Goal: Task Accomplishment & Management: Use online tool/utility

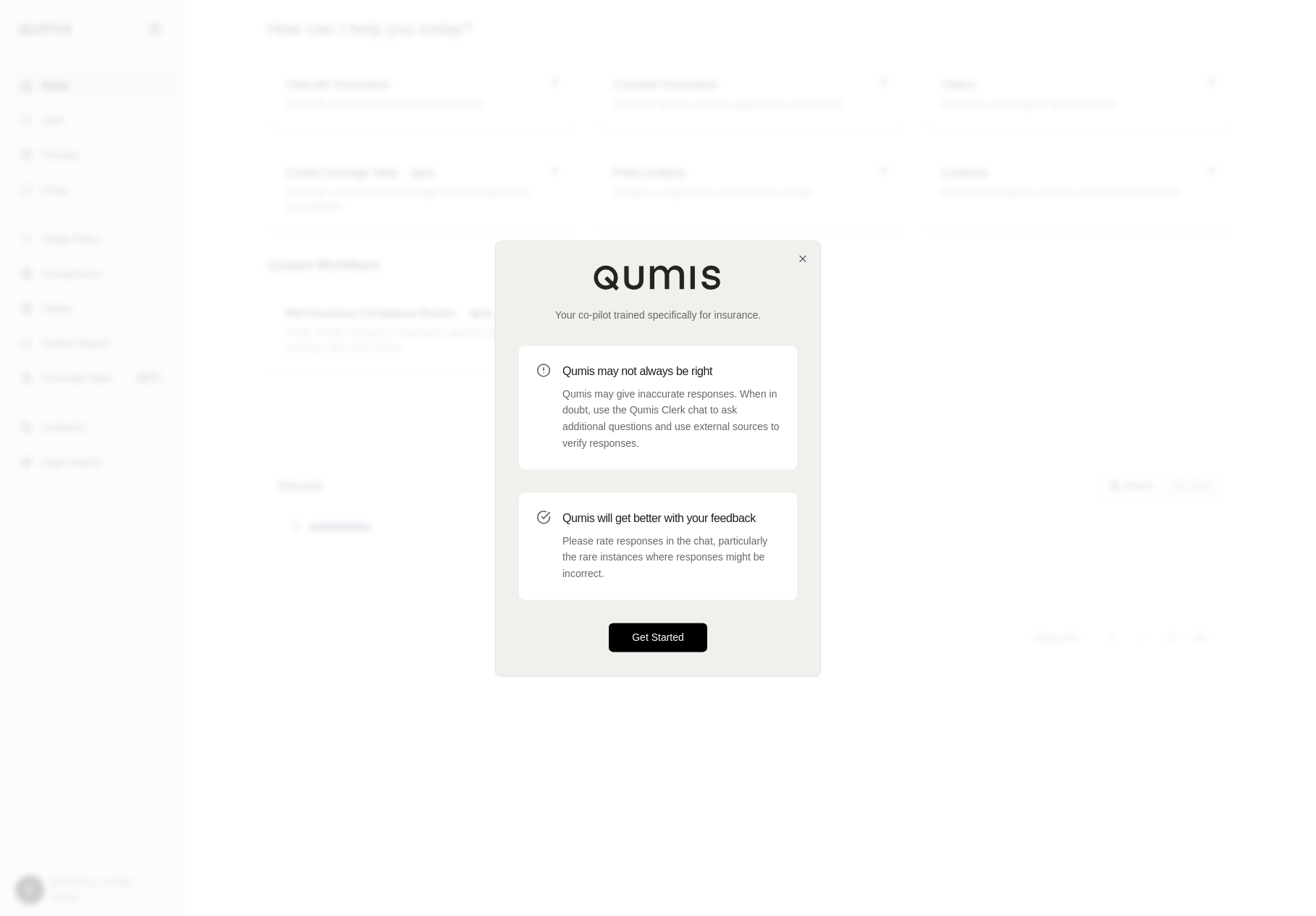
click at [695, 627] on button "Get Started" at bounding box center [657, 637] width 98 height 29
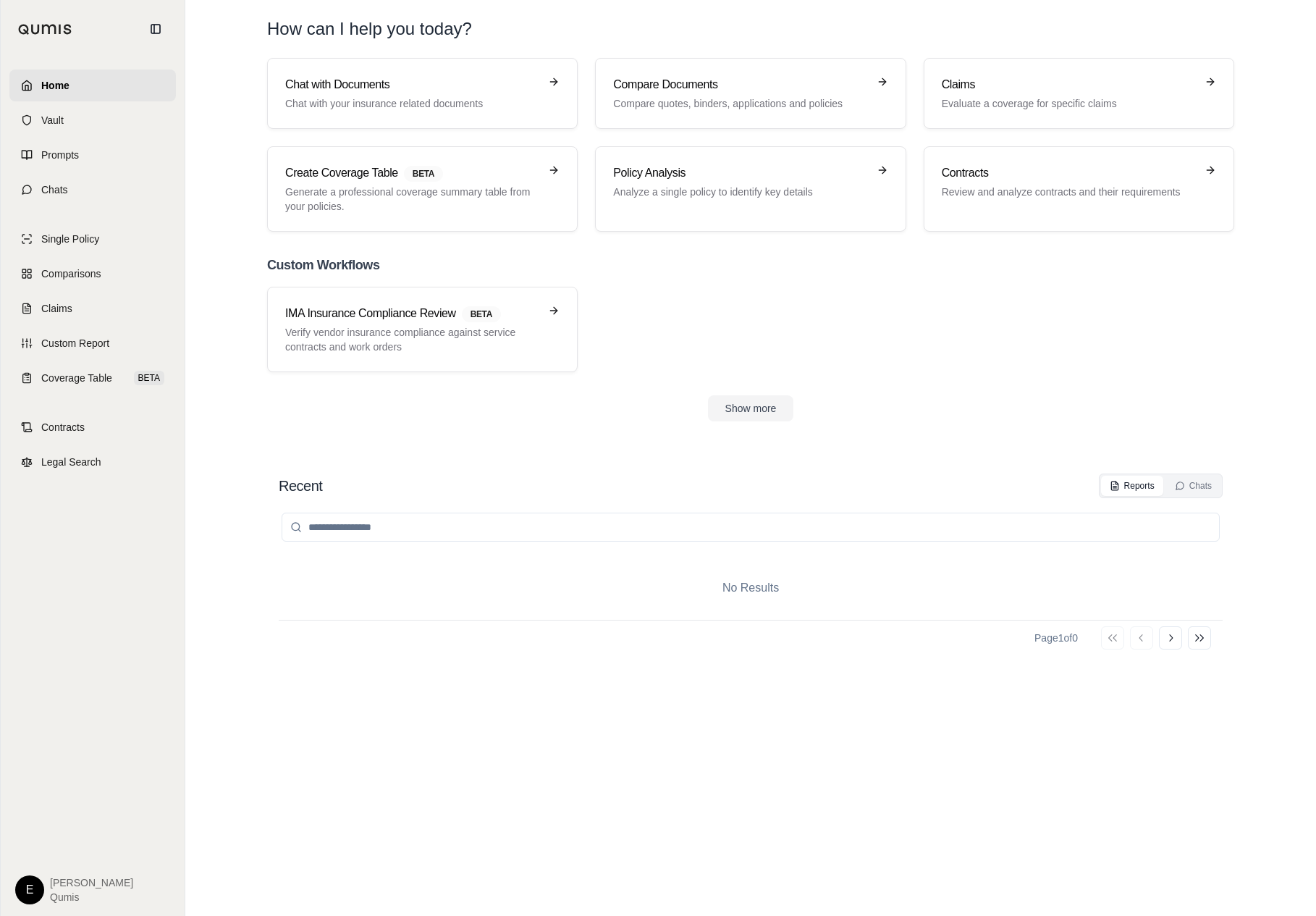
drag, startPoint x: 695, startPoint y: 627, endPoint x: 757, endPoint y: 836, distance: 218.0
click at [0, 0] on div "Home Vault Prompts Chats Single Policy Comparisons Claims Custom Report Coverag…" at bounding box center [658, 458] width 1316 height 916
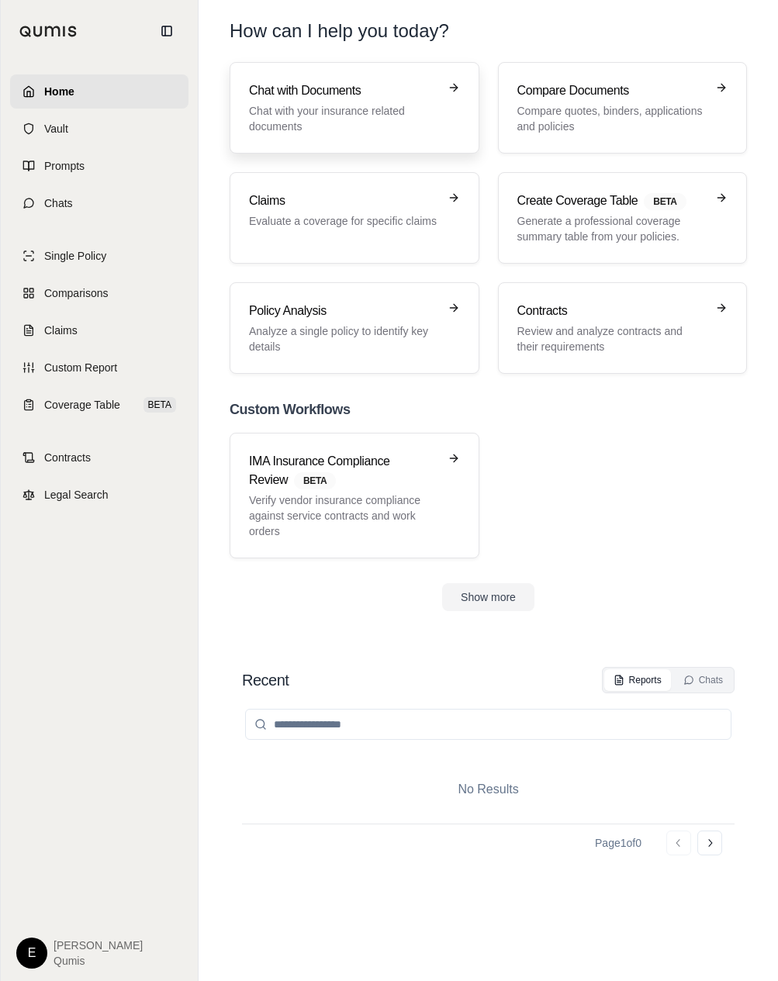
click at [374, 126] on p "Chat with your insurance related documents" at bounding box center [343, 118] width 189 height 31
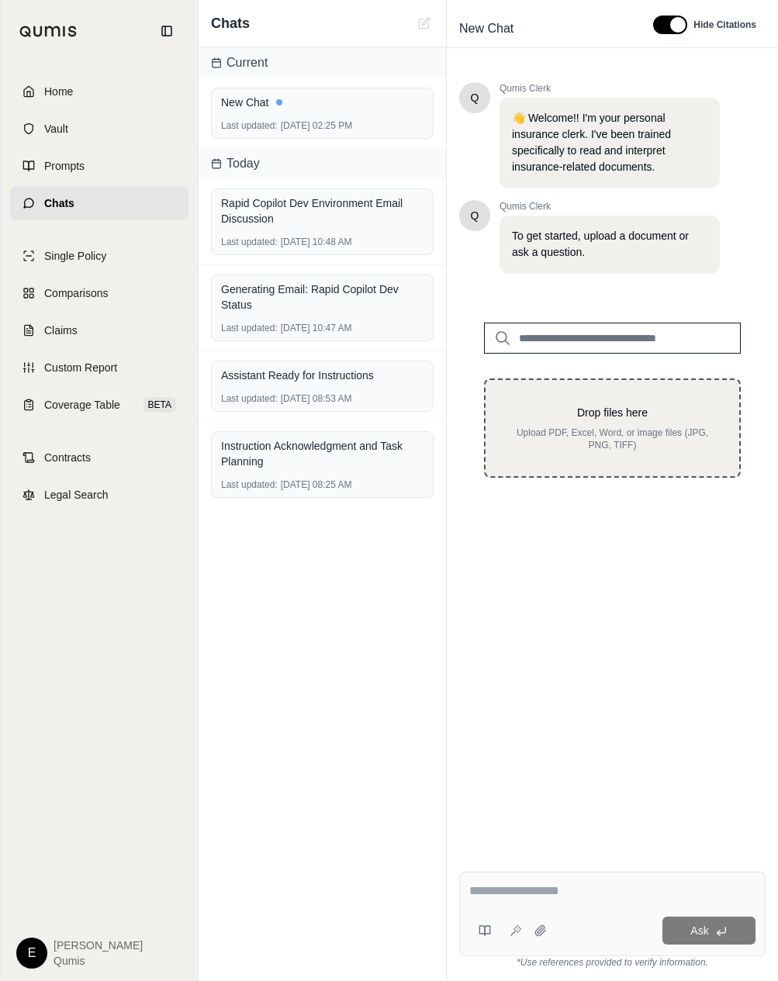
click at [614, 455] on div "Drop files here Upload PDF, Excel, Word, or image files (JPG, PNG, TIFF)" at bounding box center [612, 428] width 257 height 99
type input "**********"
click at [649, 430] on p "Upload PDF, Excel, Word, or image files (JPG, PNG, TIFF)" at bounding box center [612, 439] width 204 height 25
type input "**********"
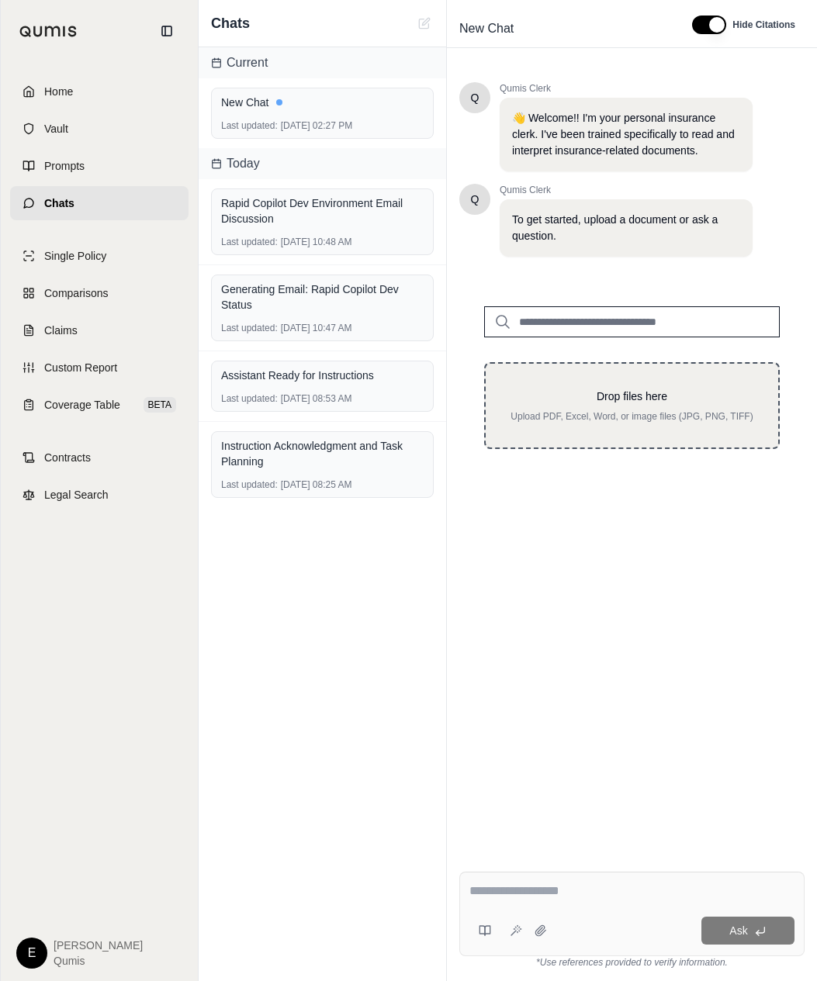
click at [605, 397] on p "Drop files here" at bounding box center [631, 397] width 243 height 16
type input "**********"
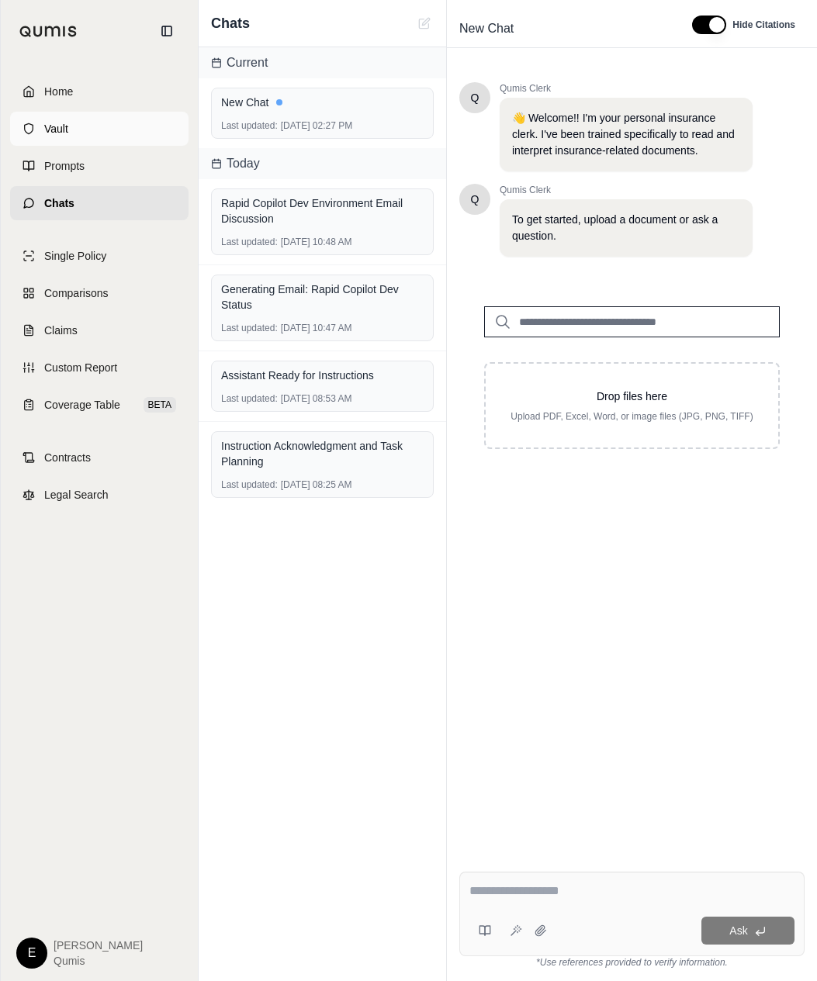
click at [85, 141] on link "Vault" at bounding box center [99, 129] width 178 height 34
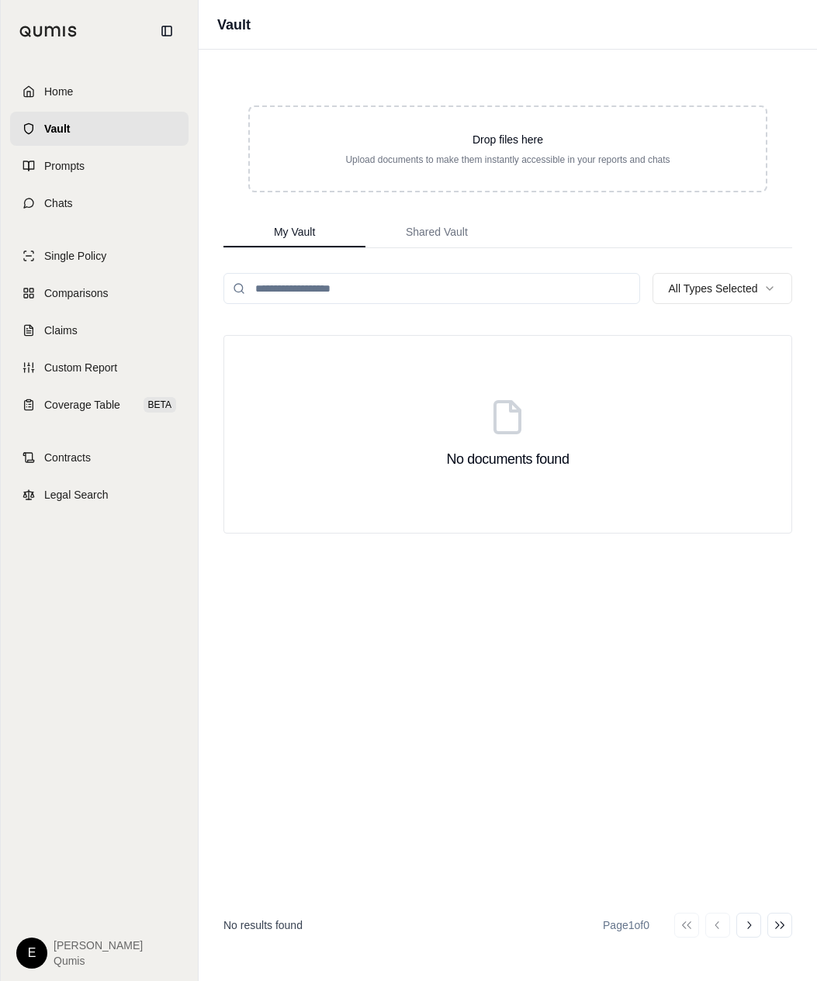
click at [529, 418] on div "No documents found" at bounding box center [507, 434] width 123 height 71
click at [641, 102] on div "Drop files here Upload documents to make them instantly accessible in your repo…" at bounding box center [507, 149] width 569 height 137
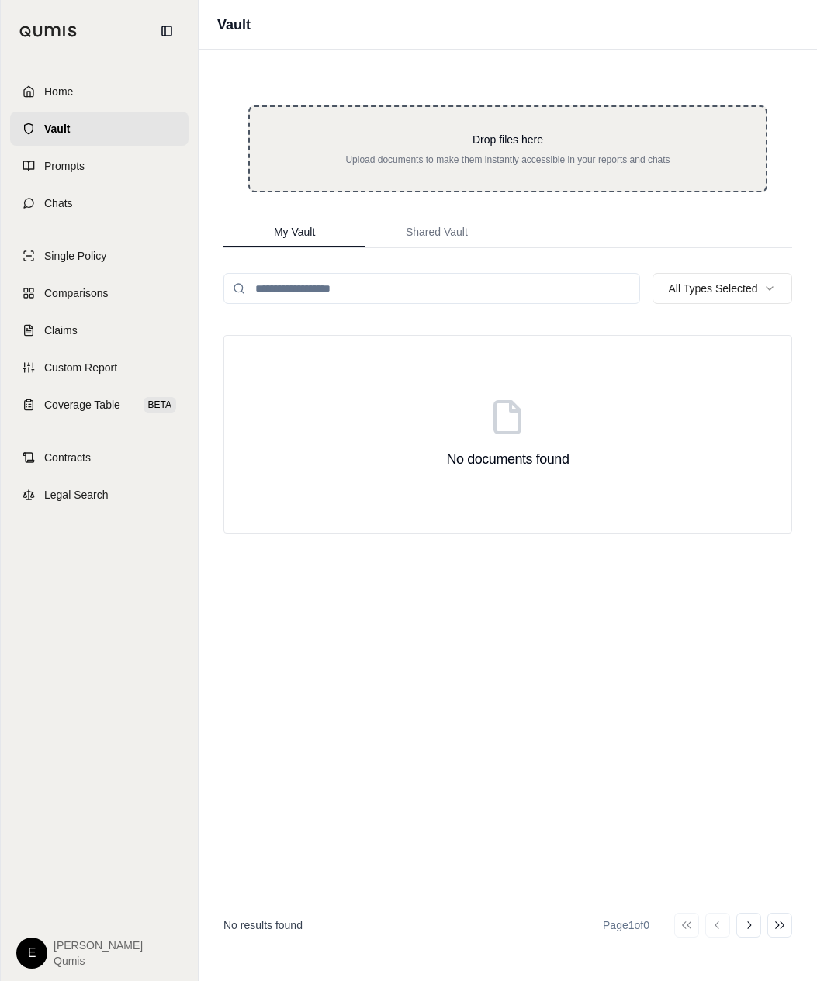
click at [572, 164] on p "Upload documents to make them instantly accessible in your reports and chats" at bounding box center [508, 160] width 466 height 12
type input "**********"
click at [607, 178] on div "Drop files here Upload documents to make them instantly accessible in your repo…" at bounding box center [507, 148] width 519 height 87
type input "**********"
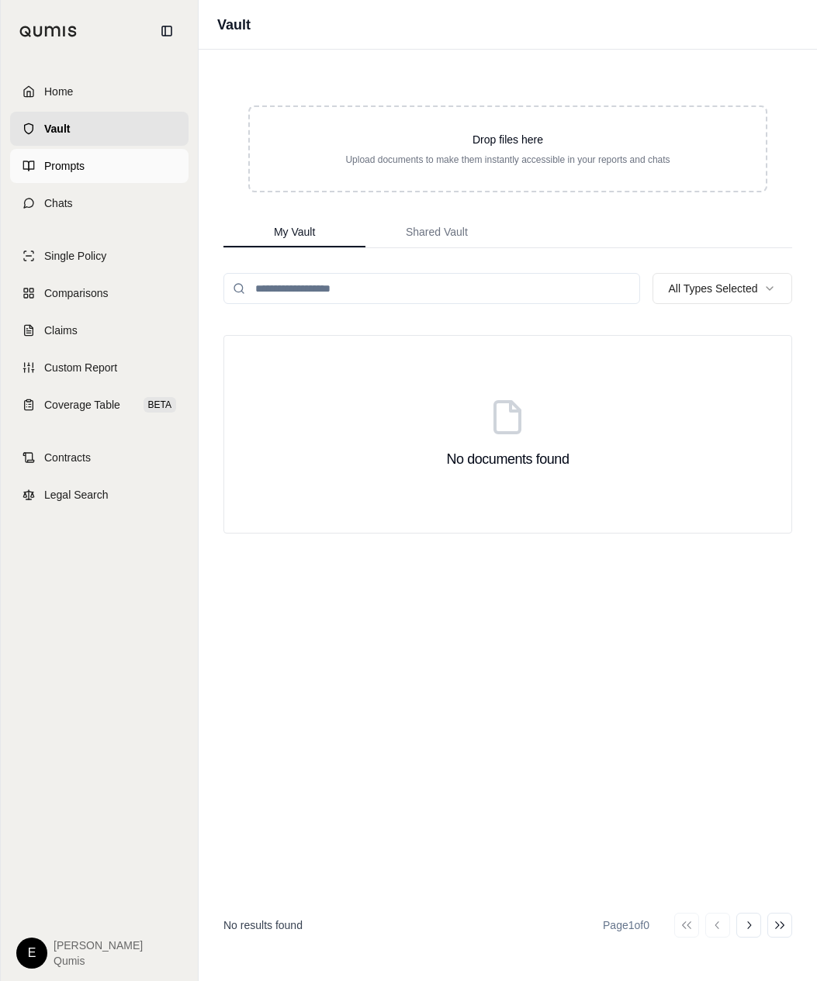
click at [112, 165] on link "Prompts" at bounding box center [99, 166] width 178 height 34
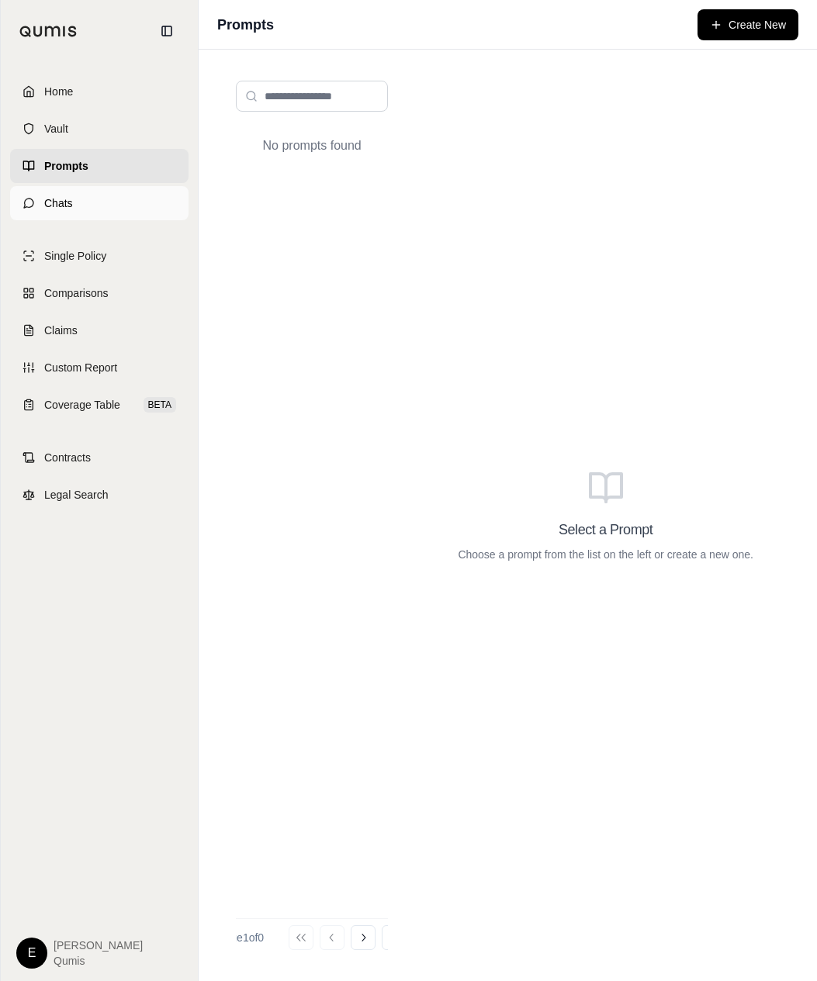
click at [112, 199] on link "Chats" at bounding box center [99, 203] width 178 height 34
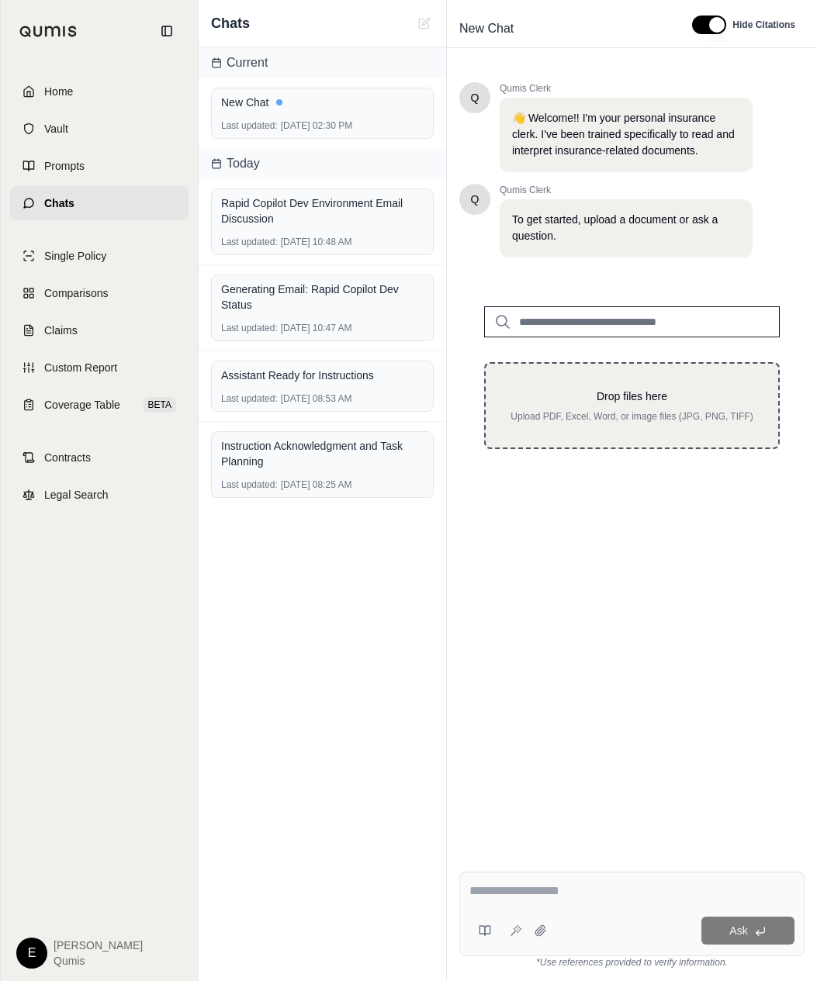
click at [608, 406] on div "Drop files here Upload PDF, Excel, Word, or image files (JPG, PNG, TIFF)" at bounding box center [631, 406] width 243 height 34
type input "**********"
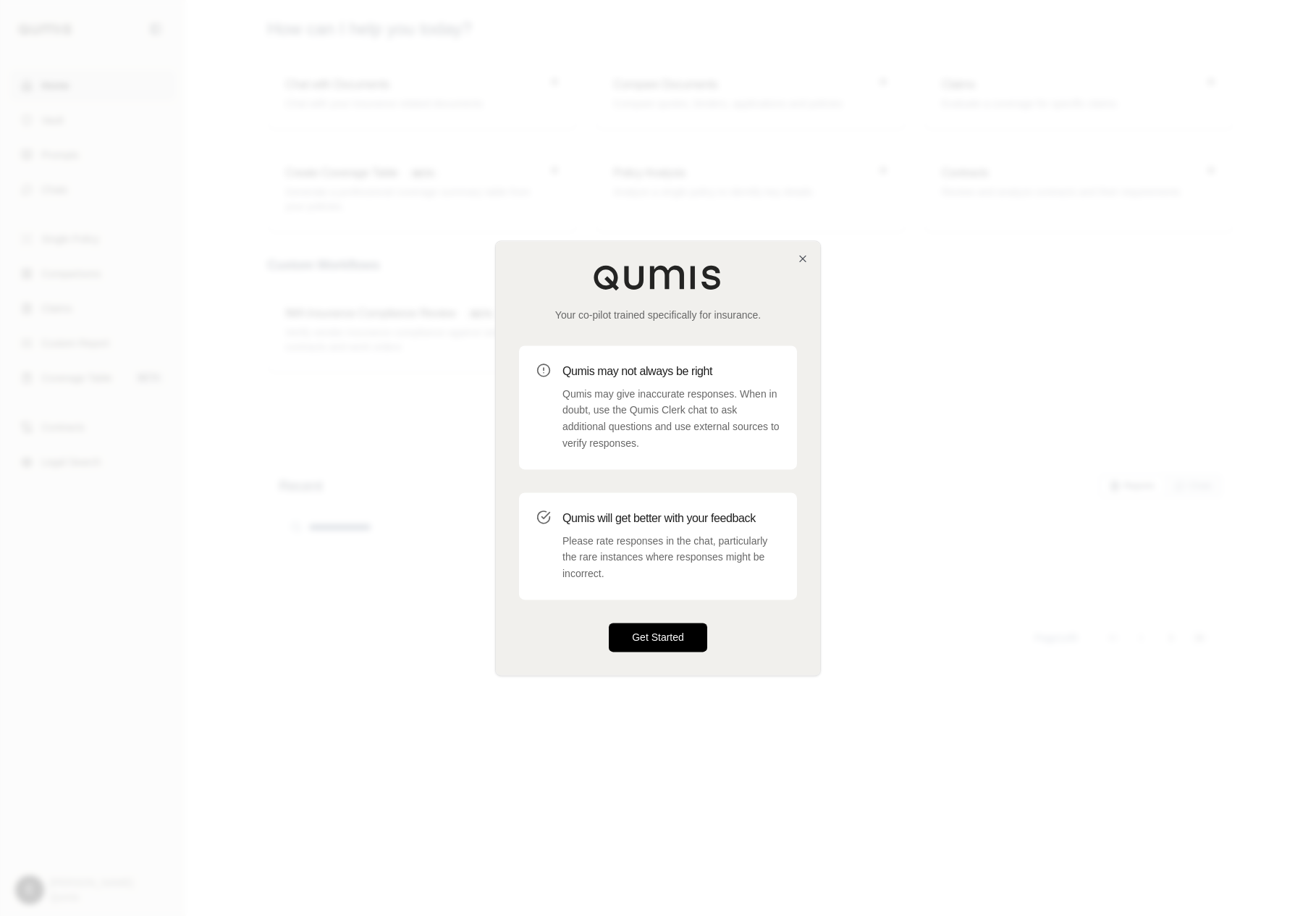
click at [628, 634] on button "Get Started" at bounding box center [657, 637] width 98 height 29
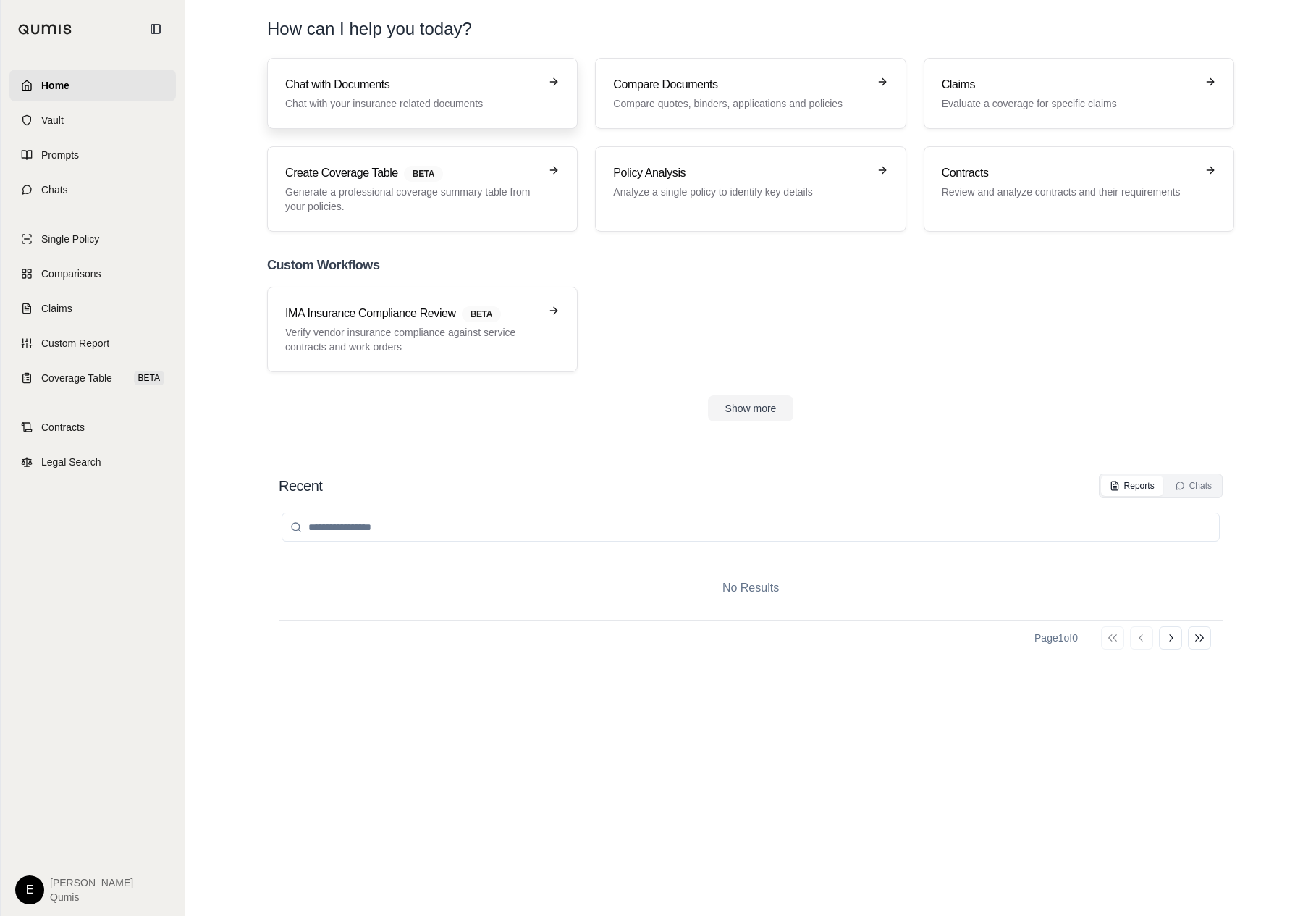
click at [444, 111] on link "Chat with Documents Chat with your insurance related documents" at bounding box center [422, 93] width 311 height 71
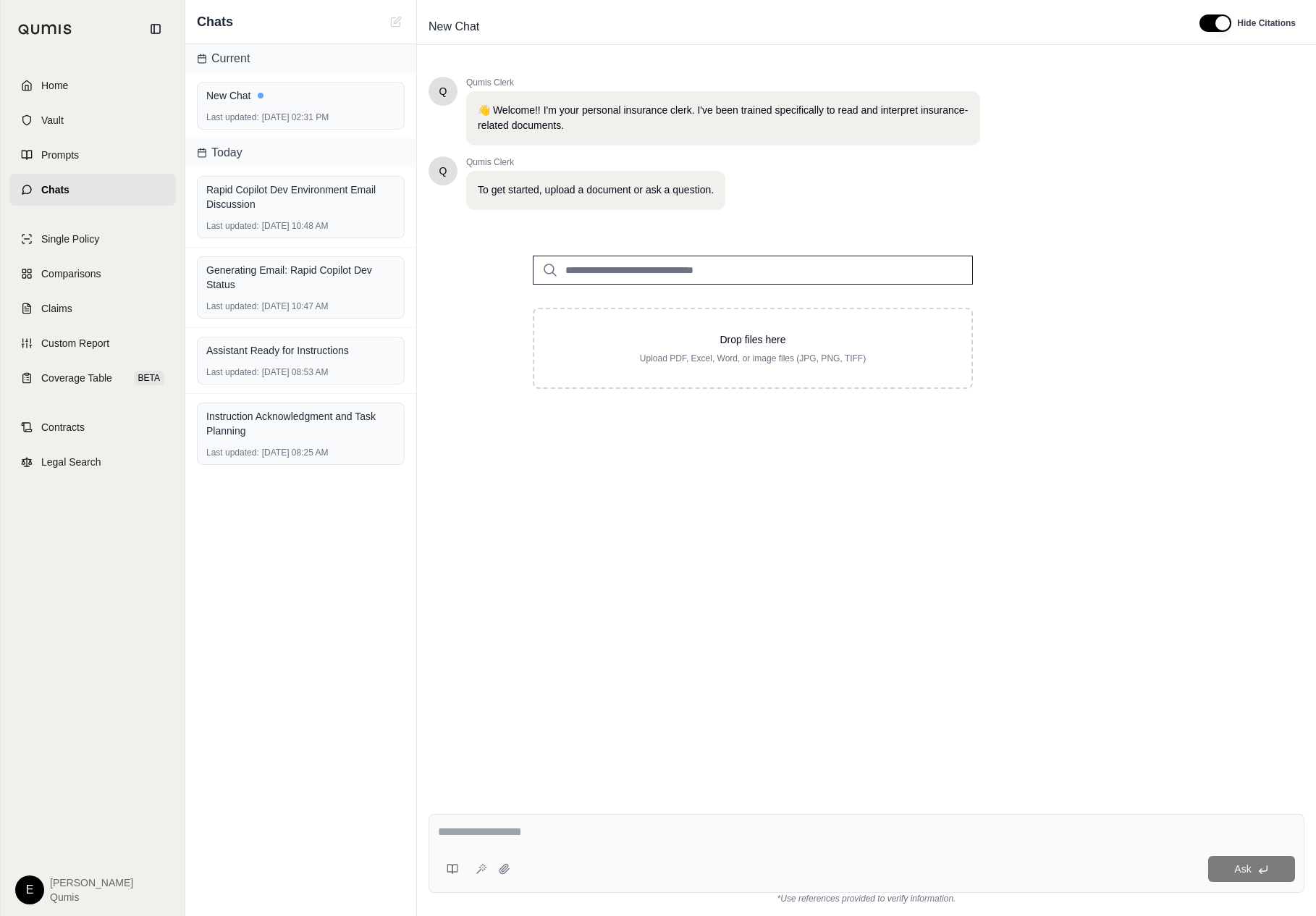
drag, startPoint x: 799, startPoint y: 539, endPoint x: 856, endPoint y: 747, distance: 215.7
click at [0, 0] on div "Home Vault Prompts Chats Single Policy Comparisons Claims Custom Report Coverag…" at bounding box center [658, 458] width 1316 height 916
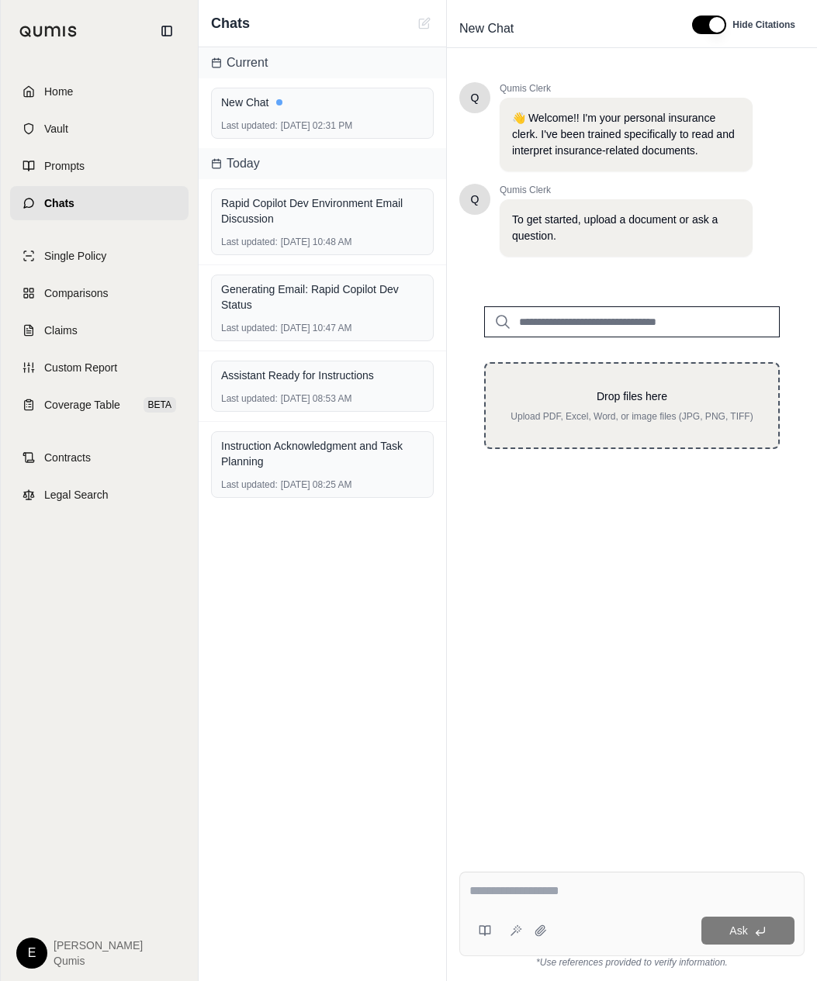
click at [584, 389] on p "Drop files here" at bounding box center [631, 397] width 243 height 16
type input "**********"
click at [697, 421] on p "Upload PDF, Excel, Word, or image files (JPG, PNG, TIFF)" at bounding box center [631, 416] width 243 height 12
type input "**********"
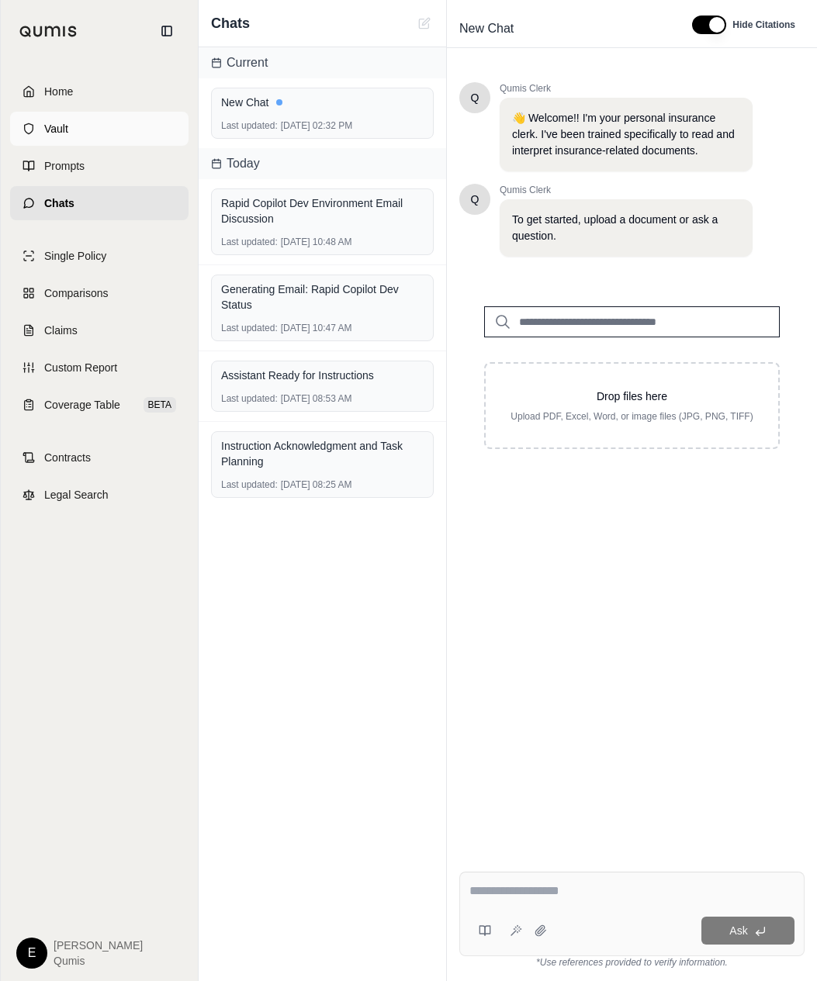
click at [143, 135] on link "Vault" at bounding box center [99, 129] width 178 height 34
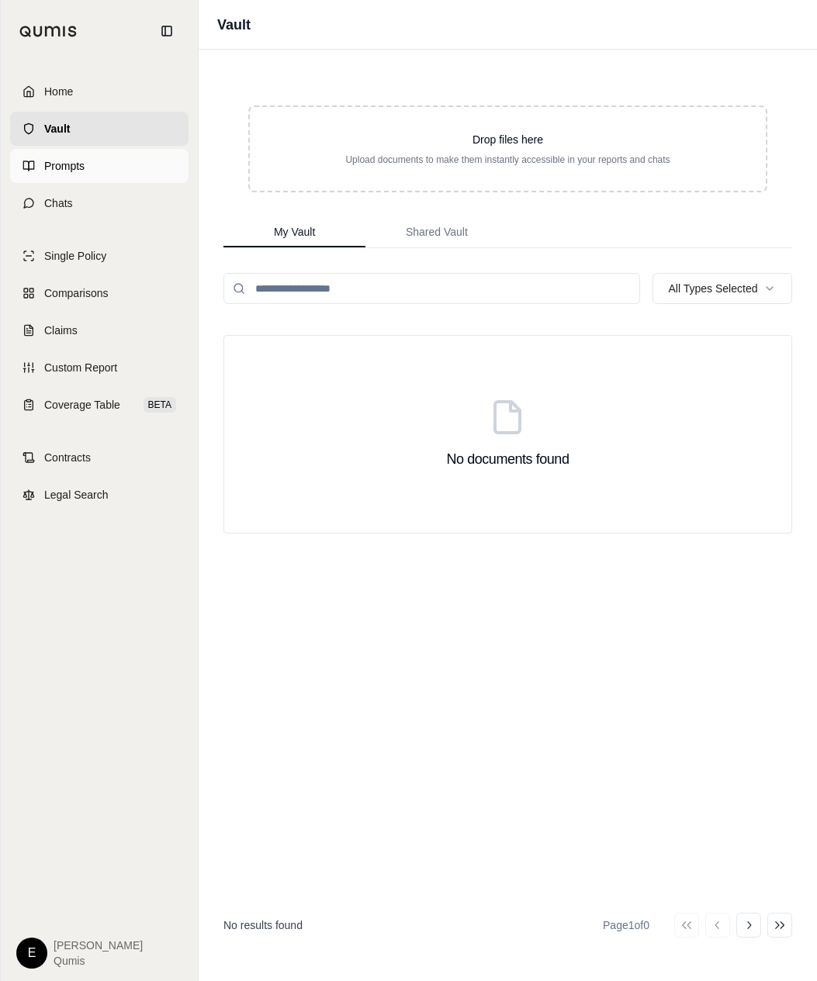
click at [126, 160] on link "Prompts" at bounding box center [99, 166] width 178 height 34
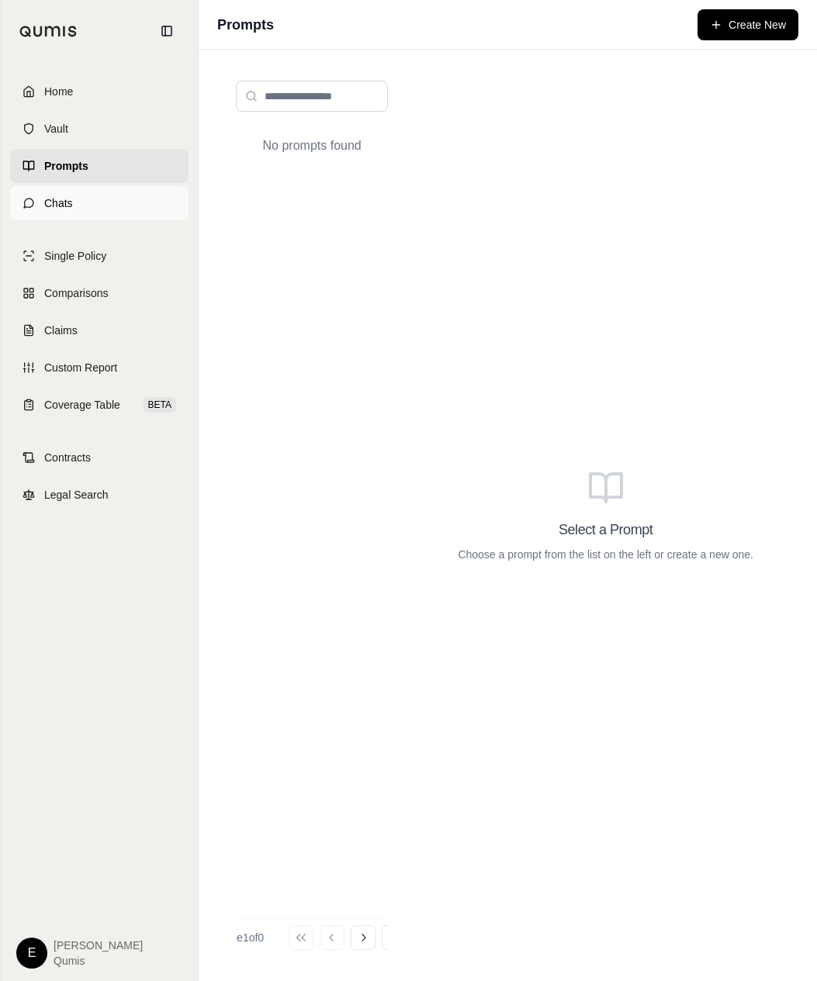
click at [123, 195] on link "Chats" at bounding box center [99, 203] width 178 height 34
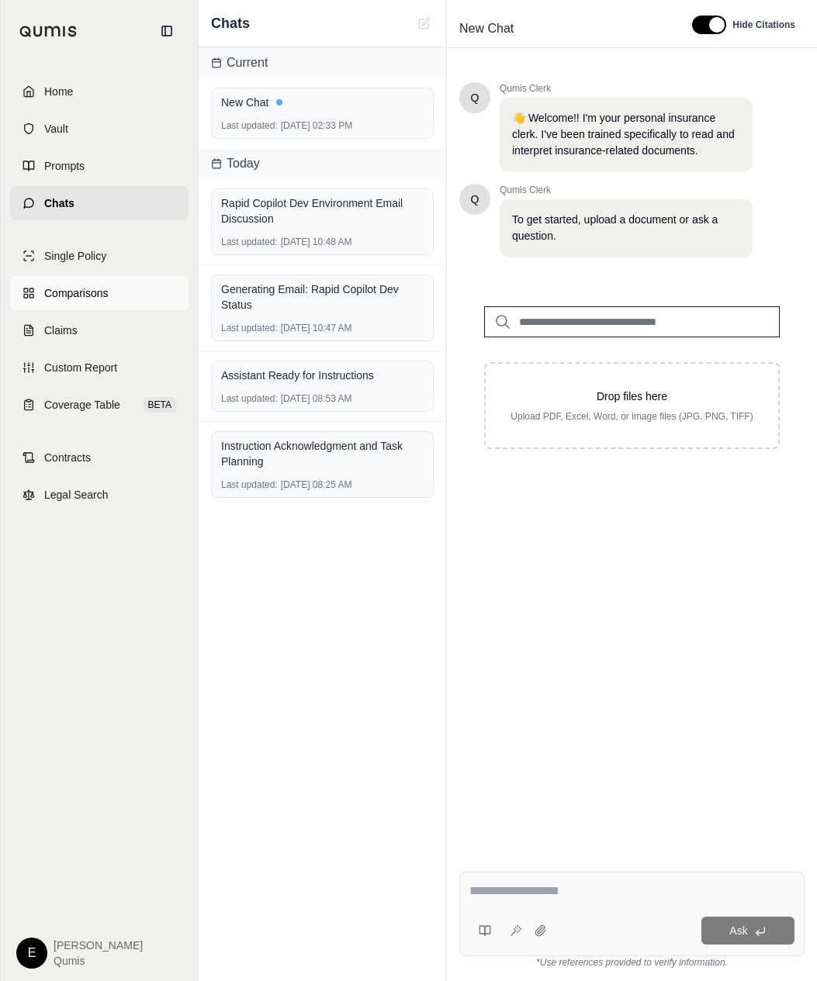
click at [159, 298] on link "Comparisons" at bounding box center [99, 293] width 178 height 34
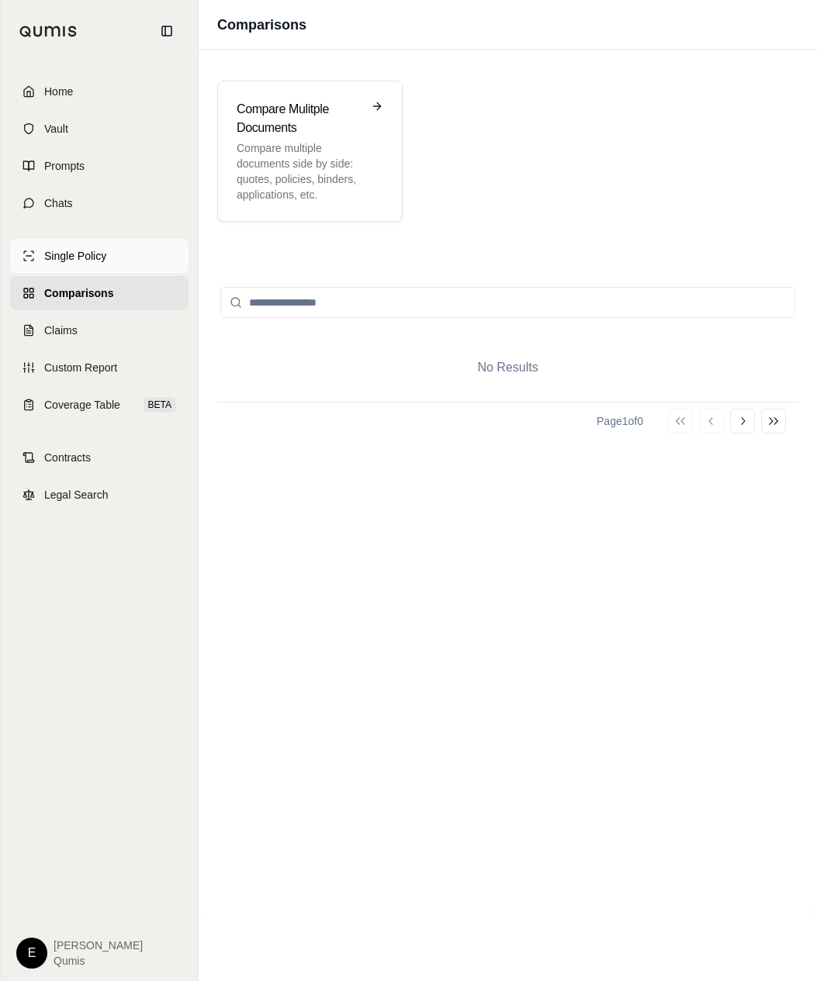
click at [159, 268] on link "Single Policy" at bounding box center [99, 256] width 178 height 34
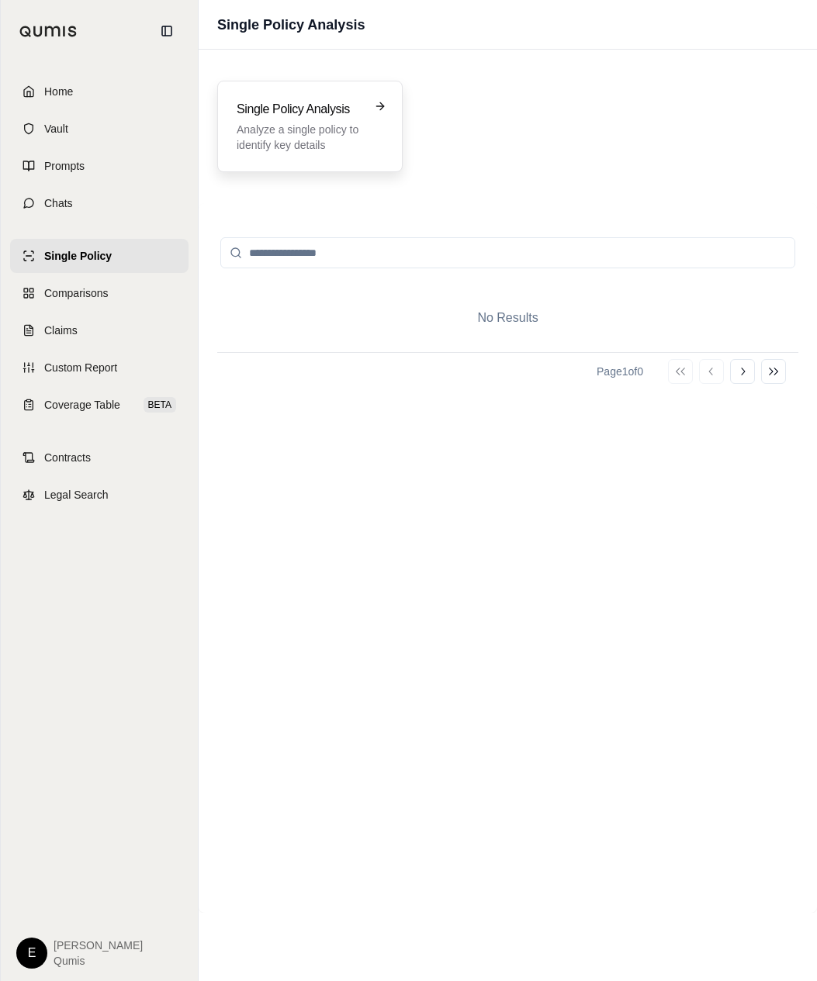
click at [313, 136] on p "Analyze a single policy to identify key details" at bounding box center [299, 137] width 125 height 31
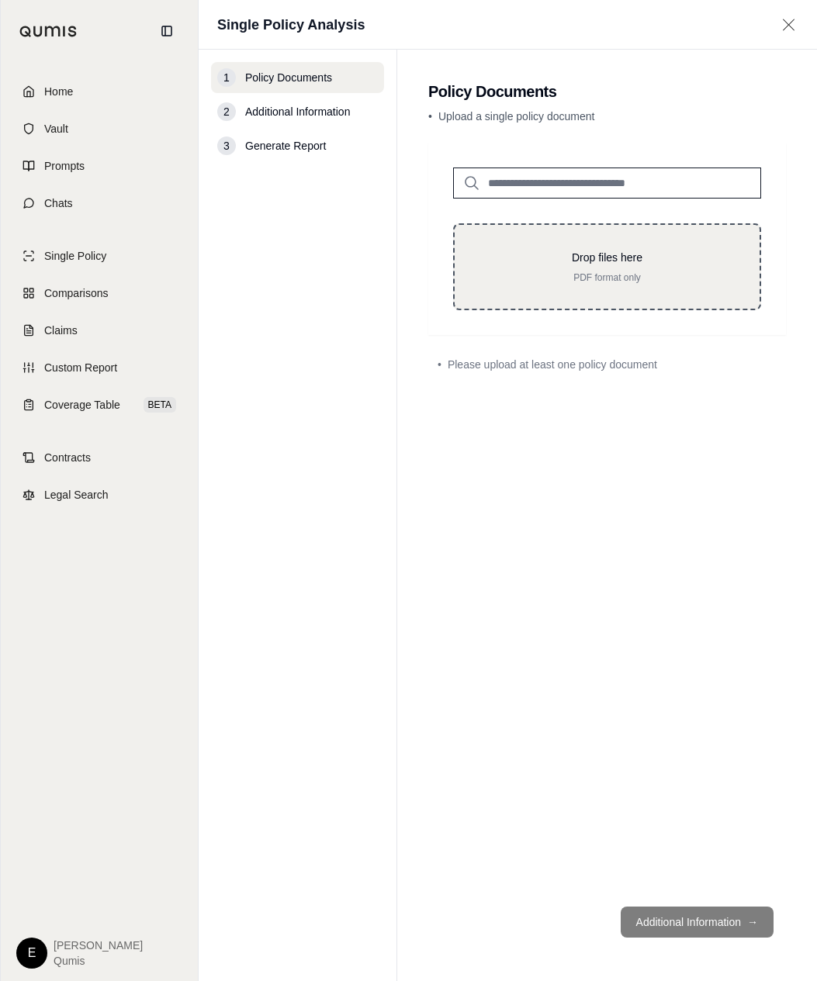
click at [554, 244] on div "Drop files here PDF format only" at bounding box center [607, 266] width 308 height 87
type input "**********"
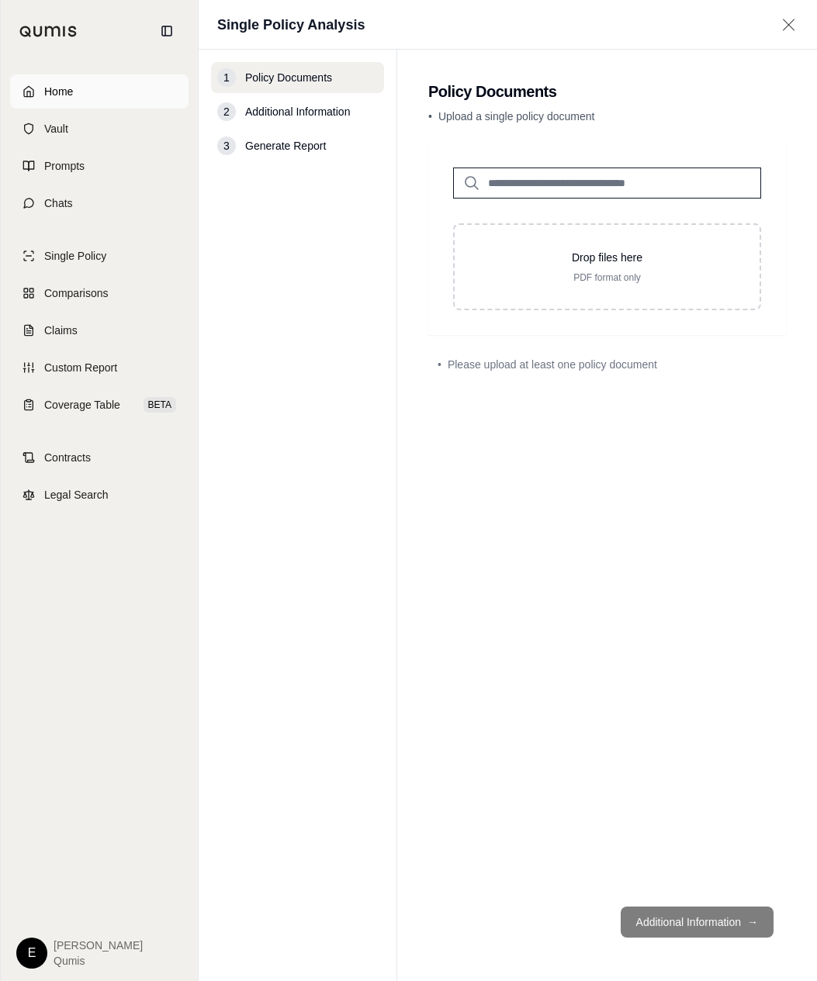
click at [64, 105] on link "Home" at bounding box center [99, 91] width 178 height 34
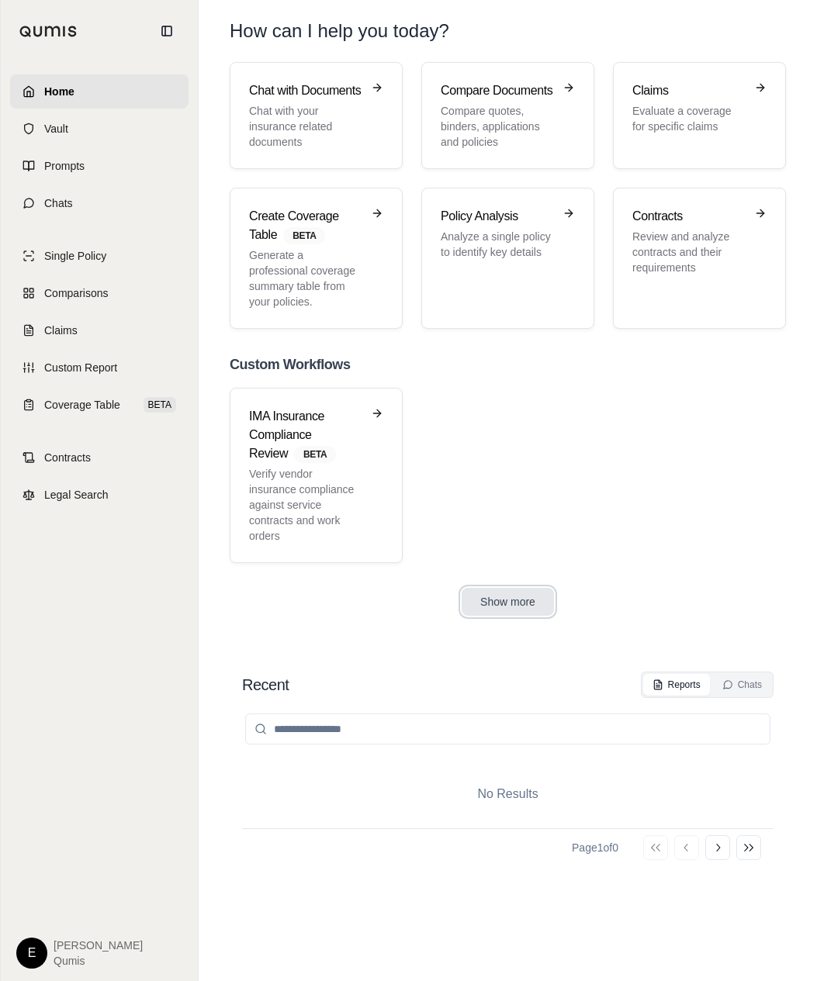
click at [526, 611] on button "Show more" at bounding box center [508, 602] width 92 height 28
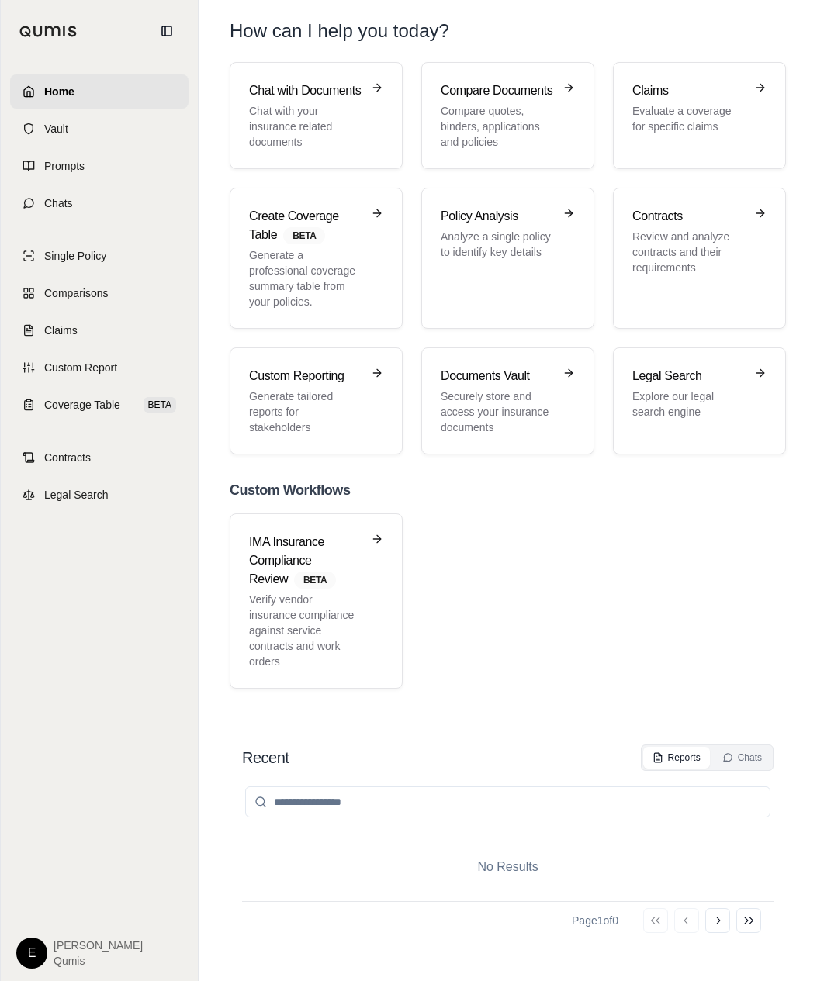
click at [520, 346] on div "Chat with Documents Chat with your insurance related documents Compare Document…" at bounding box center [508, 258] width 556 height 392
click at [509, 374] on h3 "Documents Vault" at bounding box center [497, 376] width 112 height 19
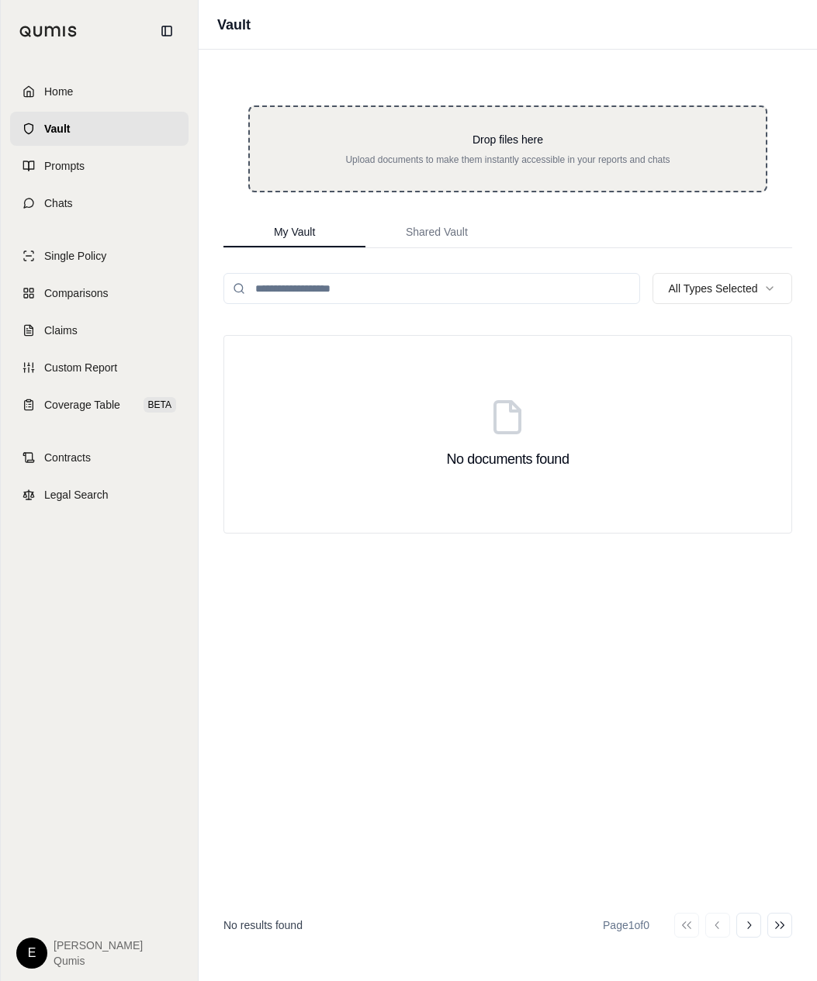
click at [571, 151] on div "Drop files here Upload documents to make them instantly accessible in your repo…" at bounding box center [508, 149] width 466 height 34
type input "**********"
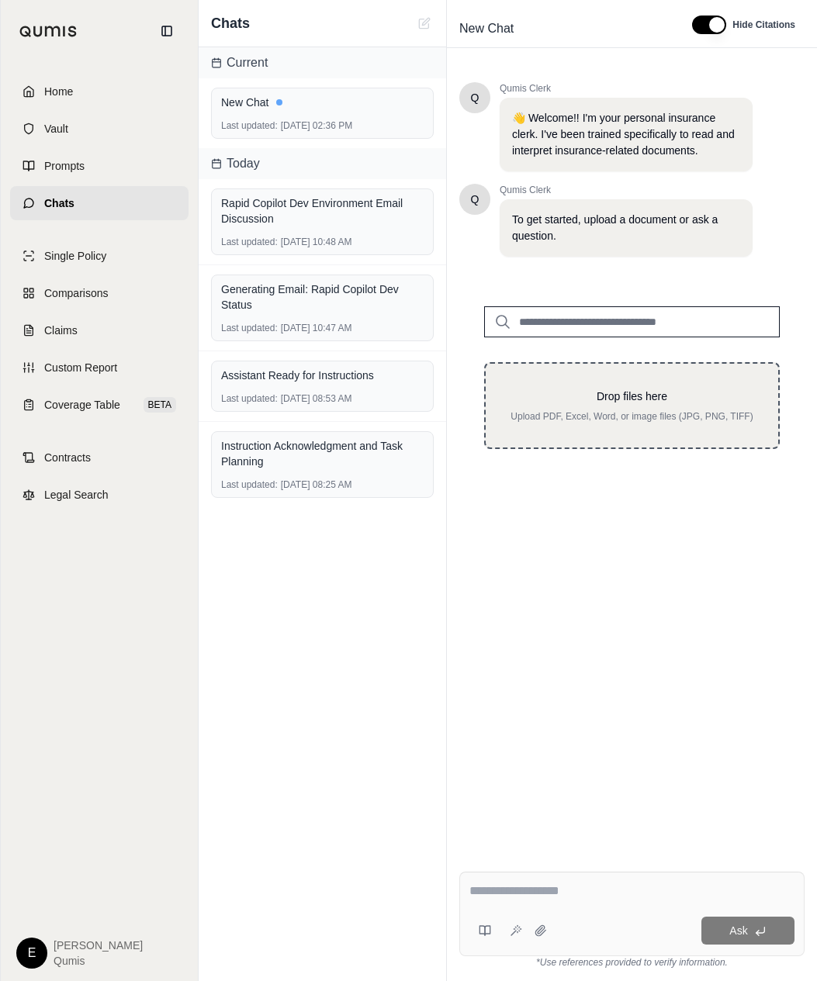
click at [634, 393] on p "Drop files here" at bounding box center [631, 397] width 243 height 16
type input "**********"
click at [707, 420] on p "Upload PDF, Excel, Word, or image files (JPG, PNG, TIFF)" at bounding box center [631, 416] width 243 height 12
type input "**********"
click at [610, 419] on p "Upload PDF, Excel, Word, or image files (JPG, PNG, TIFF)" at bounding box center [631, 416] width 243 height 12
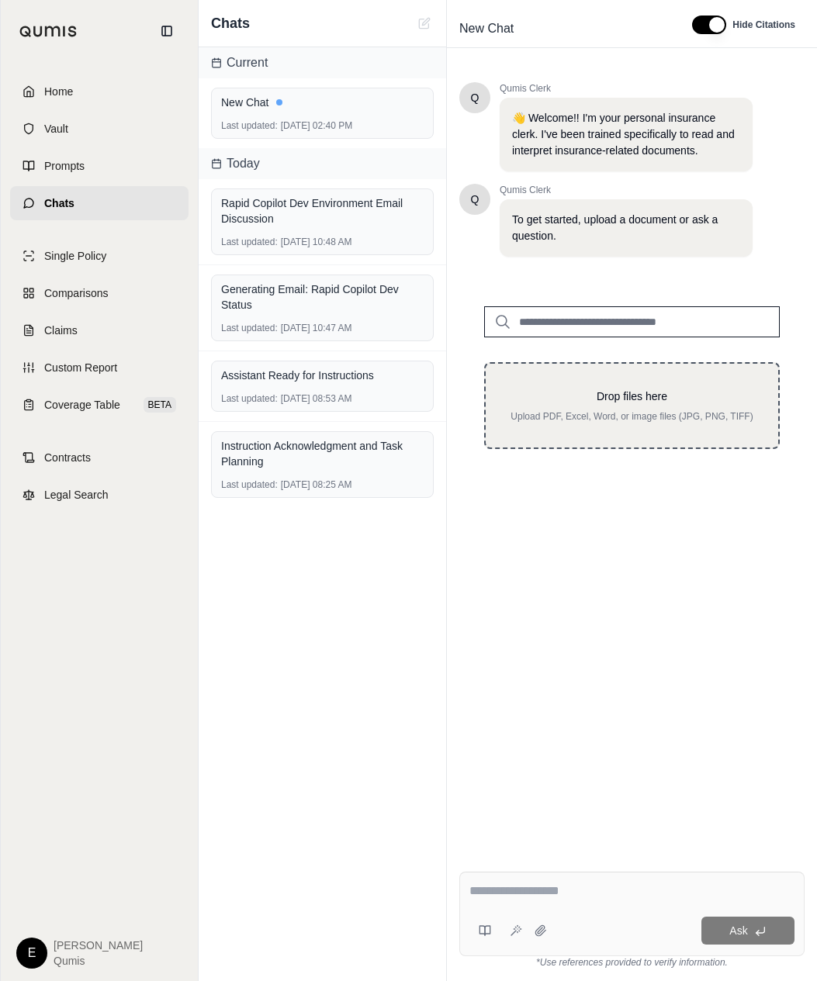
type input "**********"
click at [650, 409] on div "Drop files here Upload PDF, Excel, Word, or image files (JPG, PNG, TIFF)" at bounding box center [631, 406] width 243 height 34
type input "**********"
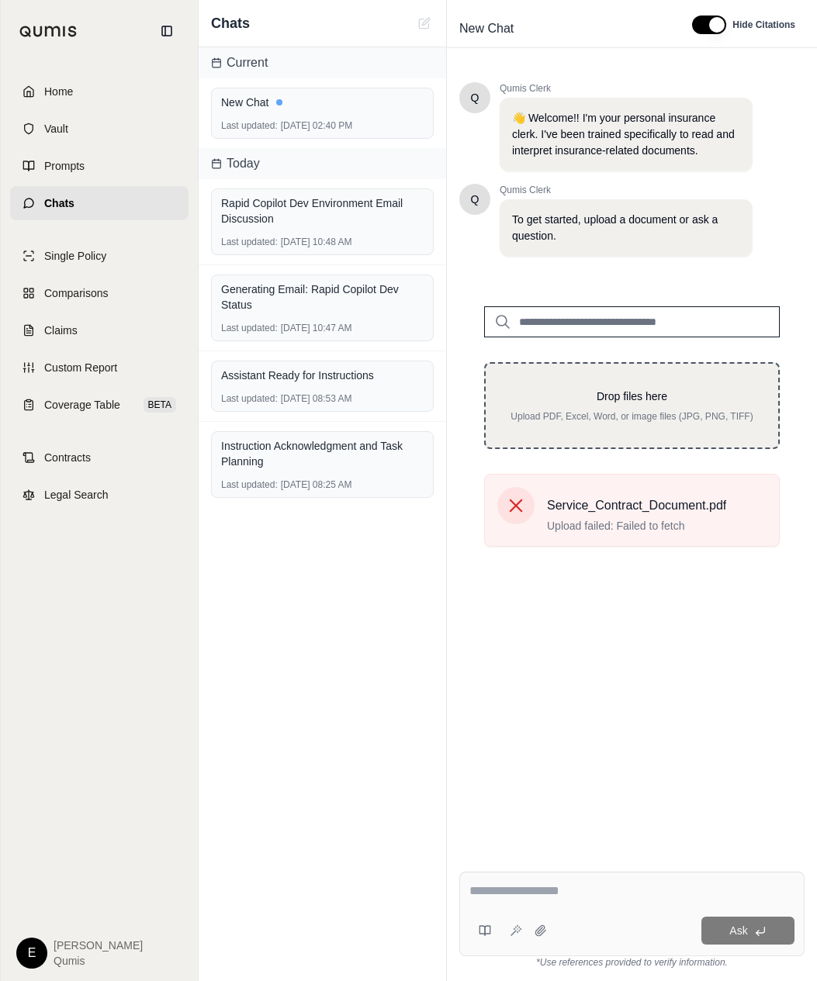
click at [635, 411] on p "Upload PDF, Excel, Word, or image files (JPG, PNG, TIFF)" at bounding box center [631, 416] width 243 height 12
type input "**********"
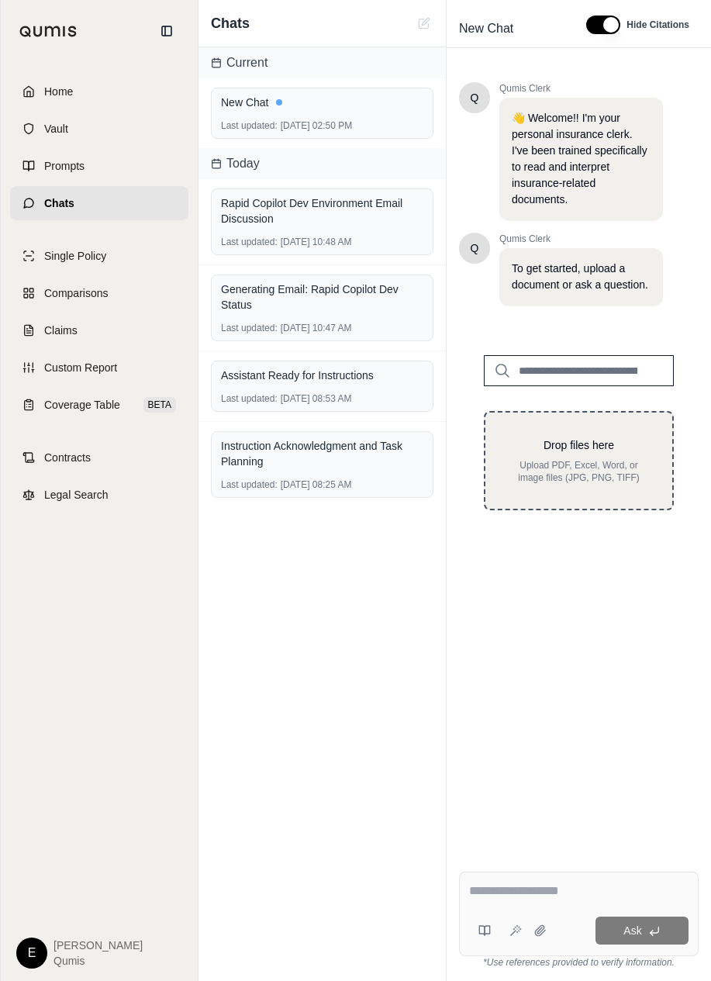
click at [582, 435] on div "Drop files here Upload PDF, Excel, Word, or image files (JPG, PNG, TIFF)" at bounding box center [579, 460] width 190 height 99
type input "**********"
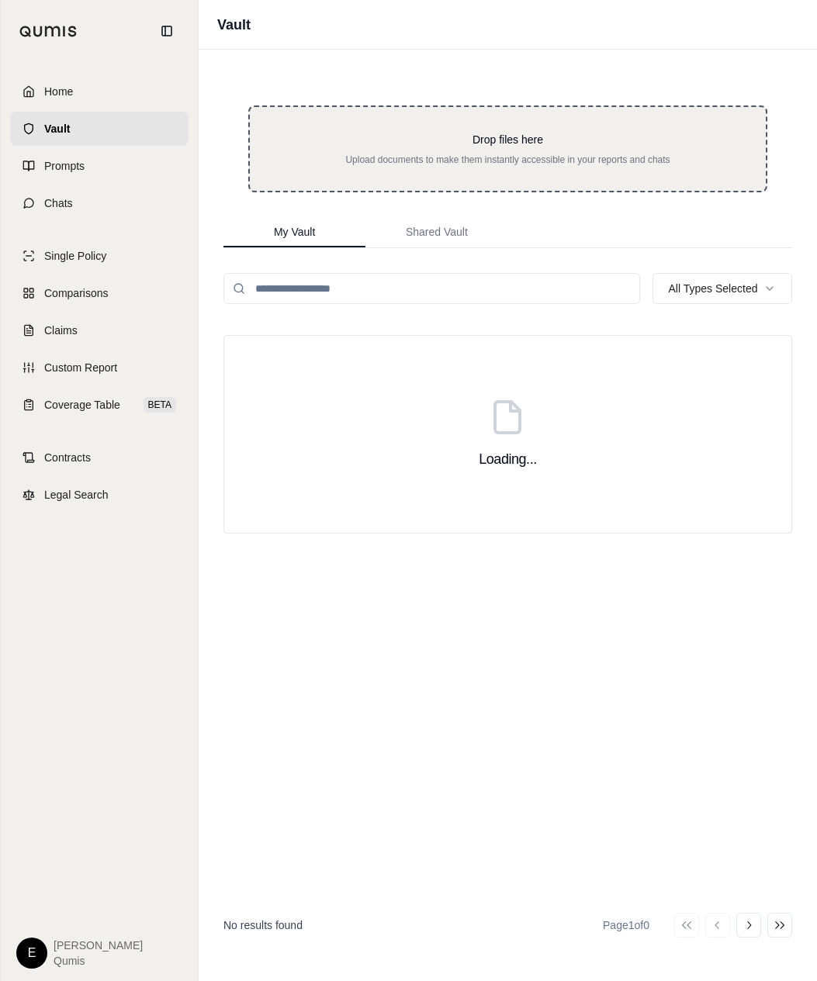
click at [564, 153] on div "Drop files here Upload documents to make them instantly accessible in your repo…" at bounding box center [508, 149] width 466 height 34
type input "**********"
click at [617, 176] on div "Drop files here Upload documents to make them instantly accessible in your repo…" at bounding box center [507, 148] width 519 height 87
type input "**********"
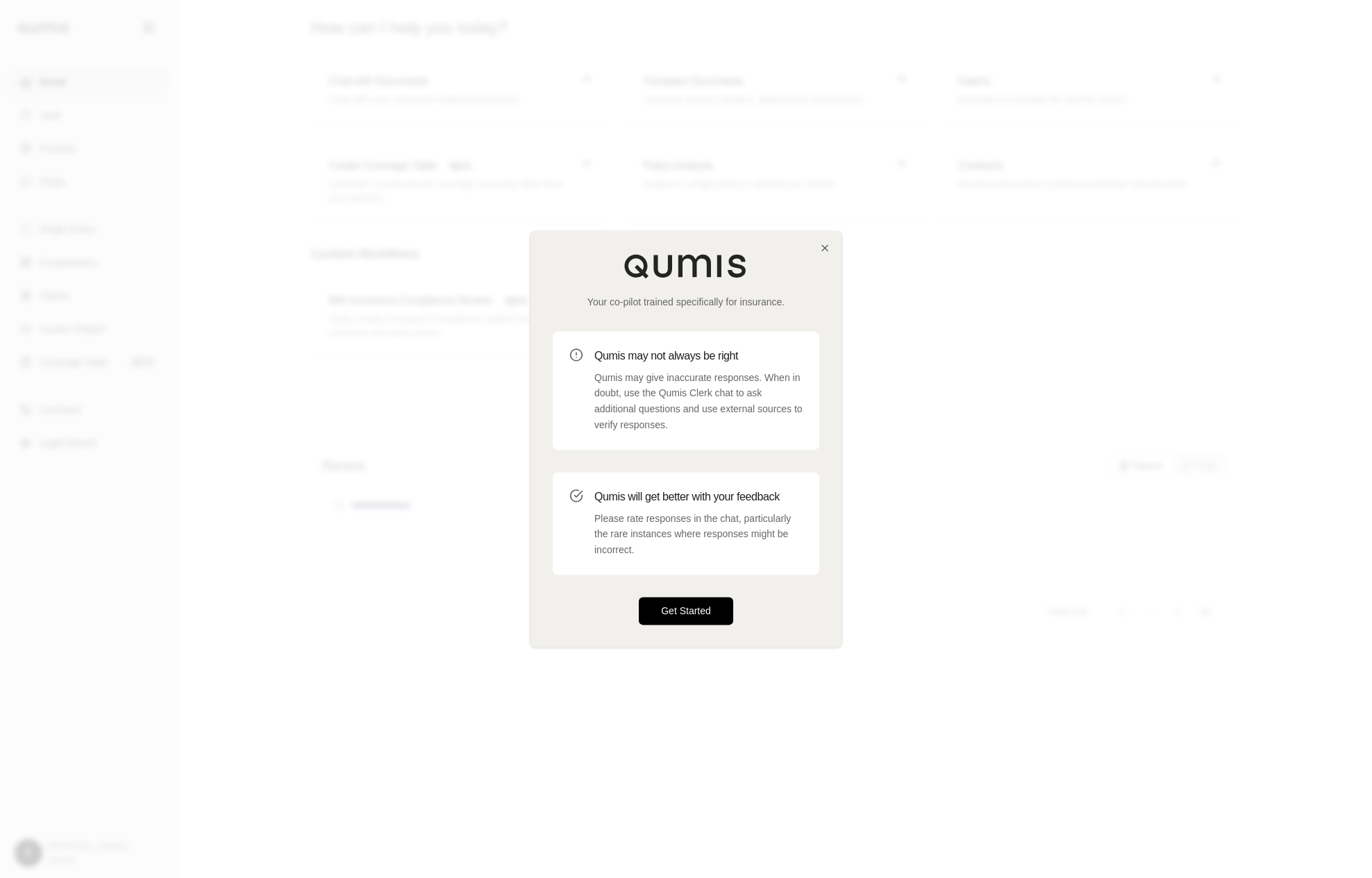
click at [726, 612] on button "Get Started" at bounding box center [686, 610] width 94 height 28
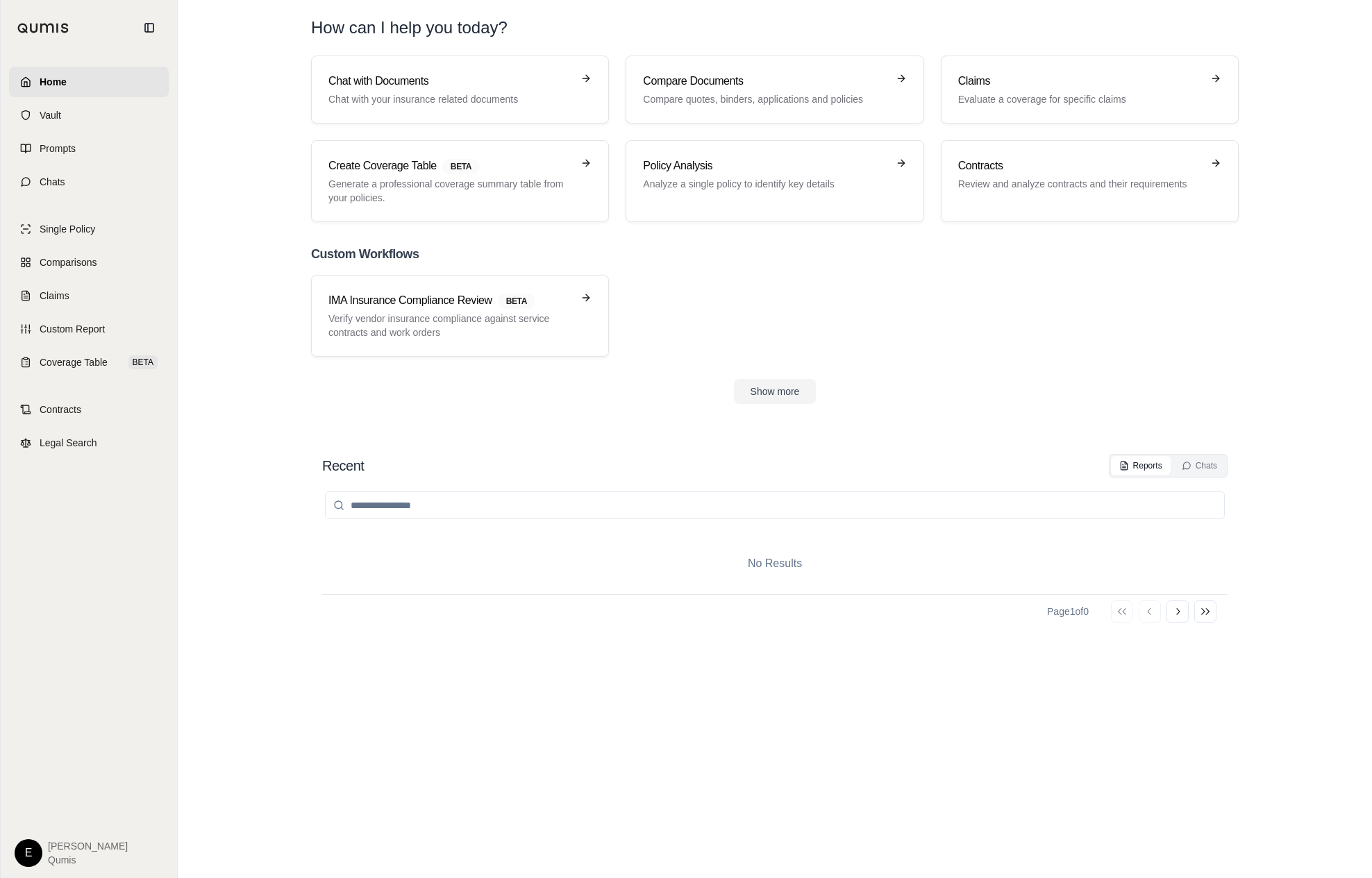
drag, startPoint x: 726, startPoint y: 612, endPoint x: 874, endPoint y: 375, distance: 279.4
click at [0, 0] on div "Home Vault Prompts Chats Single Policy Comparisons Claims Custom Report Coverag…" at bounding box center [686, 439] width 1372 height 878
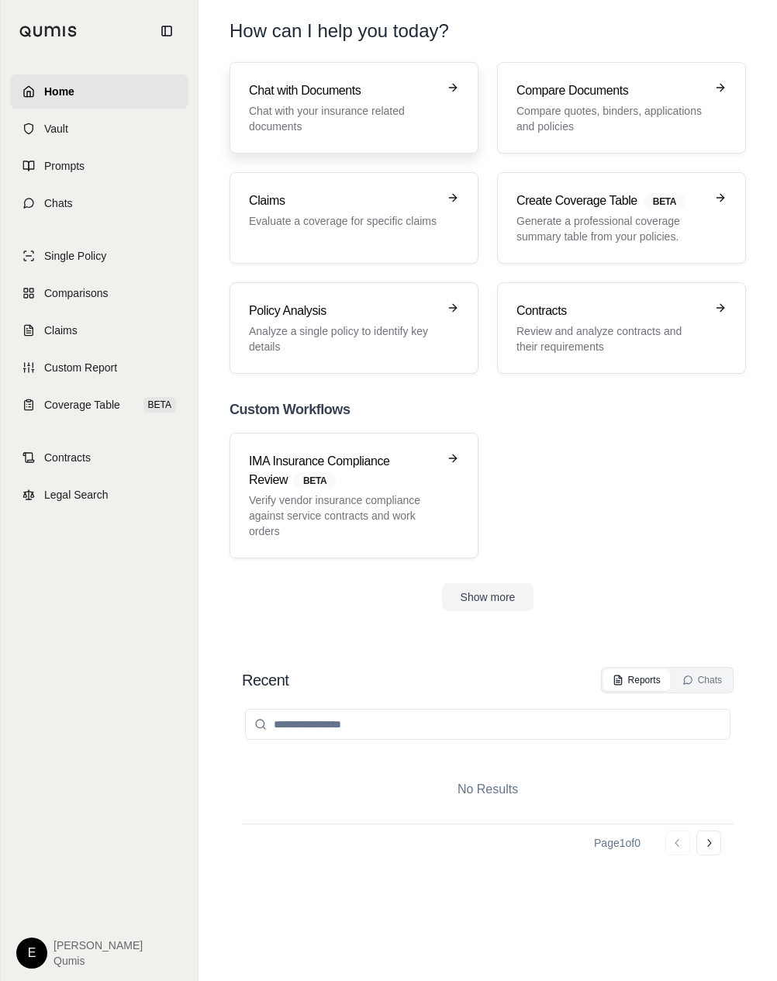
click at [406, 124] on p "Chat with your insurance related documents" at bounding box center [343, 118] width 188 height 31
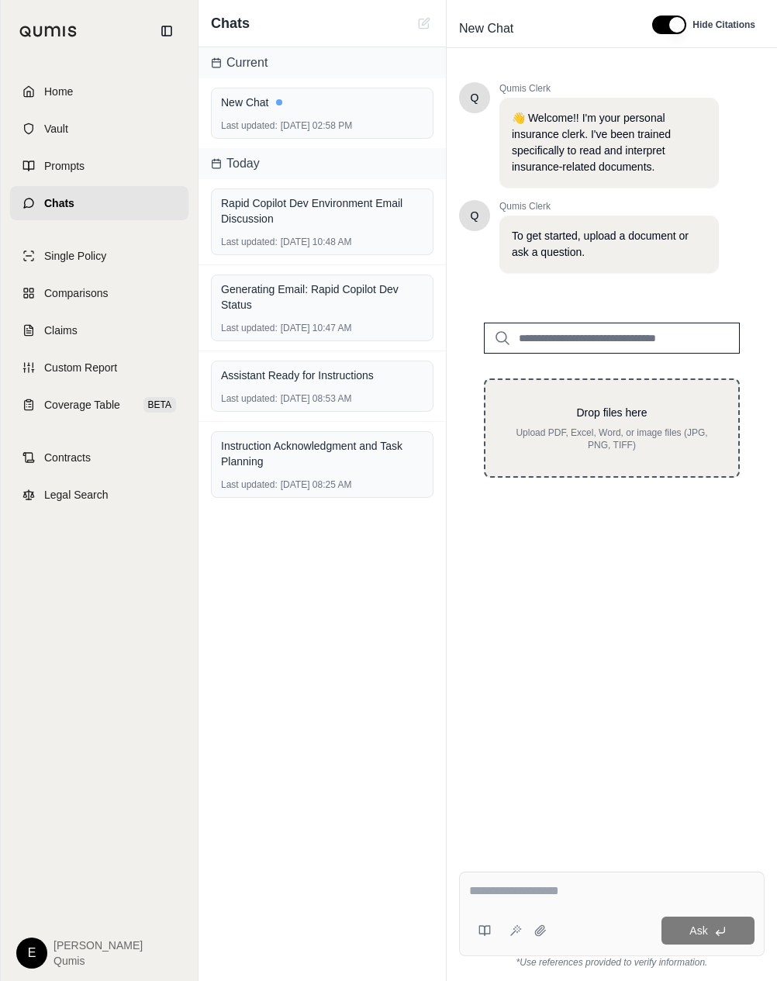
click at [637, 459] on div "Drop files here Upload PDF, Excel, Word, or image files (JPG, PNG, TIFF)" at bounding box center [612, 428] width 256 height 99
type input "**********"
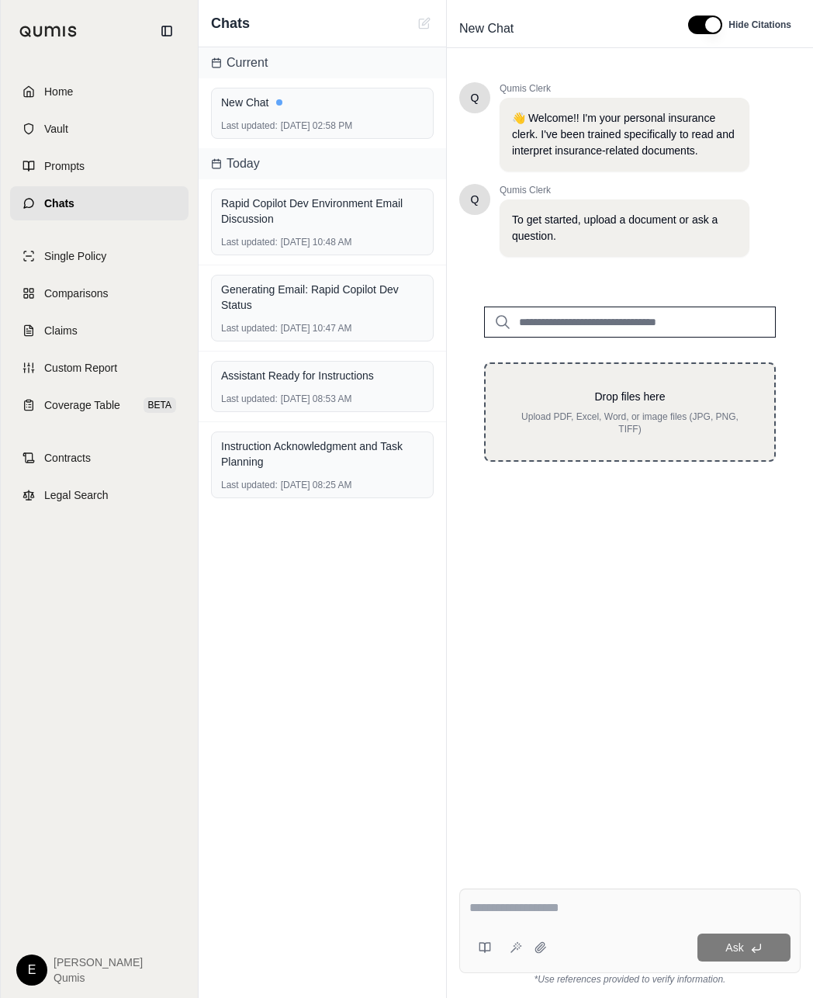
click at [678, 416] on p "Upload PDF, Excel, Word, or image files (JPG, PNG, TIFF)" at bounding box center [629, 422] width 239 height 25
type input "**********"
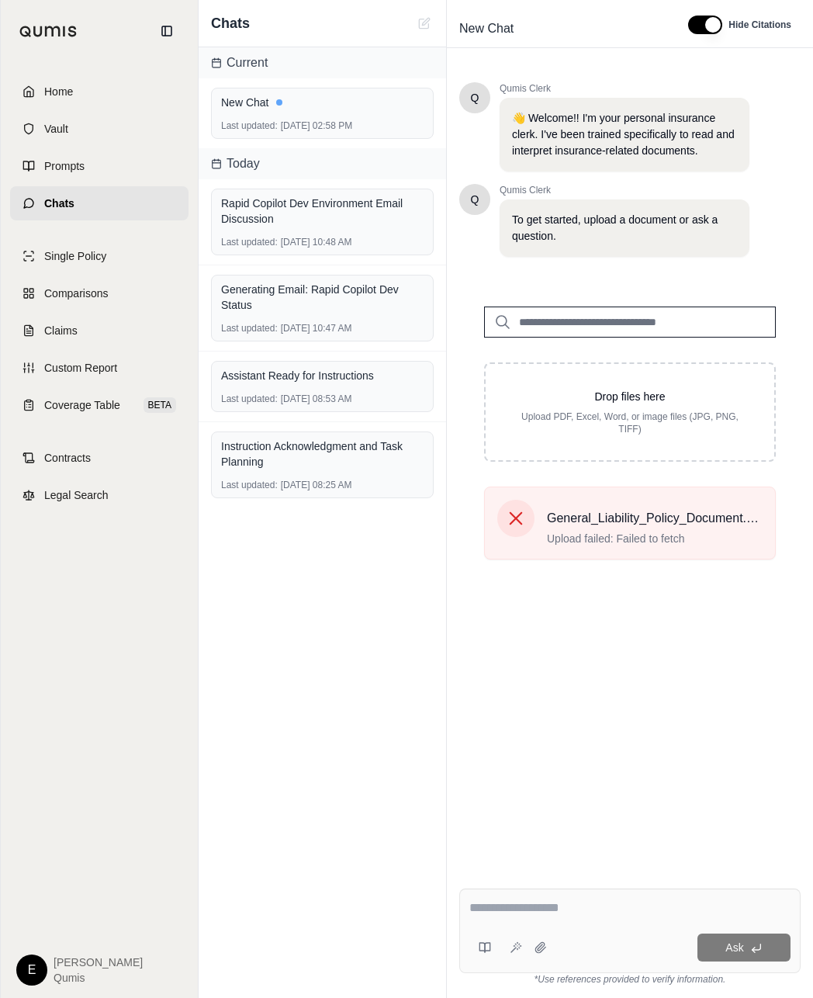
click at [648, 662] on div "Q Qumis Clerk 👋 Welcome!! I'm your personal insurance clerk. I've been trained …" at bounding box center [629, 467] width 341 height 794
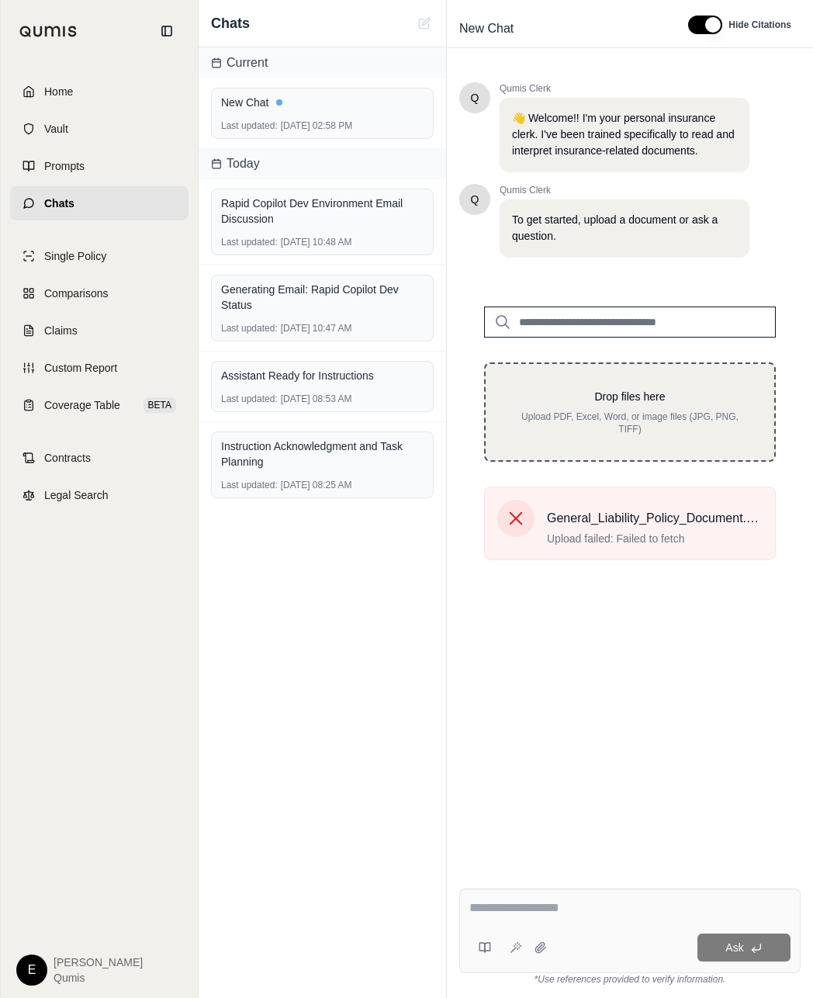
click at [662, 422] on p "Upload PDF, Excel, Word, or image files (JPG, PNG, TIFF)" at bounding box center [629, 422] width 239 height 25
type input "**********"
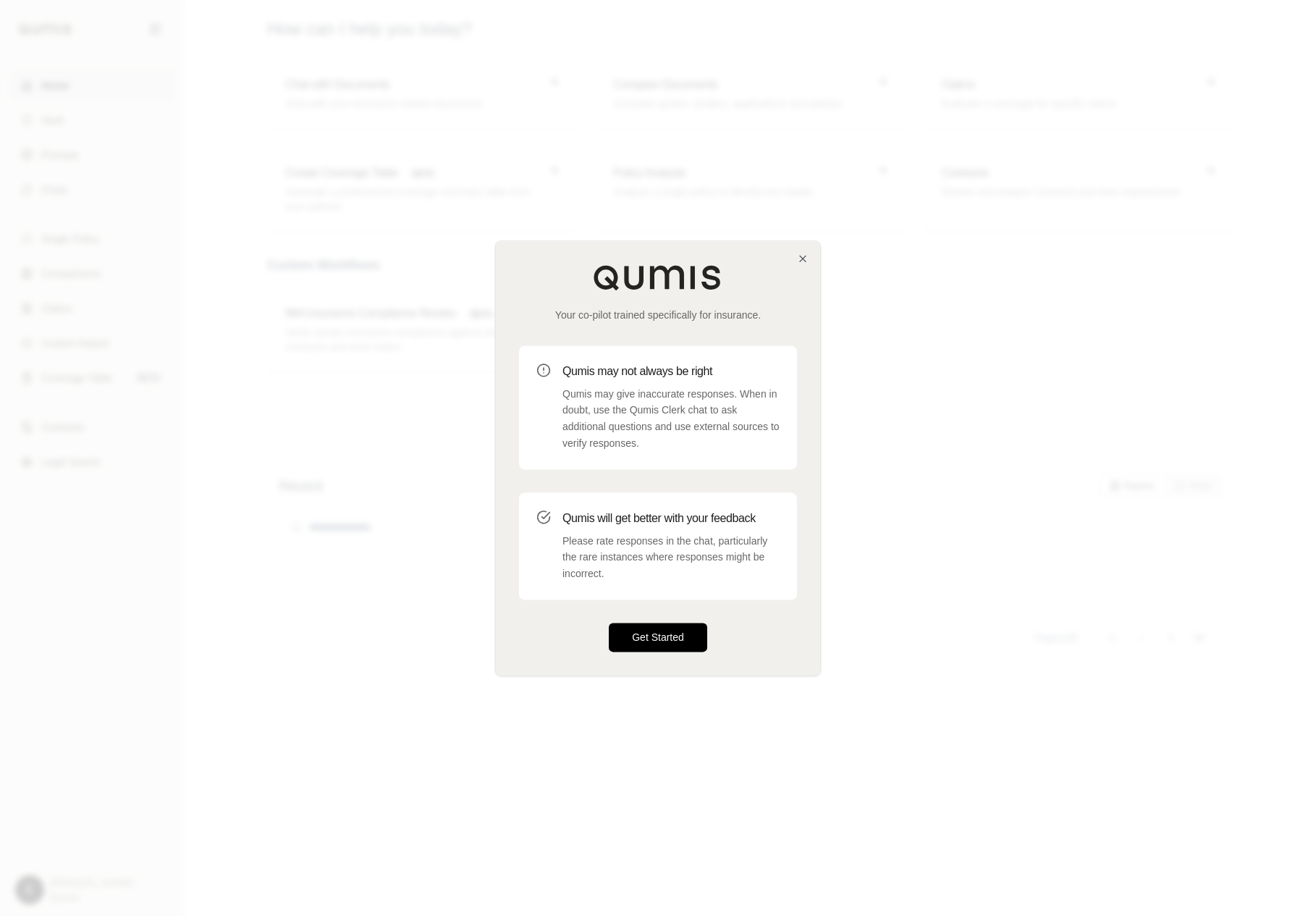
click at [677, 647] on button "Get Started" at bounding box center [657, 637] width 98 height 29
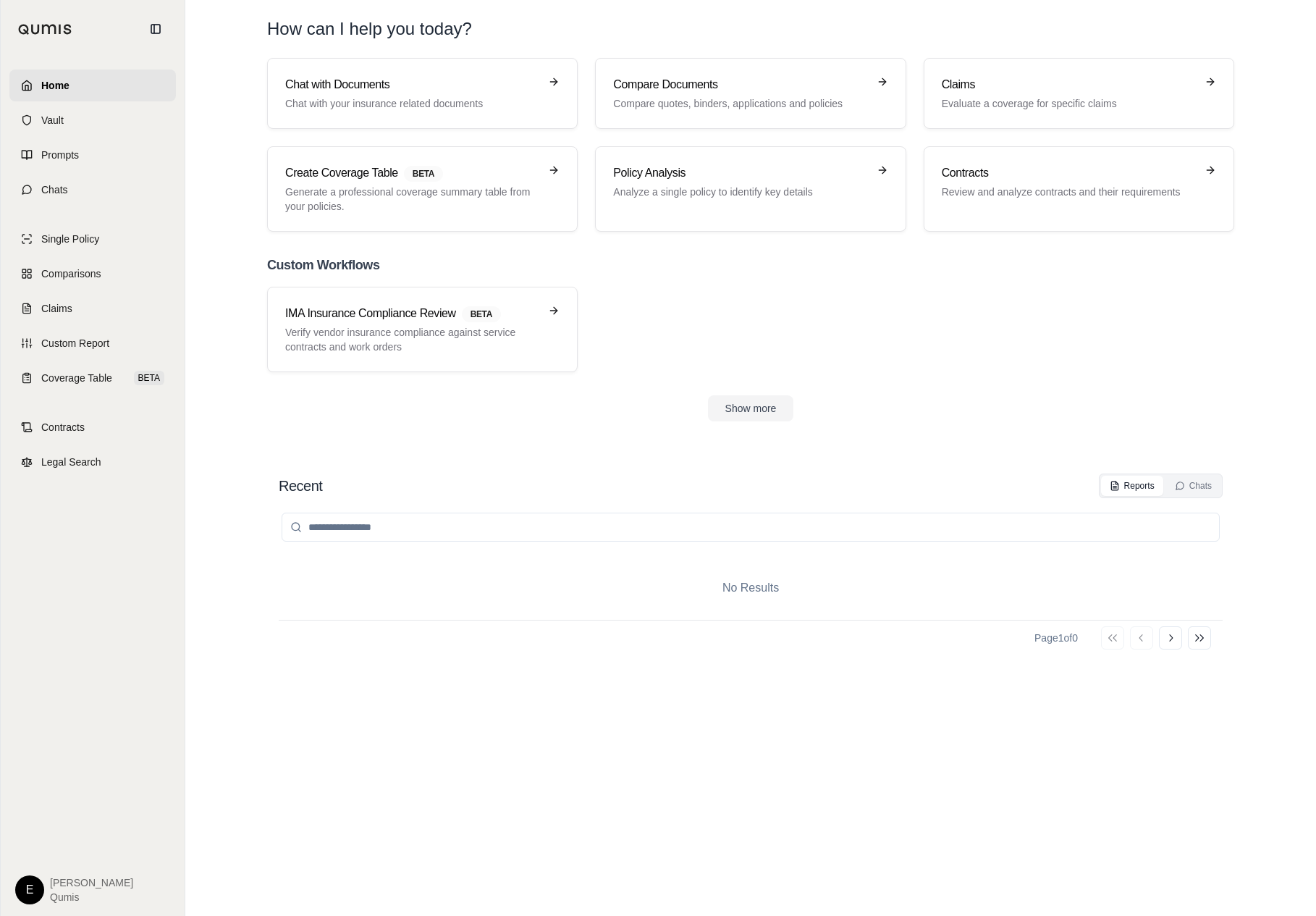
drag, startPoint x: 886, startPoint y: 382, endPoint x: 548, endPoint y: 447, distance: 344.2
click at [0, 0] on div "Home Vault Prompts Chats Single Policy Comparisons Claims Custom Report Coverag…" at bounding box center [658, 458] width 1316 height 916
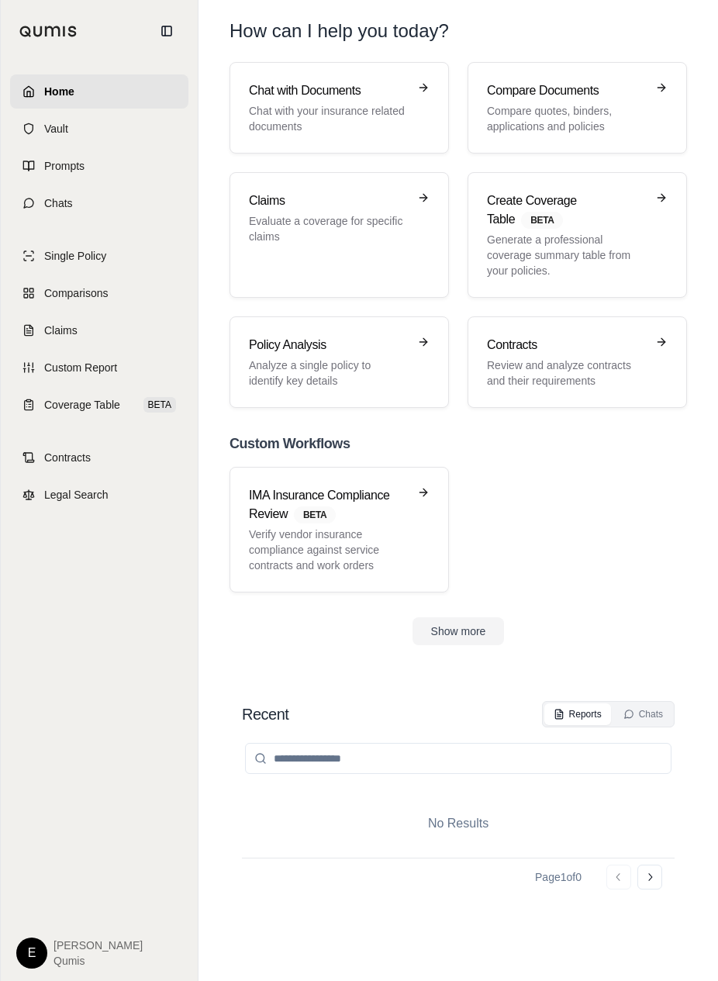
click at [441, 190] on link "Claims Evaluate a coverage for specific claims" at bounding box center [340, 235] width 220 height 126
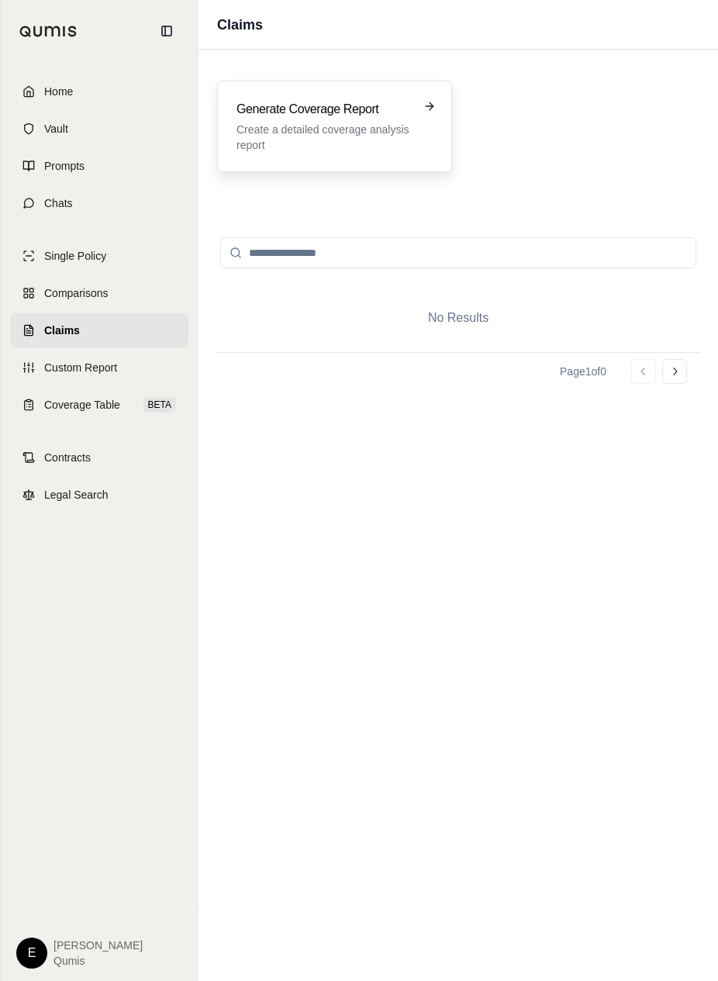
drag, startPoint x: 587, startPoint y: 479, endPoint x: 416, endPoint y: 132, distance: 386.8
click at [416, 132] on div "Generate Coverage Report Create a detailed coverage analysis report" at bounding box center [335, 126] width 196 height 53
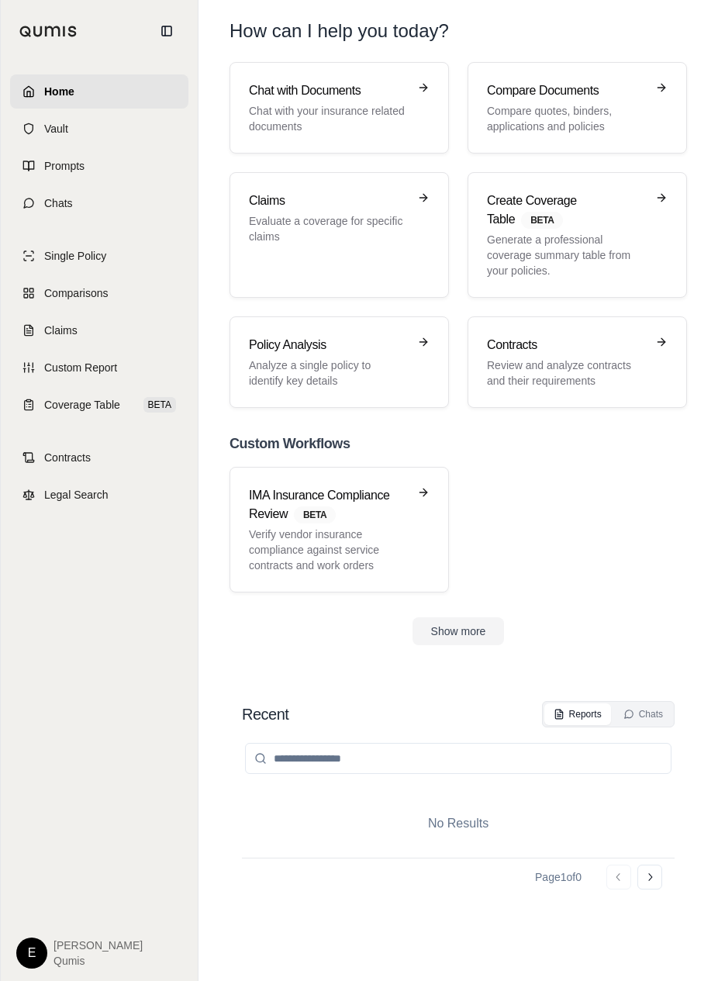
click at [416, 132] on div "Chat with Documents Chat with your insurance related documents" at bounding box center [339, 107] width 181 height 53
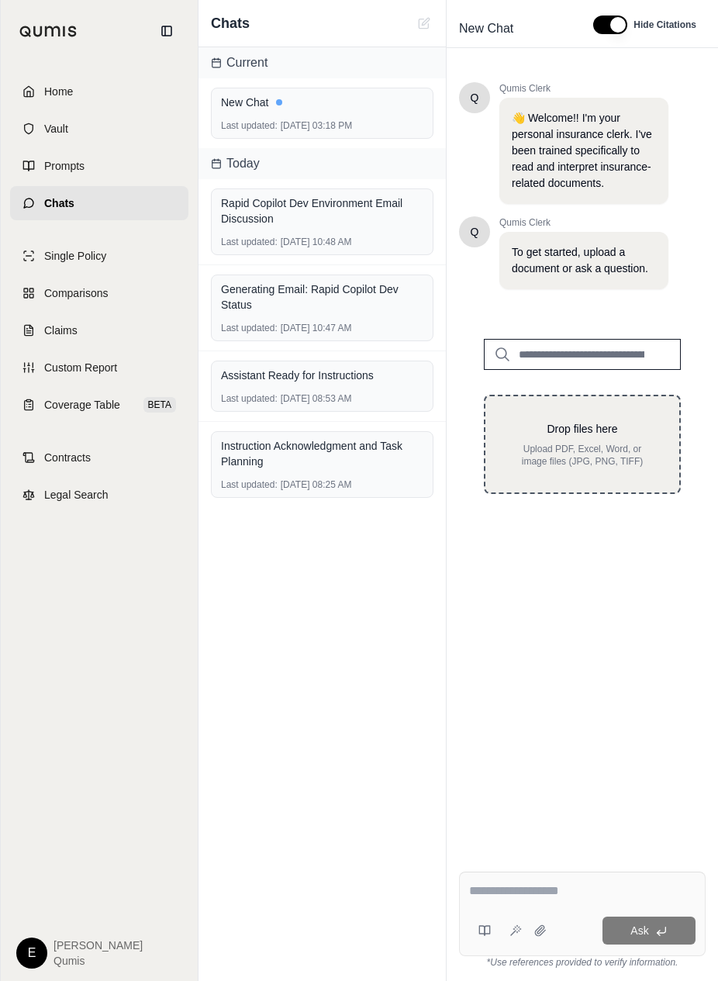
click at [592, 441] on div "Drop files here Upload PDF, Excel, Word, or image files (JPG, PNG, TIFF)" at bounding box center [582, 444] width 144 height 47
type input "**********"
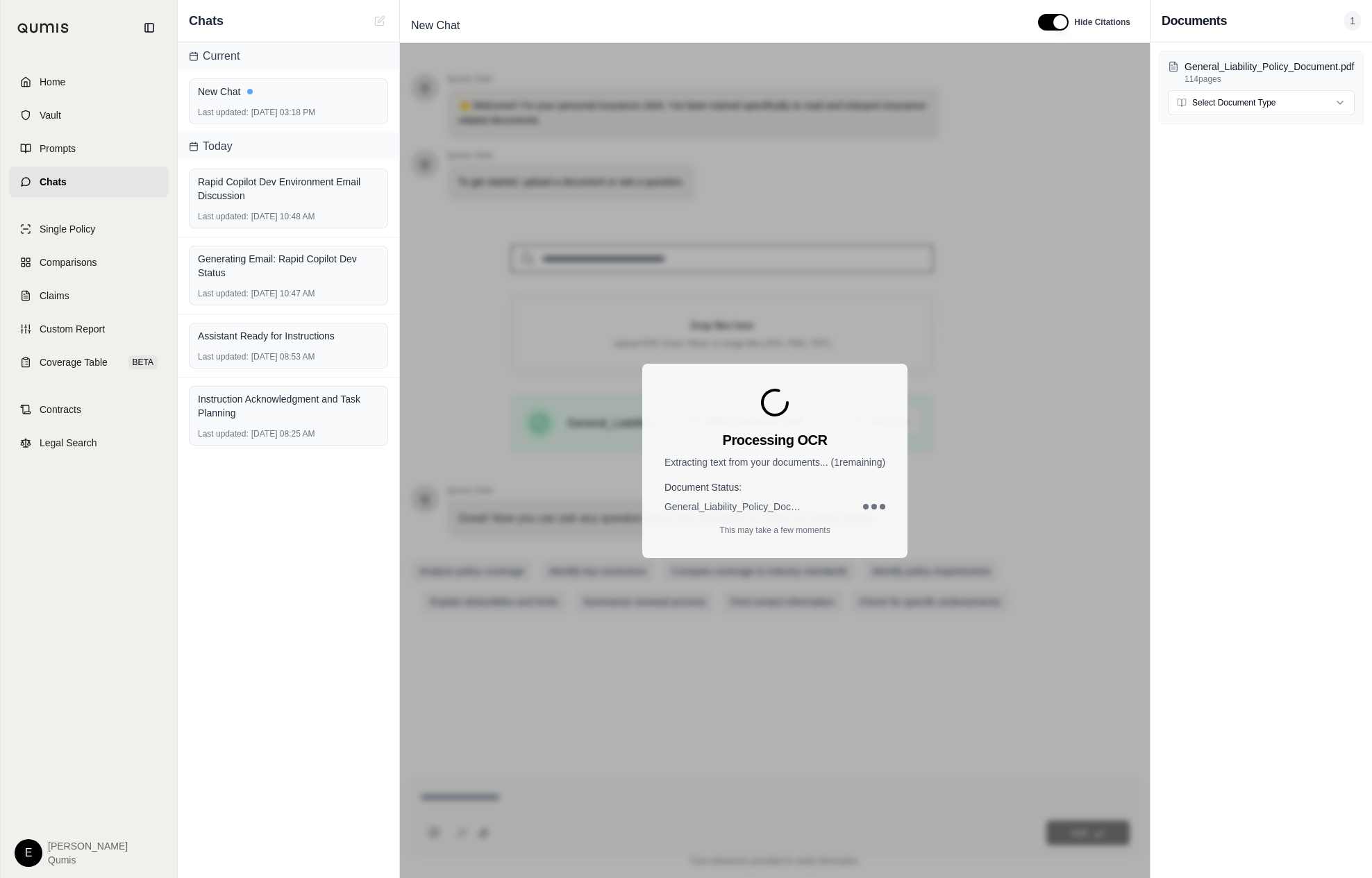
drag, startPoint x: 253, startPoint y: 705, endPoint x: 1039, endPoint y: 131, distance: 973.3
click at [0, 0] on div "Home Vault Prompts Chats Single Policy Comparisons Claims Custom Report Coverag…" at bounding box center [686, 439] width 1372 height 878
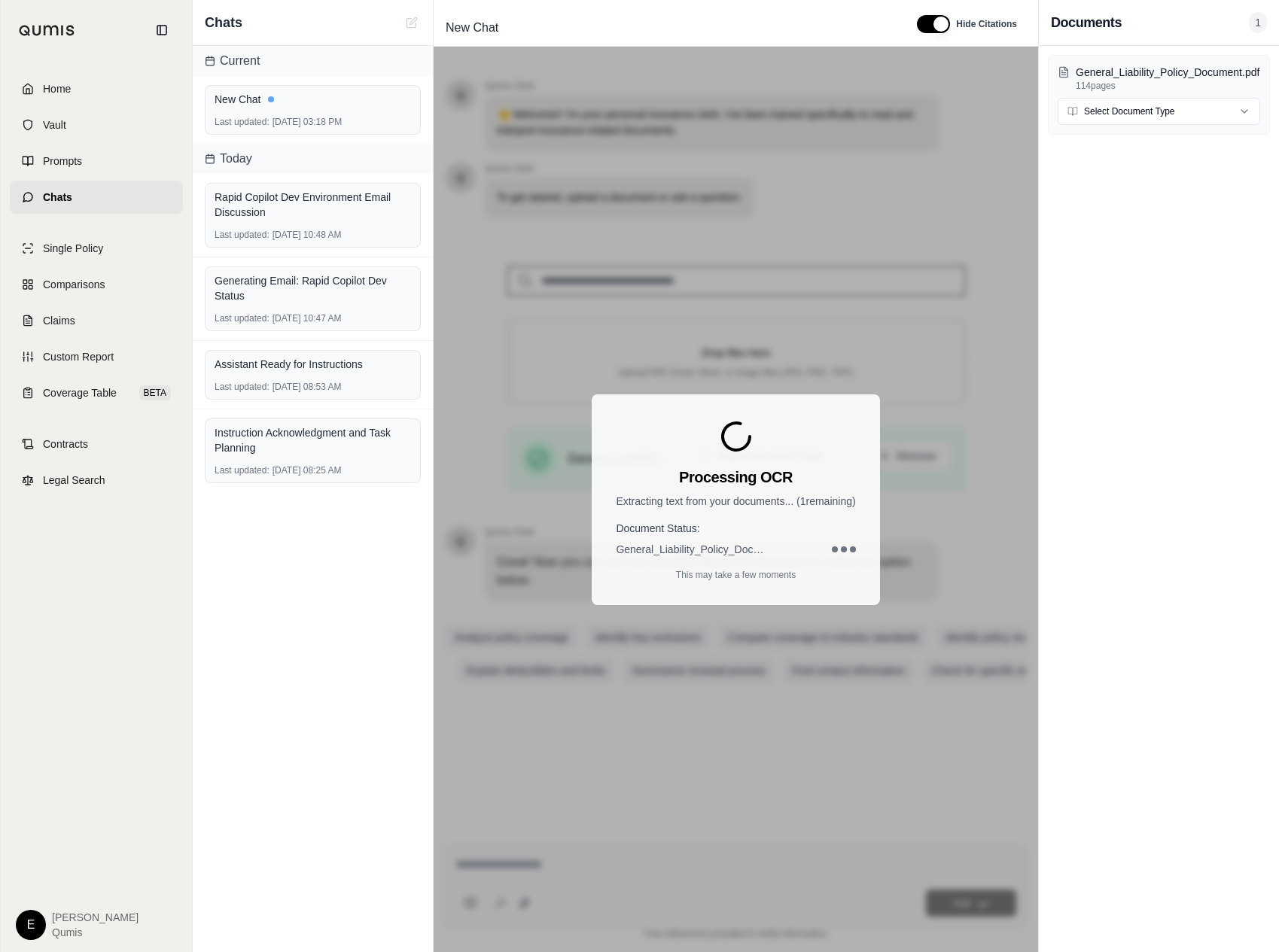
click at [774, 575] on p "This may take a few moments" at bounding box center [736, 574] width 119 height 12
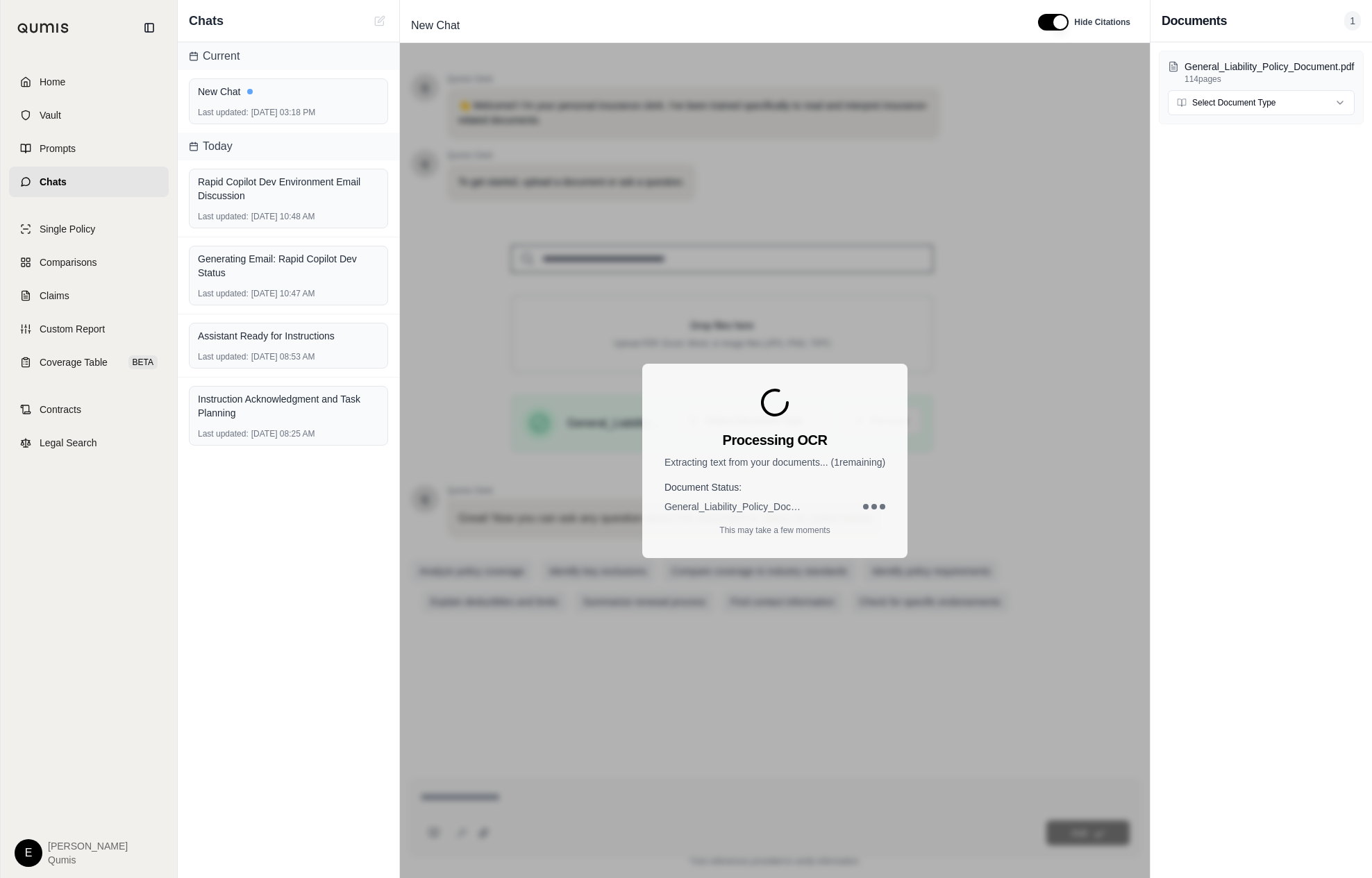
click at [811, 584] on div "Processing OCR Extracting text from your documents... ( 1 remaining) Document S…" at bounding box center [775, 460] width 750 height 835
click at [833, 506] on div "General_Liability_Policy_Document.pdf" at bounding box center [774, 507] width 221 height 14
click at [1261, 104] on html "Home Vault Prompts Chats Single Policy Comparisons Claims Custom Report Coverag…" at bounding box center [686, 439] width 1372 height 878
click at [1006, 574] on div "Processing OCR Extracting text from your documents... ( 1 remaining) Document S…" at bounding box center [775, 460] width 750 height 835
drag, startPoint x: 785, startPoint y: 480, endPoint x: 930, endPoint y: 567, distance: 169.1
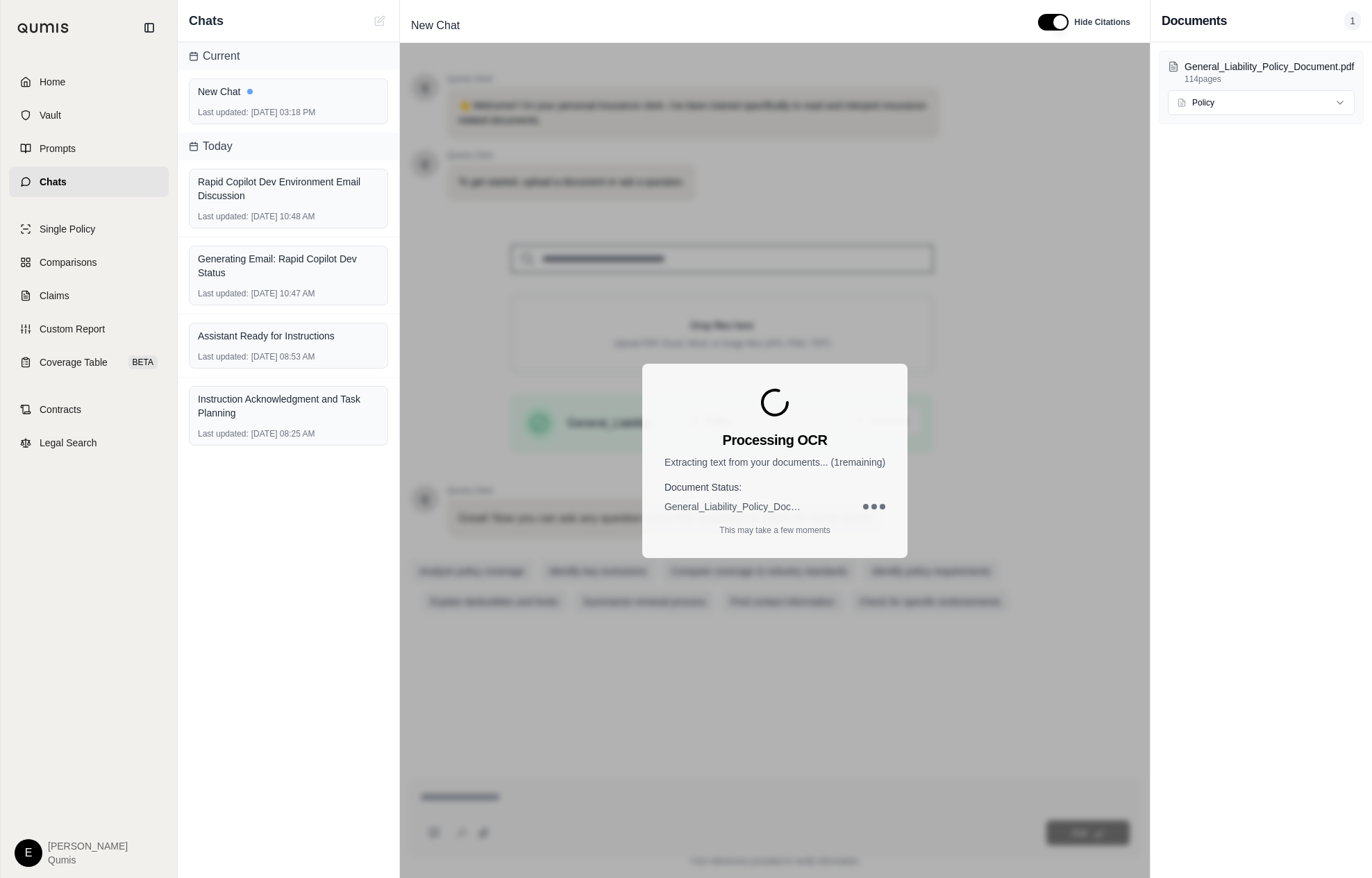
click at [0, 0] on div "Home Vault Prompts Chats Single Policy Comparisons Claims Custom Report Coverag…" at bounding box center [686, 439] width 1372 height 878
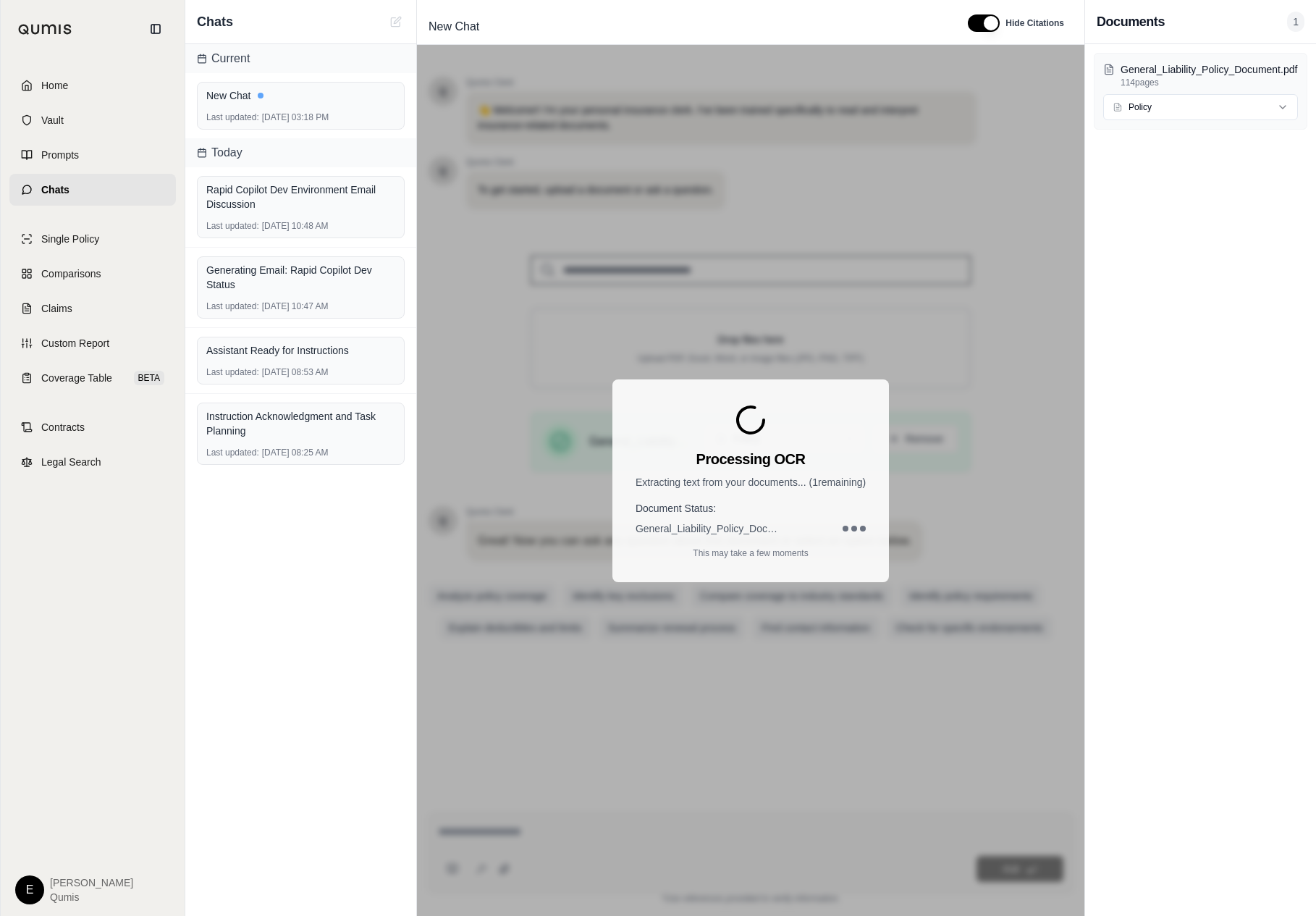
click at [849, 559] on div "Processing OCR Extracting text from your documents... ( 1 remaining) Document S…" at bounding box center [750, 480] width 276 height 203
click at [849, 538] on div "Processing OCR Extracting text from your documents... ( 1 remaining) Document S…" at bounding box center [750, 480] width 276 height 203
click at [849, 526] on div at bounding box center [854, 528] width 23 height 6
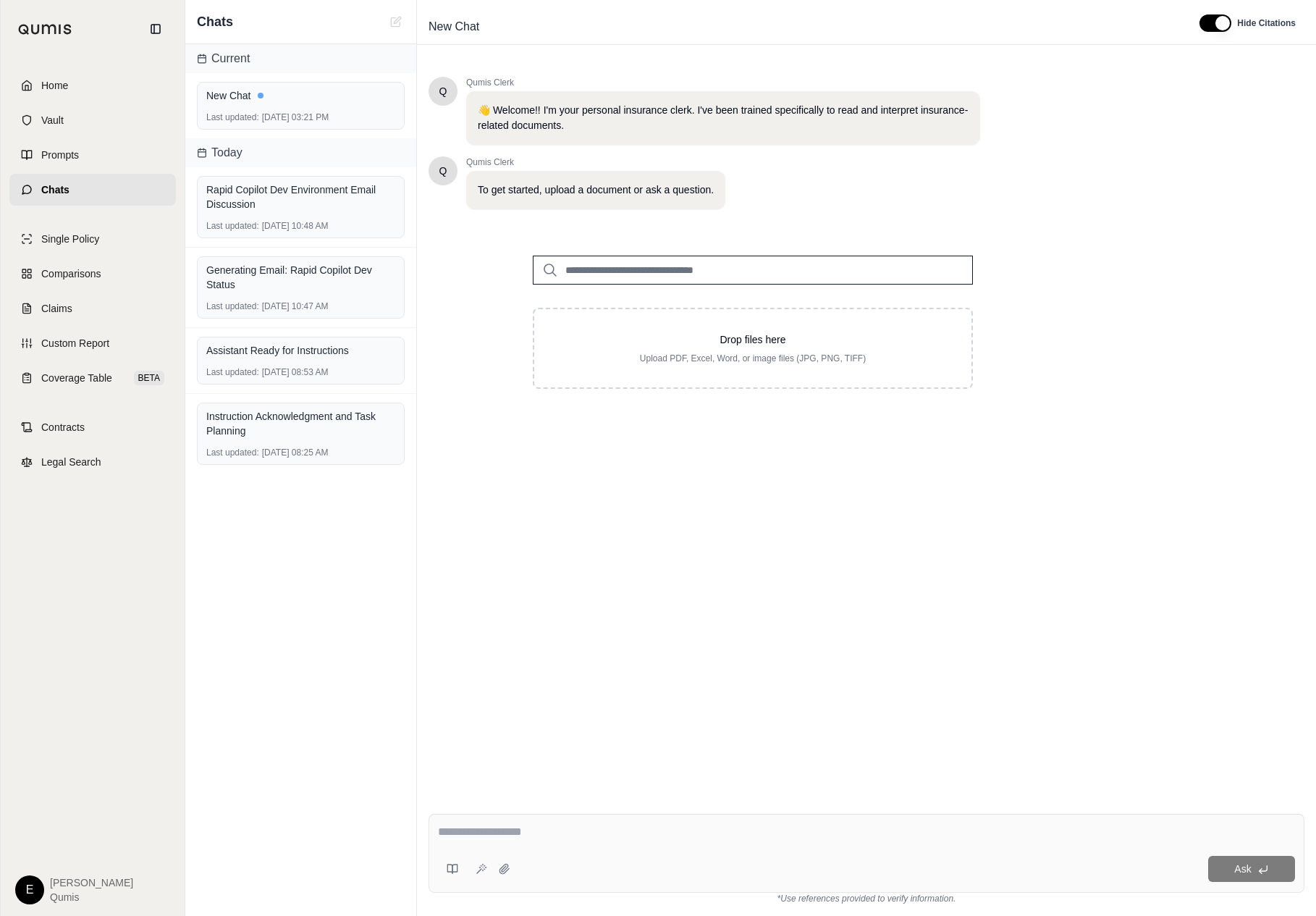
click at [743, 274] on input "search" at bounding box center [753, 270] width 441 height 29
click at [118, 136] on div "Home Vault Prompts Chats" at bounding box center [92, 137] width 166 height 136
click at [129, 120] on link "Vault" at bounding box center [92, 120] width 166 height 32
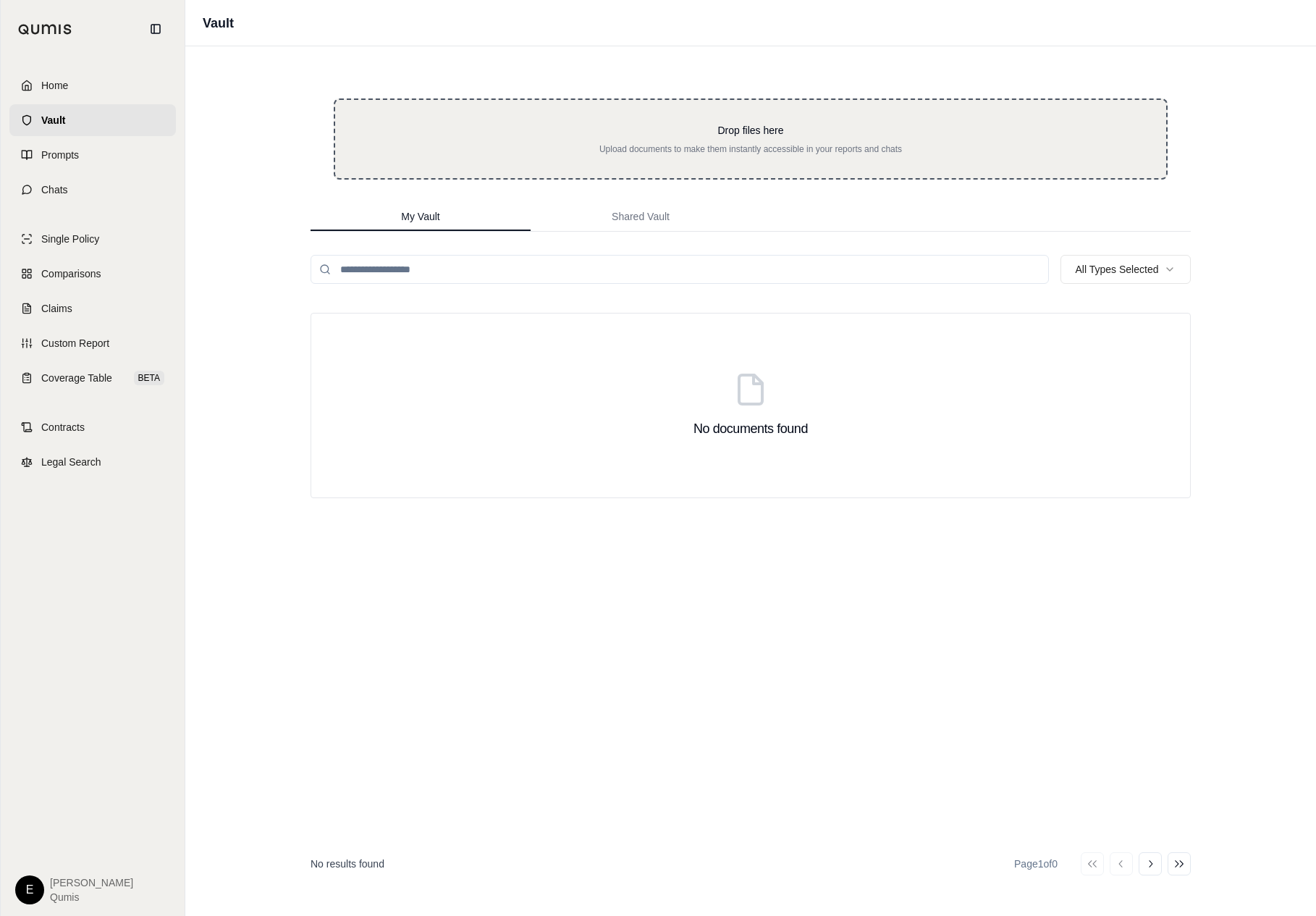
click at [799, 157] on div "Drop files here Upload documents to make them instantly accessible in your repo…" at bounding box center [751, 138] width 834 height 81
type input "**********"
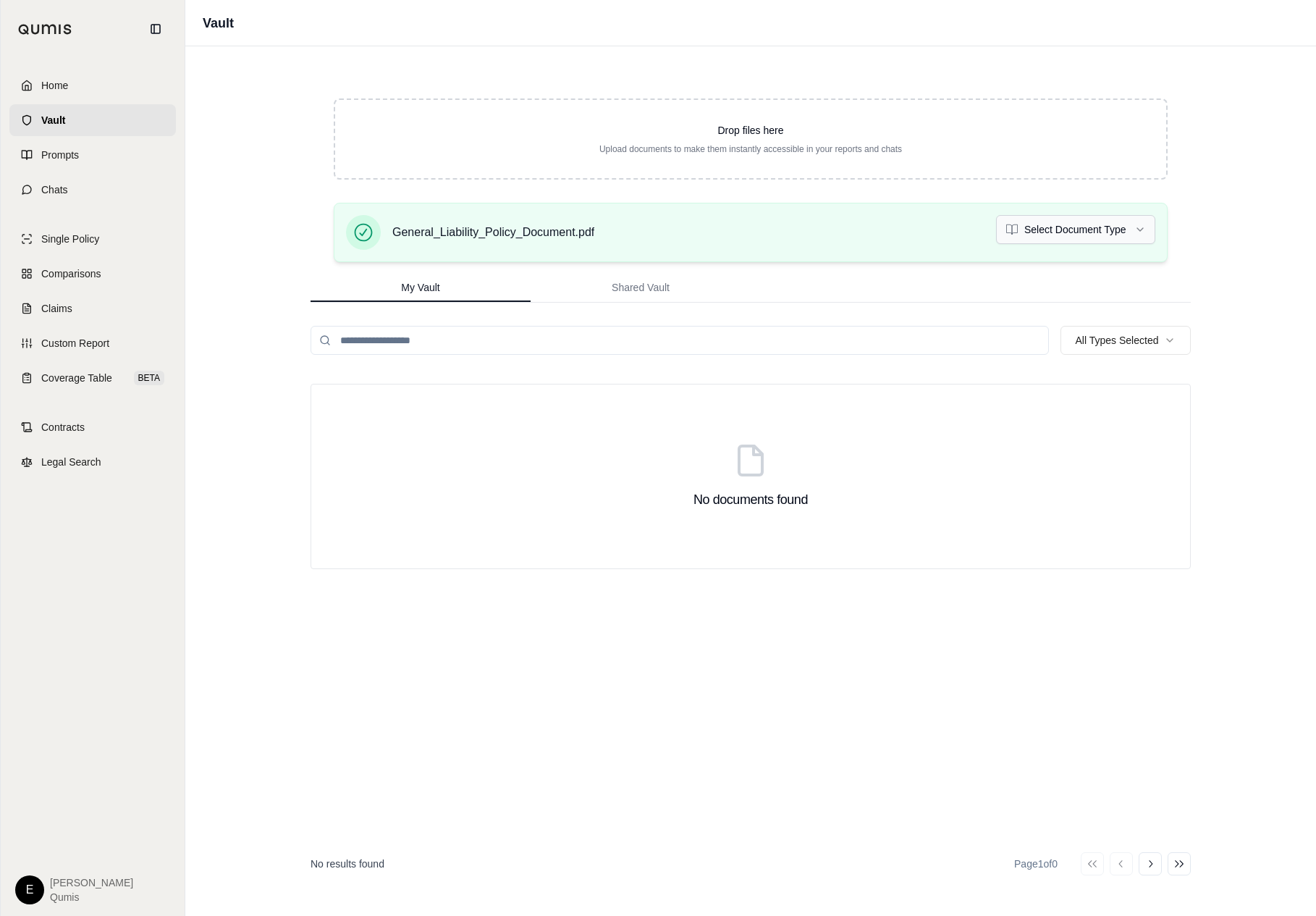
click at [1110, 231] on html "Home Vault Prompts Chats Single Policy Comparisons Claims Custom Report Coverag…" at bounding box center [658, 458] width 1316 height 916
click at [1072, 641] on div "No documents found" at bounding box center [750, 606] width 880 height 445
click at [114, 96] on link "Home" at bounding box center [92, 85] width 166 height 32
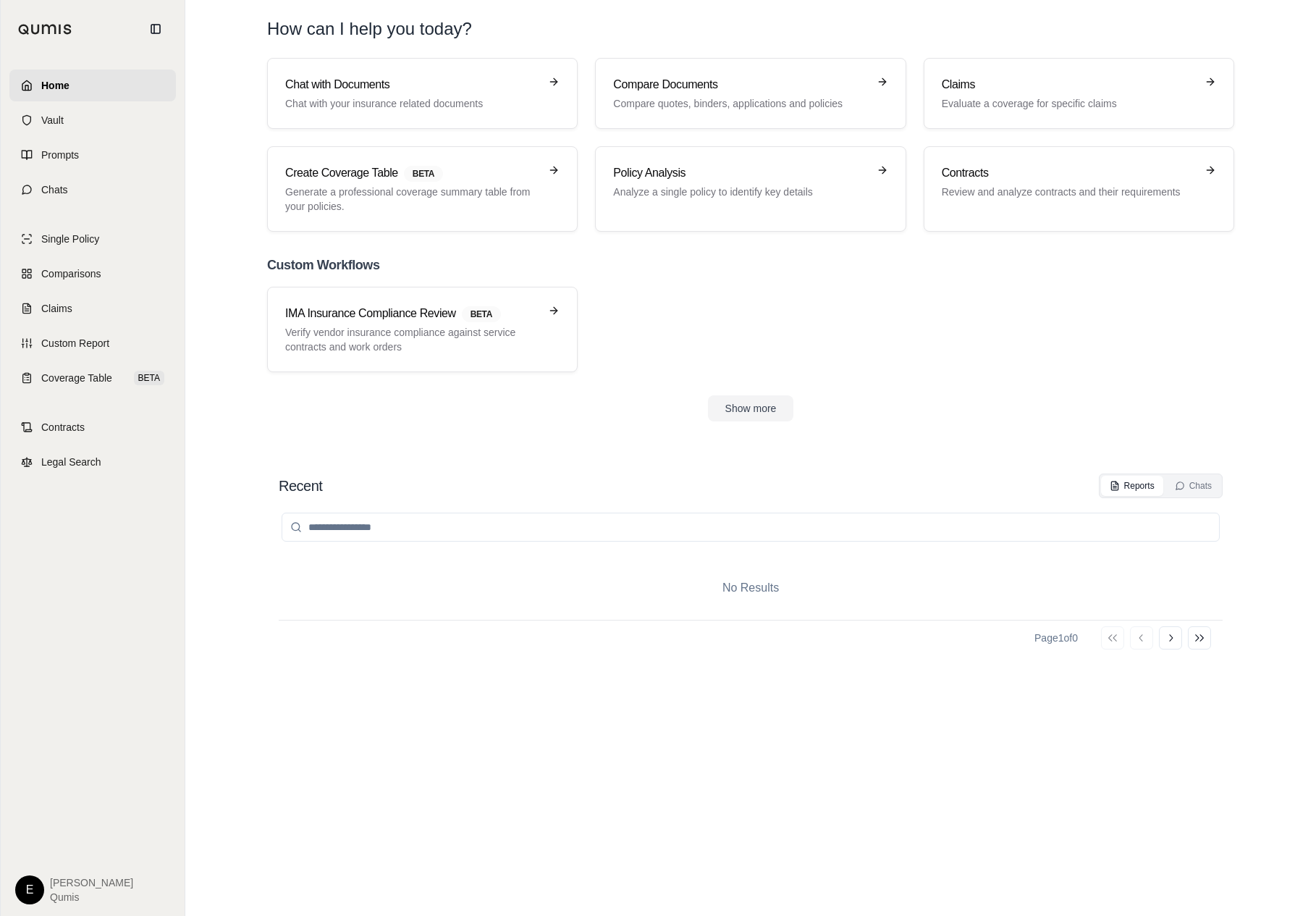
click at [450, 44] on header "How can I help you today?" at bounding box center [750, 29] width 1014 height 58
click at [446, 76] on h3 "Chat with Documents" at bounding box center [413, 84] width 254 height 18
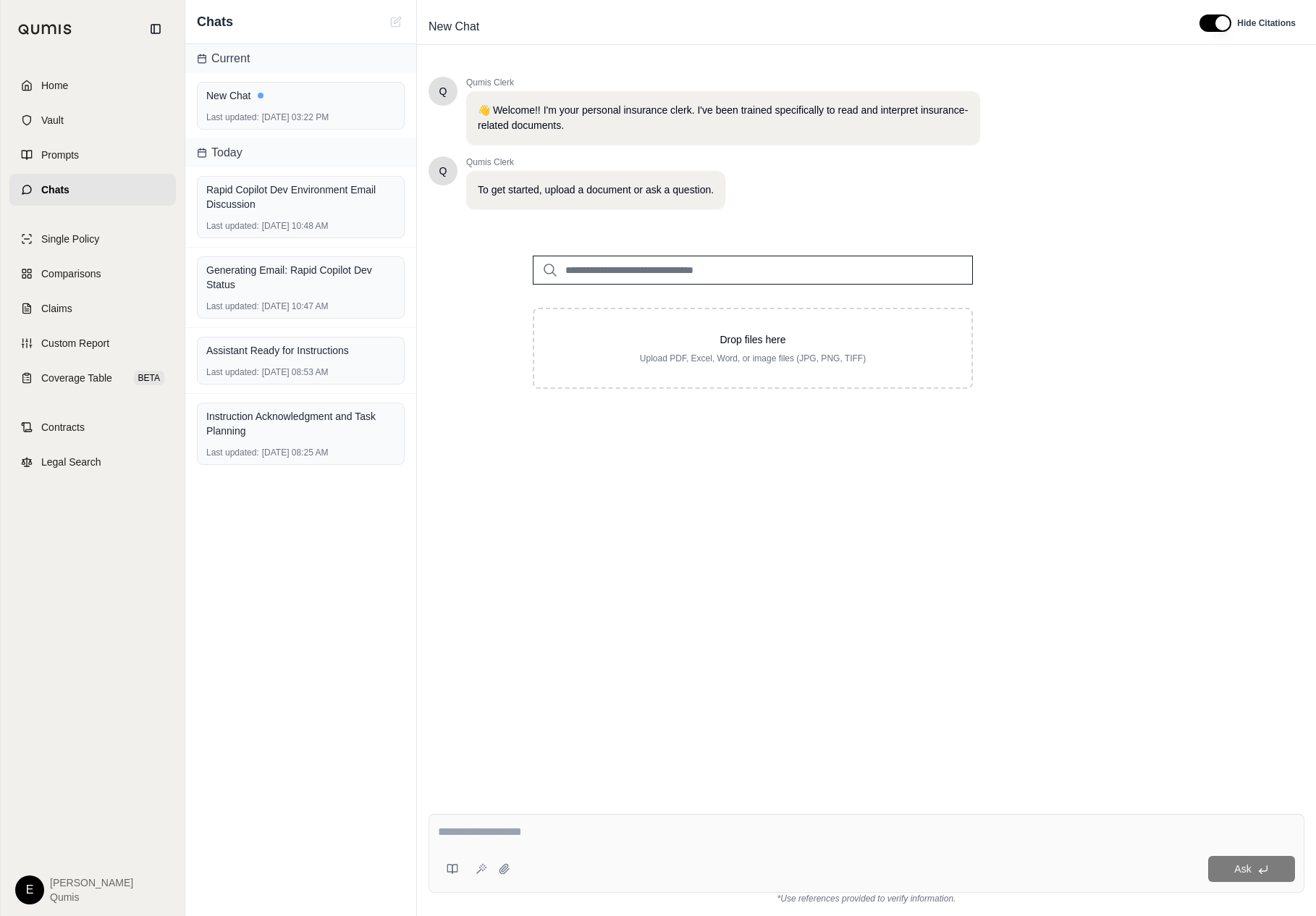
click at [714, 277] on input "search" at bounding box center [753, 270] width 441 height 29
type input "***"
click at [76, 125] on link "Vault" at bounding box center [92, 120] width 166 height 32
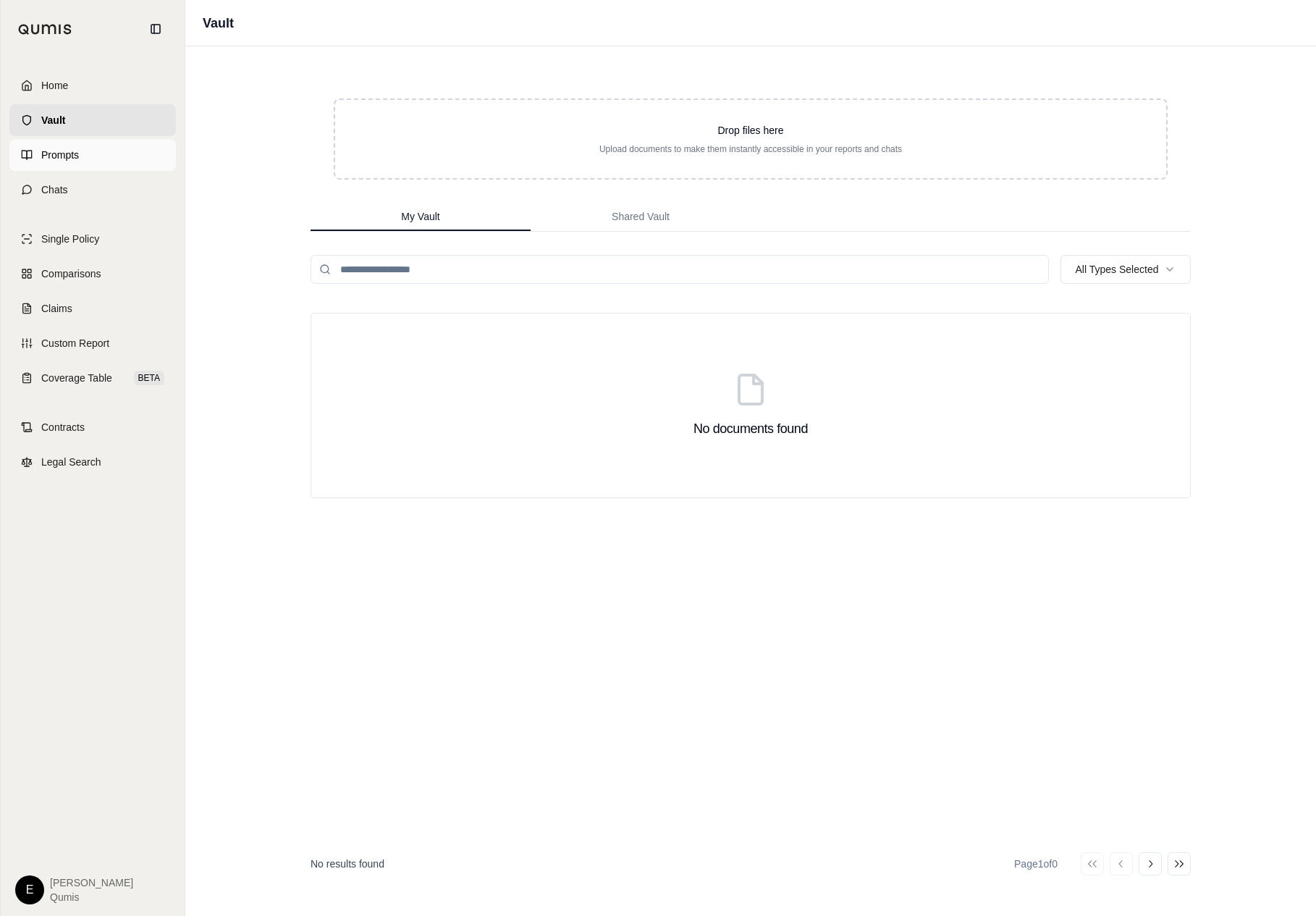
click at [105, 160] on link "Prompts" at bounding box center [92, 155] width 166 height 32
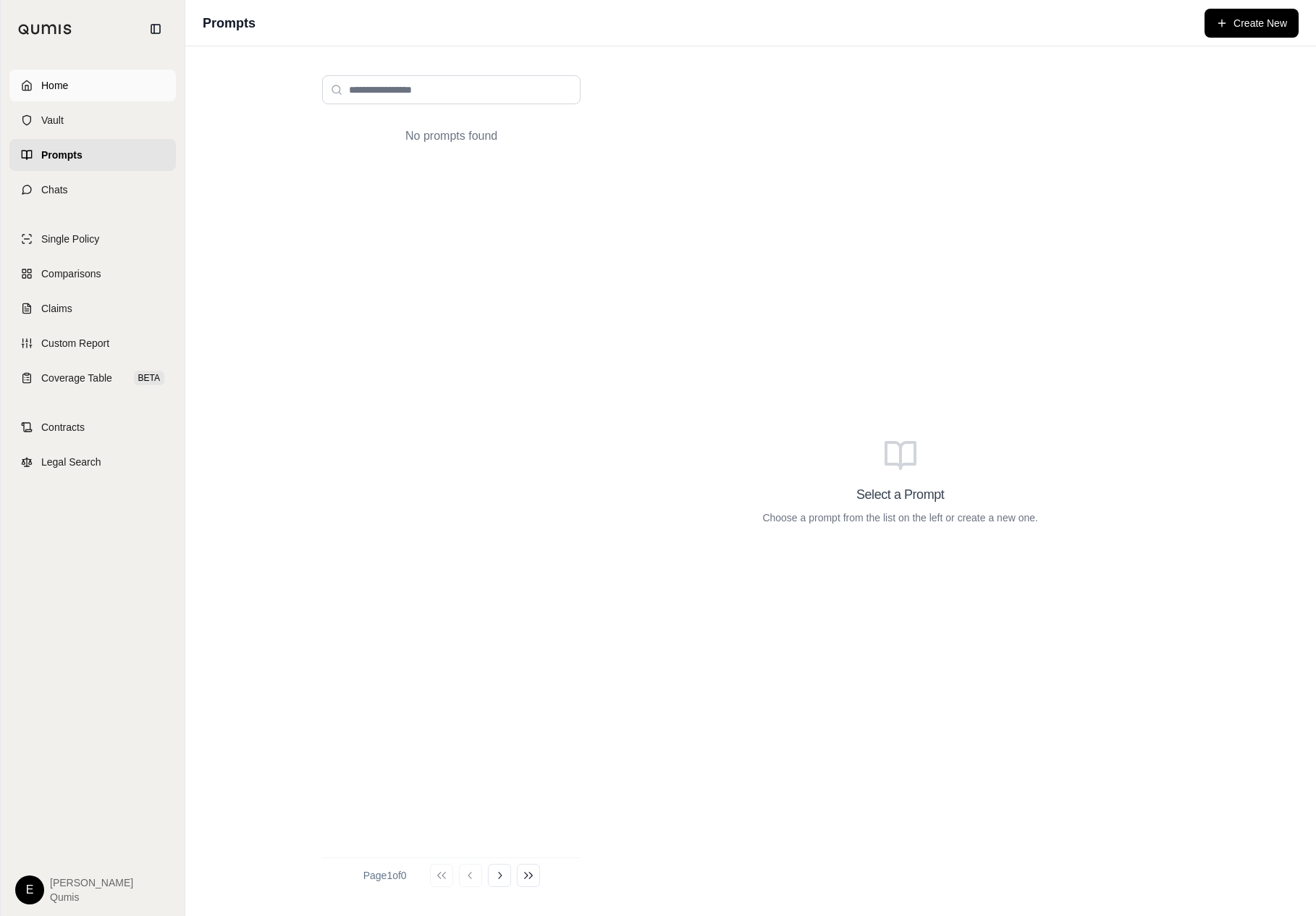
click at [128, 80] on link "Home" at bounding box center [92, 85] width 166 height 32
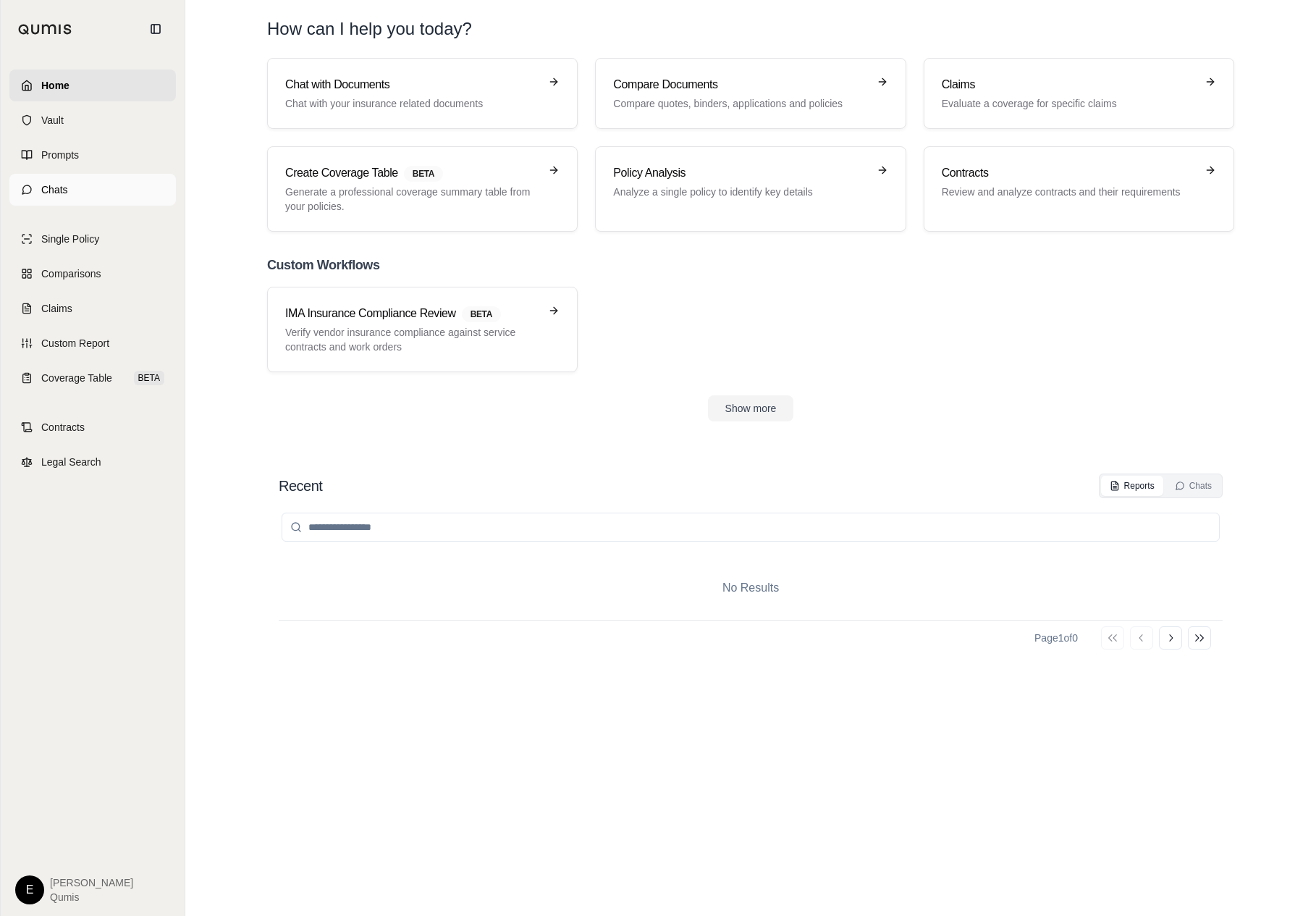
click at [107, 204] on link "Chats" at bounding box center [92, 190] width 166 height 32
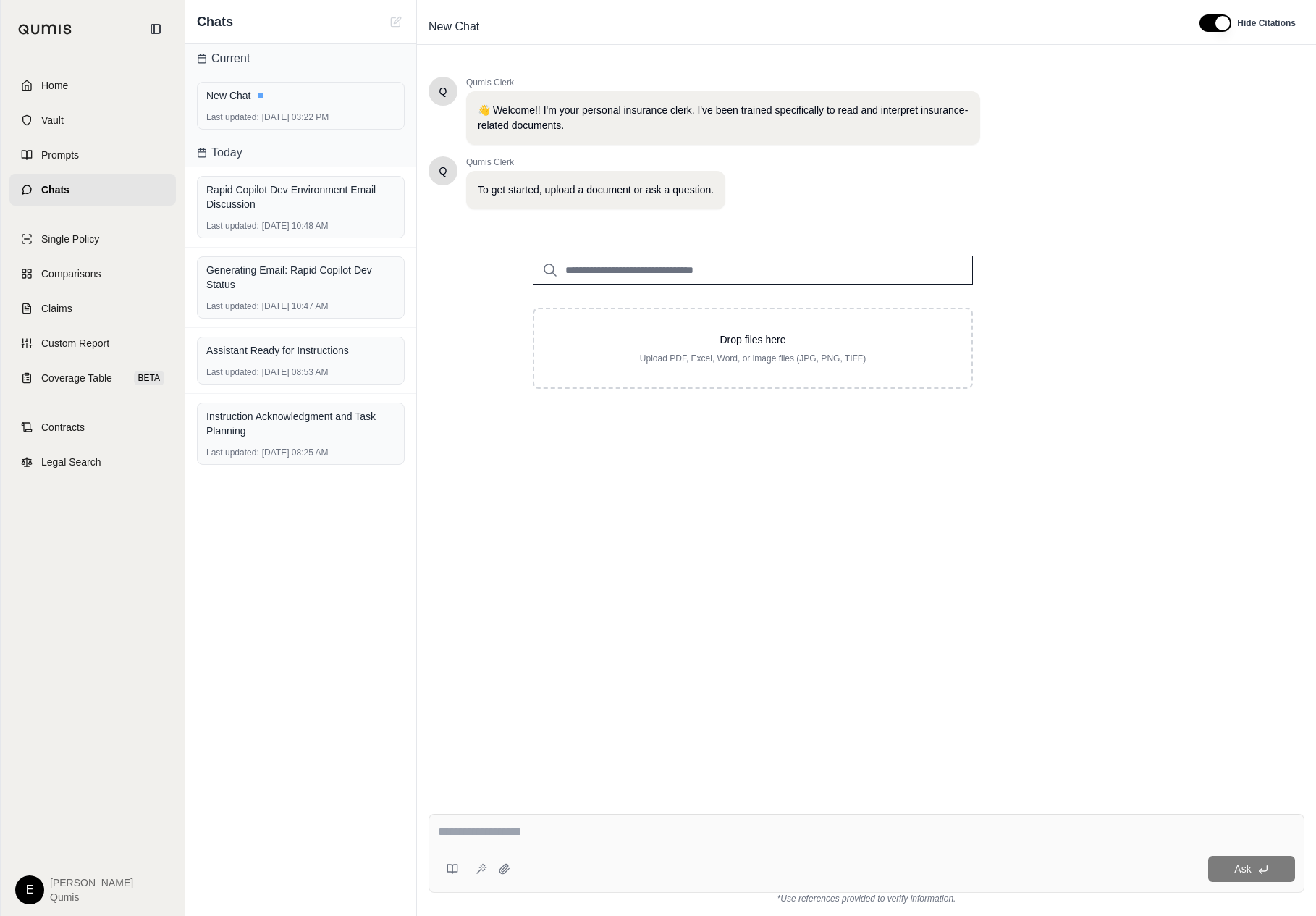
click at [338, 80] on div "New Chat Last updated: Aug 28, 2025, 03:22 PM" at bounding box center [301, 106] width 231 height 65
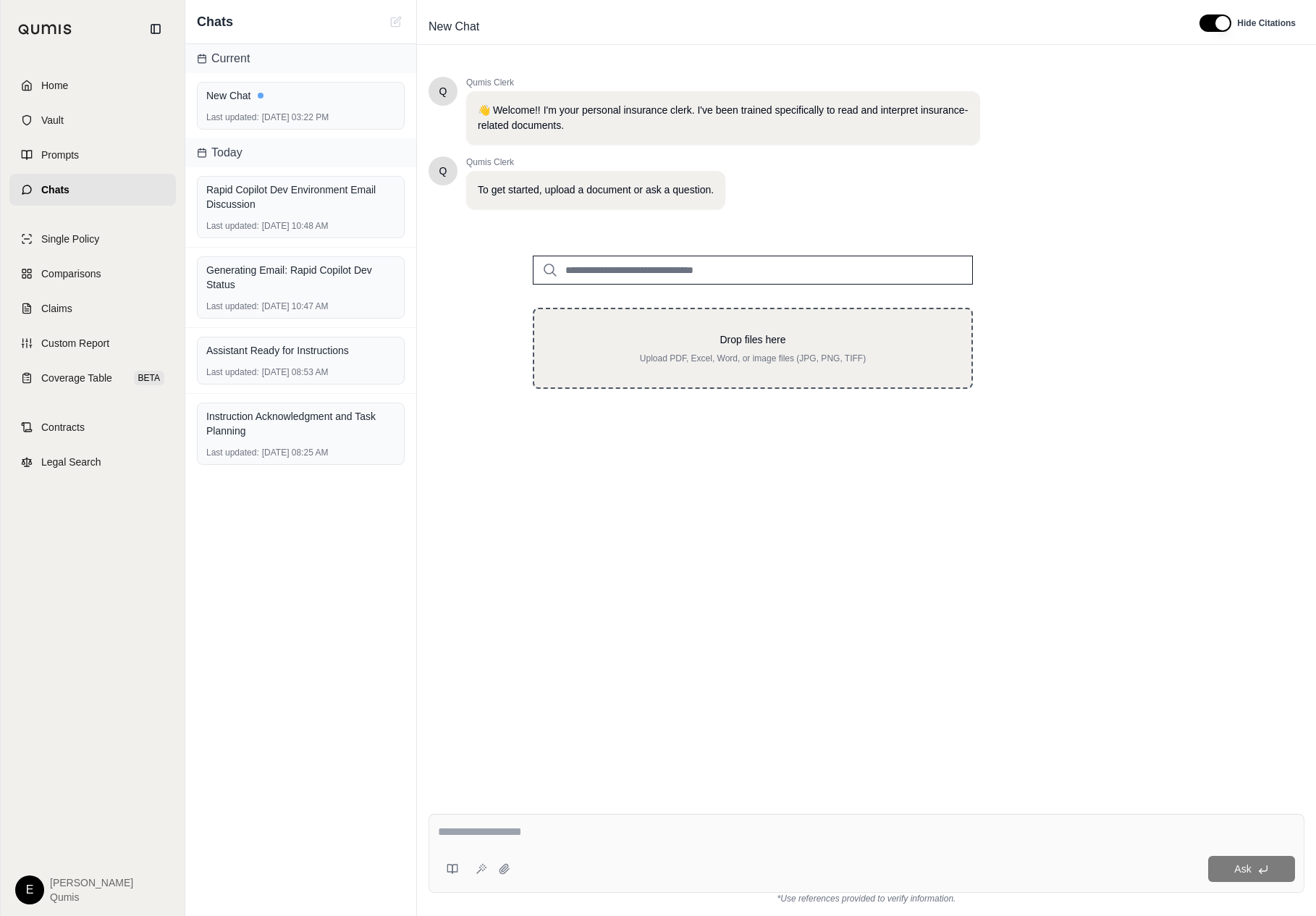
click at [685, 336] on p "Drop files here" at bounding box center [752, 340] width 391 height 15
type input "**********"
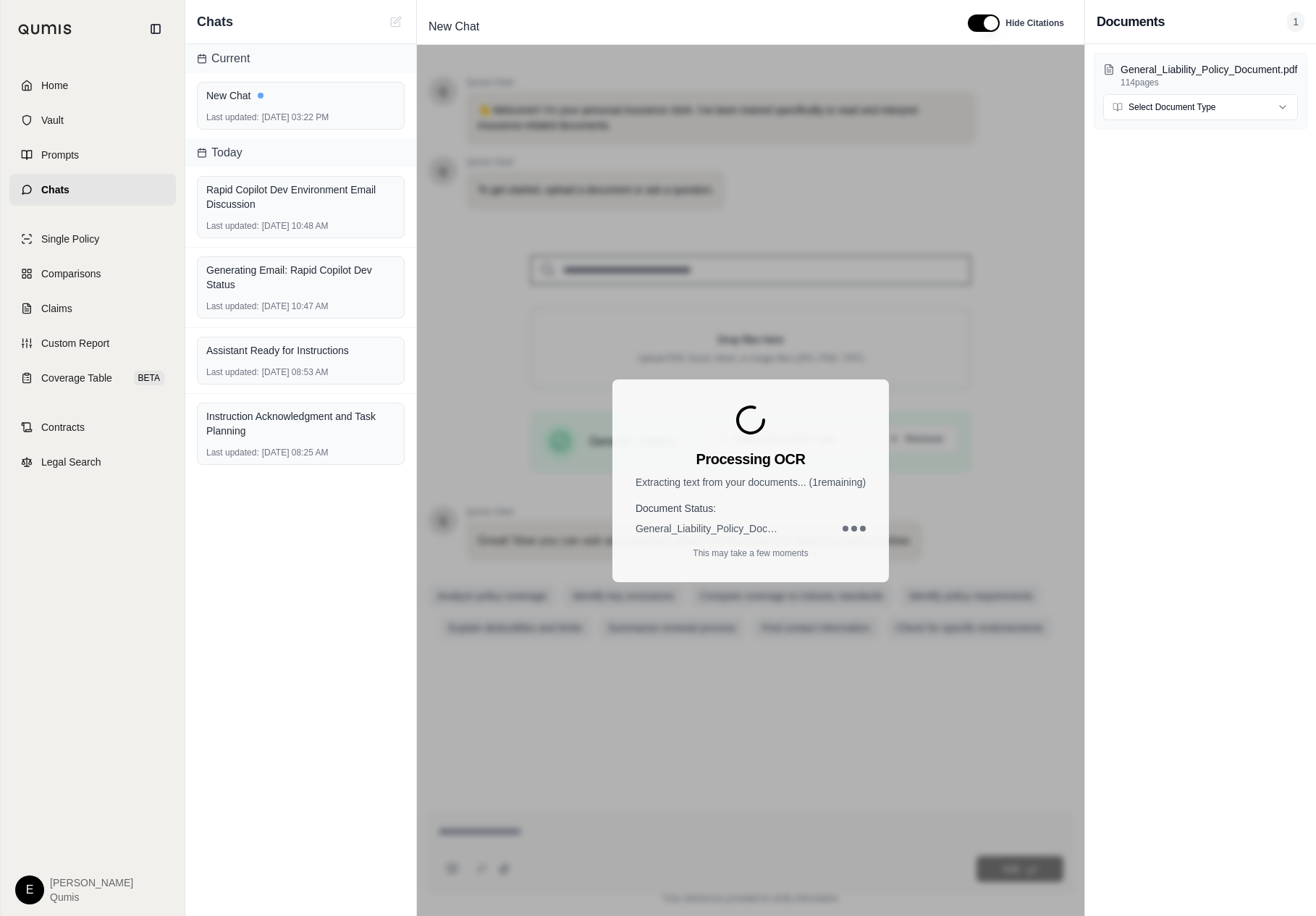
click at [1186, 176] on div "General_Liability_Policy_Document.pdf 114 pages Select Document Type" at bounding box center [1200, 480] width 231 height 872
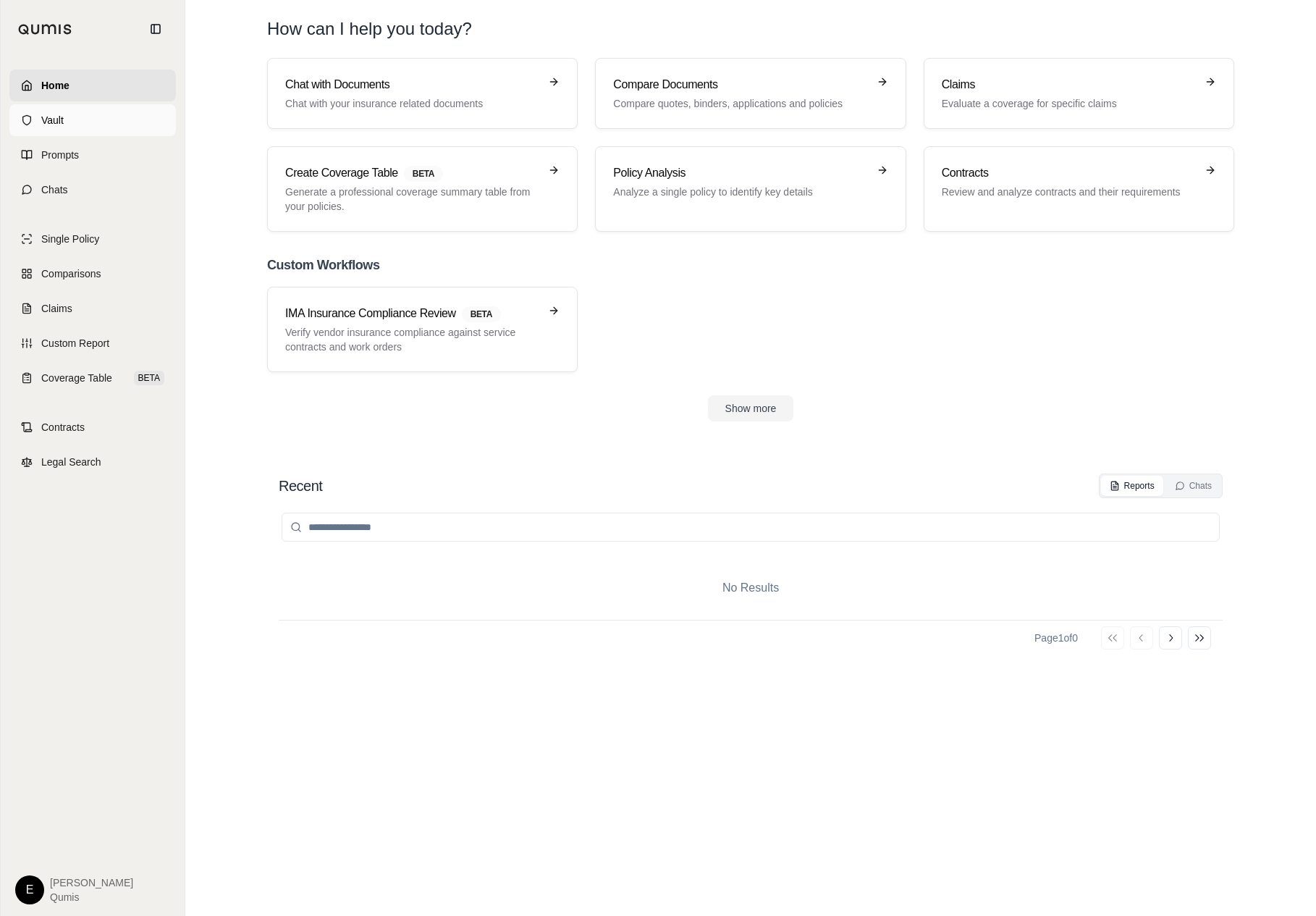
click at [48, 135] on link "Vault" at bounding box center [92, 120] width 166 height 32
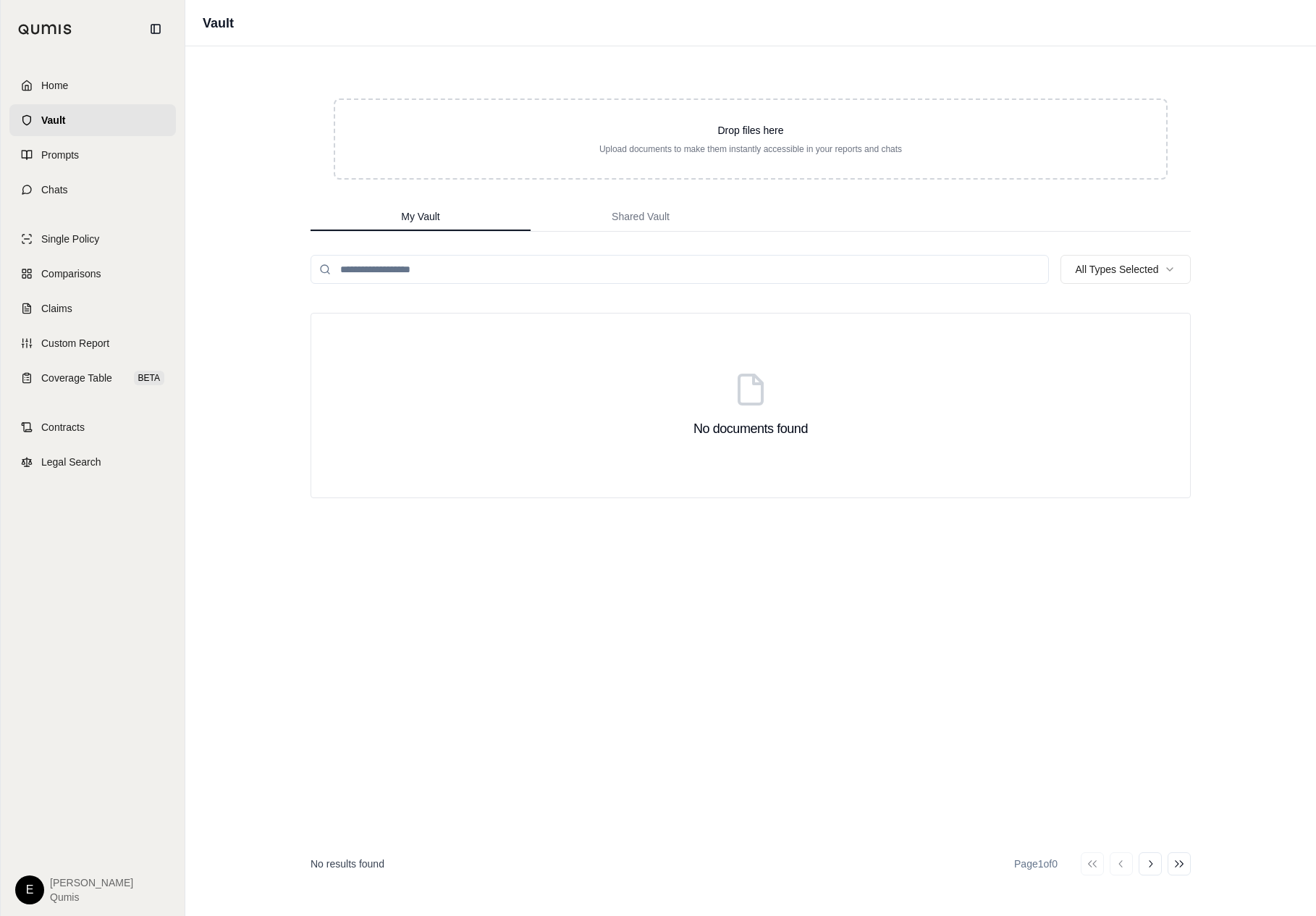
click at [624, 233] on div "Drop files here Upload documents to make them instantly accessible in your repo…" at bounding box center [750, 482] width 927 height 870
click at [628, 225] on button "Shared Vault" at bounding box center [641, 217] width 220 height 29
click at [430, 205] on button "My Vault" at bounding box center [421, 217] width 220 height 29
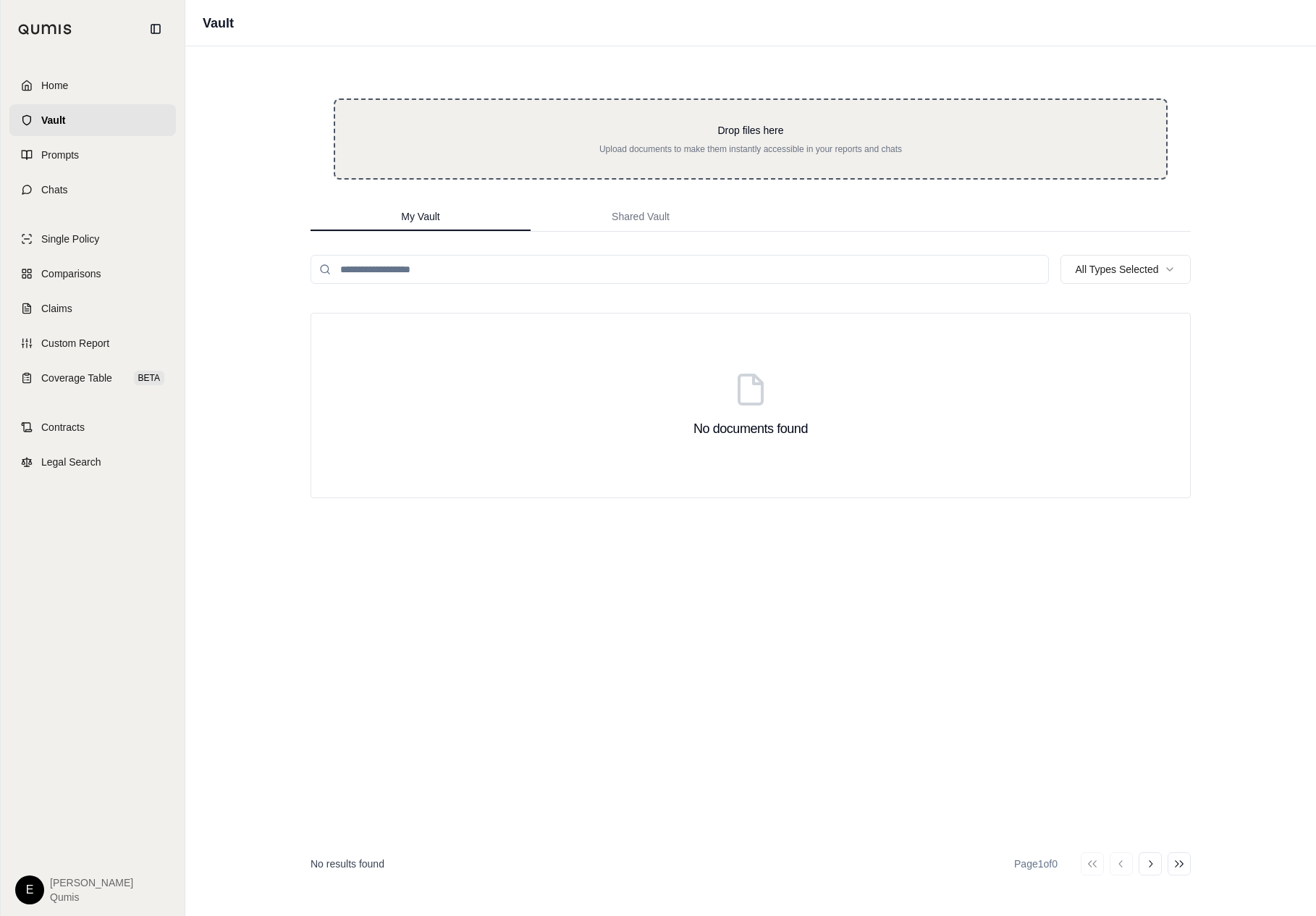
drag, startPoint x: 863, startPoint y: 599, endPoint x: 1015, endPoint y: 172, distance: 453.2
click at [0, 0] on div "Home Vault Prompts Chats Single Policy Comparisons Claims Custom Report Coverag…" at bounding box center [658, 458] width 1316 height 916
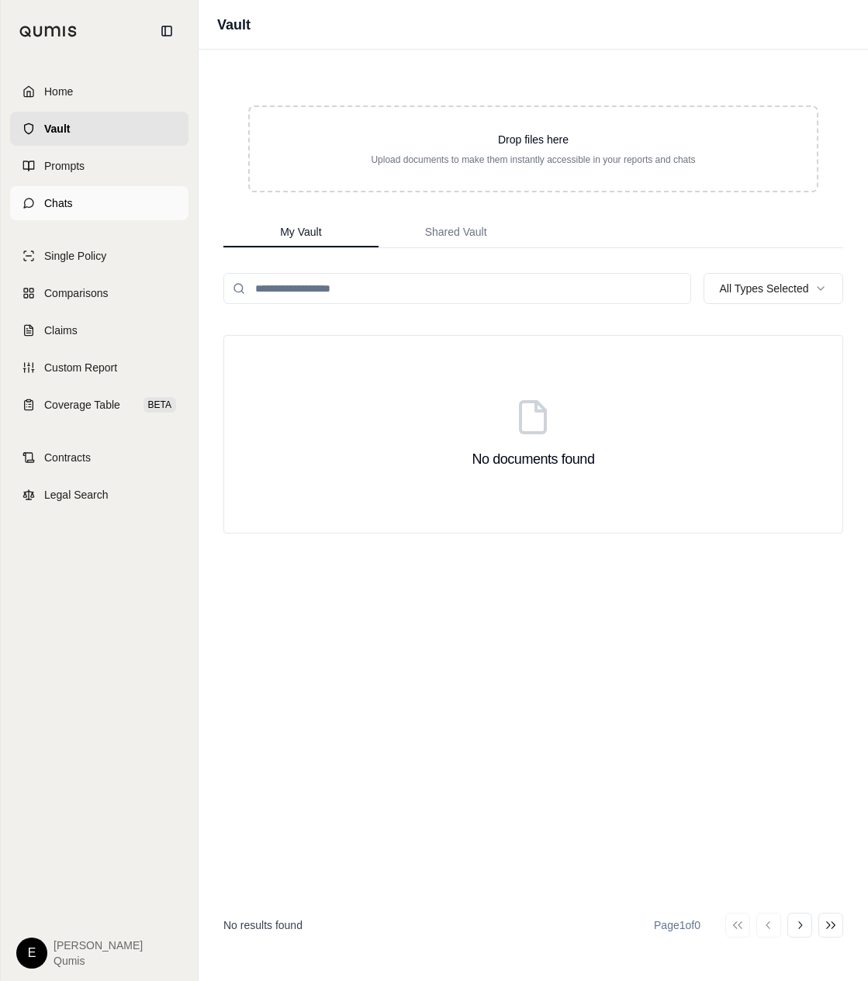
click at [105, 207] on link "Chats" at bounding box center [99, 203] width 178 height 34
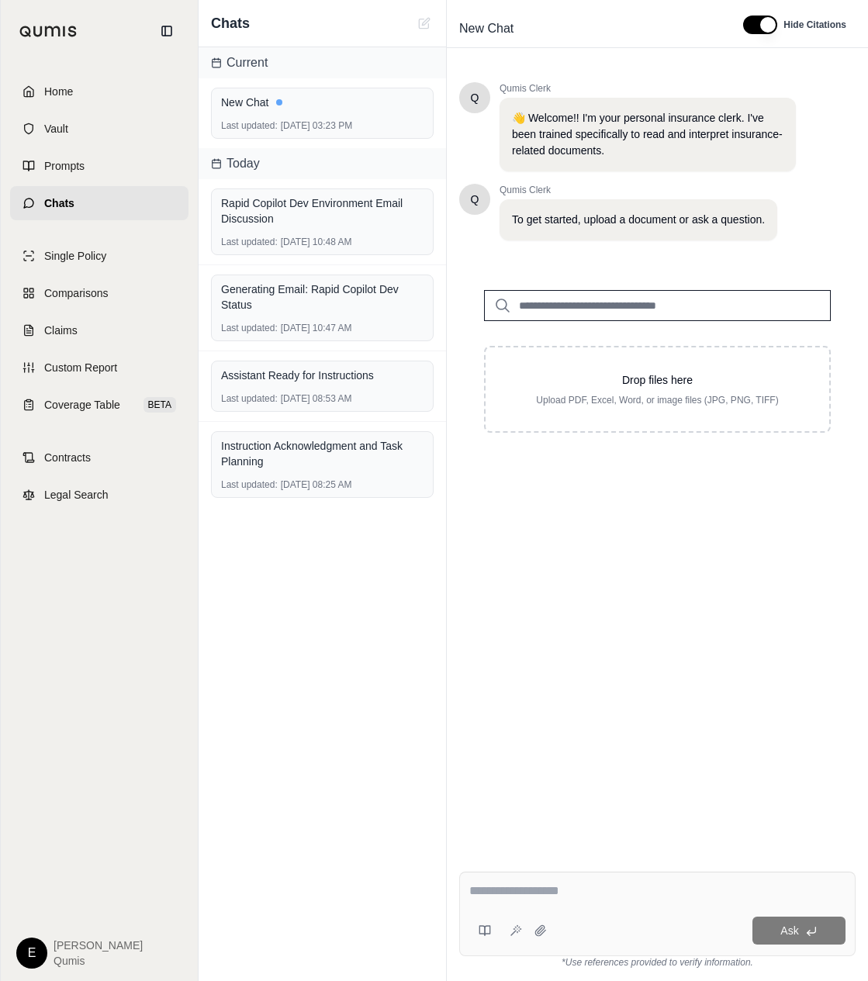
click at [607, 292] on input "search" at bounding box center [657, 305] width 347 height 31
type input "*"
click at [764, 310] on input "search" at bounding box center [657, 305] width 347 height 31
type input "**"
click at [365, 309] on div "Generating Email: Rapid Copilot Dev Status" at bounding box center [322, 297] width 202 height 31
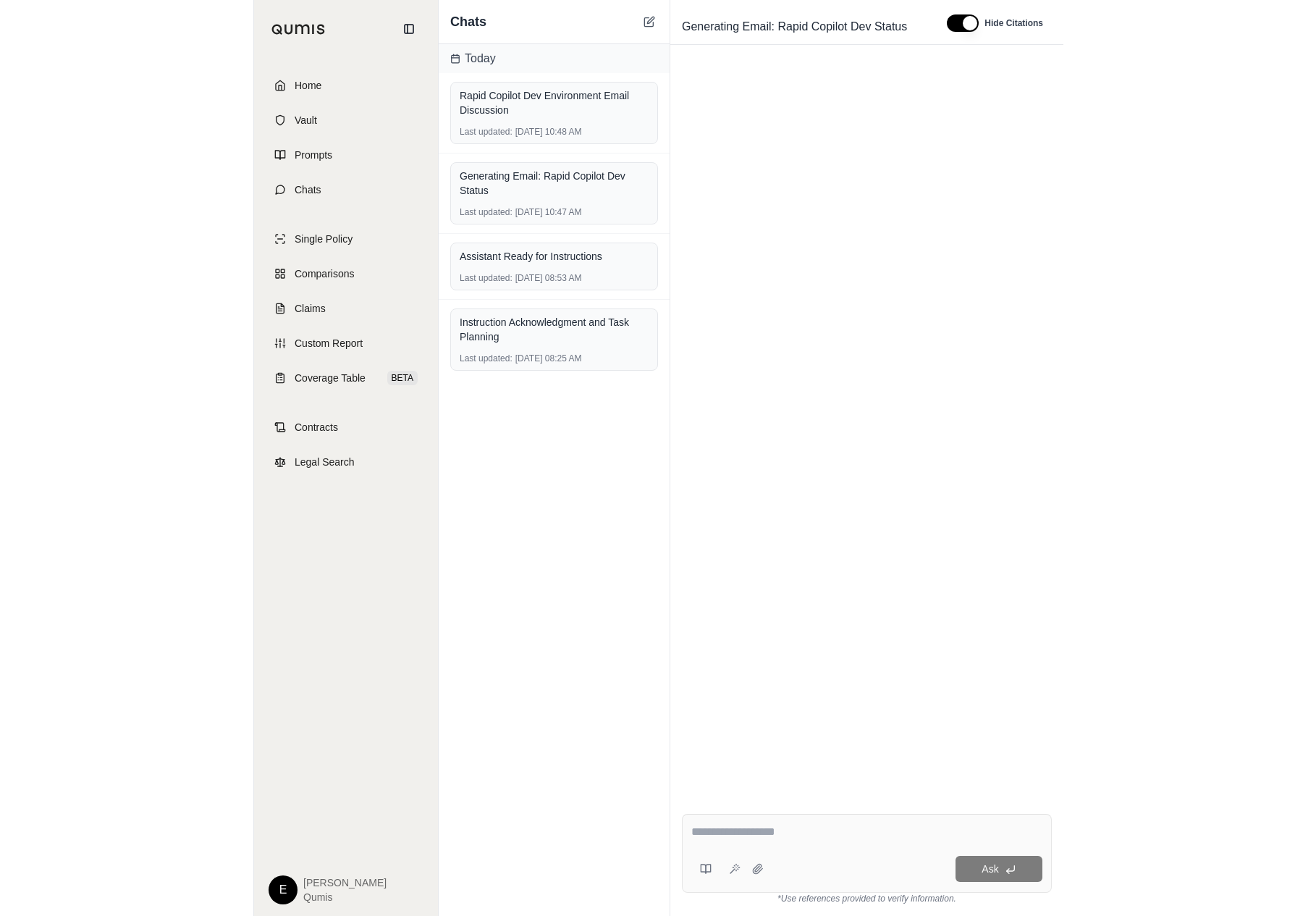
scroll to position [3406, 0]
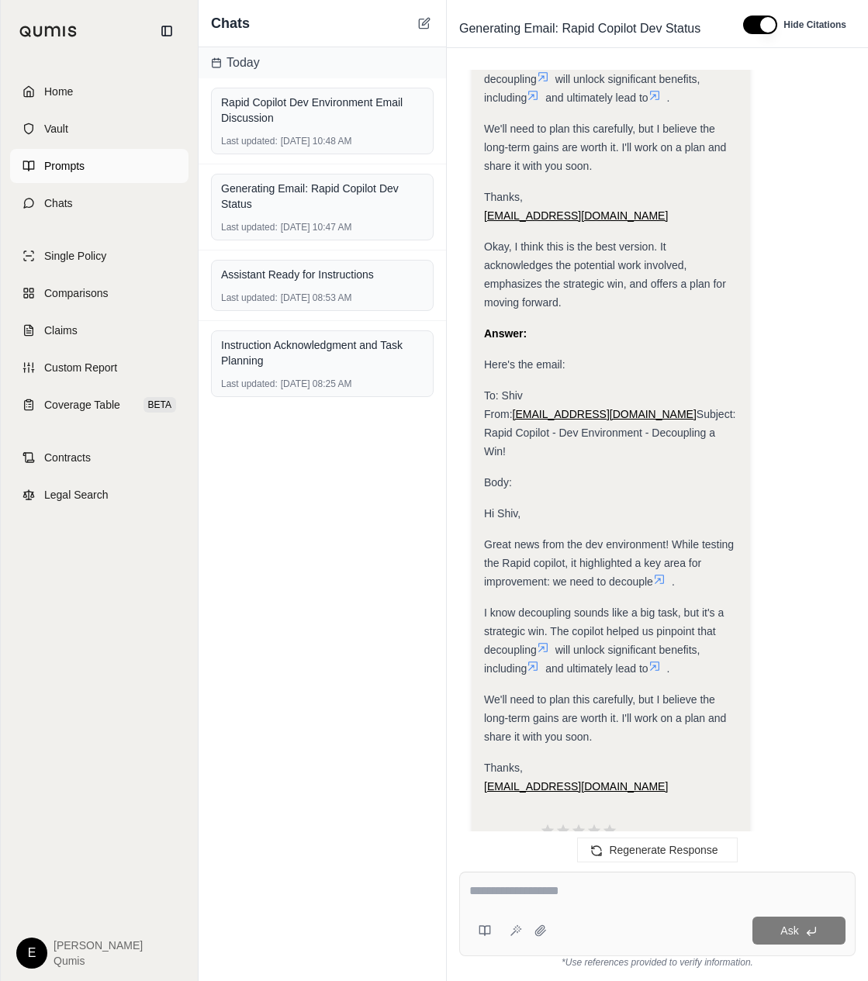
click at [108, 156] on link "Prompts" at bounding box center [99, 166] width 178 height 34
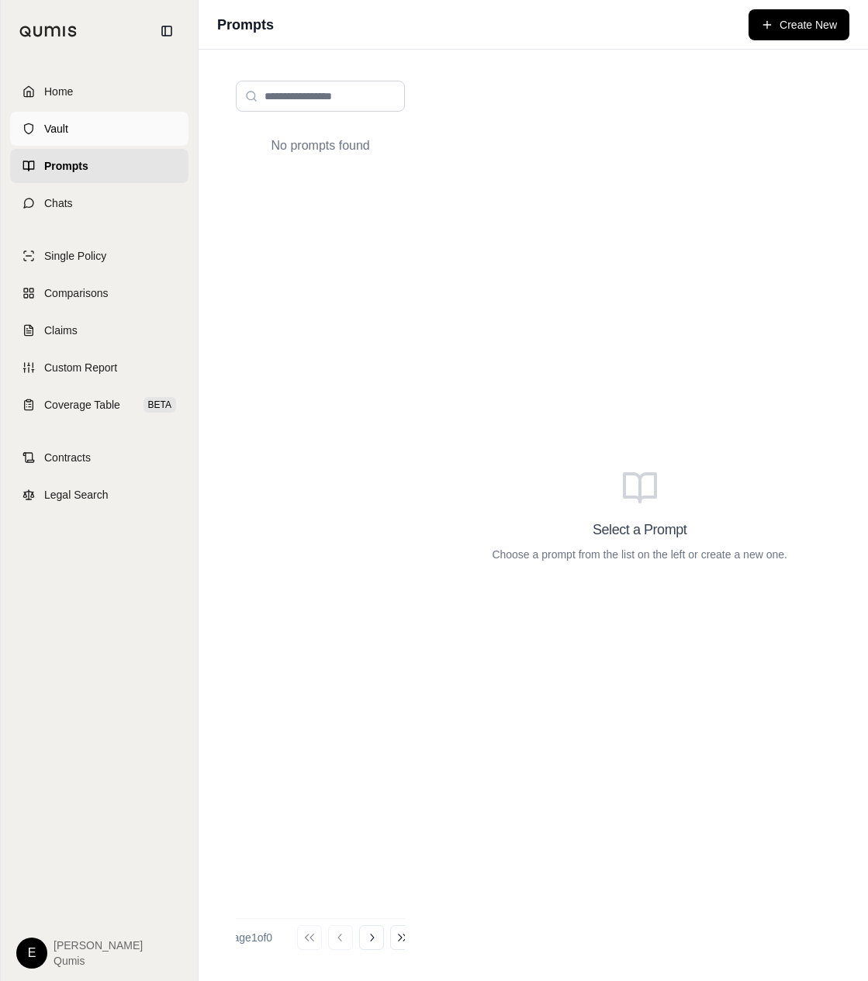
click at [113, 137] on link "Vault" at bounding box center [99, 129] width 178 height 34
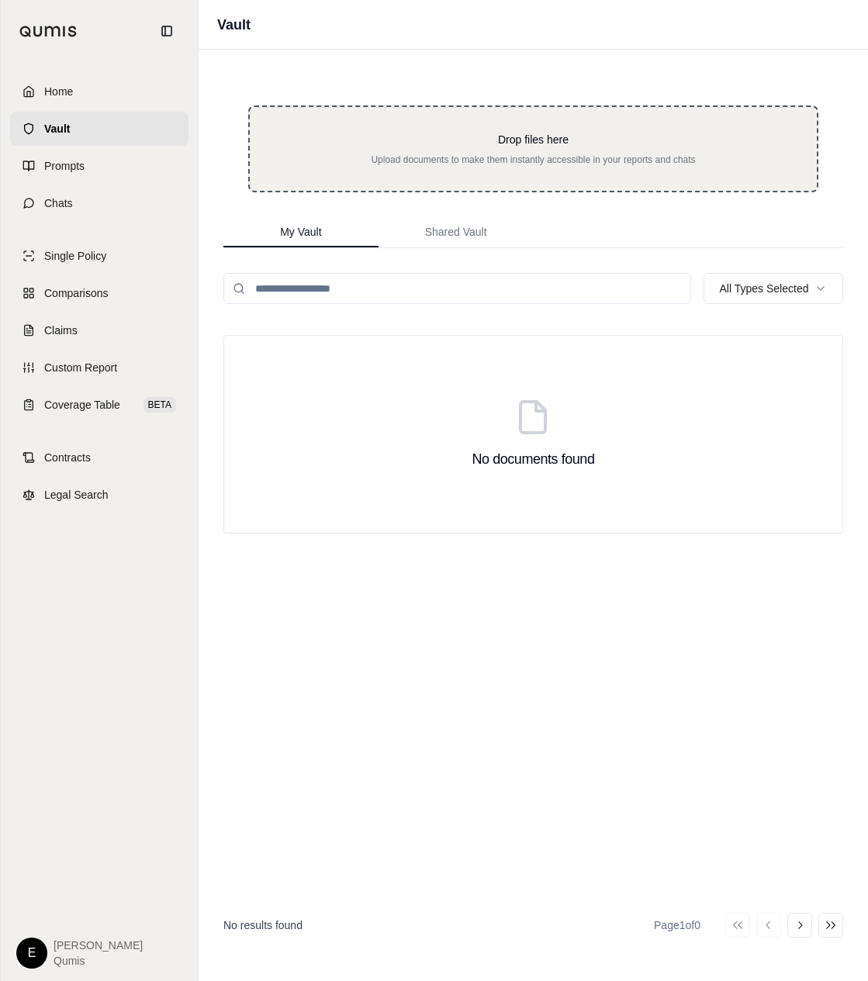
click at [545, 112] on div "Drop files here Upload documents to make them instantly accessible in your repo…" at bounding box center [533, 148] width 570 height 87
type input "**********"
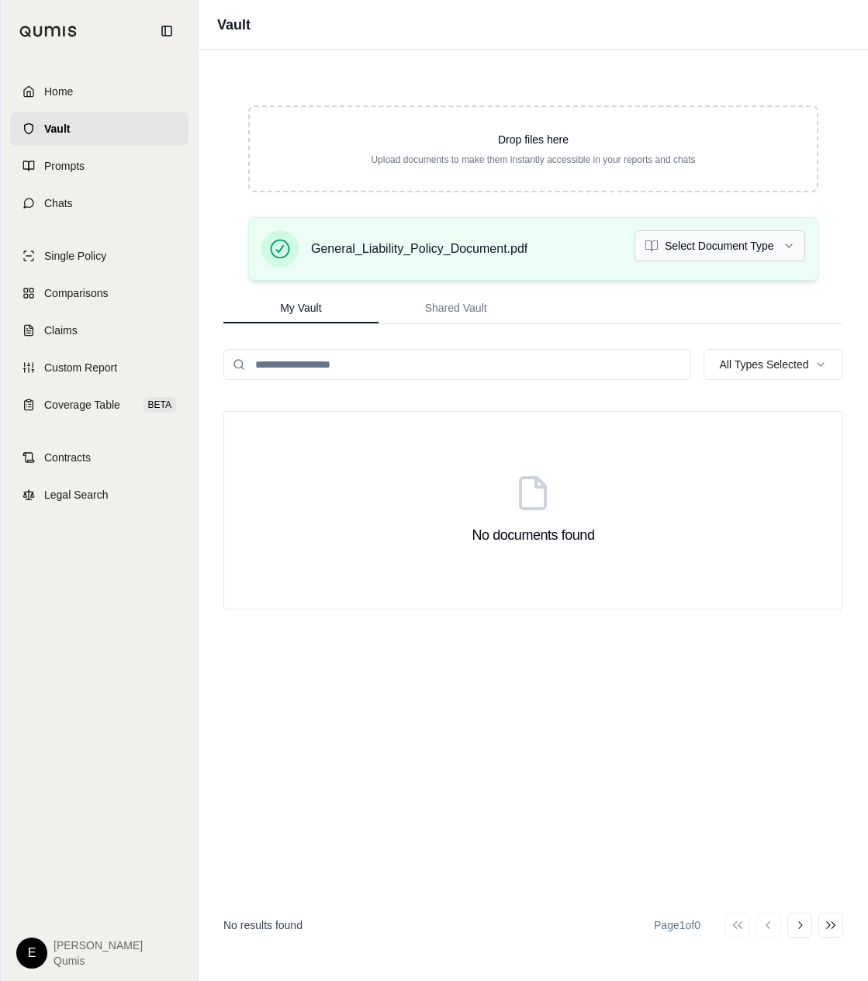
click at [700, 243] on html "Home Vault Prompts Chats Single Policy Comparisons Claims Custom Report Coverag…" at bounding box center [434, 490] width 868 height 981
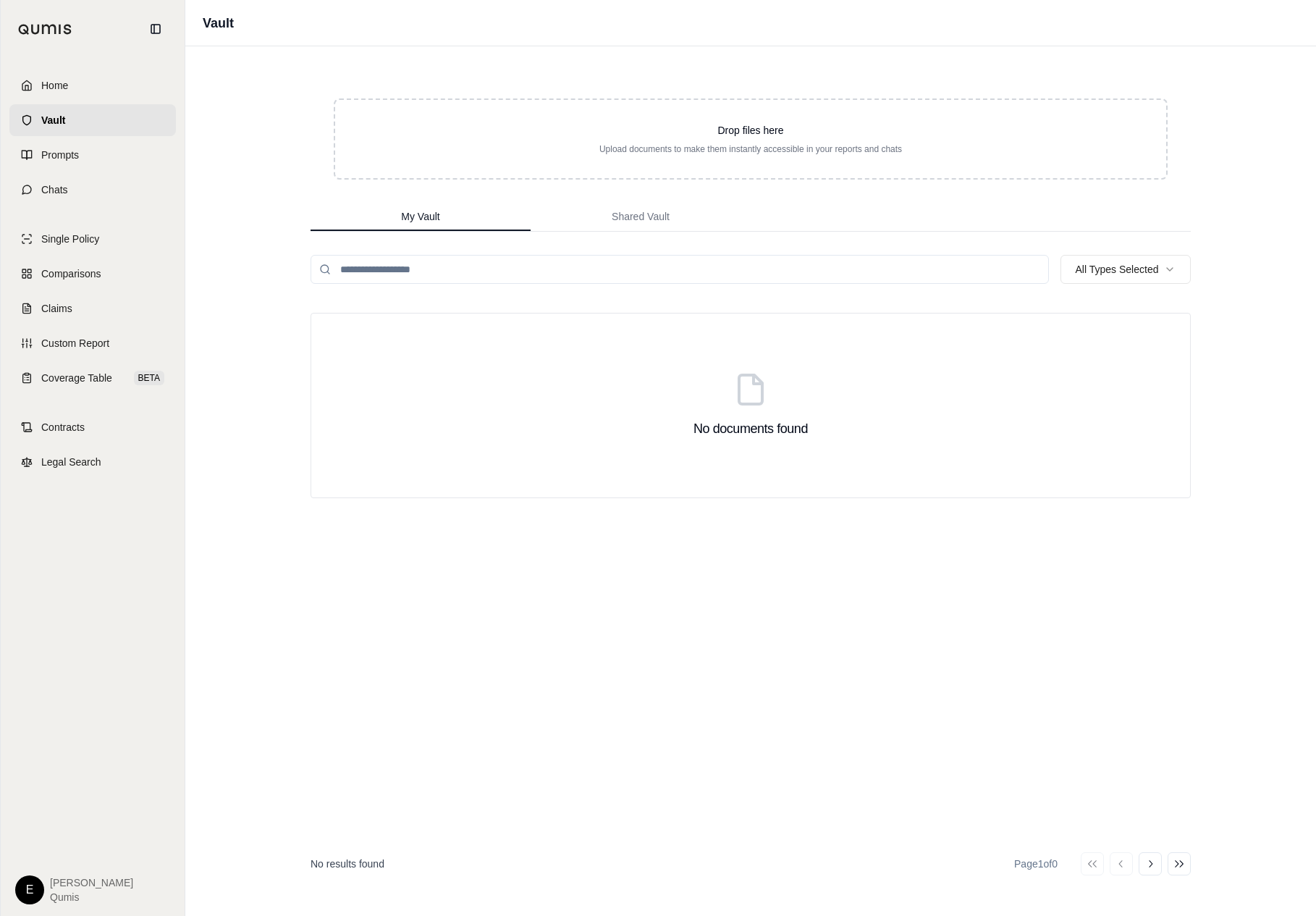
drag, startPoint x: 539, startPoint y: 470, endPoint x: 623, endPoint y: 284, distance: 204.1
click at [0, 0] on div "Home Vault Prompts Chats Single Policy Comparisons Claims Custom Report Coverag…" at bounding box center [658, 458] width 1316 height 916
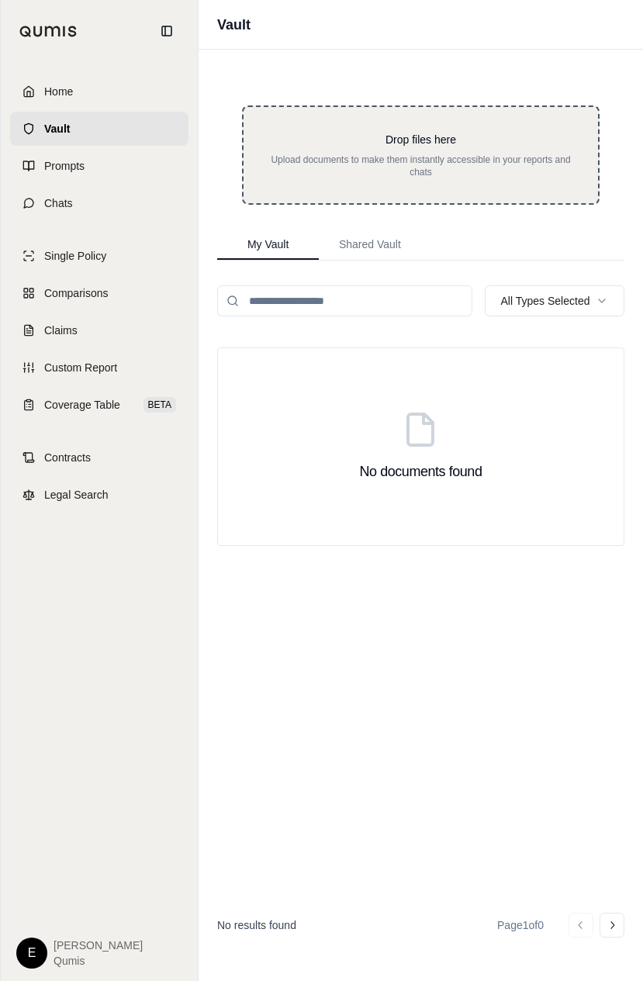
click at [516, 155] on p "Upload documents to make them instantly accessible in your reports and chats" at bounding box center [420, 166] width 305 height 25
type input "**********"
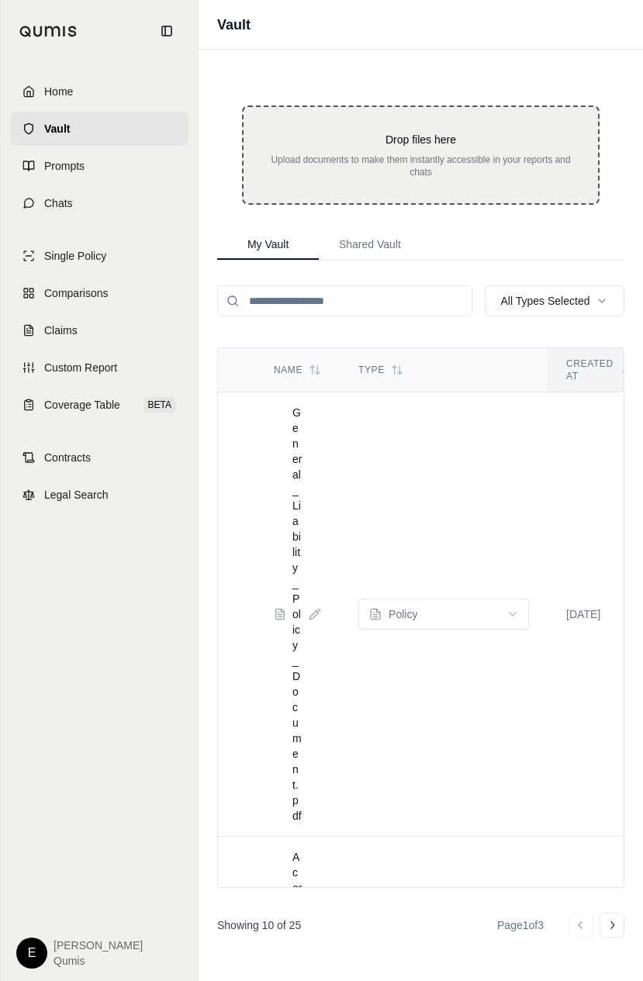
click at [511, 177] on p "Upload documents to make them instantly accessible in your reports and chats" at bounding box center [420, 166] width 305 height 25
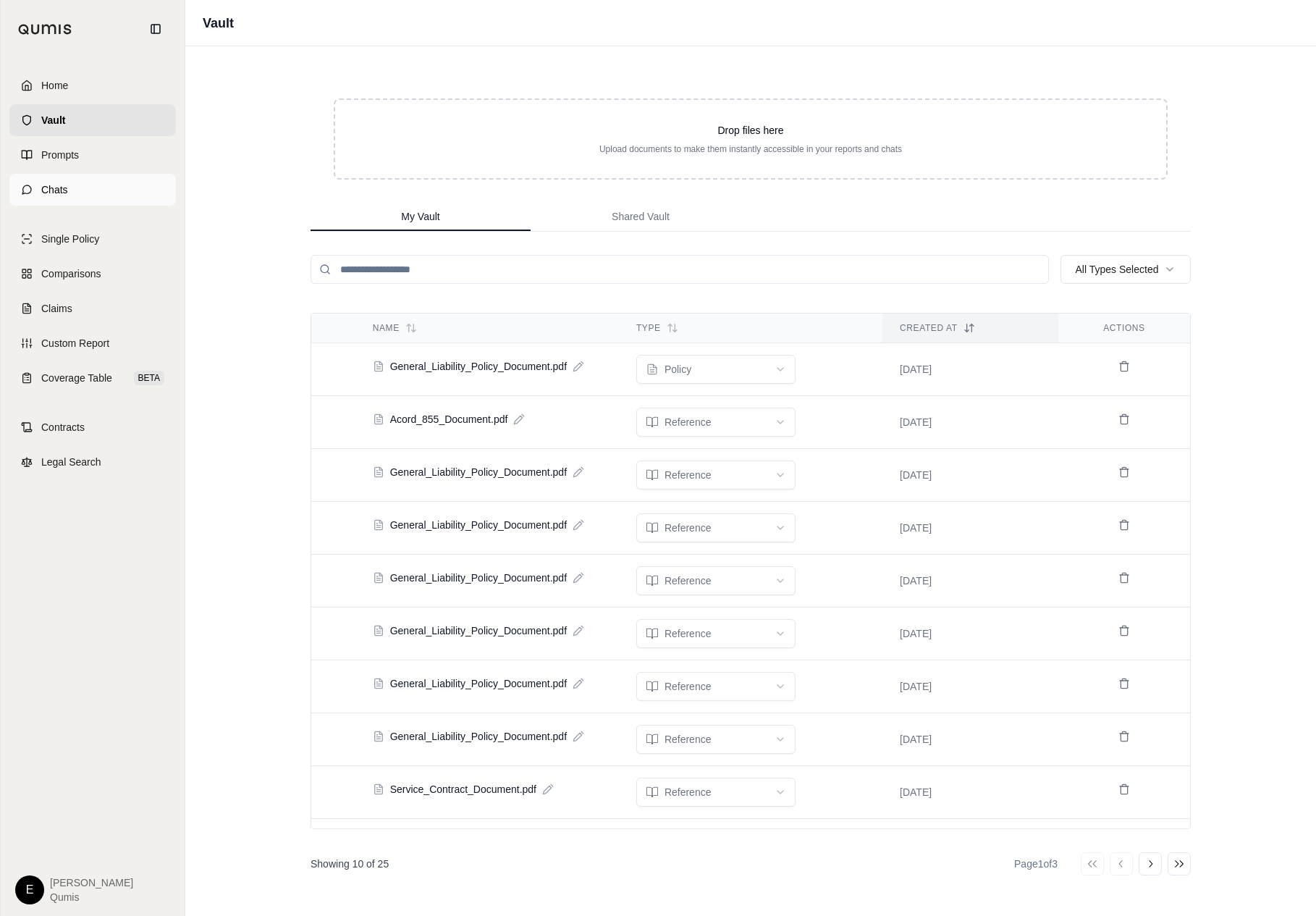
click at [76, 189] on link "Chats" at bounding box center [92, 190] width 166 height 32
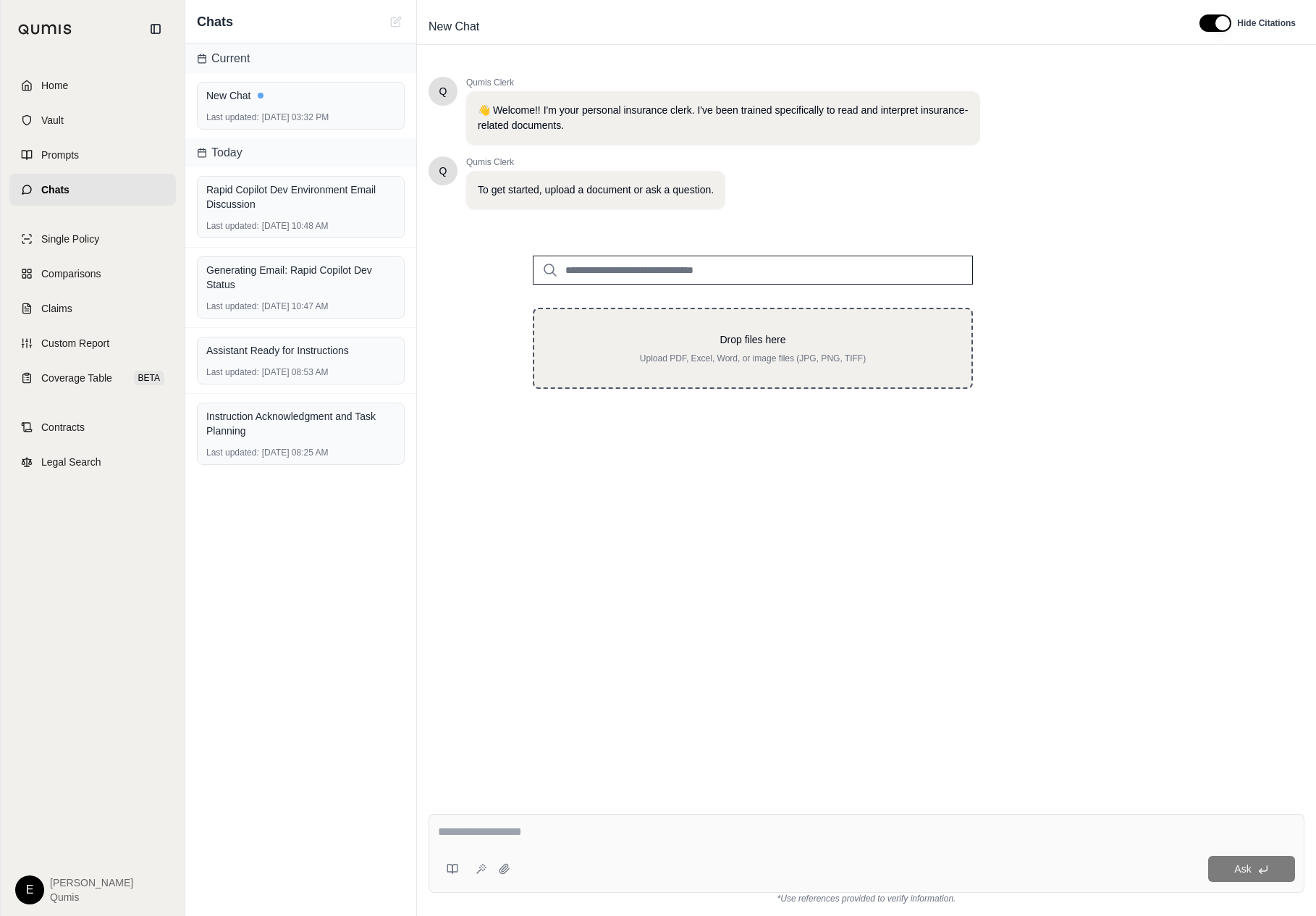
click at [599, 358] on p "Upload PDF, Excel, Word, or image files (JPG, PNG, TIFF)" at bounding box center [752, 359] width 391 height 11
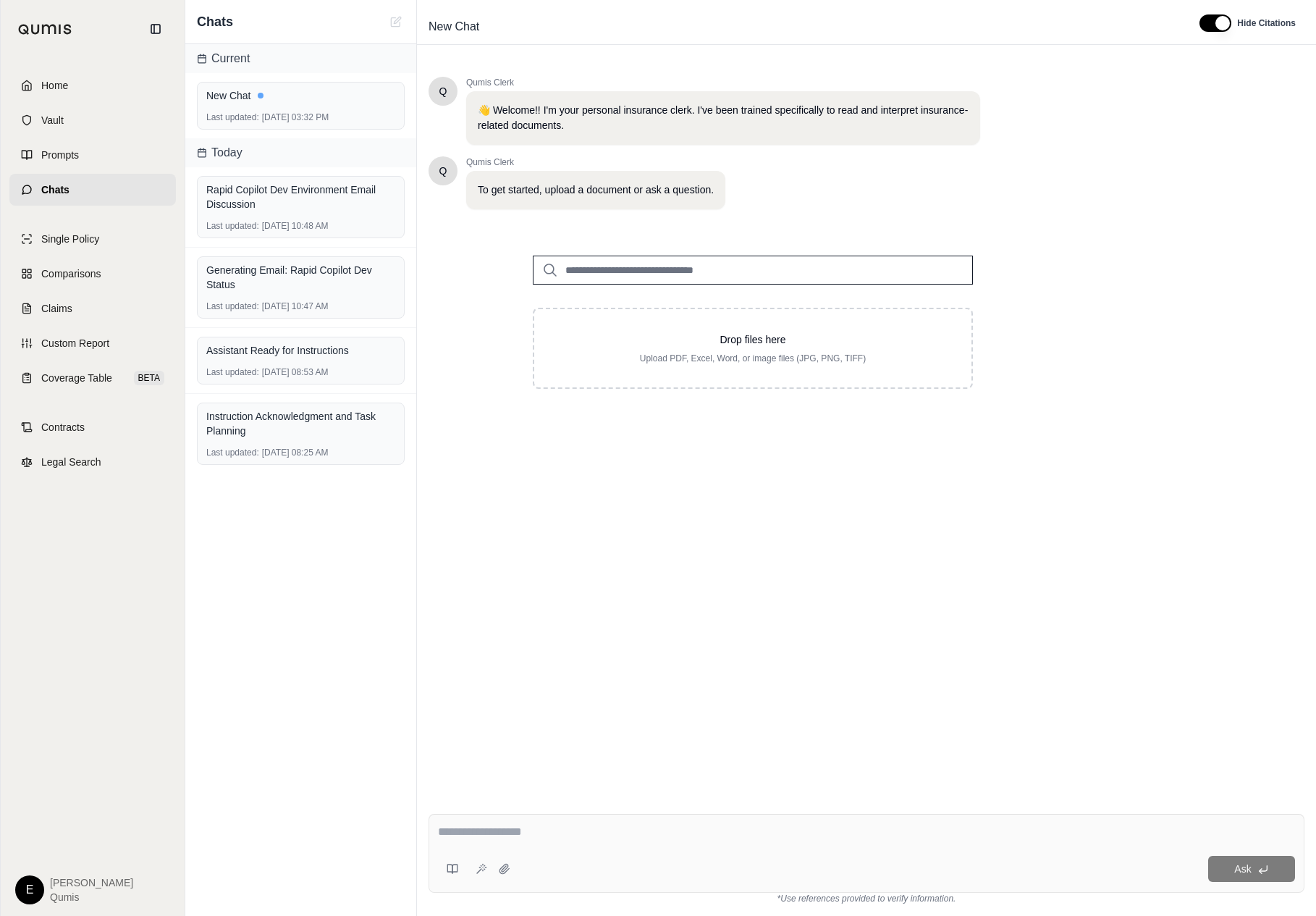
click at [599, 274] on input "search" at bounding box center [753, 270] width 441 height 29
type input "***"
click at [121, 94] on link "Home" at bounding box center [92, 85] width 166 height 32
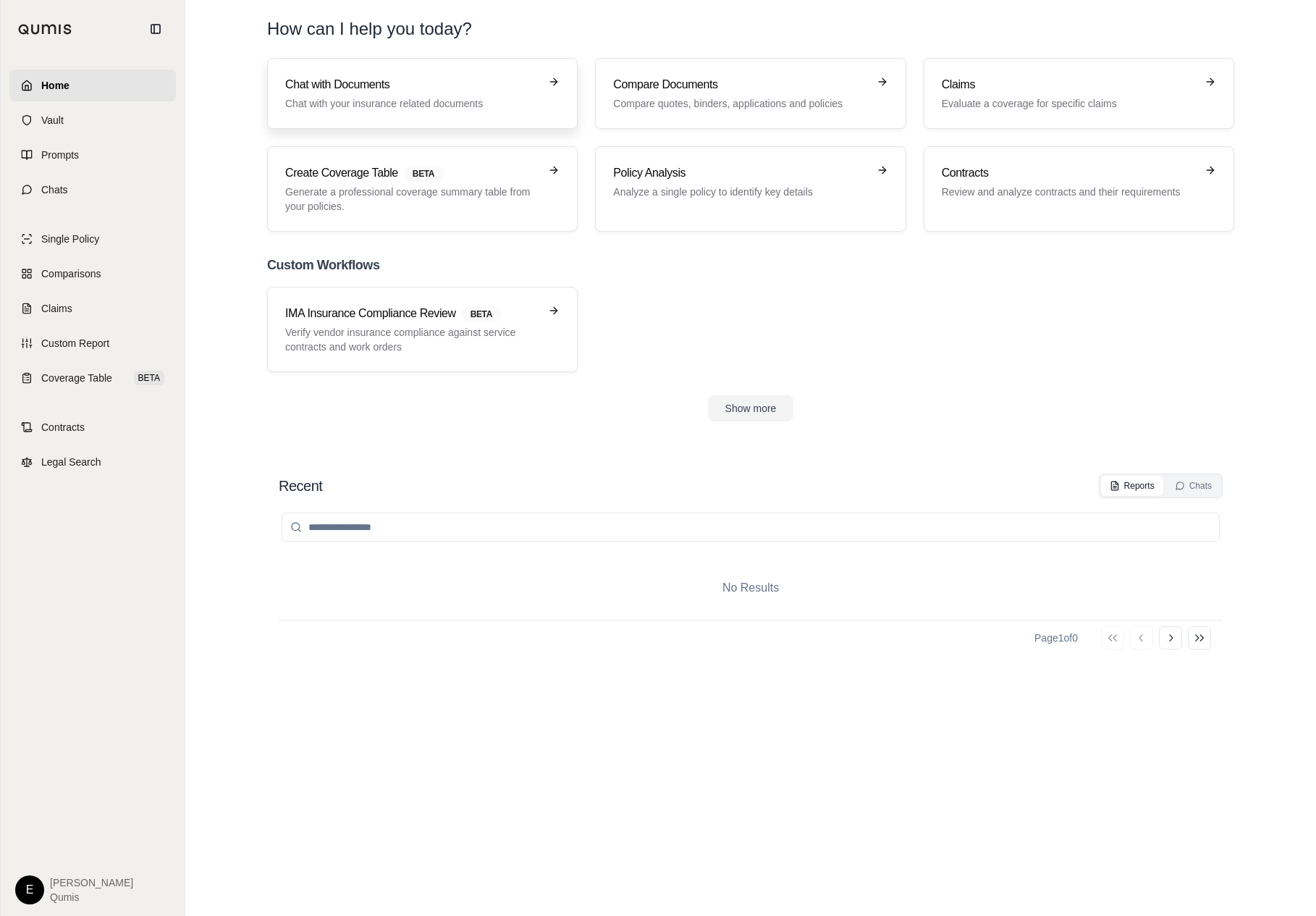
click at [360, 102] on p "Chat with your insurance related documents" at bounding box center [413, 104] width 254 height 15
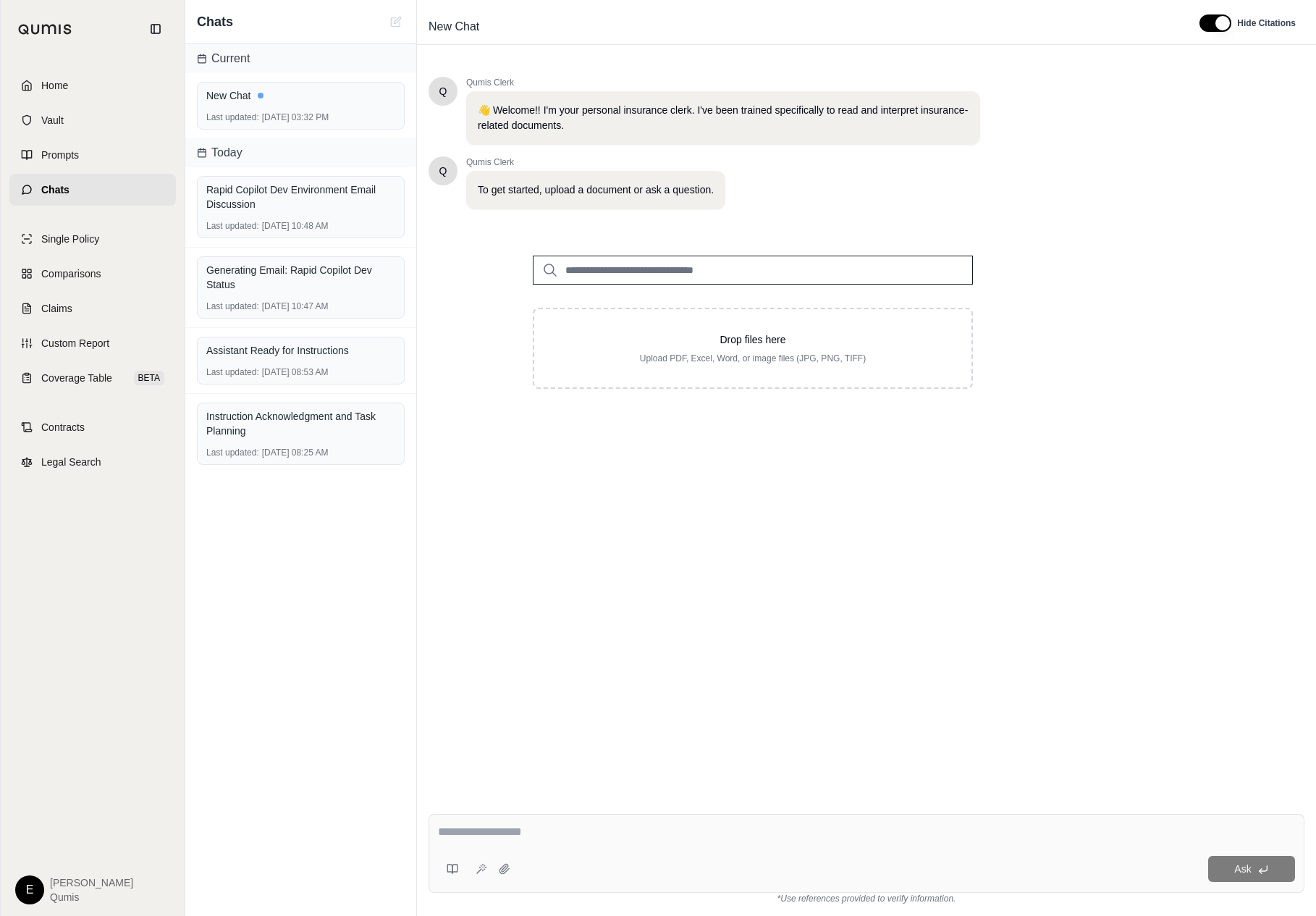
click at [694, 253] on div at bounding box center [752, 259] width 486 height 52
click at [690, 257] on input "search" at bounding box center [753, 270] width 441 height 29
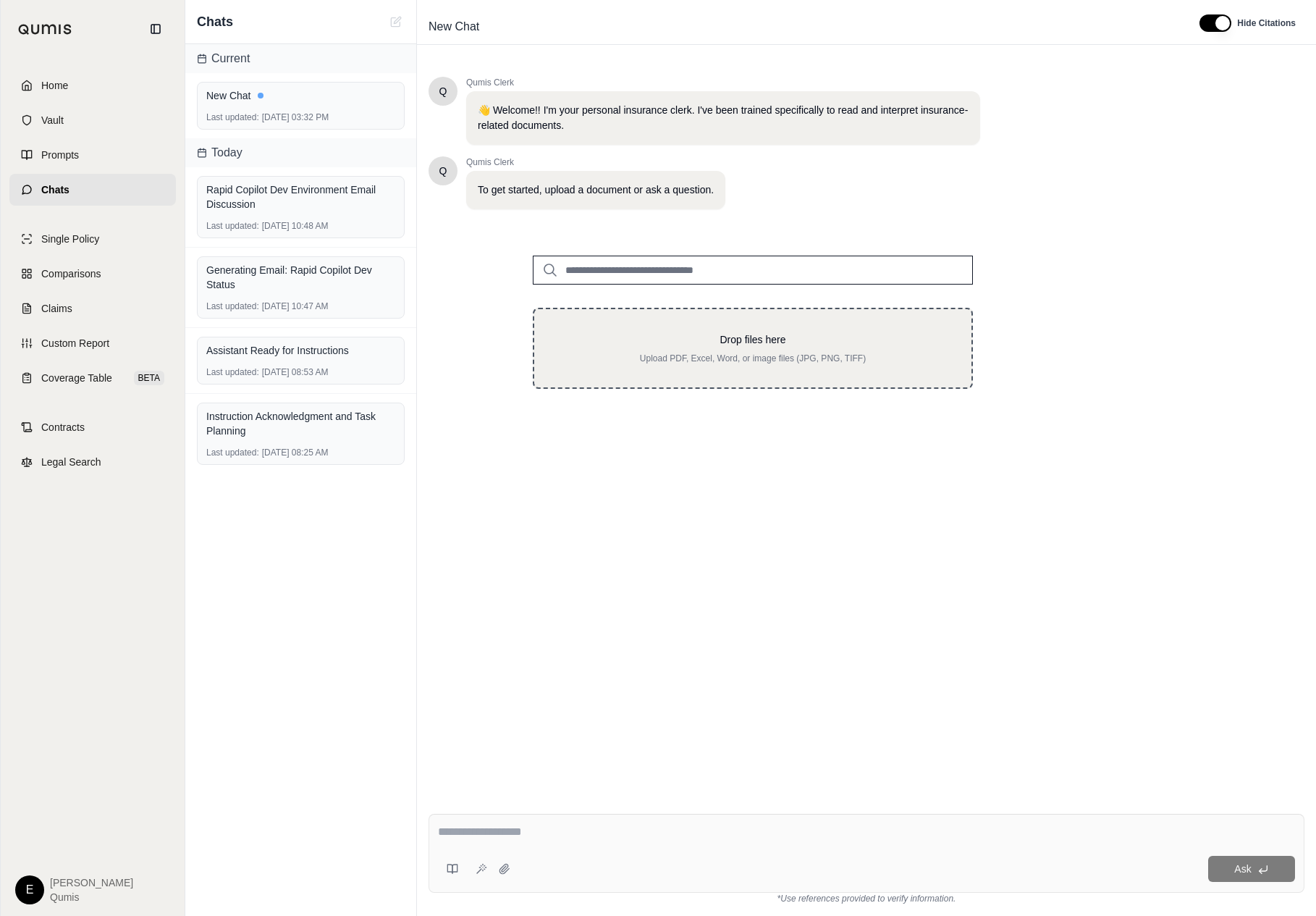
click at [682, 368] on div "Drop files here Upload PDF, Excel, Word, or image files (JPG, PNG, TIFF)" at bounding box center [753, 348] width 441 height 81
type input "**********"
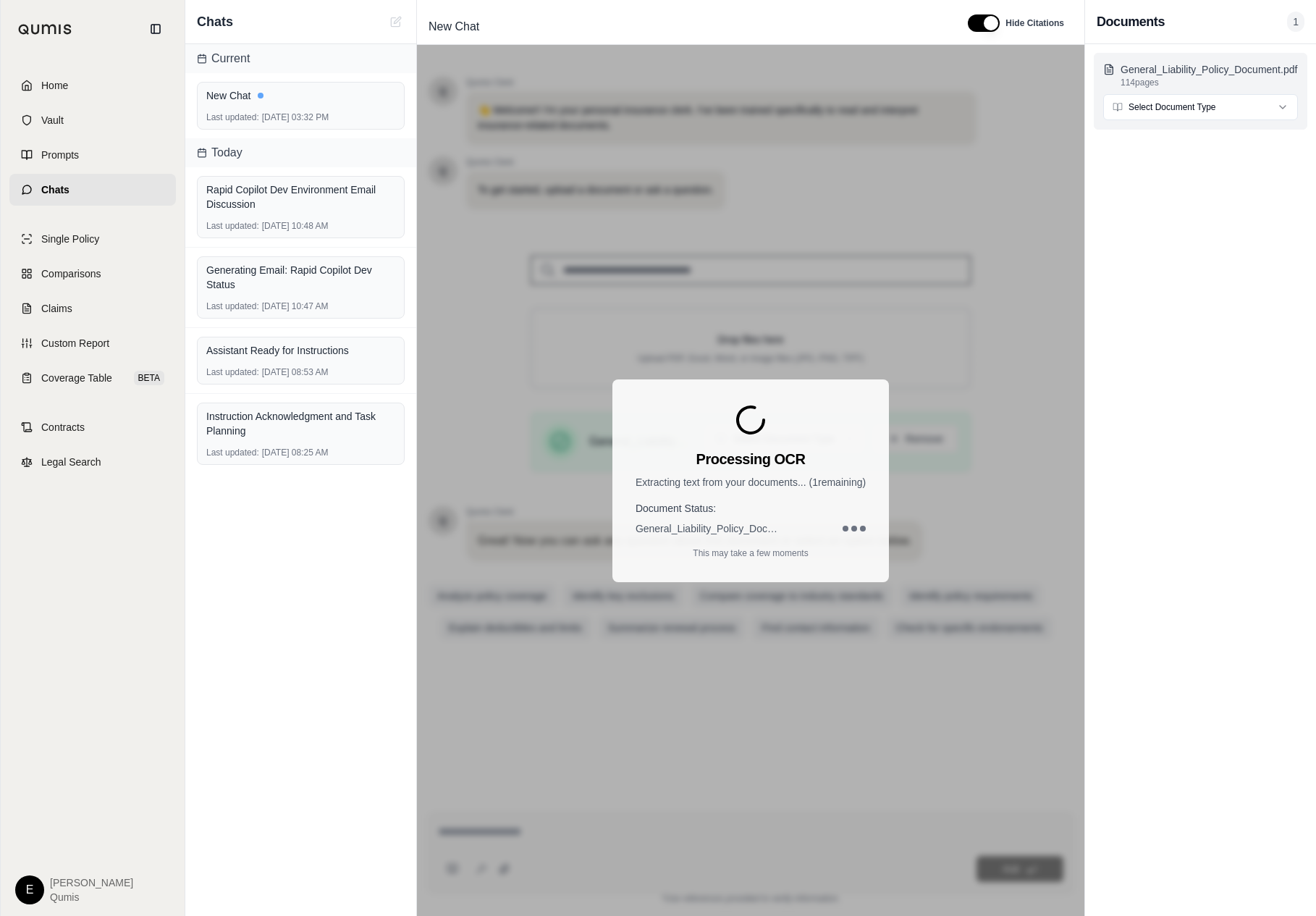
click at [1199, 86] on p "114 pages" at bounding box center [1210, 82] width 177 height 11
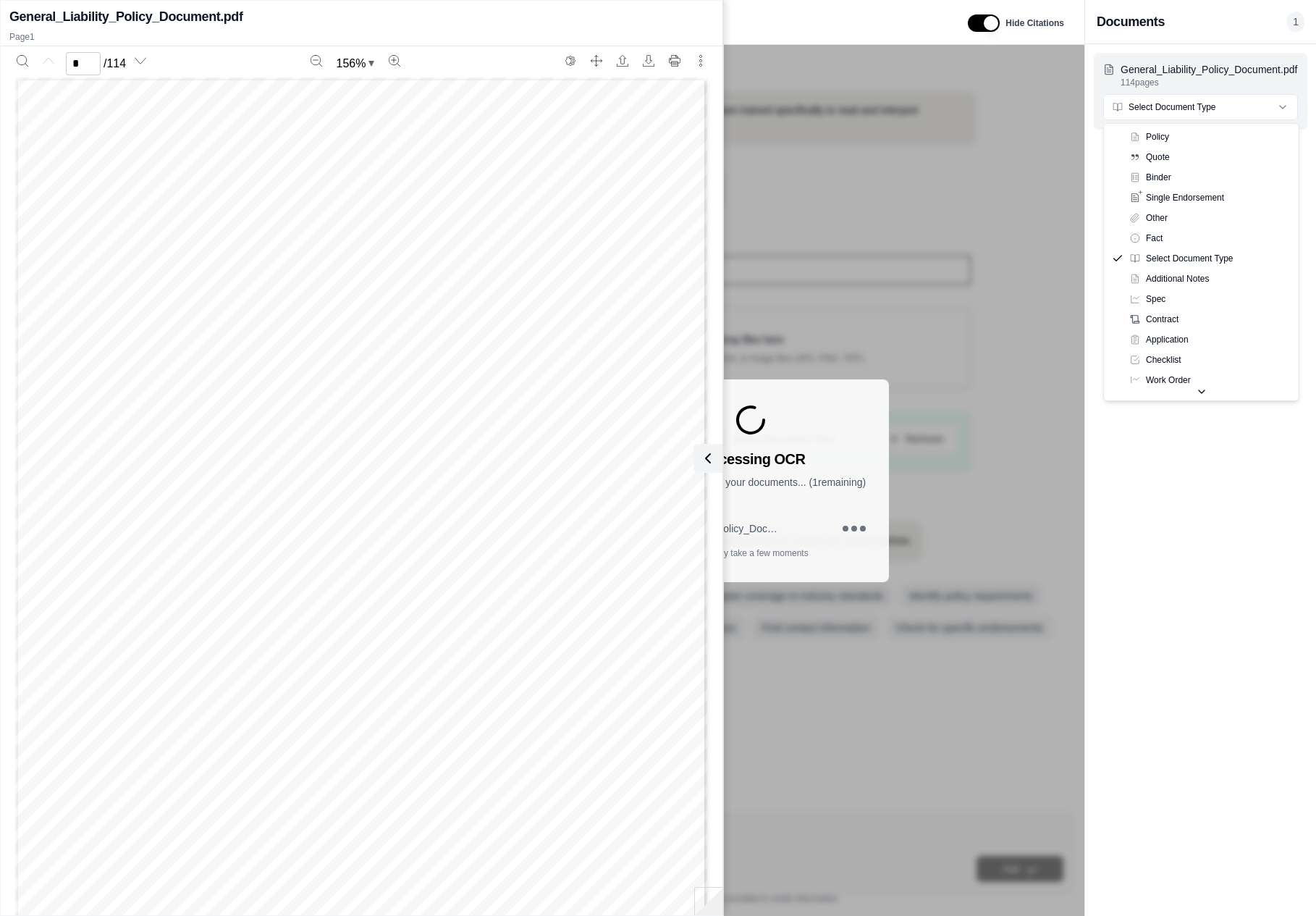
click at [1193, 109] on html "Home Vault Prompts Chats Single Policy Comparisons Claims Custom Report Coverag…" at bounding box center [658, 458] width 1316 height 916
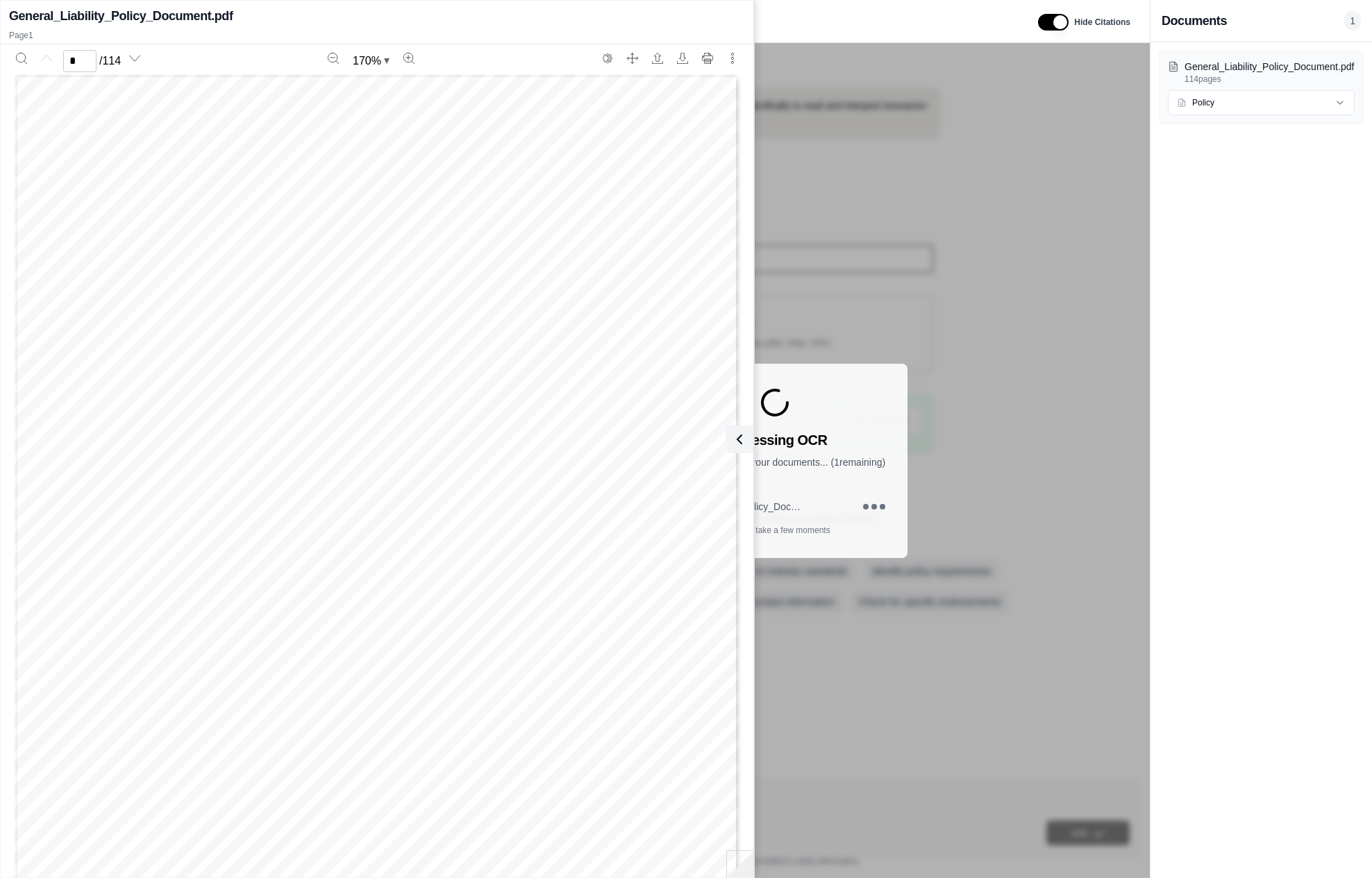
click at [832, 111] on div "Processing OCR Extracting text from your documents... ( 1 remaining) Document S…" at bounding box center [775, 460] width 750 height 835
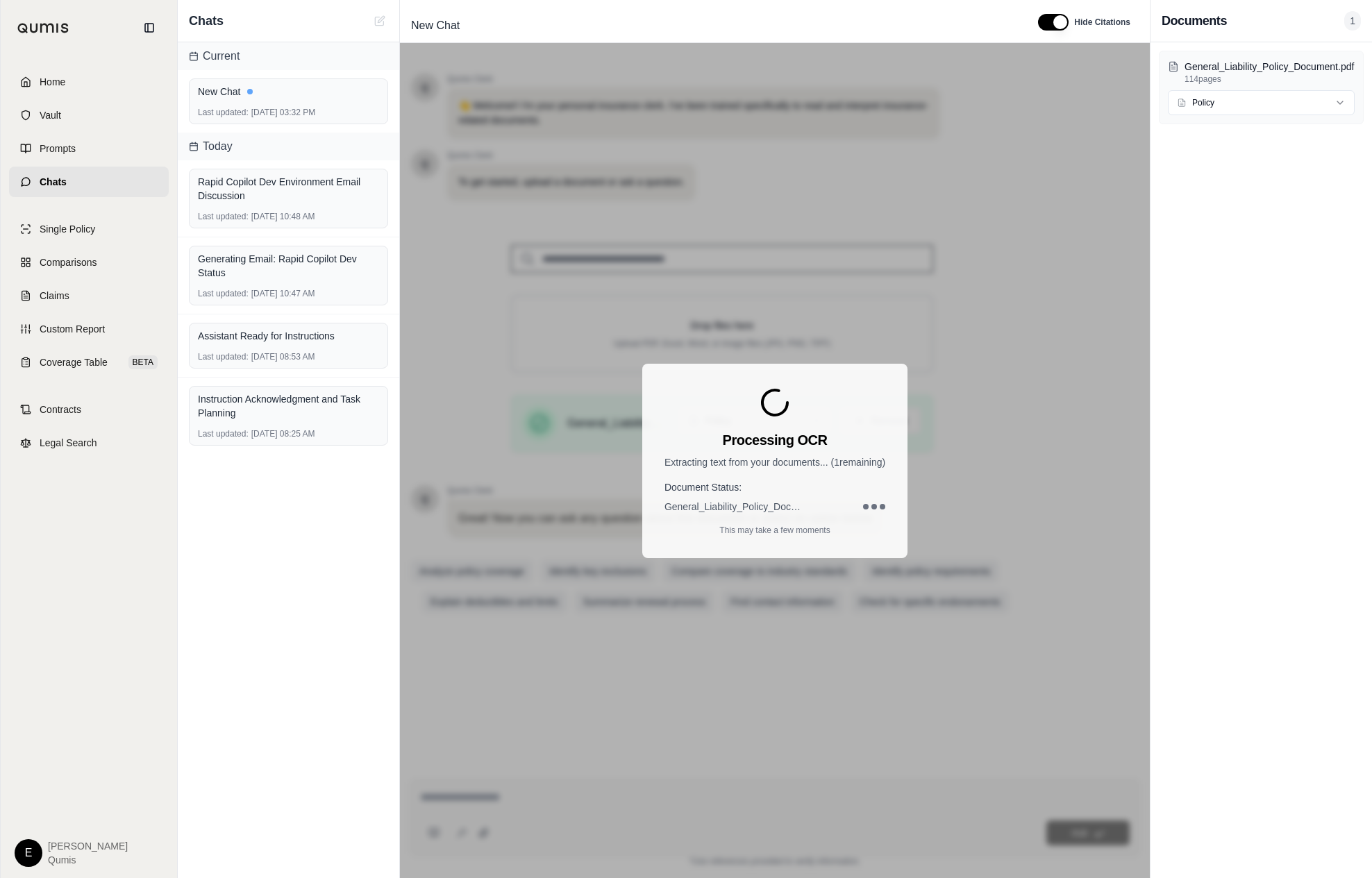
drag, startPoint x: 1213, startPoint y: 351, endPoint x: 1138, endPoint y: 543, distance: 206.1
click at [0, 0] on div "Home Vault Prompts Chats Single Policy Comparisons Claims Custom Report Coverag…" at bounding box center [686, 439] width 1372 height 878
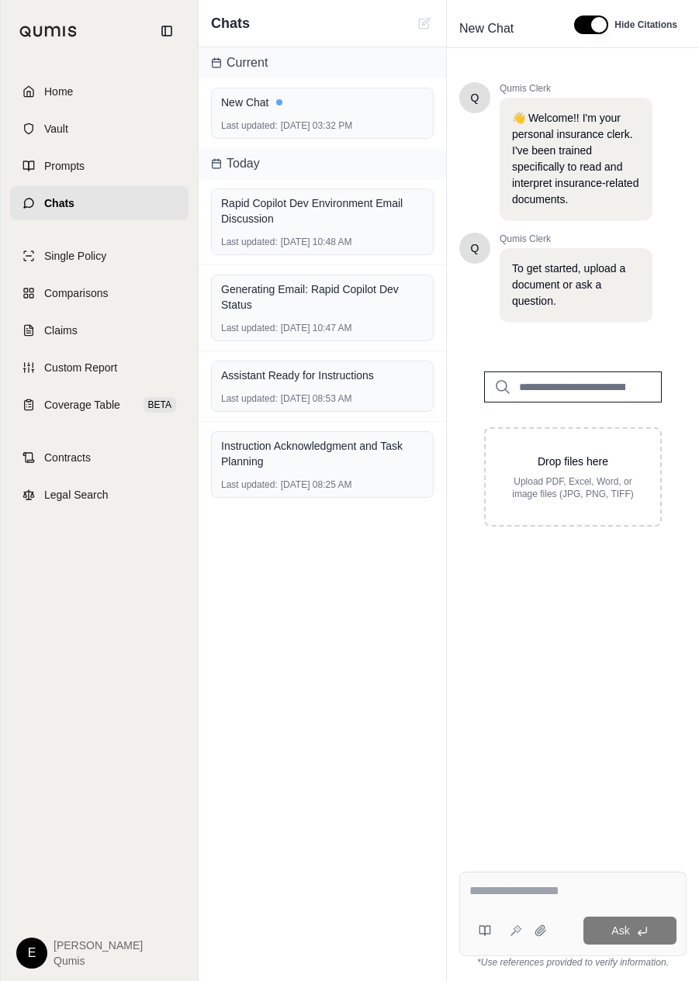
click at [550, 372] on input "search" at bounding box center [573, 387] width 178 height 31
type input "***"
click at [106, 91] on link "Home" at bounding box center [99, 91] width 178 height 34
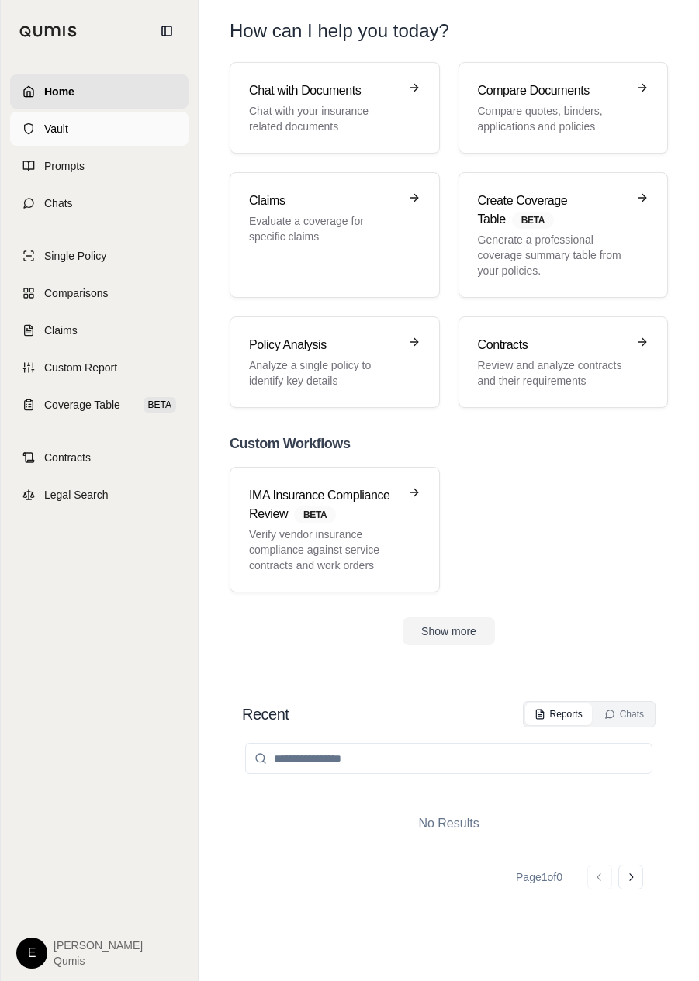
click at [99, 134] on link "Vault" at bounding box center [99, 129] width 178 height 34
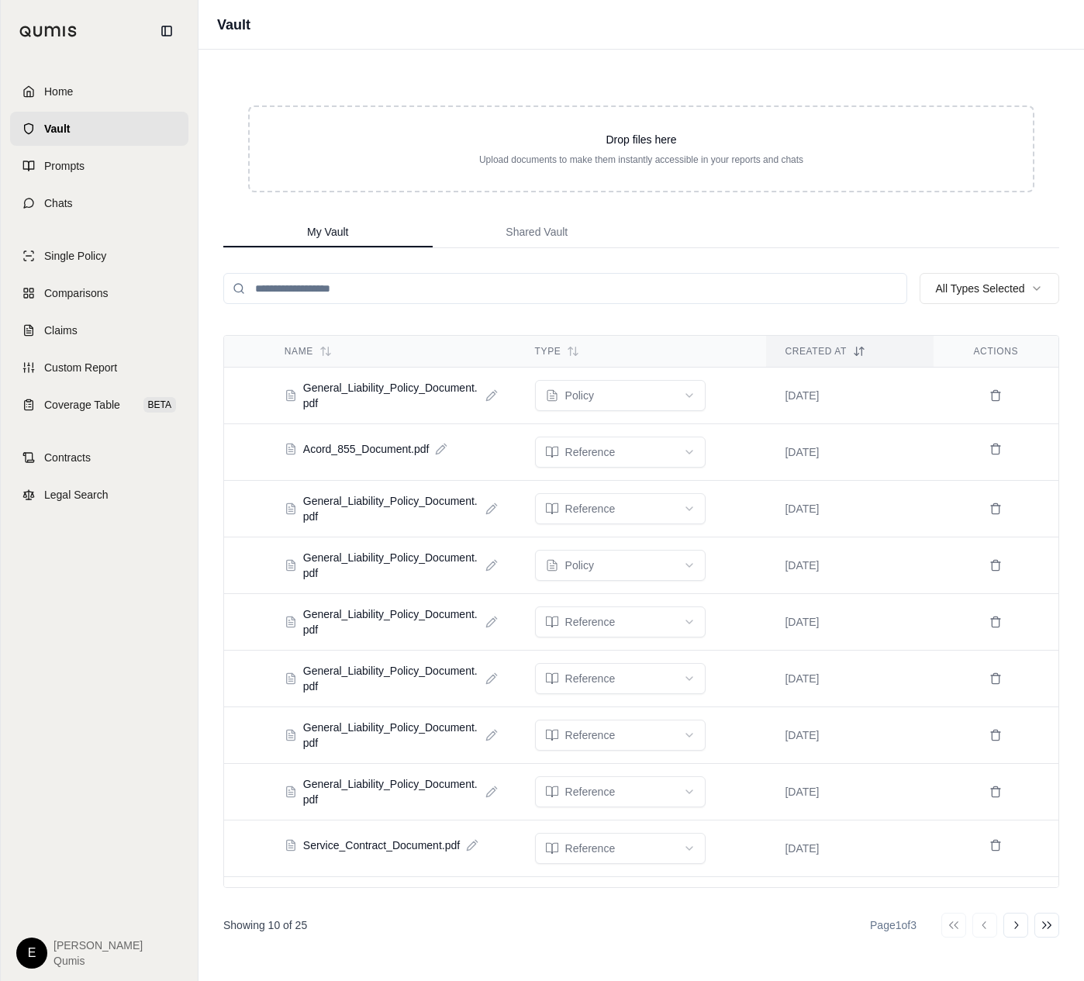
click at [698, 405] on td "[DATE]" at bounding box center [849, 396] width 167 height 57
click at [406, 390] on span "General_Liability_Policy_Document.pdf" at bounding box center [391, 395] width 176 height 31
click at [528, 224] on span "Shared Vault" at bounding box center [537, 232] width 62 height 16
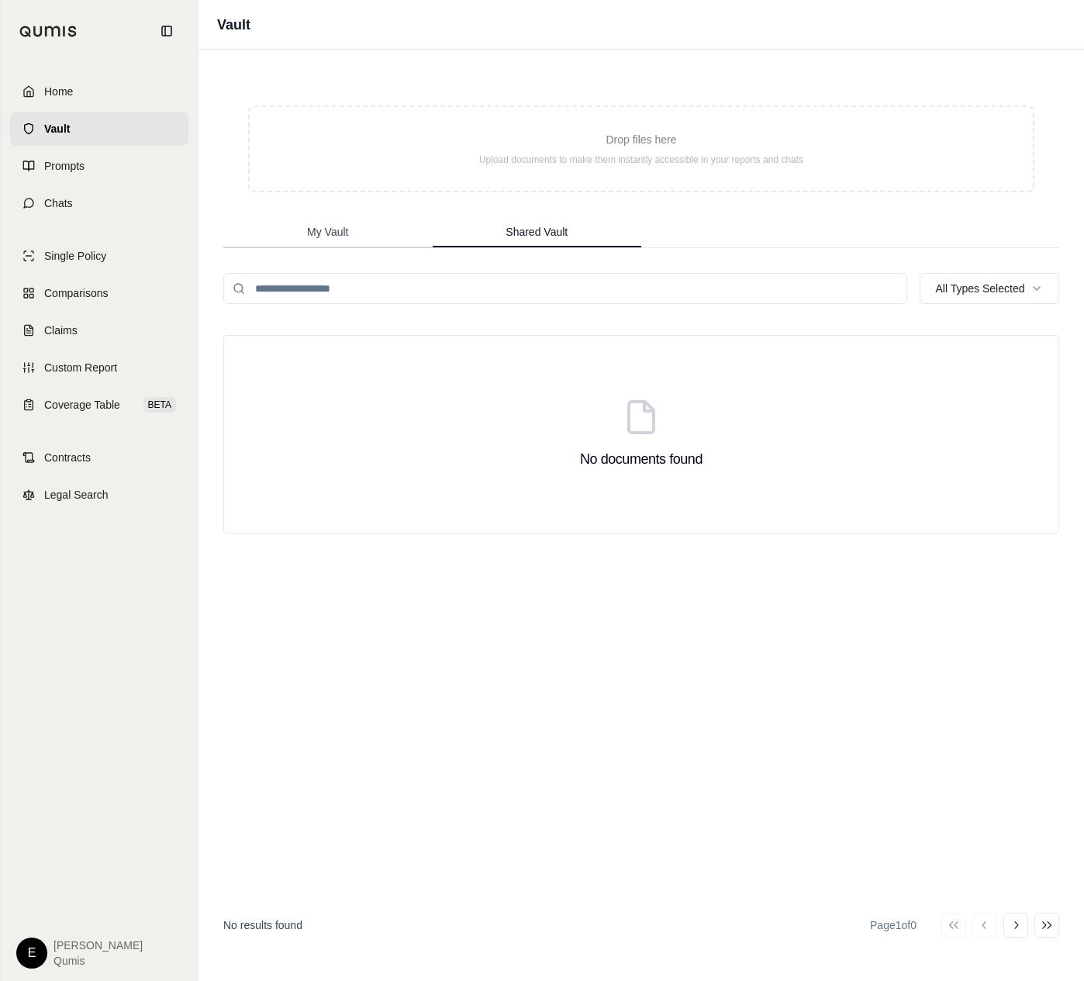
click at [332, 217] on button "My Vault" at bounding box center [327, 232] width 209 height 31
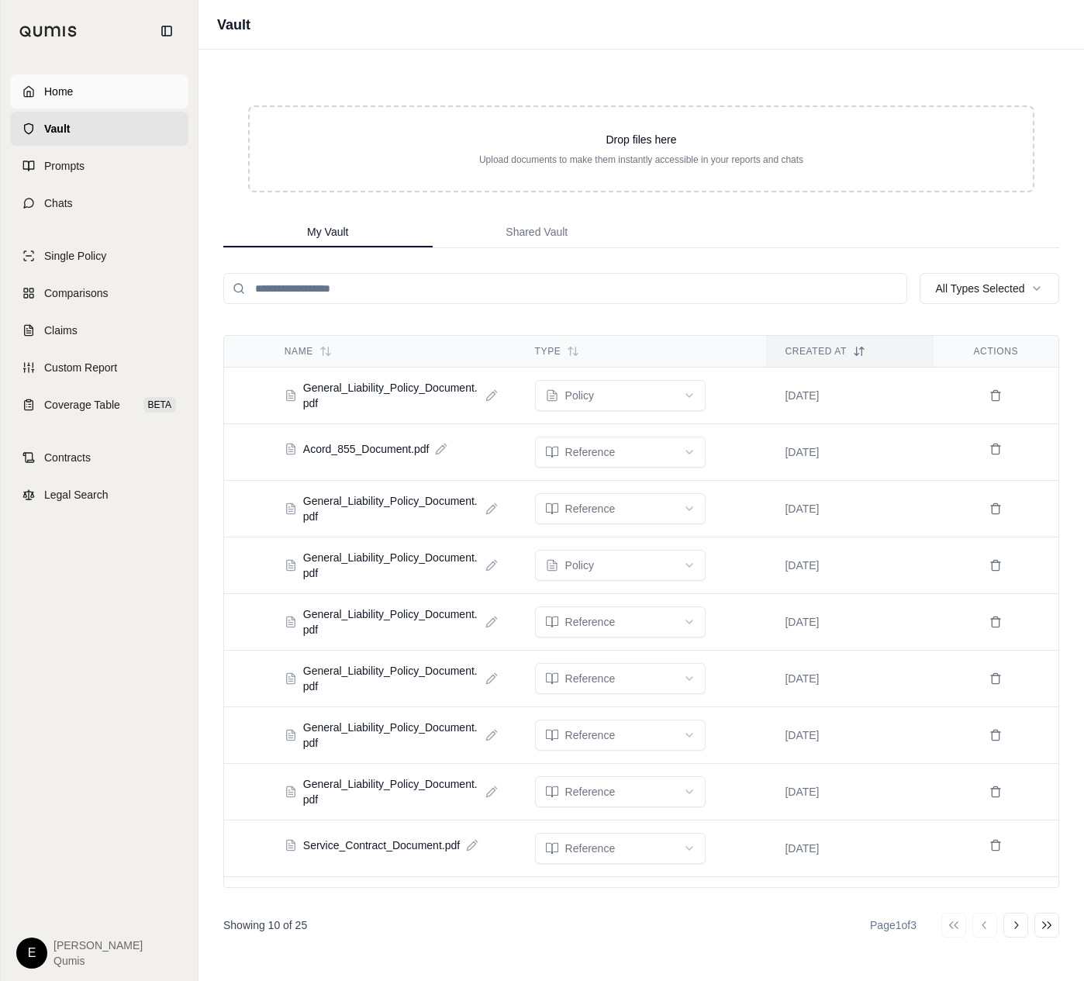
click at [115, 94] on link "Home" at bounding box center [99, 91] width 178 height 34
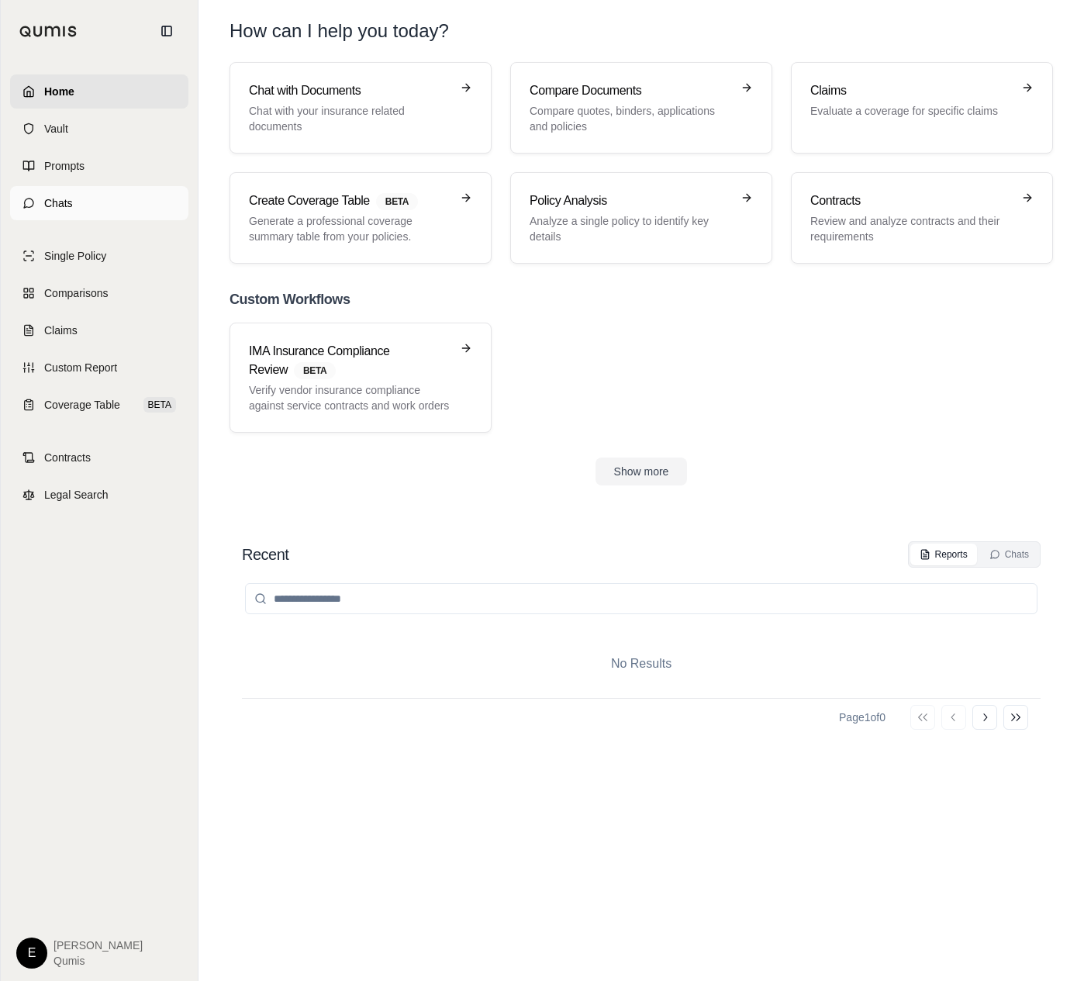
click at [100, 209] on link "Chats" at bounding box center [99, 203] width 178 height 34
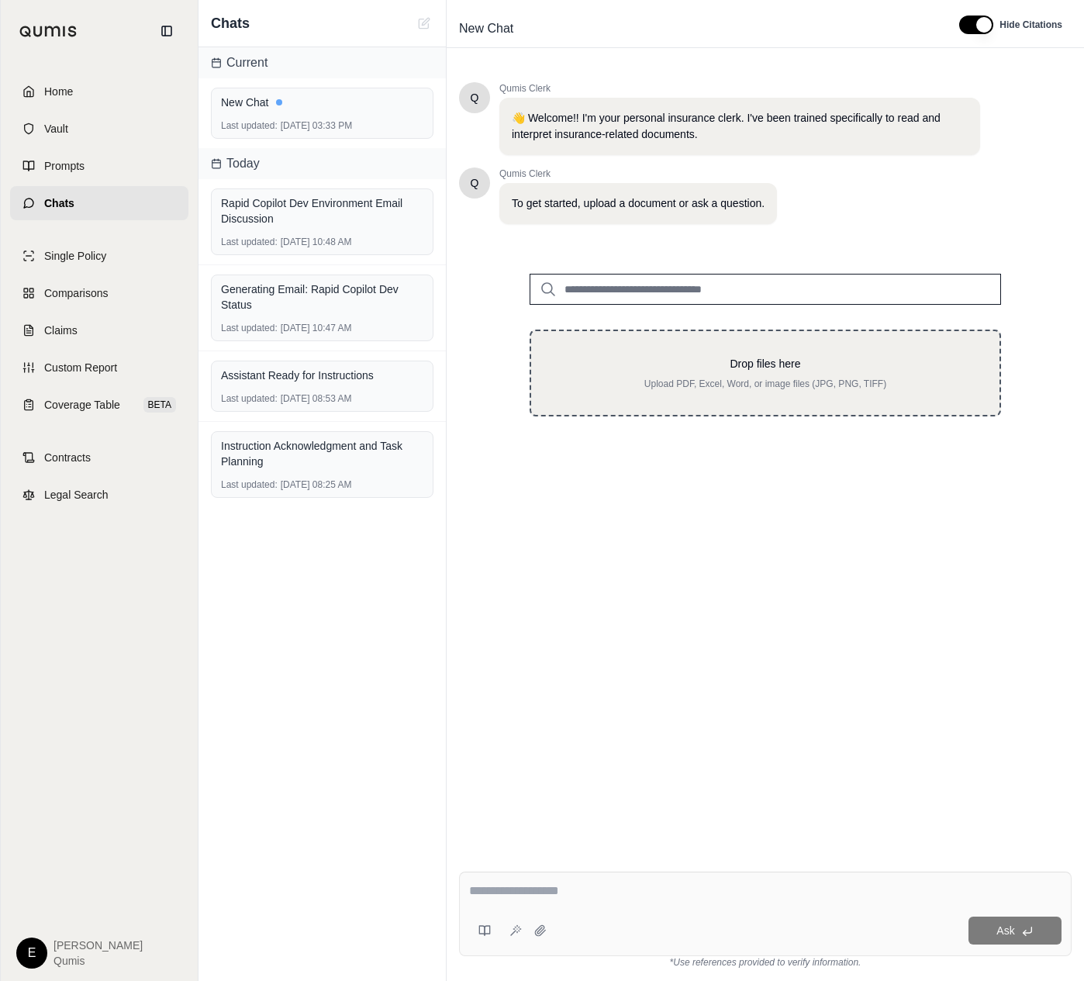
click at [648, 347] on div "Drop files here Upload PDF, Excel, Word, or image files (JPG, PNG, TIFF)" at bounding box center [766, 373] width 472 height 87
type input "**********"
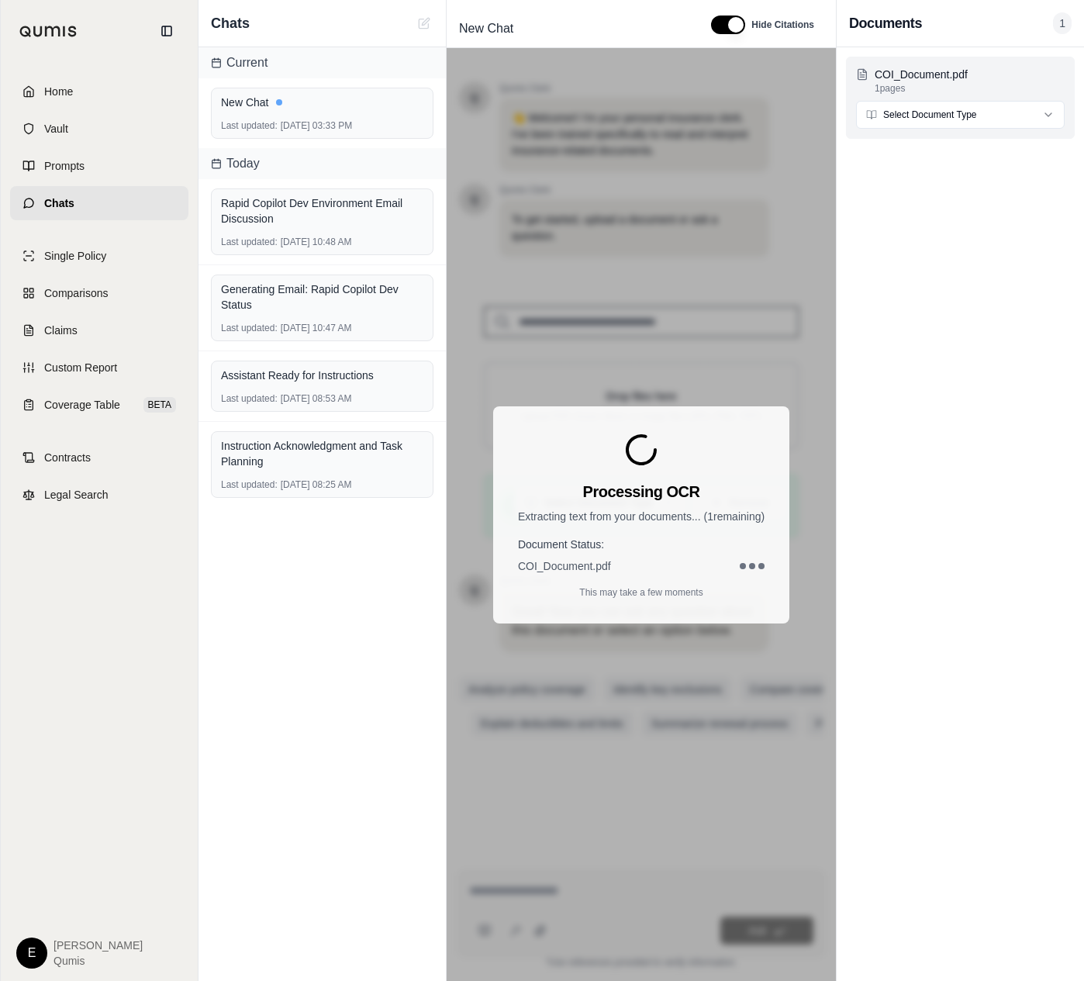
click at [698, 95] on div "COI_Document.pdf 1 pages Select Document Type" at bounding box center [960, 98] width 229 height 82
click at [698, 109] on html "Home Vault Prompts Chats Single Policy Comparisons Claims Custom Report Coverag…" at bounding box center [542, 490] width 1084 height 981
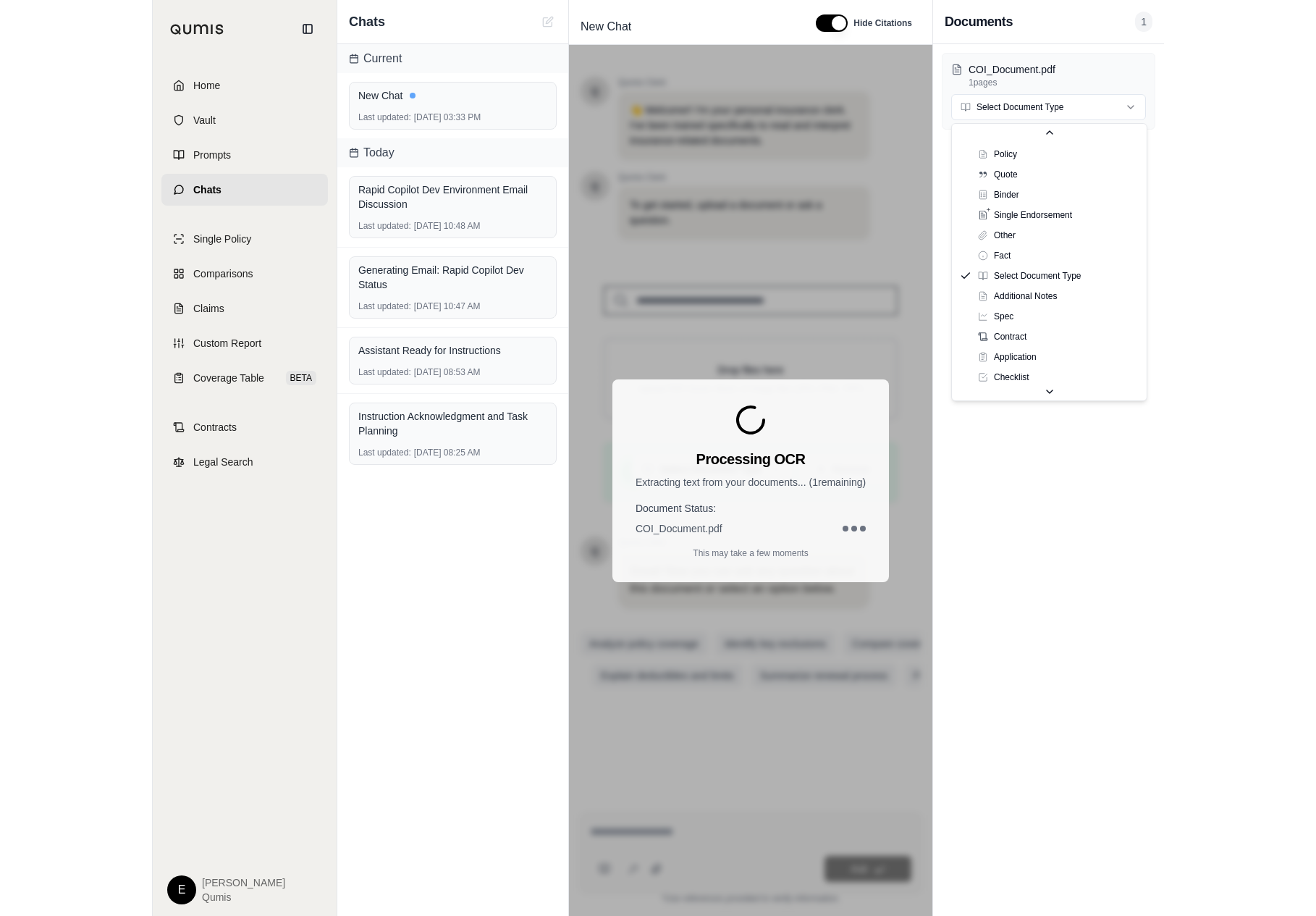
scroll to position [50, 0]
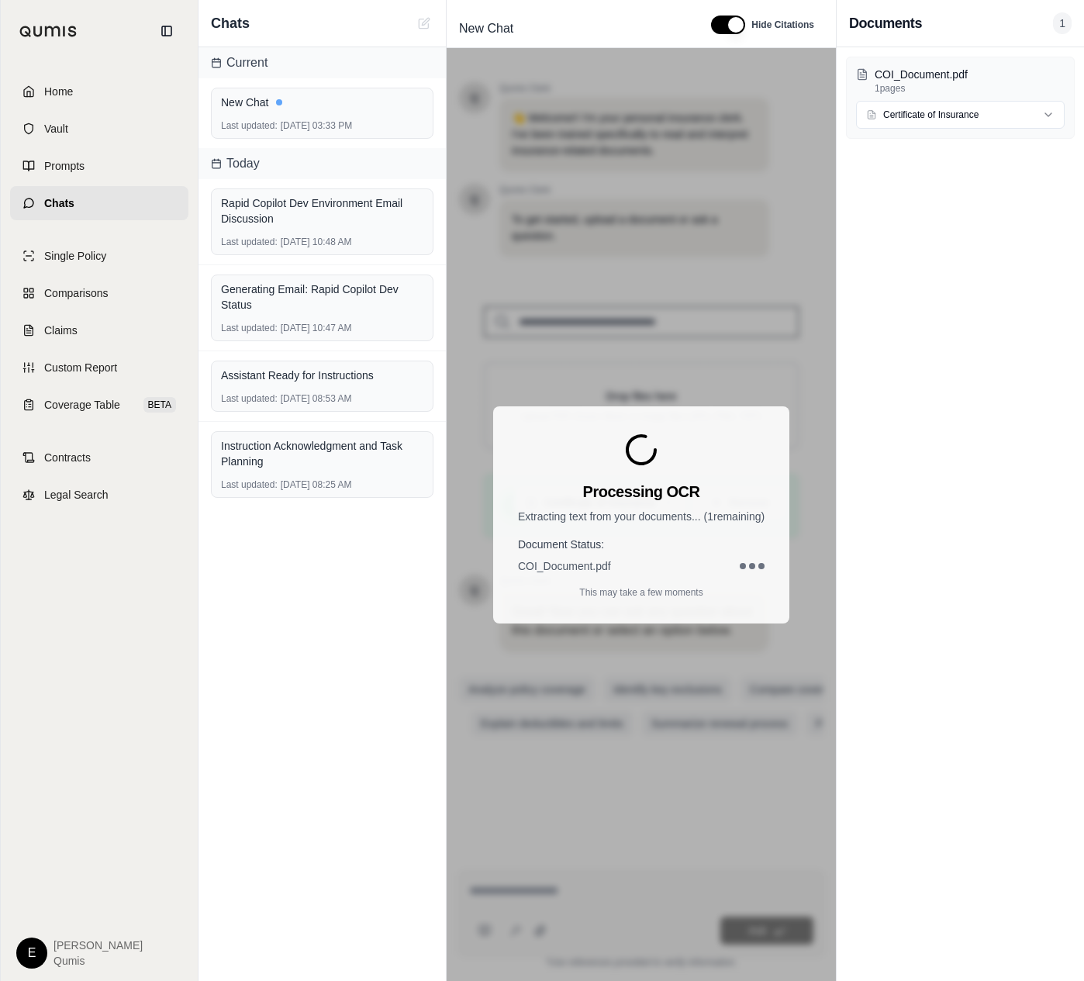
click at [698, 790] on div "COI_Document.pdf 1 pages Certificate of Insurance" at bounding box center [960, 514] width 247 height 934
click at [698, 617] on div "COI_Document.pdf 1 pages Certificate of Insurance" at bounding box center [960, 514] width 247 height 934
click at [698, 601] on div "Processing OCR Extracting text from your documents... ( 1 remaining) Document S…" at bounding box center [641, 514] width 296 height 217
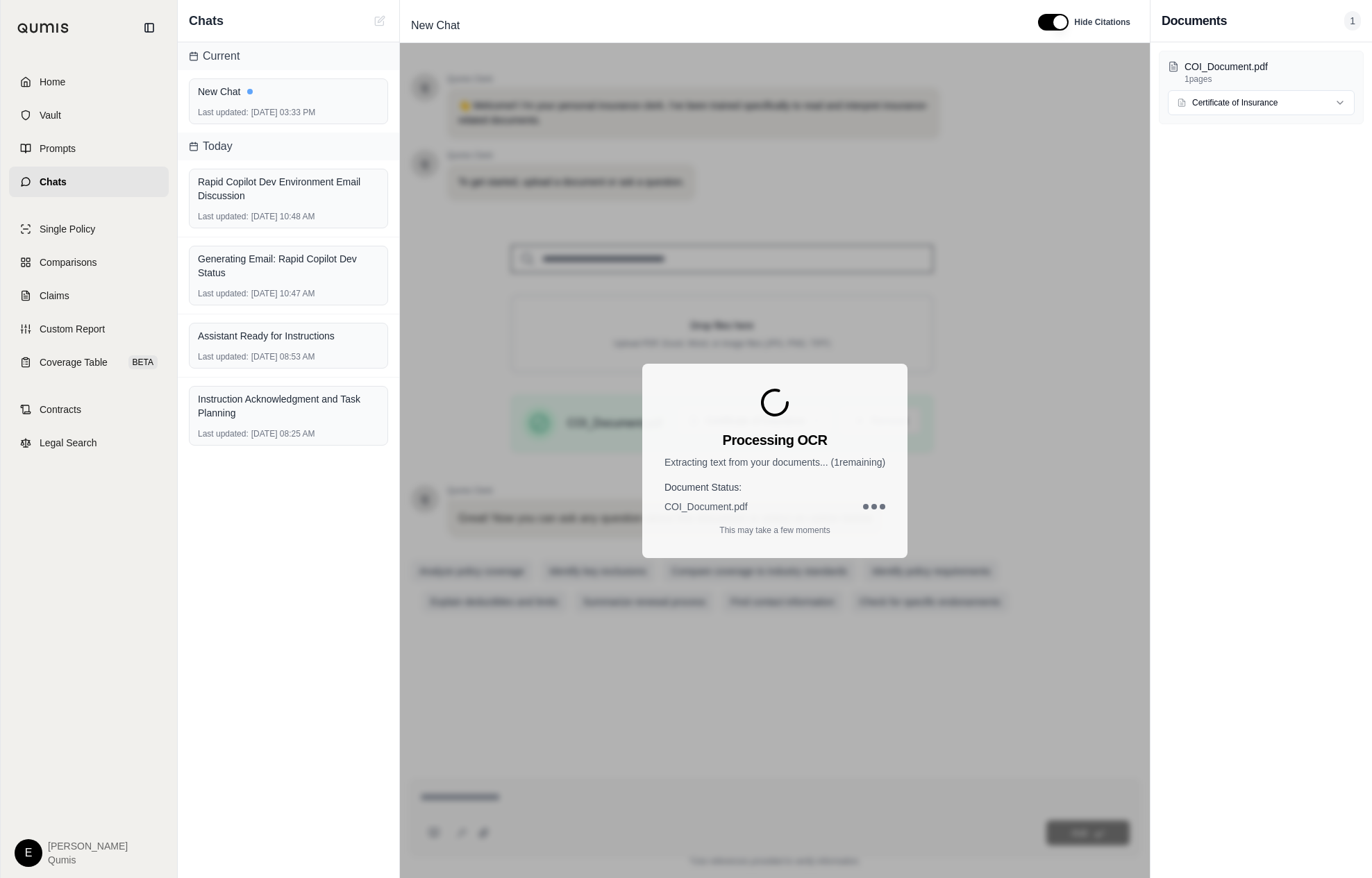
click at [625, 236] on div "COI_Document.pdf 1 pages Certificate of Insurance" at bounding box center [1260, 460] width 221 height 836
click at [625, 475] on div "Processing OCR Extracting text from your documents... ( 1 remaining) Document S…" at bounding box center [774, 460] width 265 height 194
click at [625, 532] on div "Processing OCR Extracting text from your documents... ( 1 remaining) Document S…" at bounding box center [775, 460] width 750 height 835
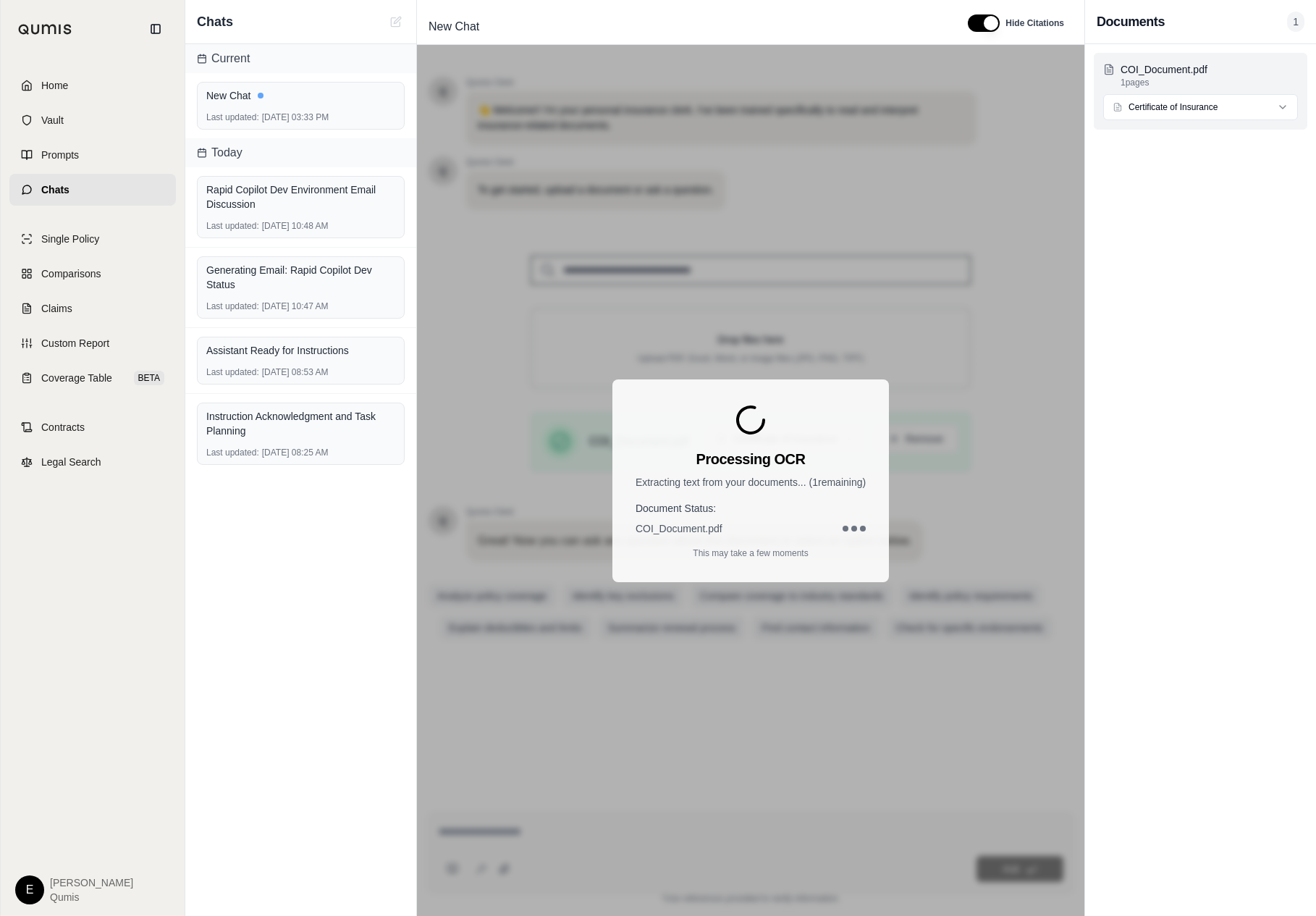
click at [651, 106] on html "Home Vault Prompts Chats Single Policy Comparisons Claims Custom Report Coverag…" at bounding box center [658, 458] width 1316 height 916
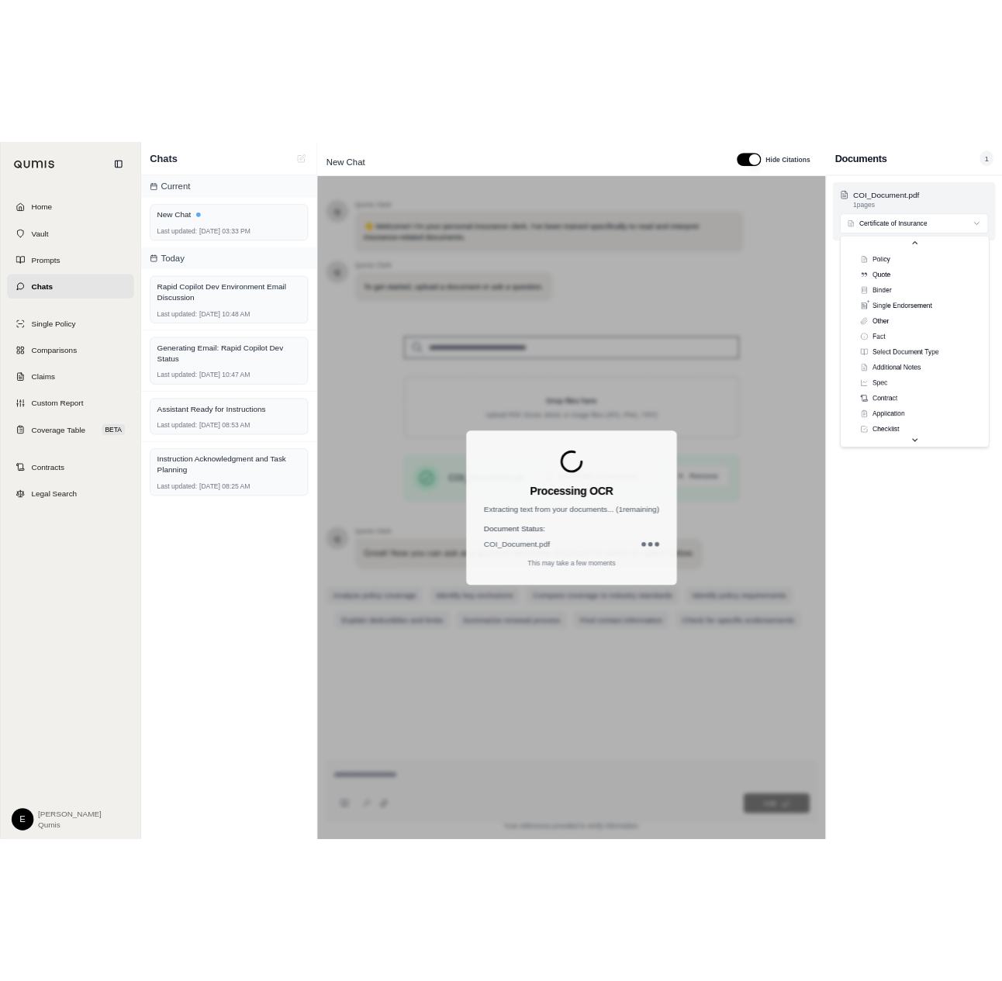
scroll to position [48, 0]
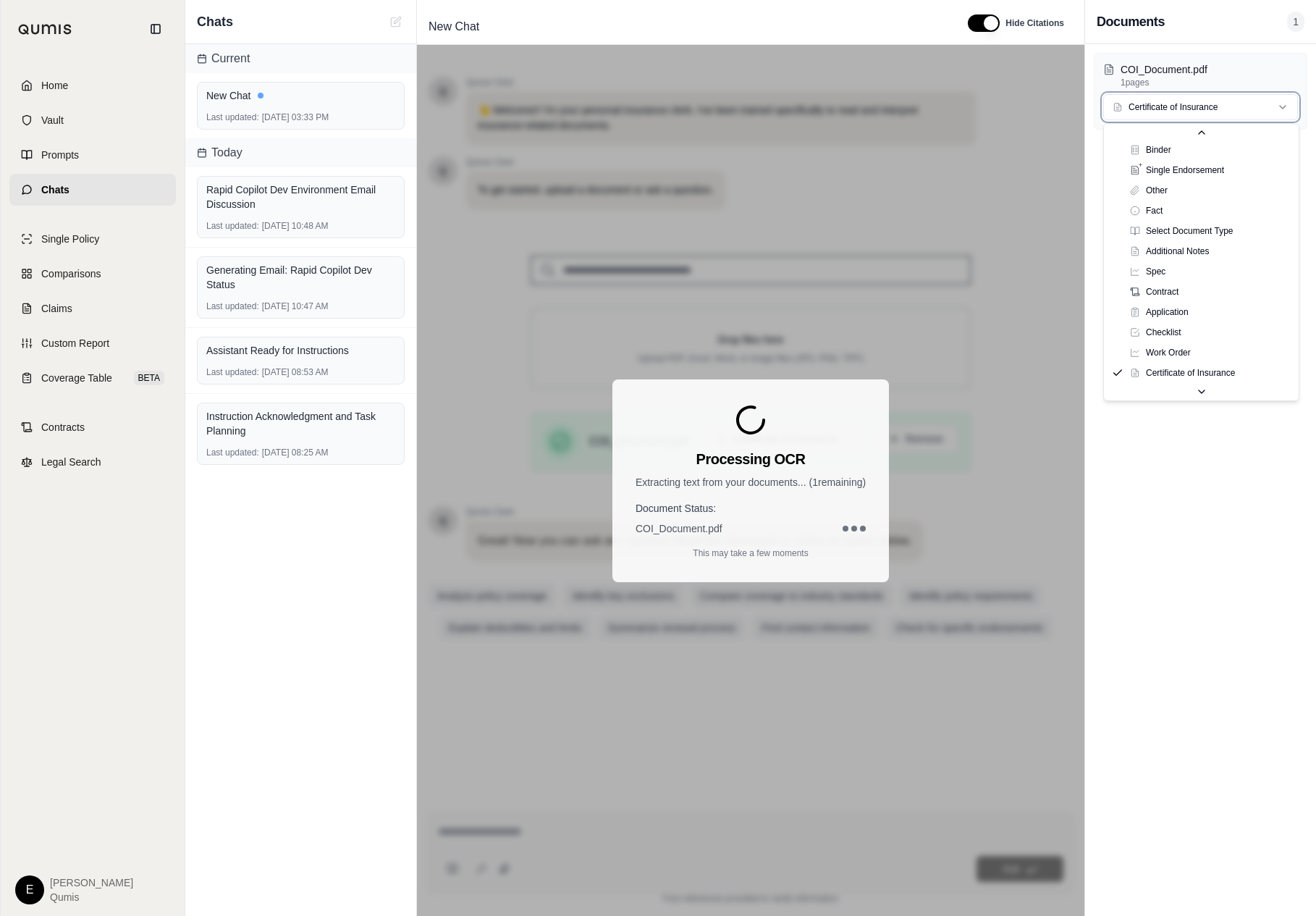
click at [651, 514] on html "Home Vault Prompts Chats Single Policy Comparisons Claims Custom Report Coverag…" at bounding box center [658, 458] width 1316 height 916
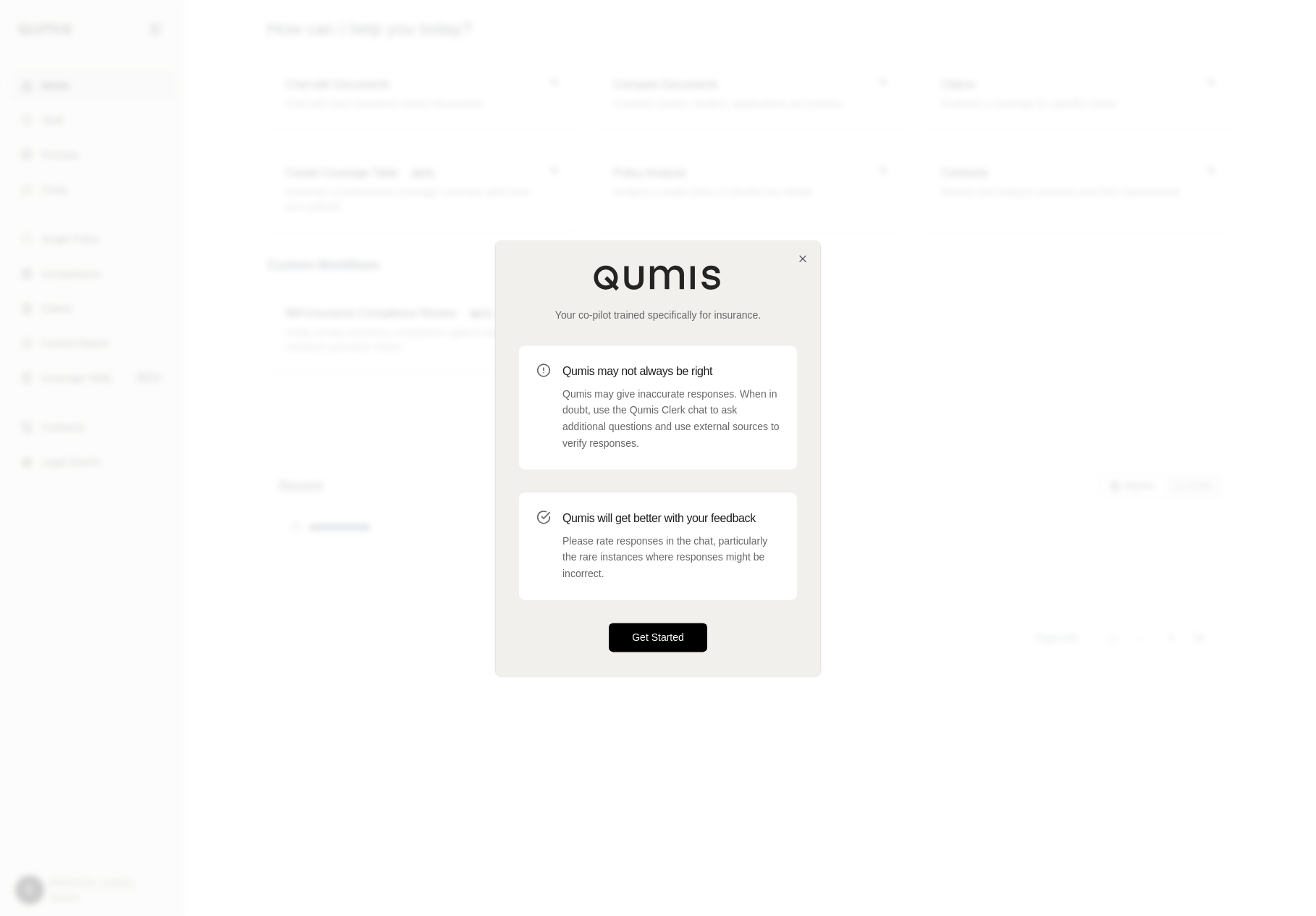
click at [689, 626] on button "Get Started" at bounding box center [657, 637] width 98 height 29
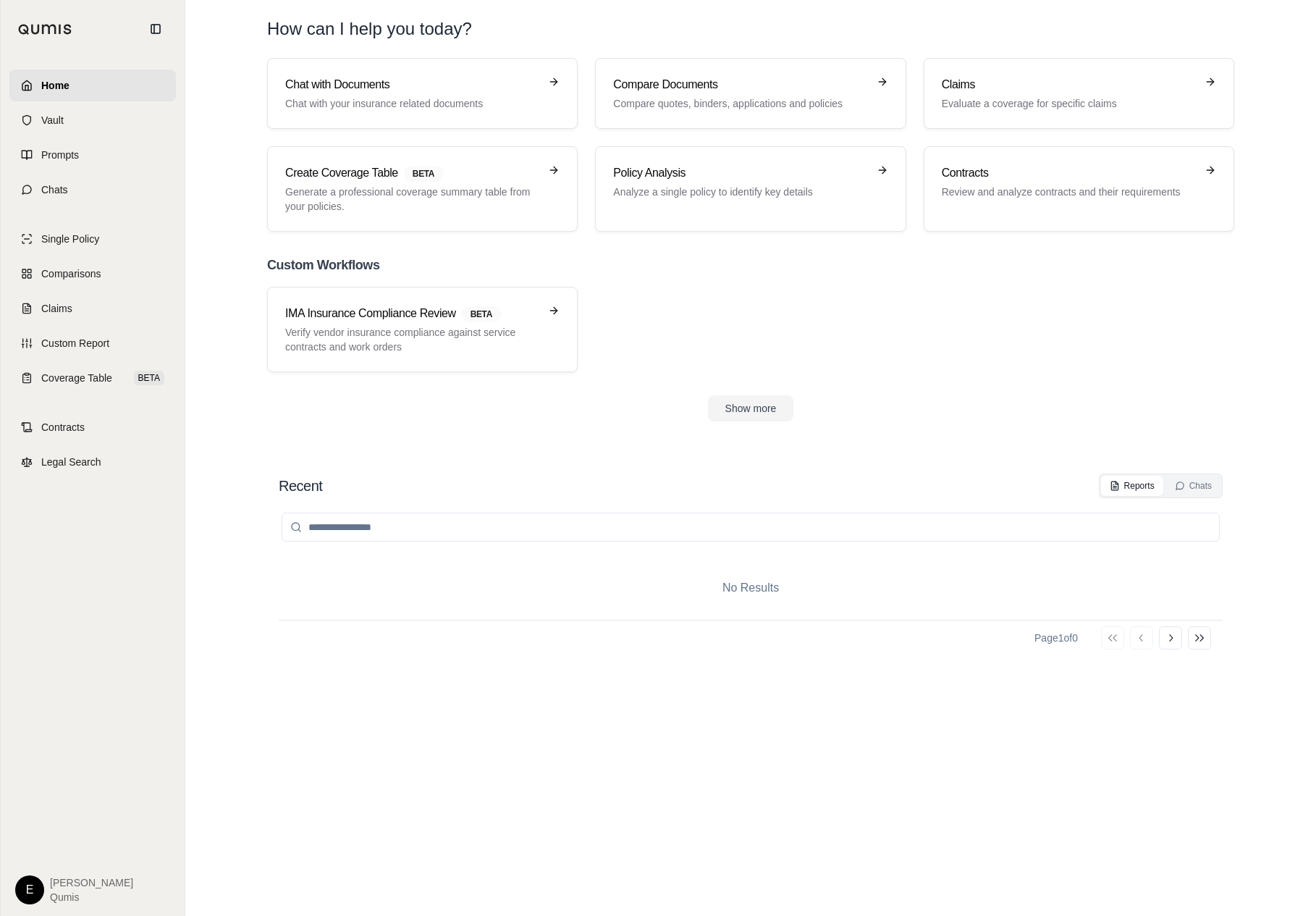
click at [133, 91] on link "Home" at bounding box center [92, 85] width 166 height 32
click at [108, 137] on div "Home Vault Prompts Chats" at bounding box center [92, 137] width 166 height 136
click at [114, 137] on div "Home Vault Prompts Chats" at bounding box center [92, 137] width 166 height 136
click at [135, 126] on link "Vault" at bounding box center [92, 120] width 166 height 32
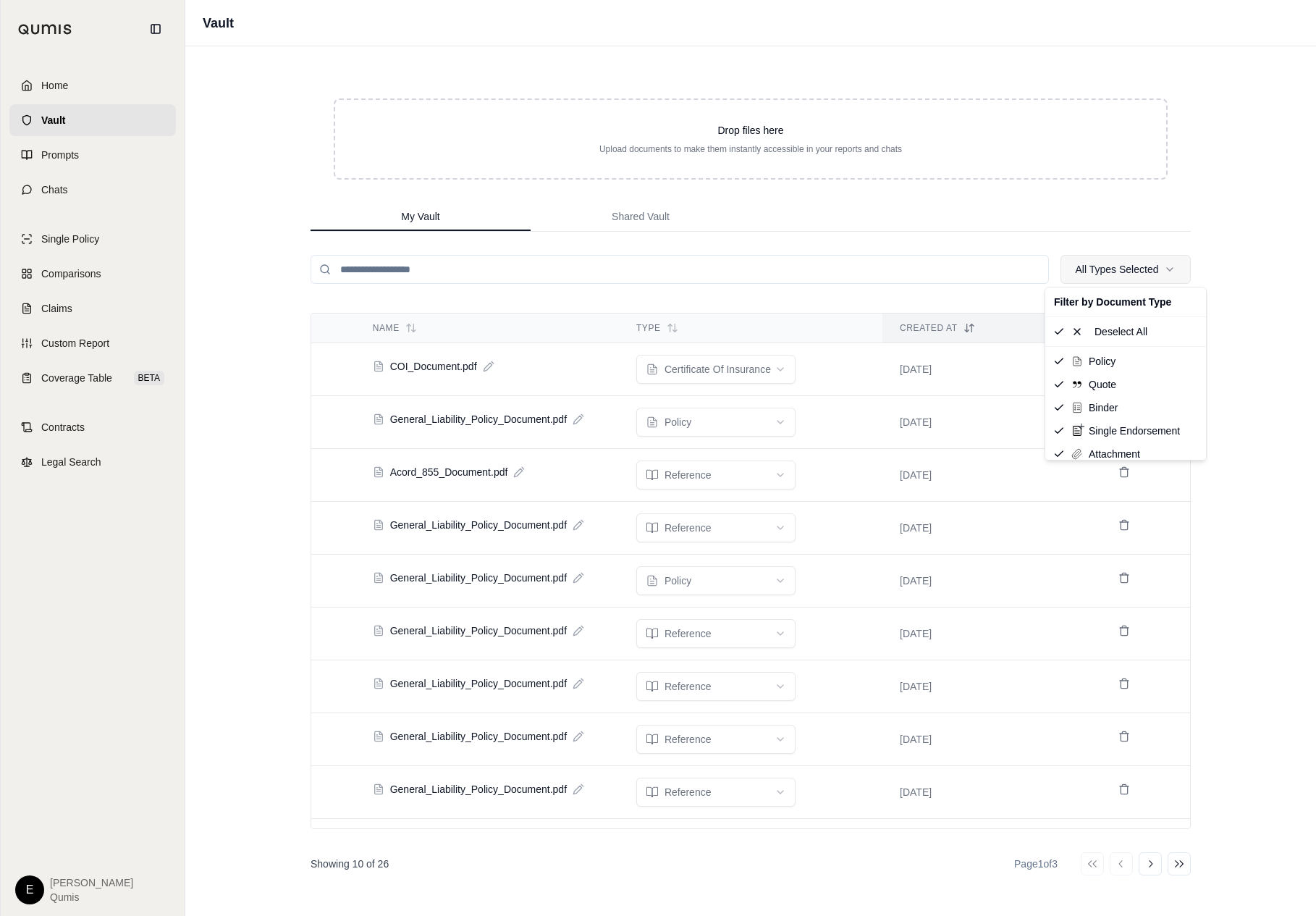
click at [1147, 273] on html "Home Vault Prompts Chats Single Policy Comparisons Claims Custom Report Coverag…" at bounding box center [658, 458] width 1316 height 916
click at [762, 289] on html "Home Vault Prompts Chats Single Policy Comparisons Claims Custom Report Coverag…" at bounding box center [658, 458] width 1316 height 916
click at [469, 363] on span "COI_Document.pdf" at bounding box center [433, 367] width 87 height 15
click at [133, 151] on link "Prompts" at bounding box center [92, 155] width 166 height 32
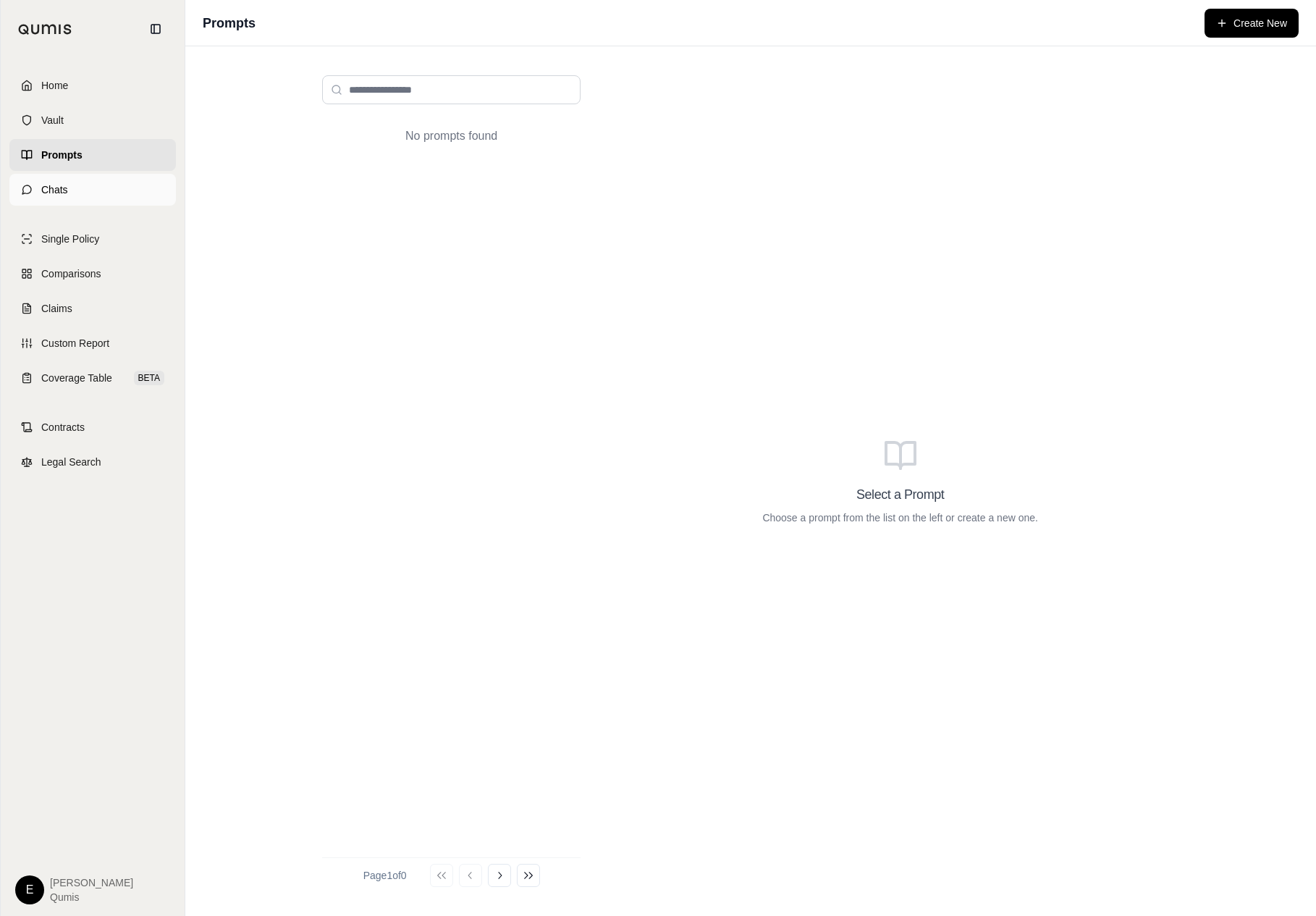
click at [115, 181] on link "Chats" at bounding box center [92, 190] width 166 height 32
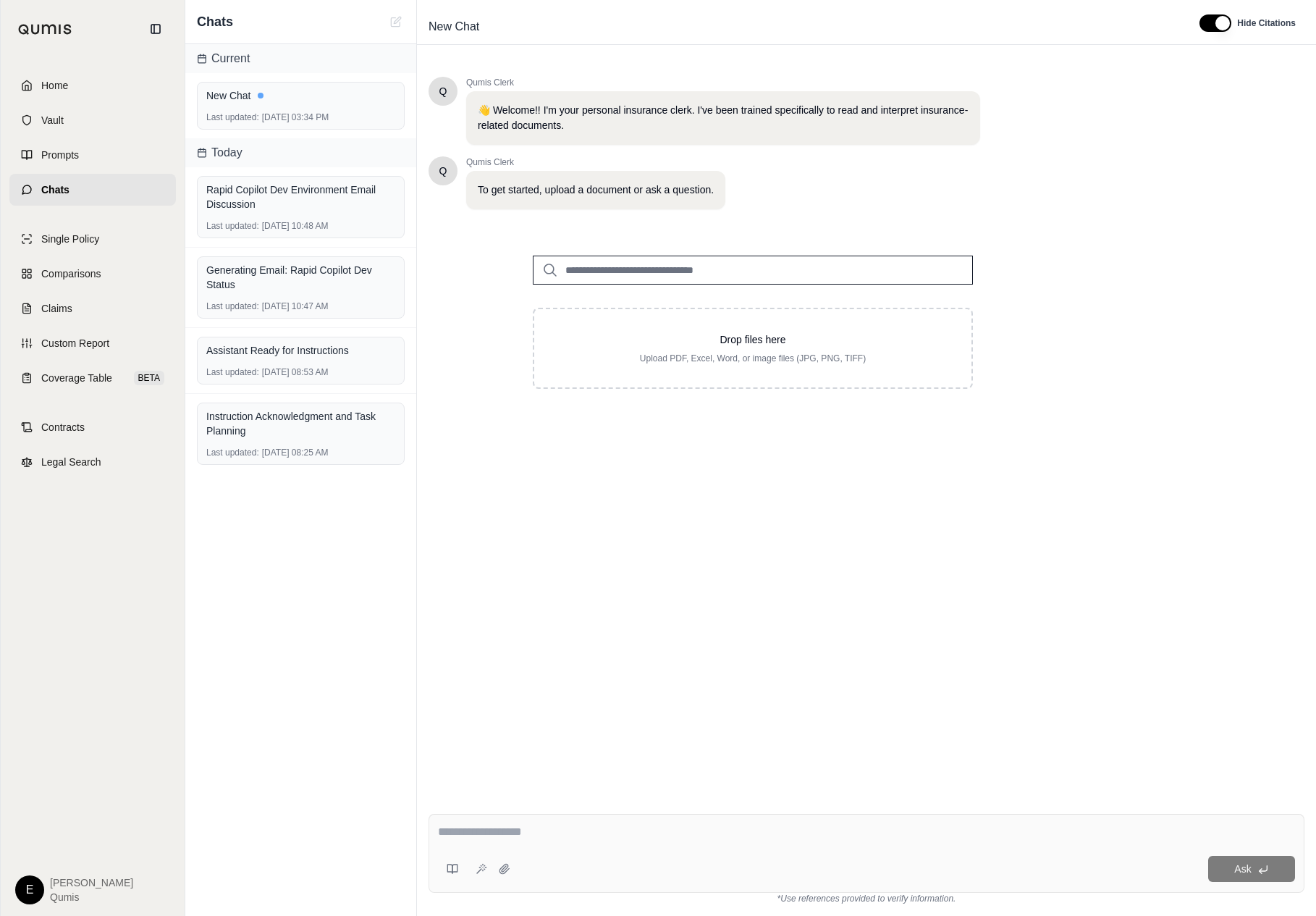
click at [702, 264] on input "search" at bounding box center [753, 270] width 441 height 29
type input "******"
type input "*"
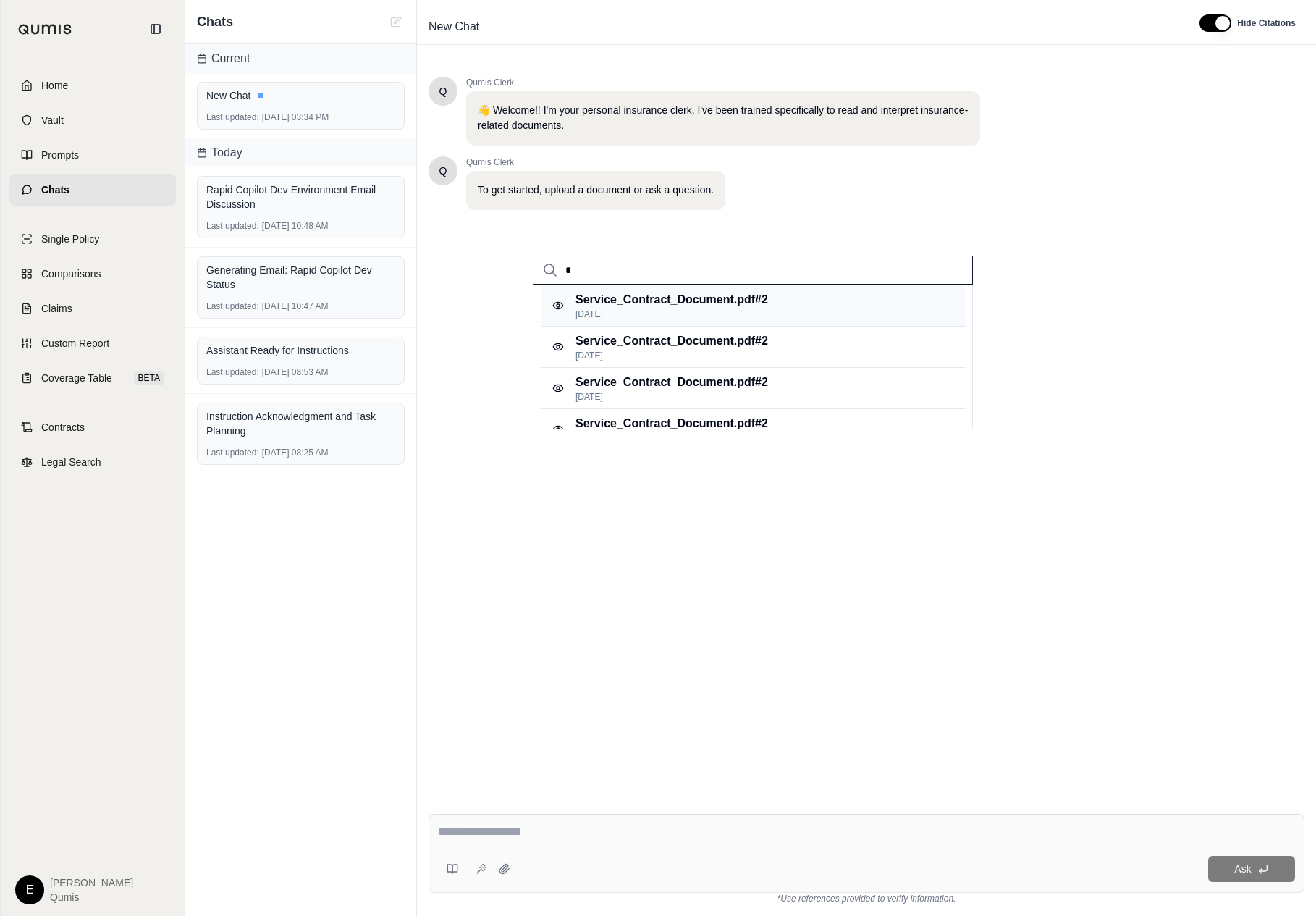
type input "*"
click at [689, 300] on p "Service_Contract_Document.pdf #2" at bounding box center [672, 300] width 192 height 18
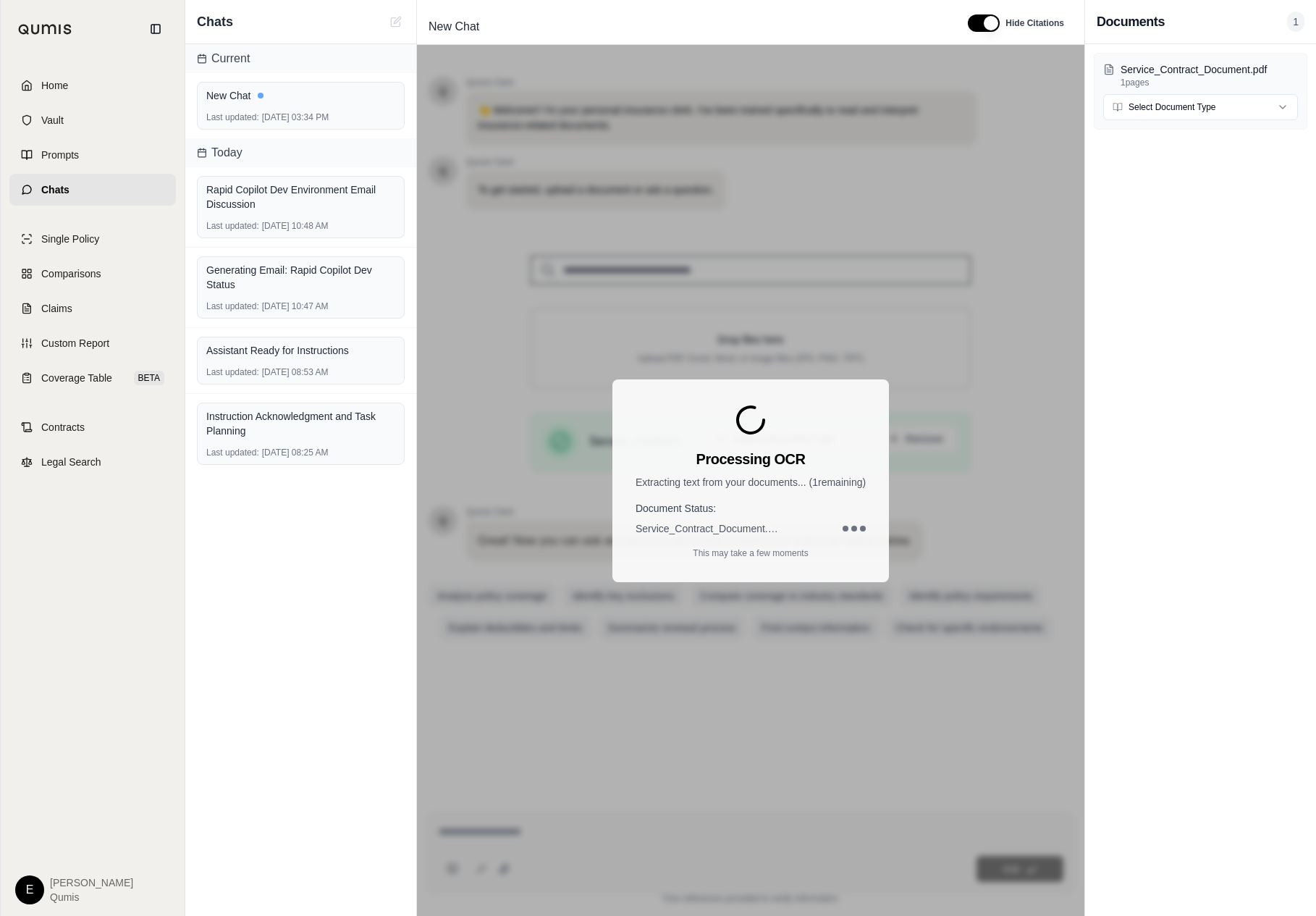
click at [1121, 427] on div "Service_Contract_Document.pdf 1 pages Select Document Type" at bounding box center [1200, 480] width 231 height 872
click at [934, 693] on div "Processing OCR Extracting text from your documents... ( 1 remaining) Document S…" at bounding box center [750, 480] width 667 height 871
click at [876, 434] on div "Processing OCR Extracting text from your documents... ( 1 remaining) Document S…" at bounding box center [750, 480] width 276 height 203
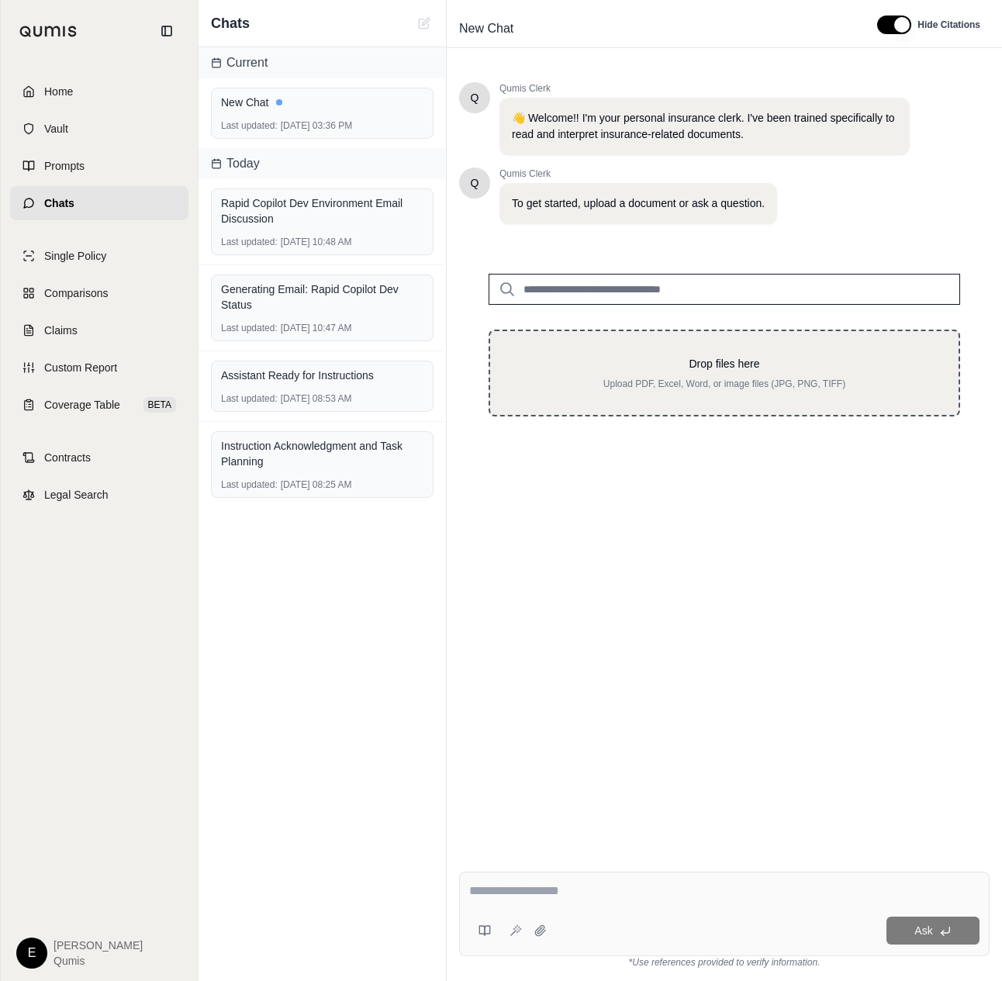
click at [781, 342] on div "Drop files here Upload PDF, Excel, Word, or image files (JPG, PNG, TIFF)" at bounding box center [725, 373] width 472 height 87
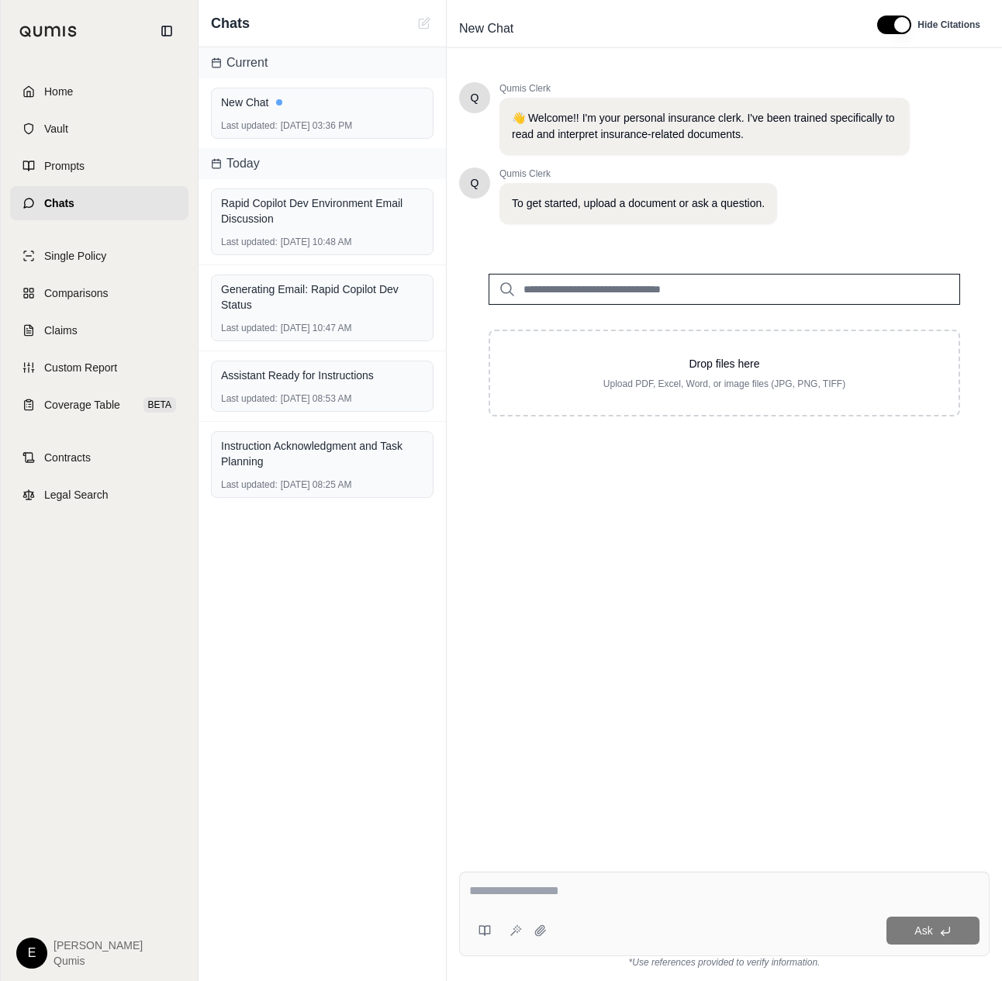
click at [776, 300] on input "search" at bounding box center [725, 289] width 472 height 31
type input "*"
click at [725, 337] on div "COI_Document.pdf #2 [DATE]" at bounding box center [724, 328] width 455 height 44
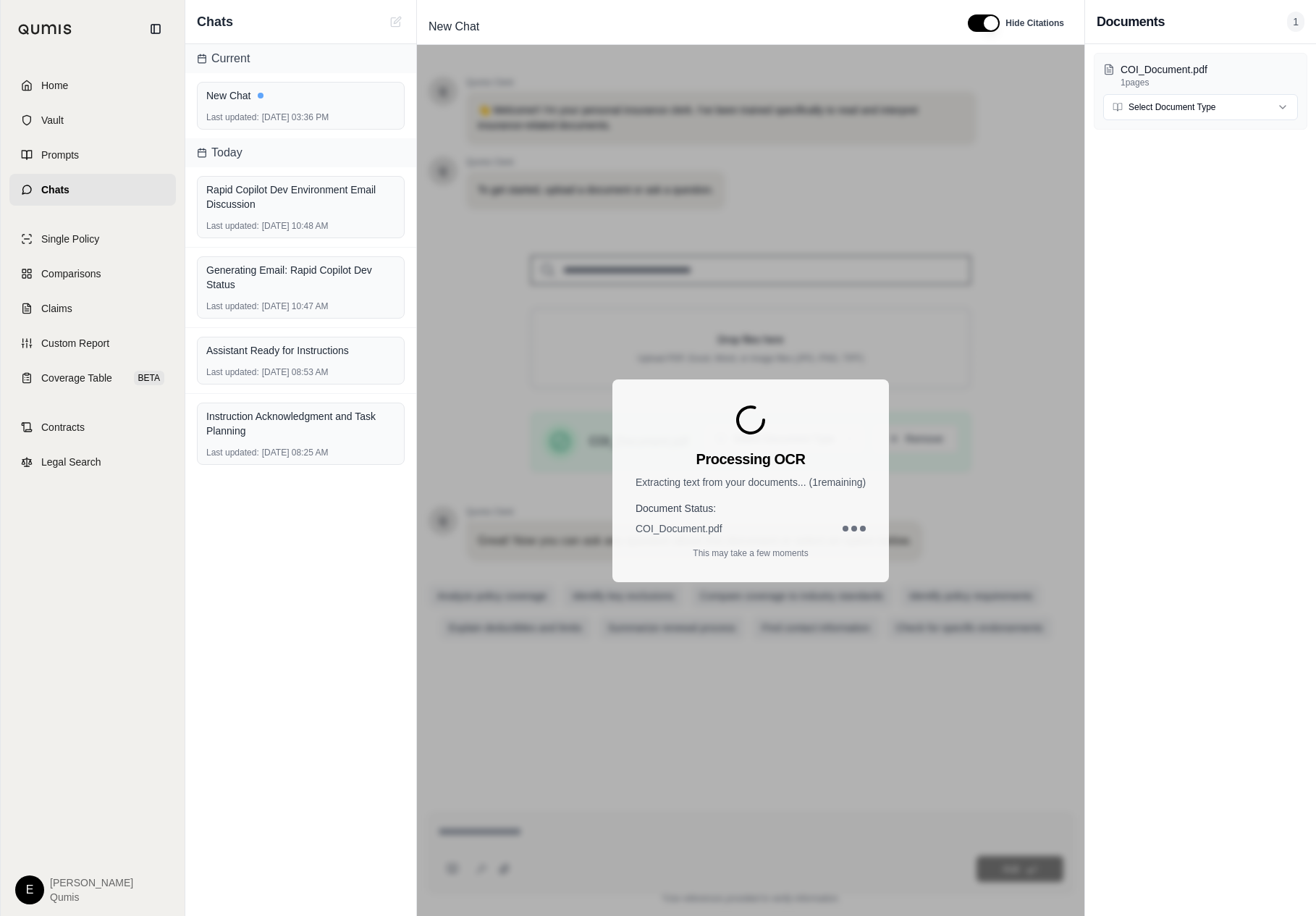
click at [934, 473] on div "COI_Document.pdf 1 pages Select Document Type" at bounding box center [1200, 480] width 231 height 872
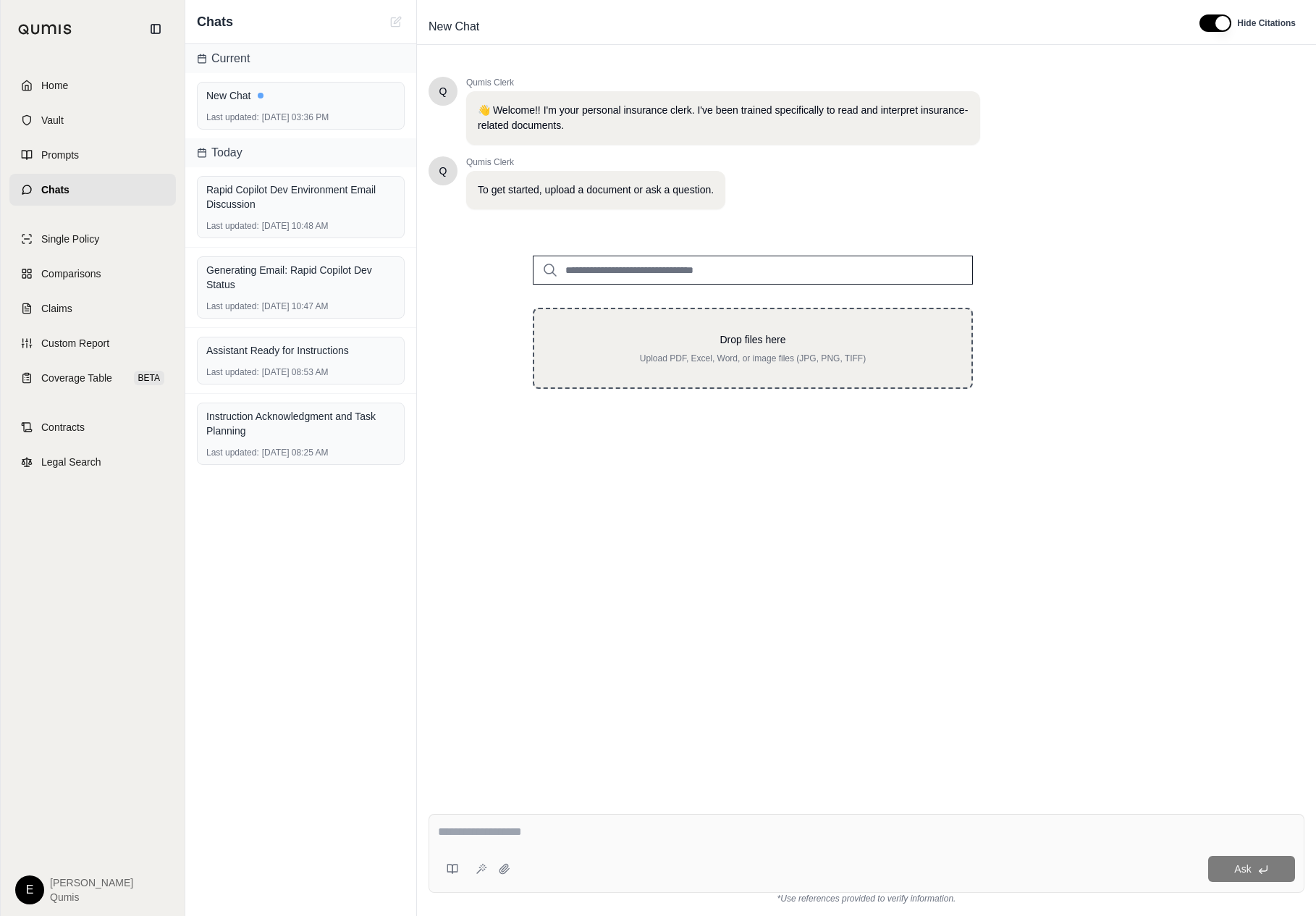
click at [853, 370] on div "Drop files here Upload PDF, Excel, Word, or image files (JPG, PNG, TIFF)" at bounding box center [753, 348] width 441 height 81
type input "**********"
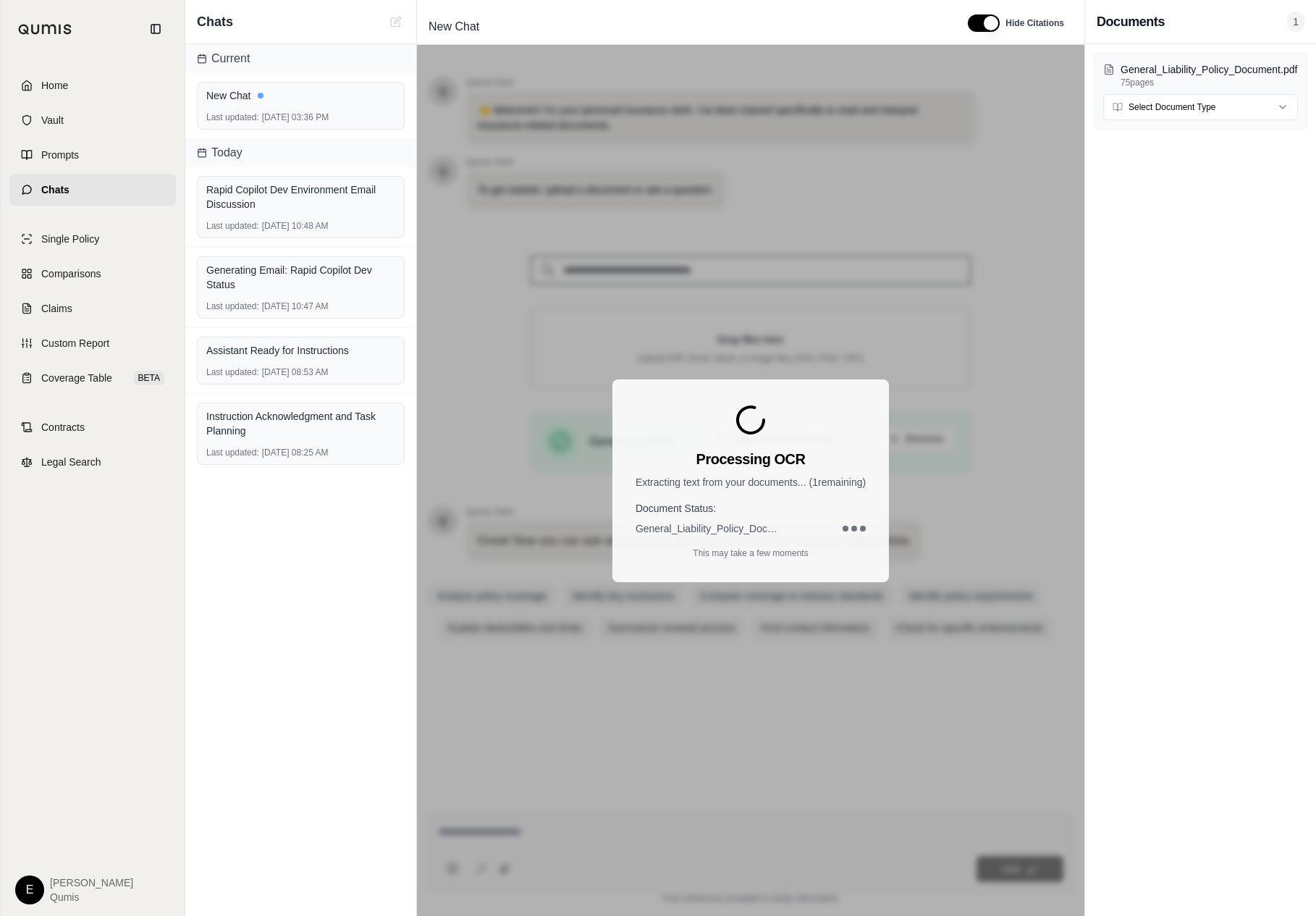
click at [1177, 148] on div "General_Liability_Policy_Document.pdf 75 pages Select Document Type" at bounding box center [1200, 480] width 231 height 872
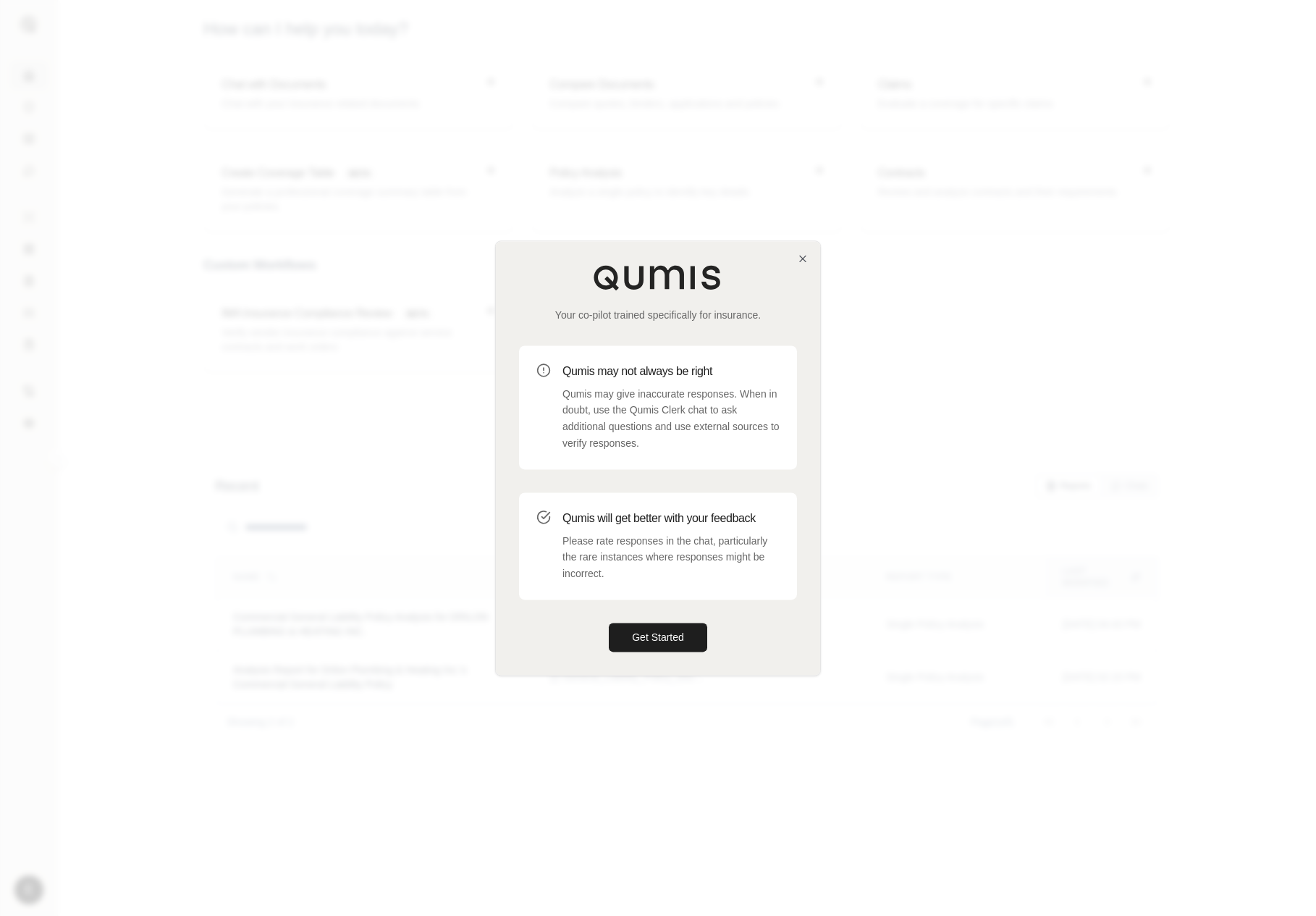
click at [405, 611] on div at bounding box center [658, 458] width 1316 height 916
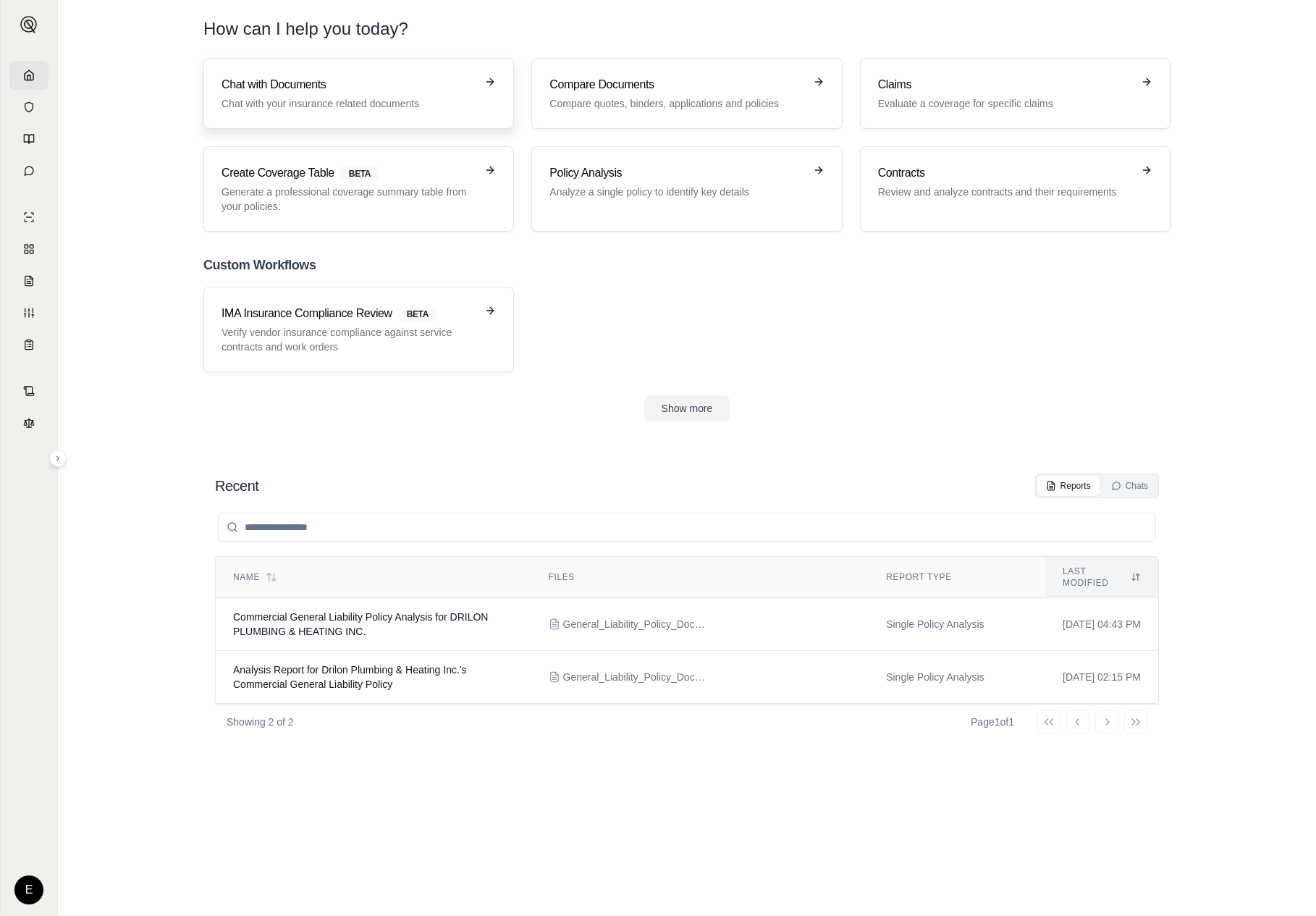
click at [430, 80] on h3 "Chat with Documents" at bounding box center [348, 84] width 254 height 18
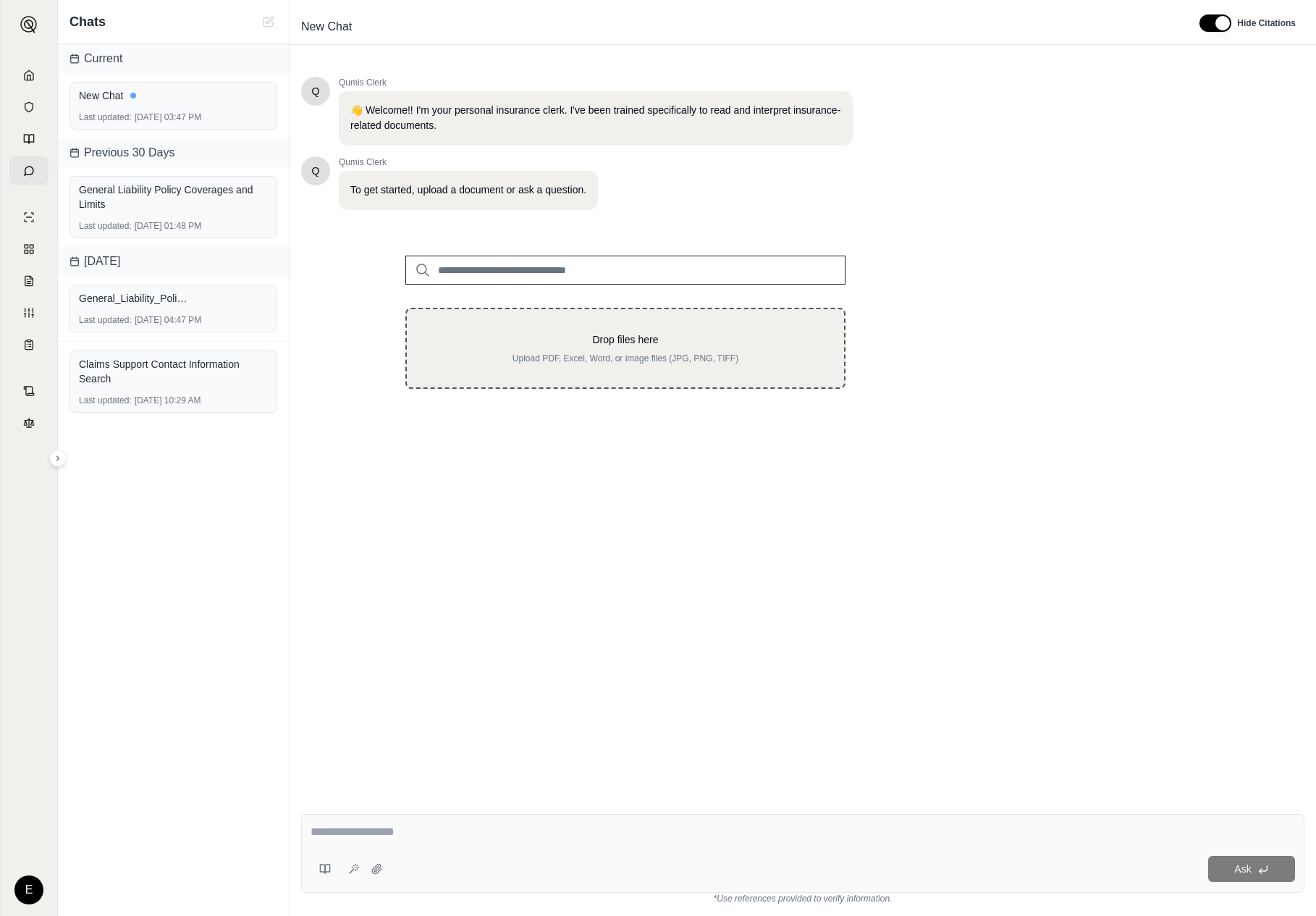
click at [657, 341] on p "Drop files here" at bounding box center [625, 340] width 391 height 15
type input "**********"
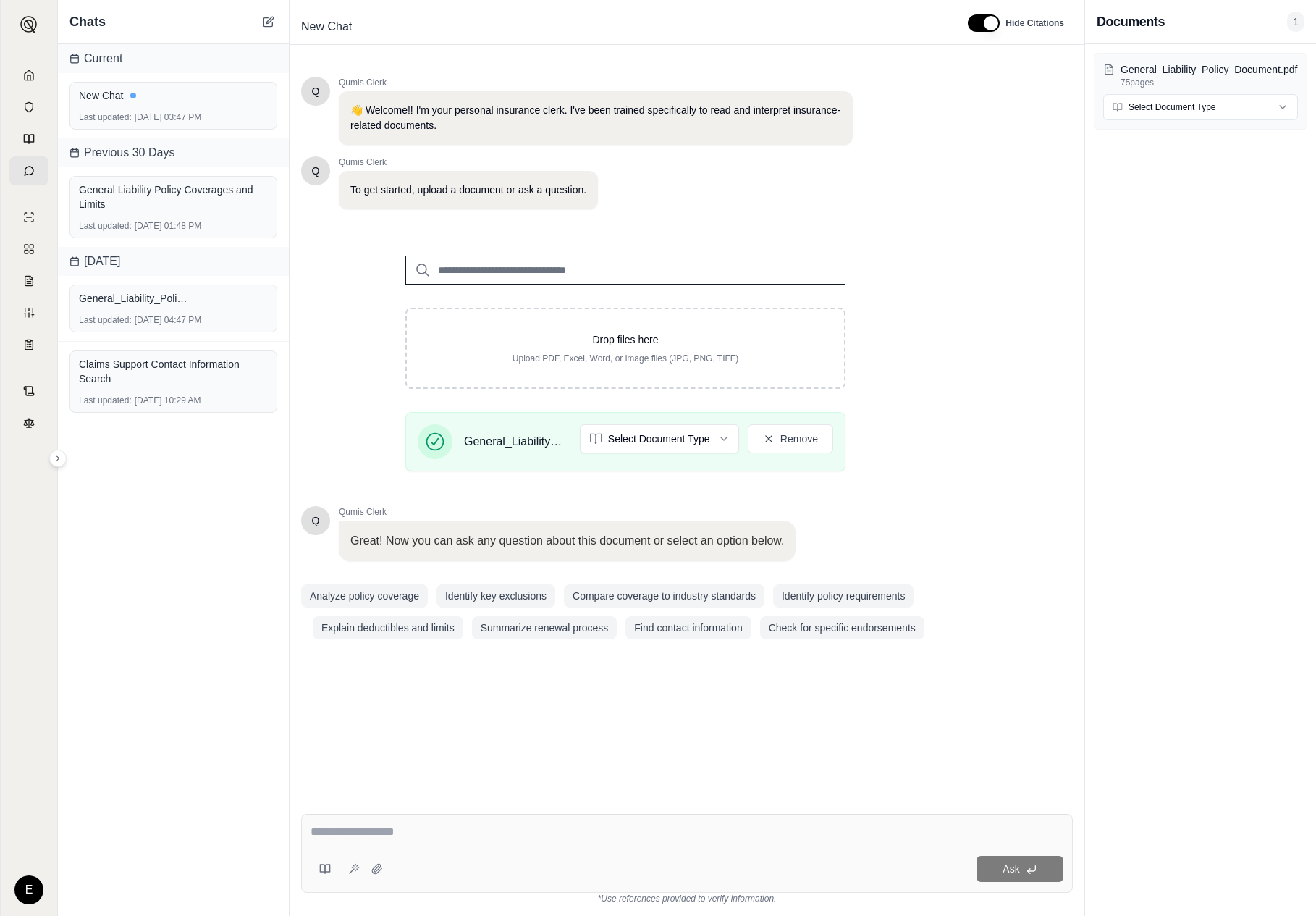
click at [529, 833] on textarea at bounding box center [687, 832] width 753 height 18
type textarea "*********"
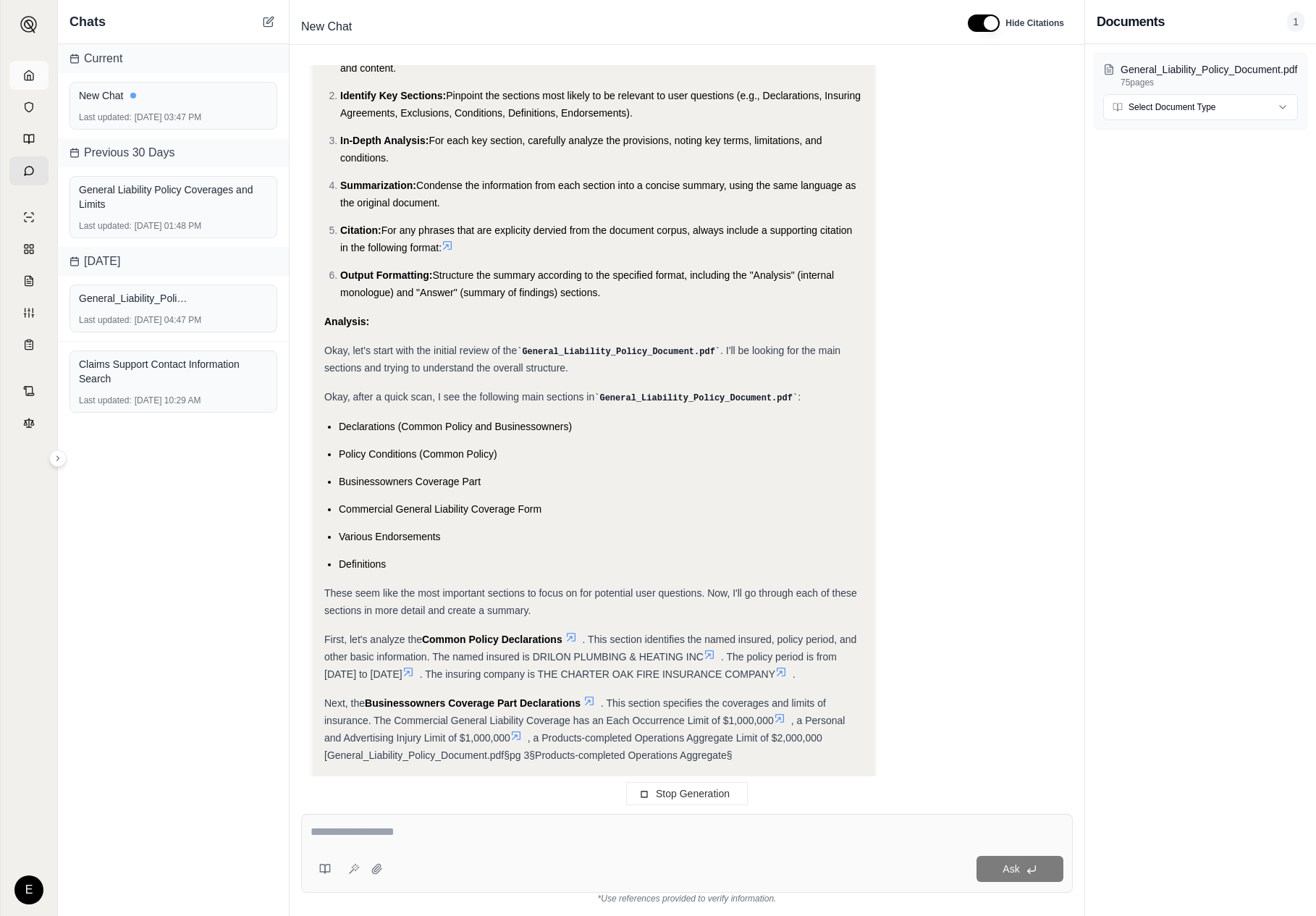
scroll to position [212, 0]
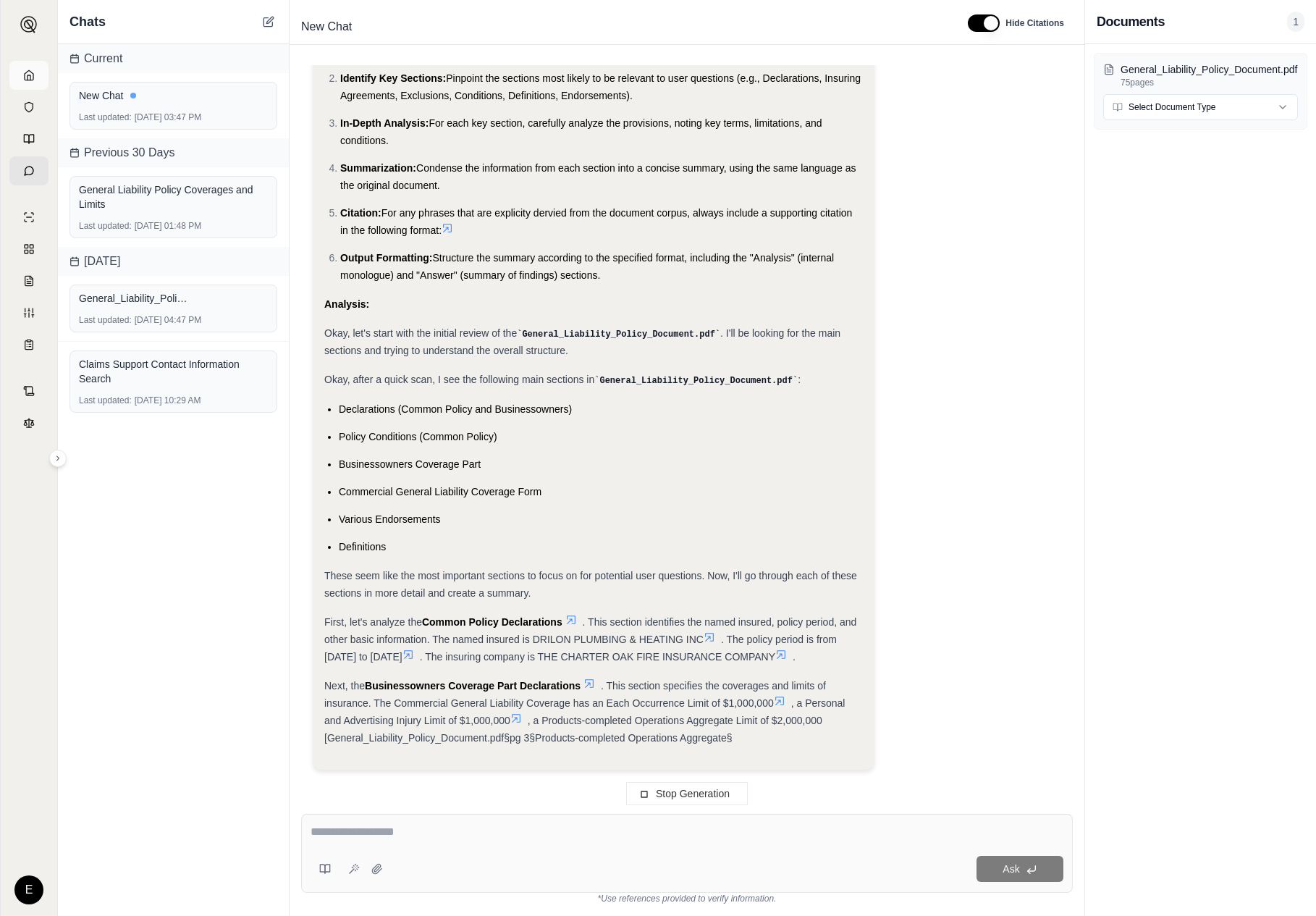
click at [28, 79] on icon at bounding box center [28, 75] width 8 height 9
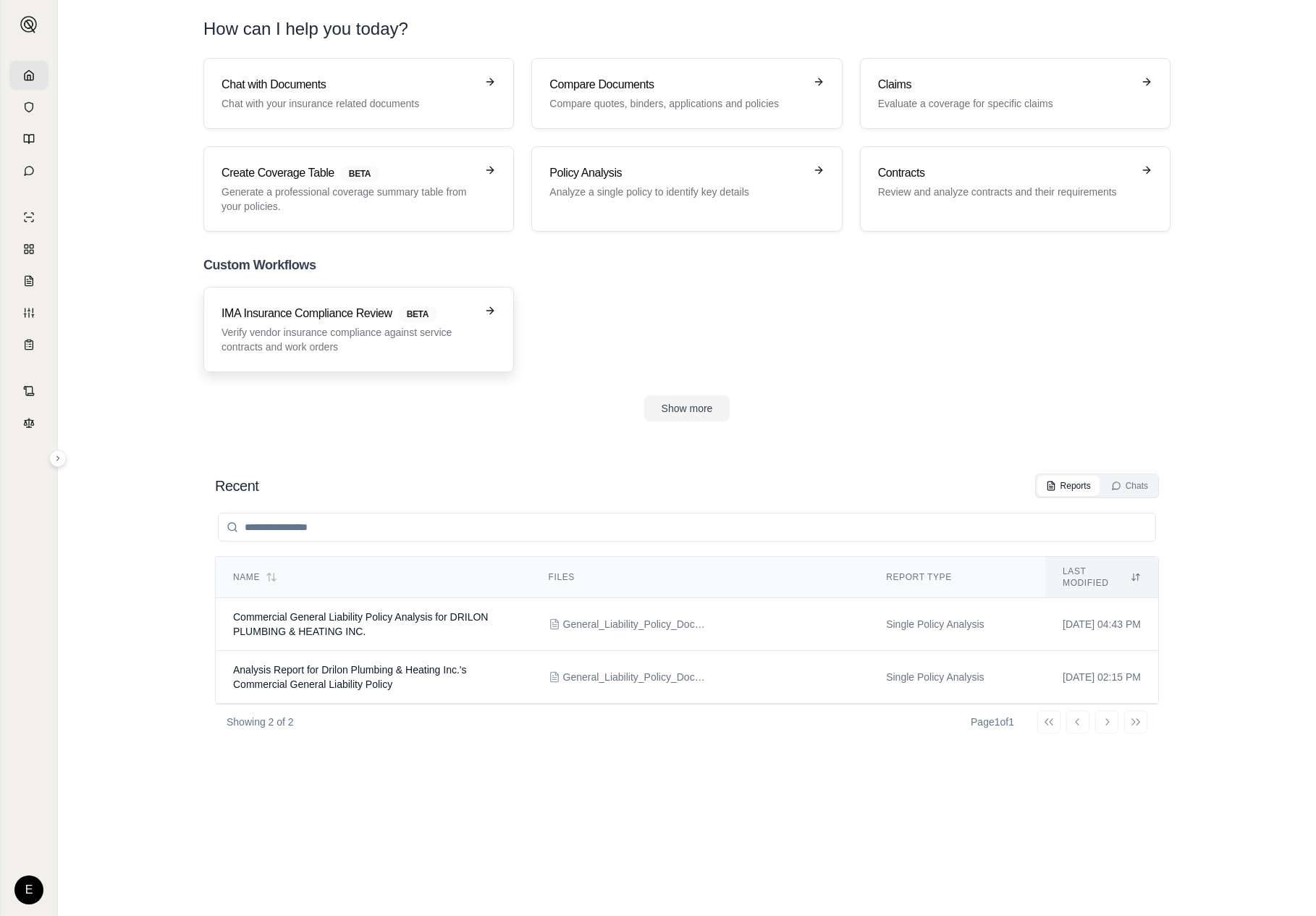
click at [385, 364] on link "IMA Insurance Compliance Review BETA Verify vendor insurance compliance against…" at bounding box center [358, 330] width 311 height 86
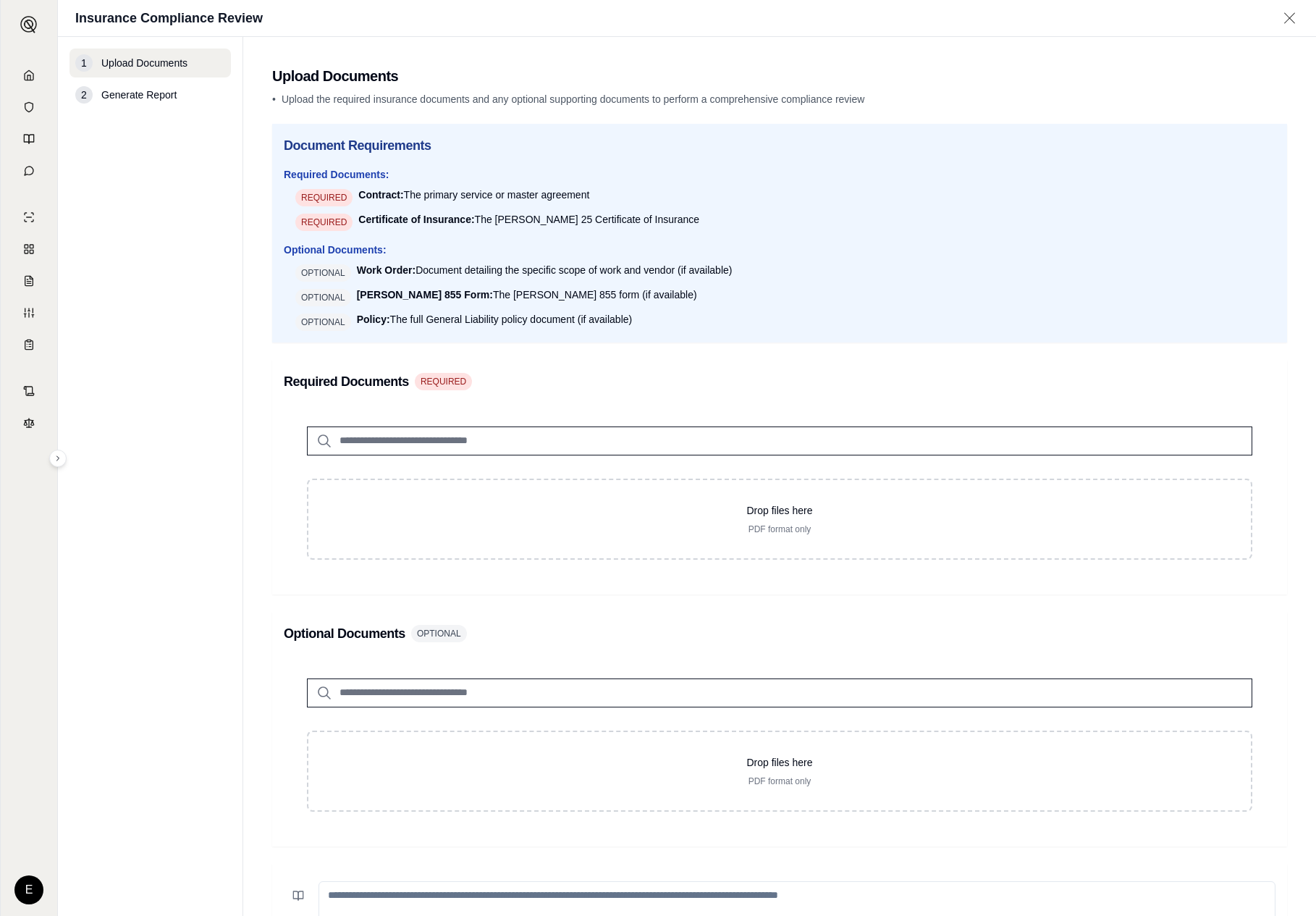
drag, startPoint x: 628, startPoint y: 354, endPoint x: 686, endPoint y: 567, distance: 220.8
click at [0, 0] on div "E Insurance Compliance Review 1 Upload Documents 2 Generate Report Upload Docum…" at bounding box center [658, 458] width 1316 height 916
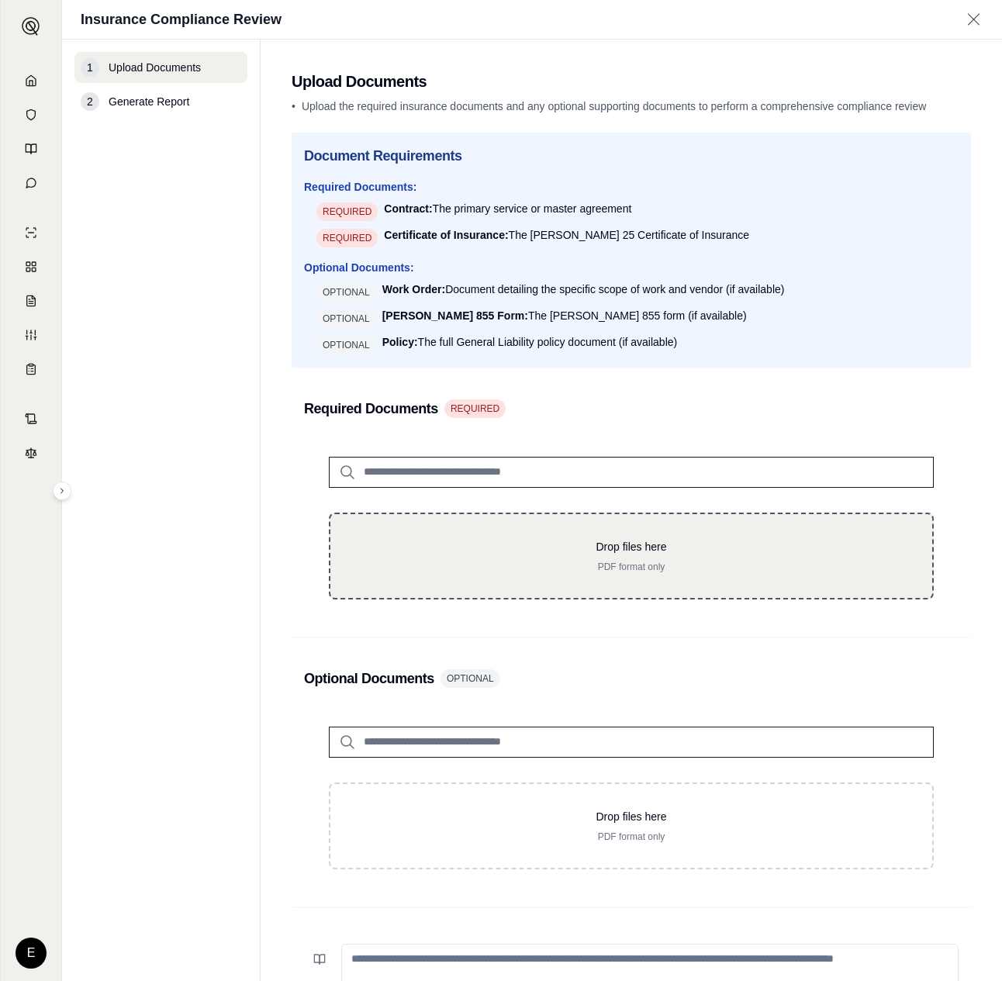
click at [701, 526] on div "Drop files here PDF format only" at bounding box center [631, 556] width 605 height 87
type input "**********"
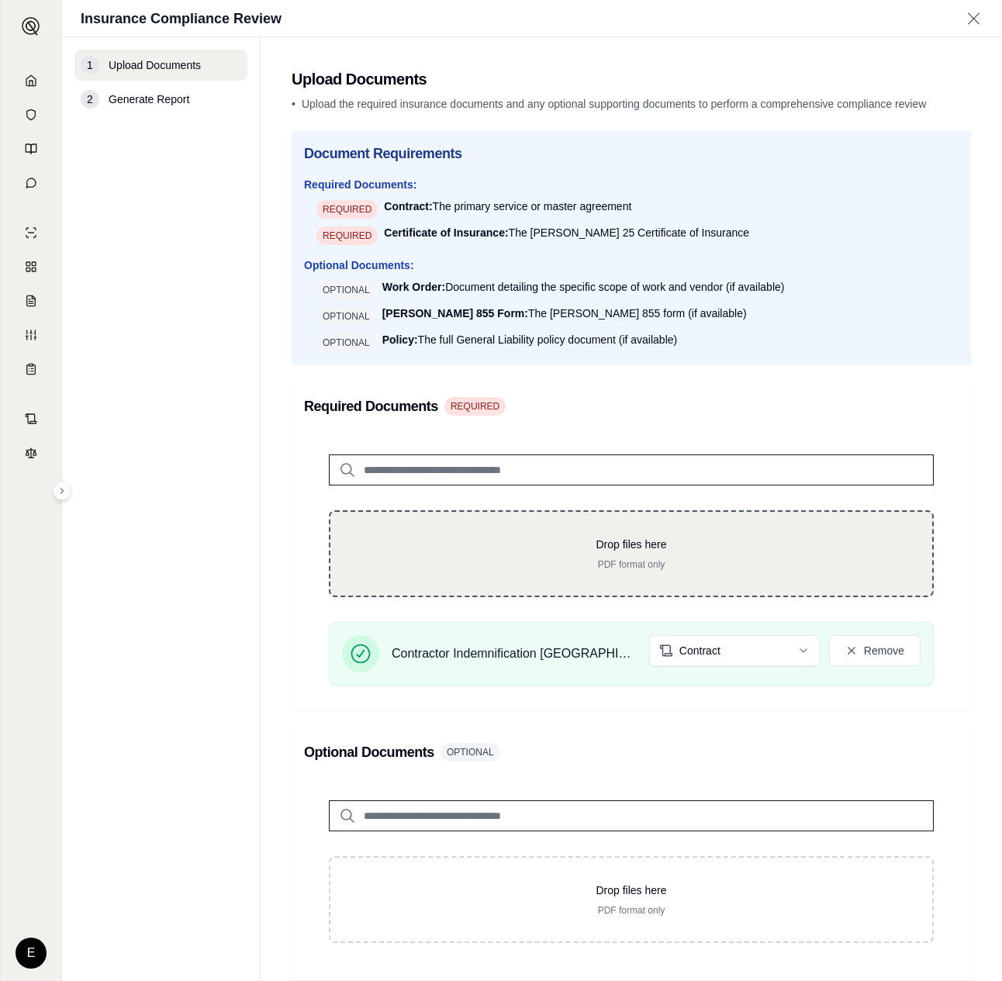
click at [760, 573] on div "Drop files here PDF format only" at bounding box center [631, 553] width 605 height 87
type input "**********"
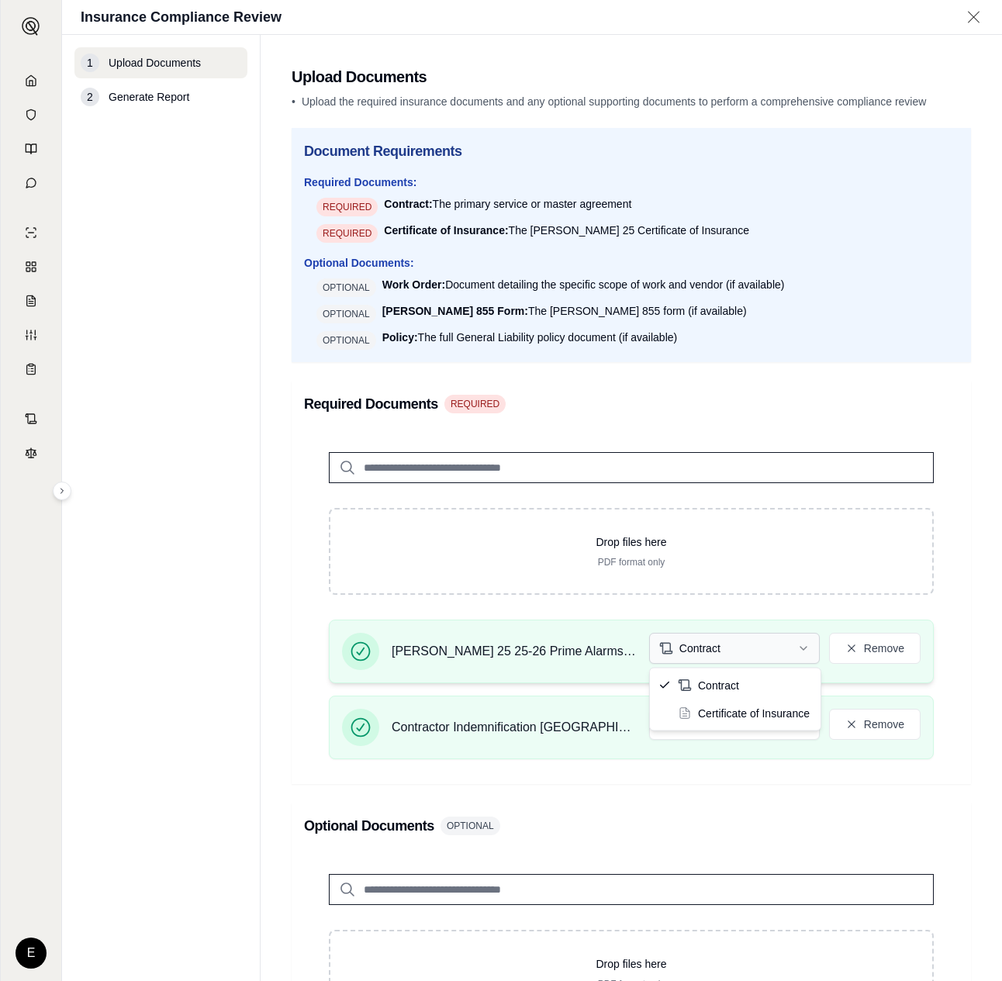
click at [743, 648] on html "E Insurance Compliance Review 1 Upload Documents 2 Generate Report Upload Docum…" at bounding box center [501, 490] width 1002 height 981
click at [872, 652] on button "Remove" at bounding box center [875, 648] width 92 height 31
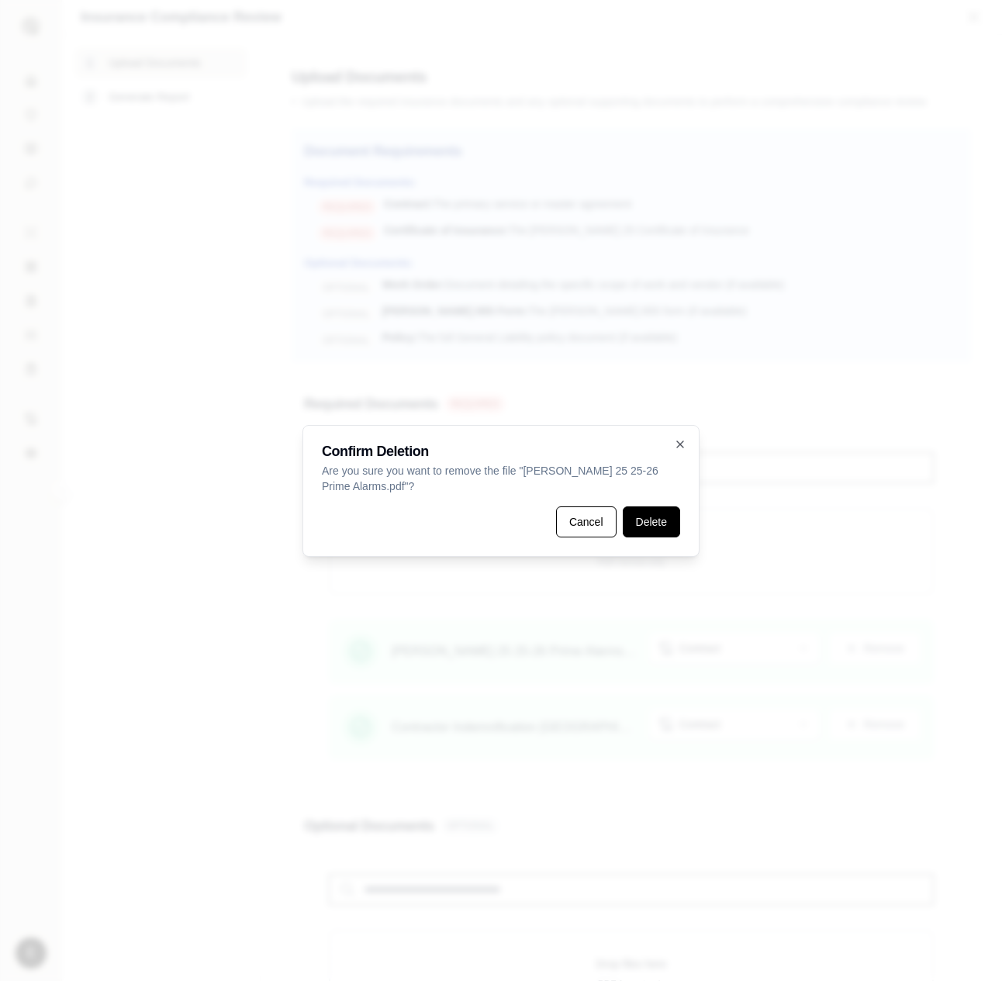
click at [656, 530] on button "Delete" at bounding box center [651, 522] width 57 height 31
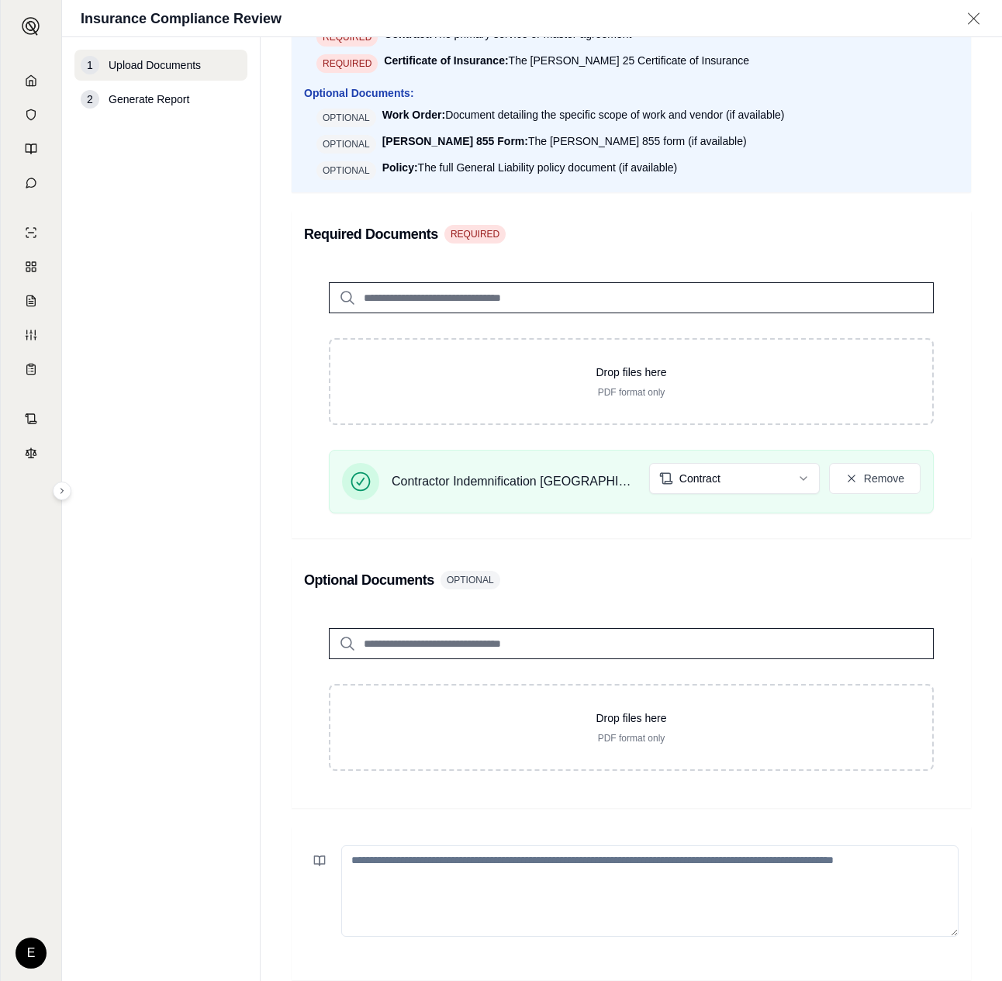
scroll to position [320, 0]
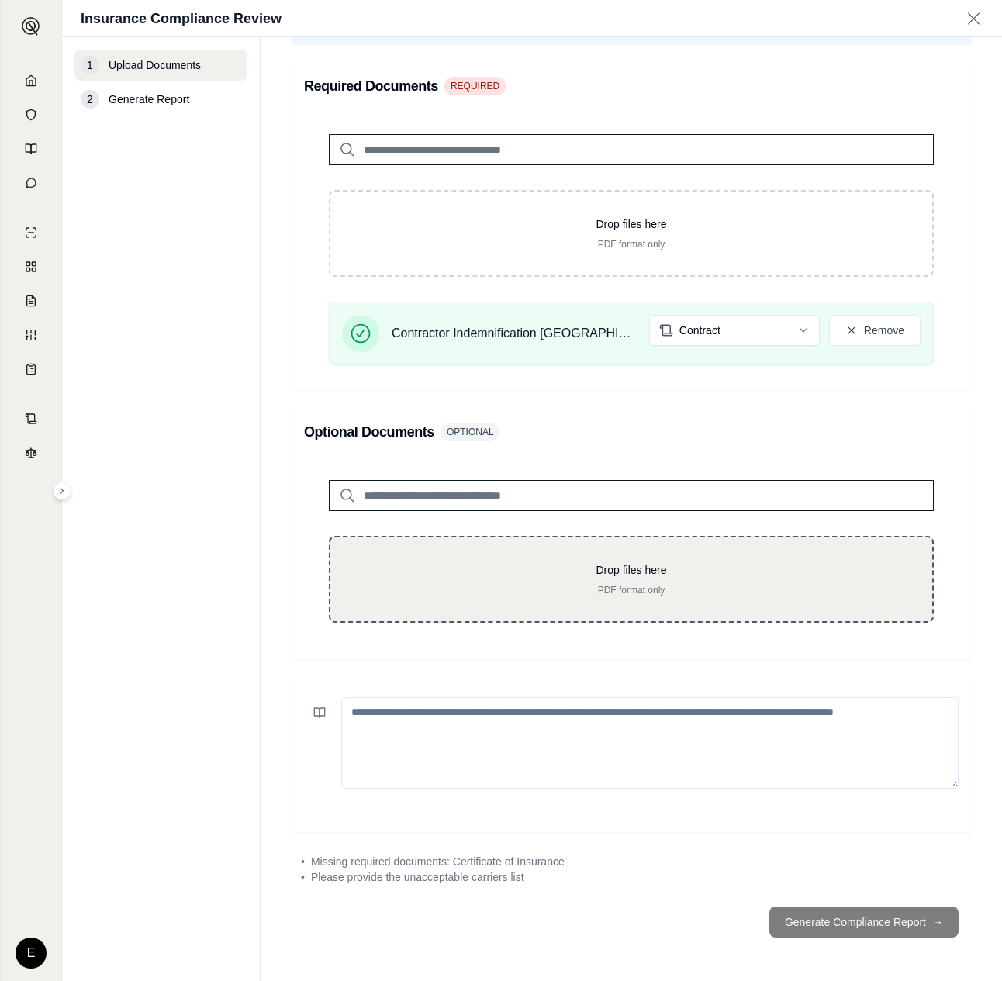
click at [645, 618] on div "Drop files here PDF format only" at bounding box center [631, 579] width 605 height 87
type input "**********"
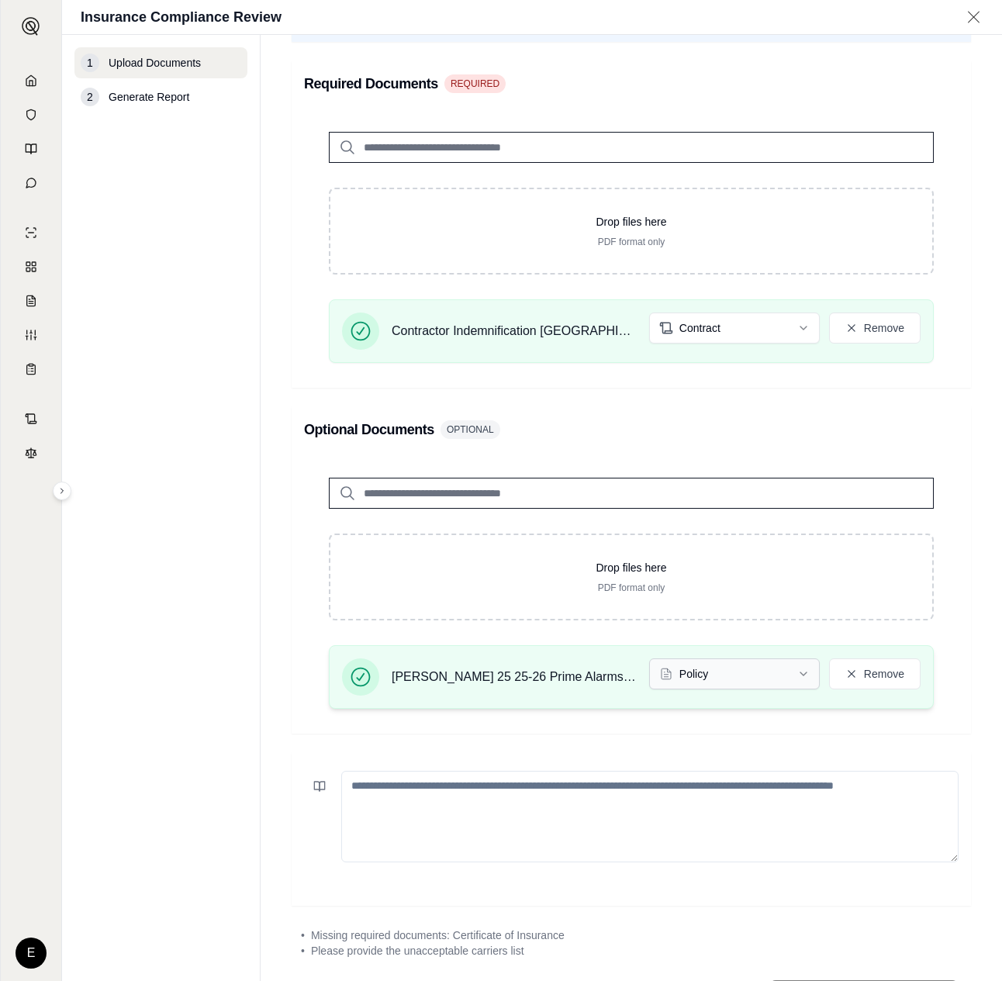
click at [758, 683] on html "E Insurance Compliance Review 1 Upload Documents 2 Generate Report Upload Docum…" at bounding box center [501, 490] width 1002 height 981
click at [777, 783] on textarea at bounding box center [649, 817] width 617 height 92
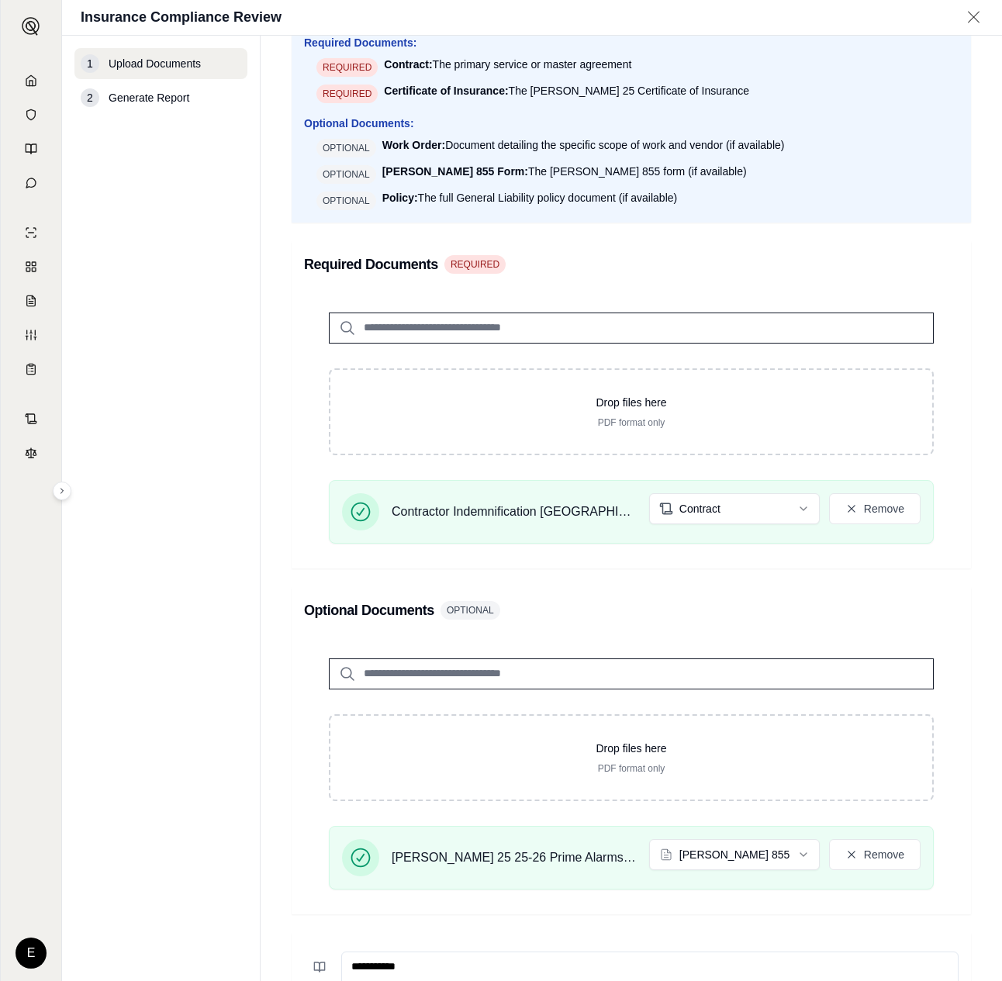
scroll to position [103, 0]
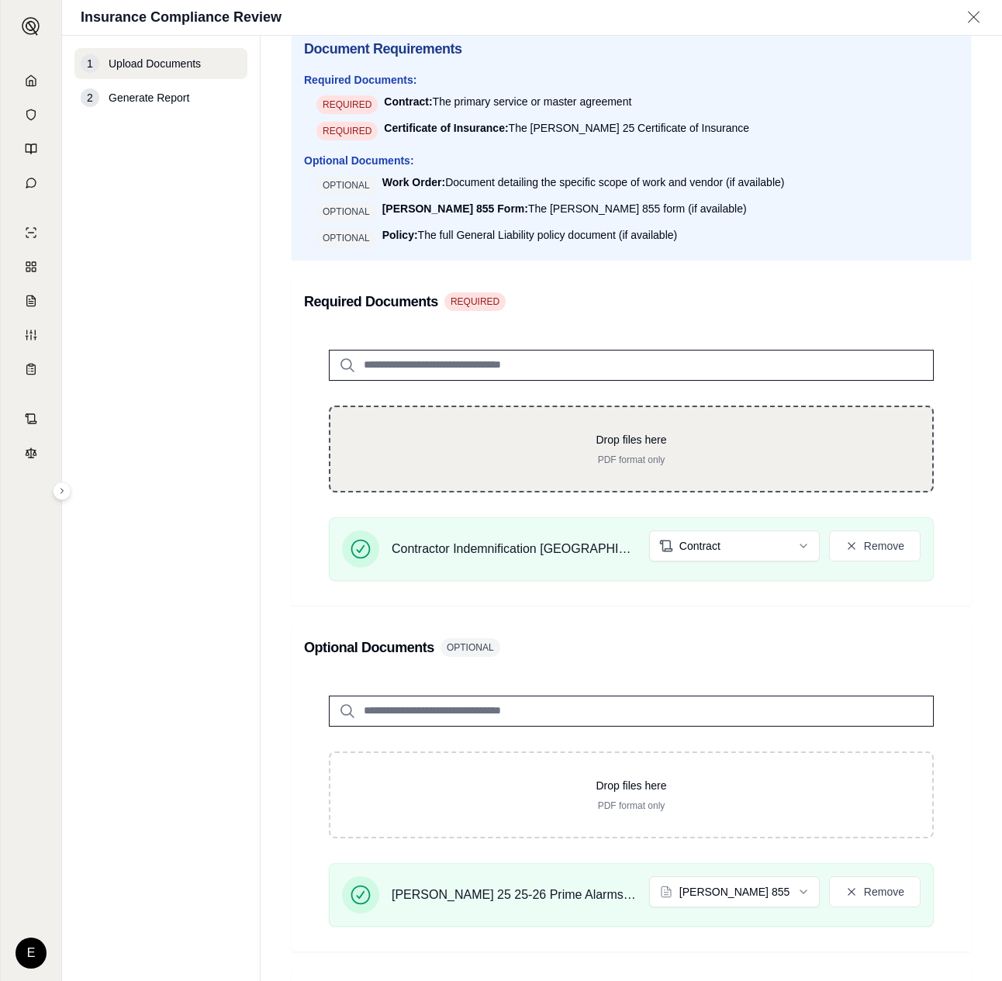
type textarea "**********"
click at [814, 480] on div "Drop files here PDF format only" at bounding box center [631, 449] width 605 height 87
type input "**********"
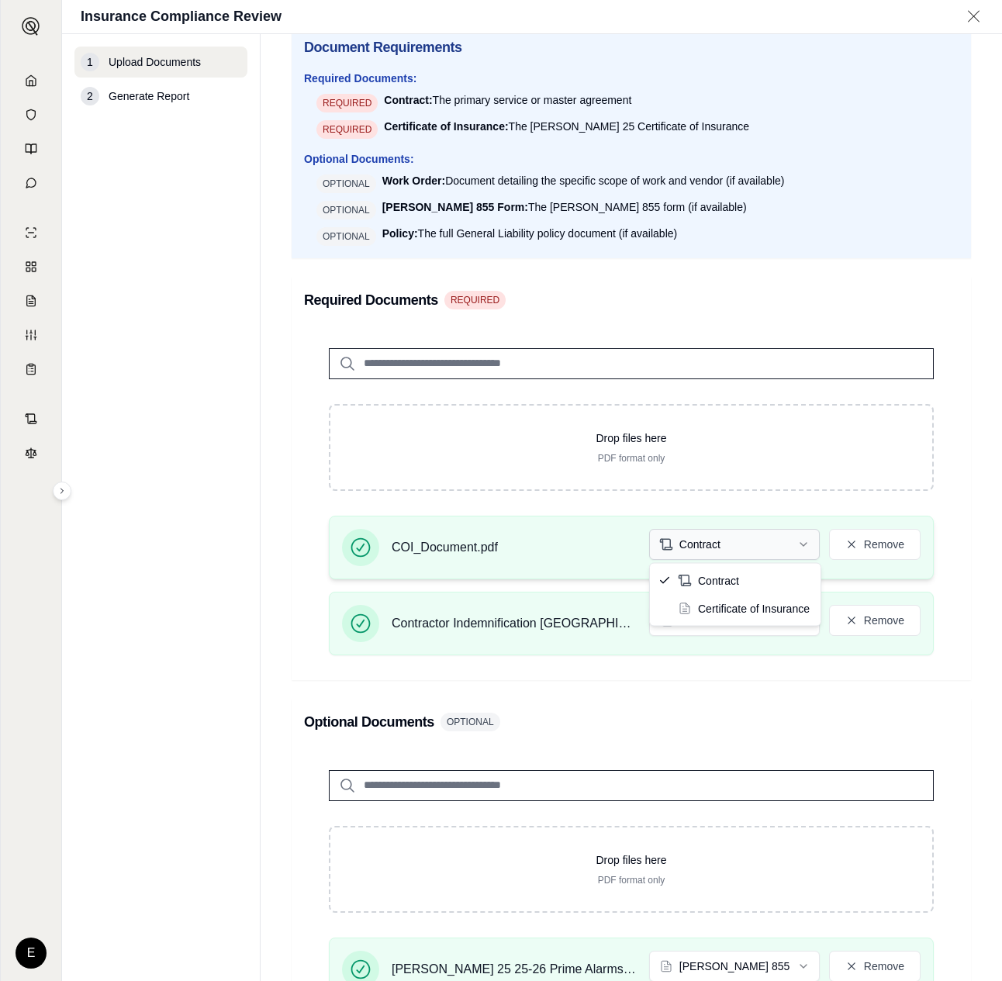
click at [767, 541] on html "**********" at bounding box center [501, 490] width 1002 height 981
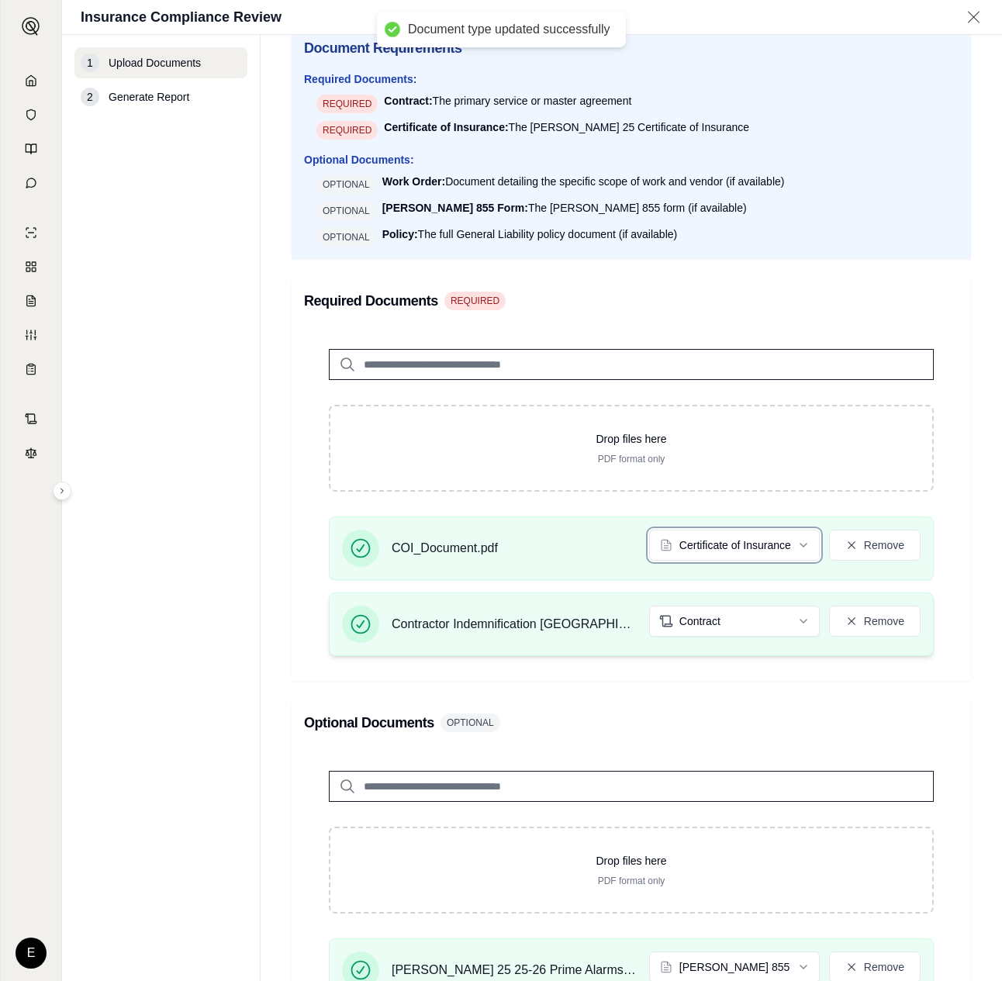
scroll to position [408, 0]
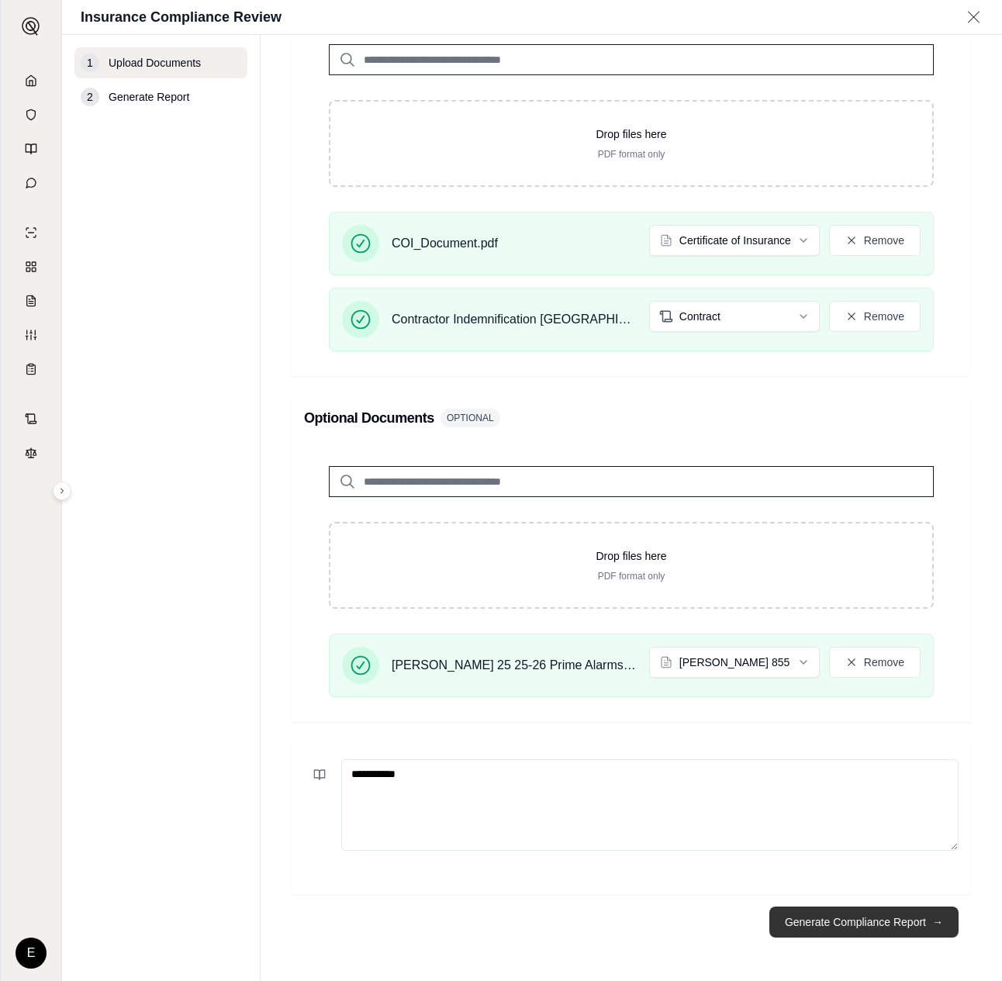
click at [837, 928] on button "Generate Compliance Report →" at bounding box center [863, 922] width 189 height 31
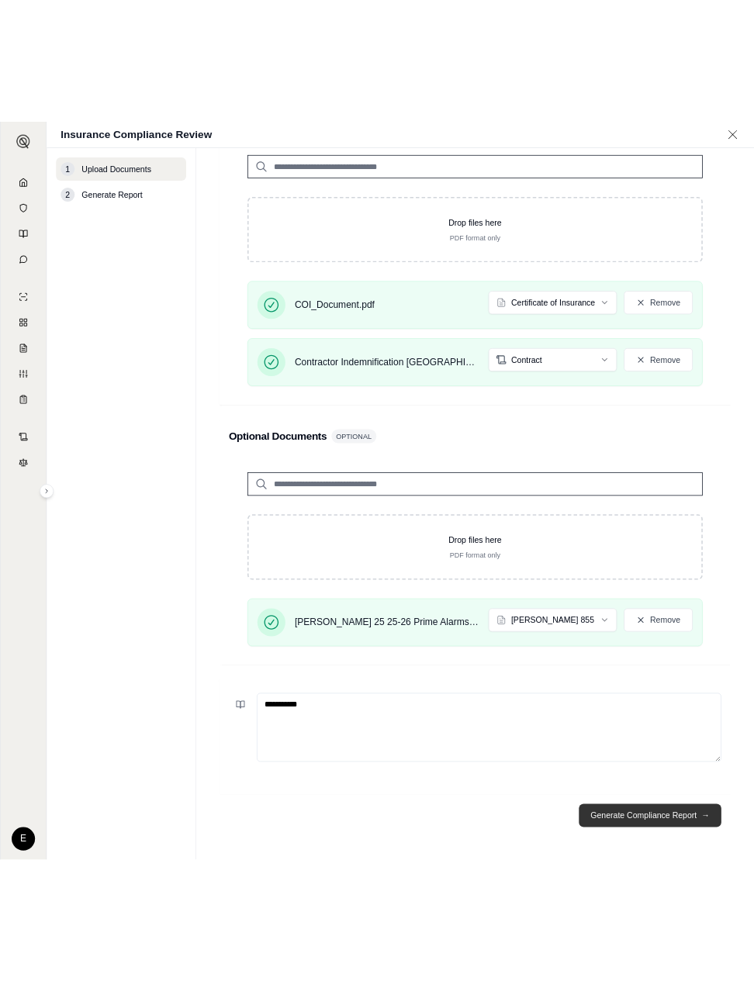
scroll to position [0, 0]
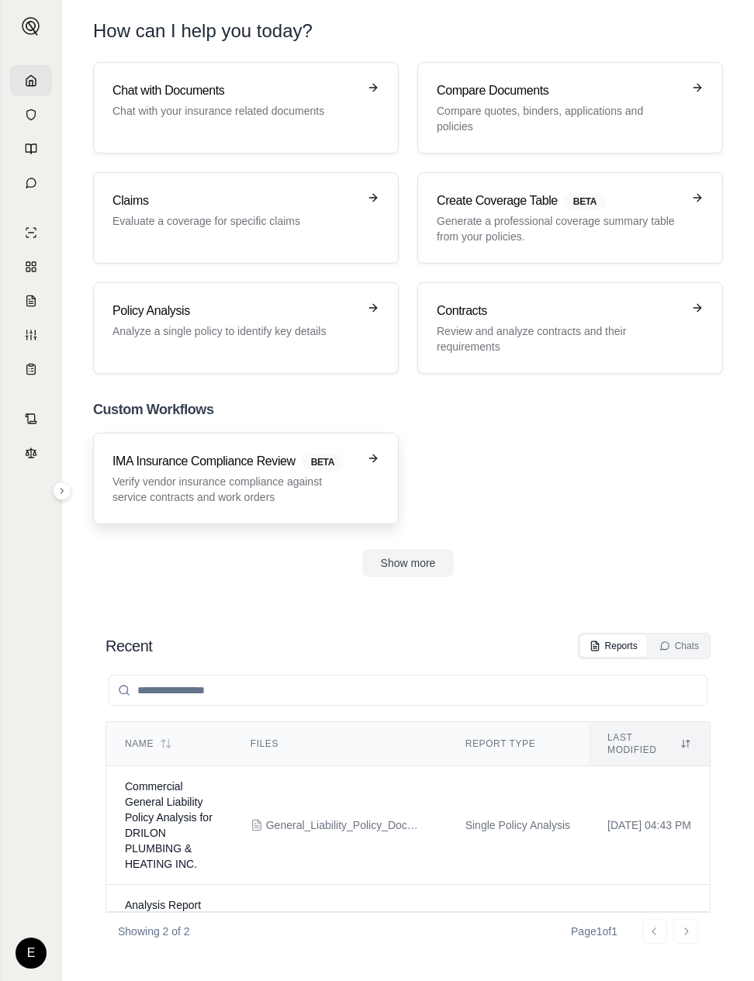
click at [202, 460] on h3 "IMA Insurance Compliance Review BETA" at bounding box center [234, 461] width 245 height 19
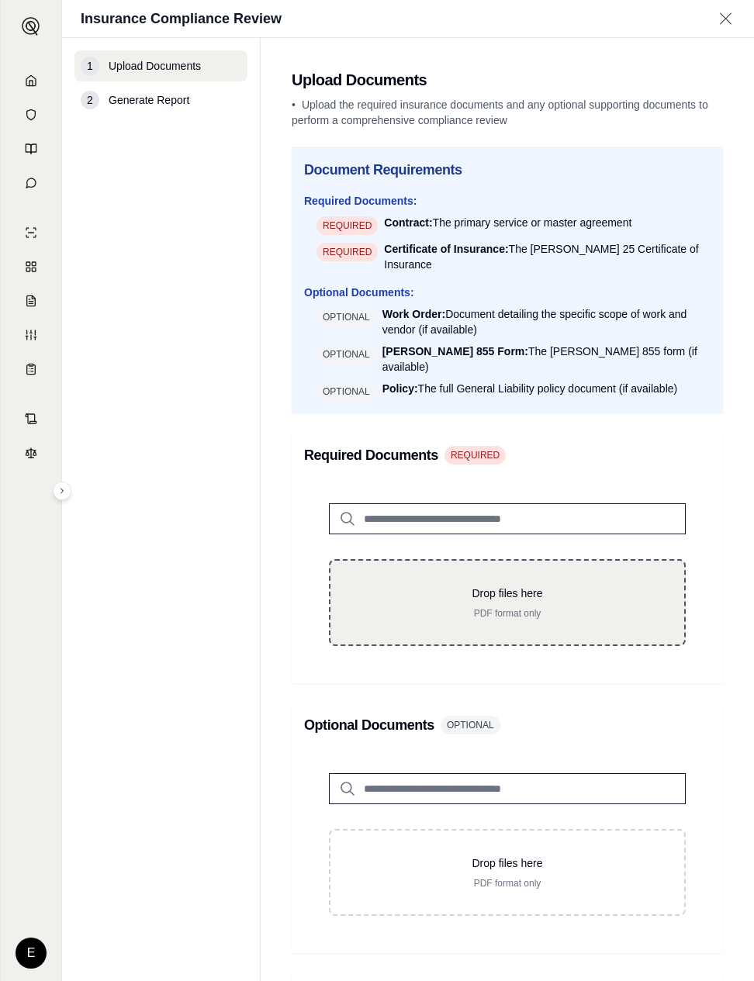
click at [579, 559] on div "Drop files here PDF format only" at bounding box center [507, 602] width 357 height 87
click at [528, 623] on div "Drop files here PDF format only" at bounding box center [507, 602] width 357 height 87
type input "**********"
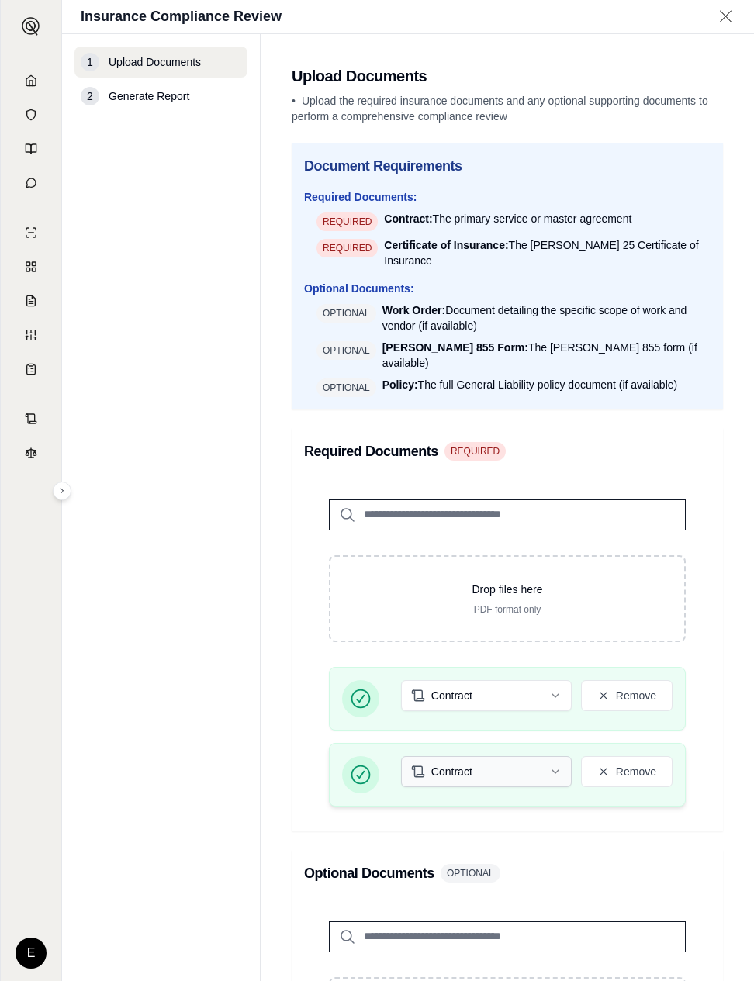
click at [523, 738] on html "E Insurance Compliance Review 1 Upload Documents 2 Generate Report Upload Docum…" at bounding box center [377, 490] width 754 height 981
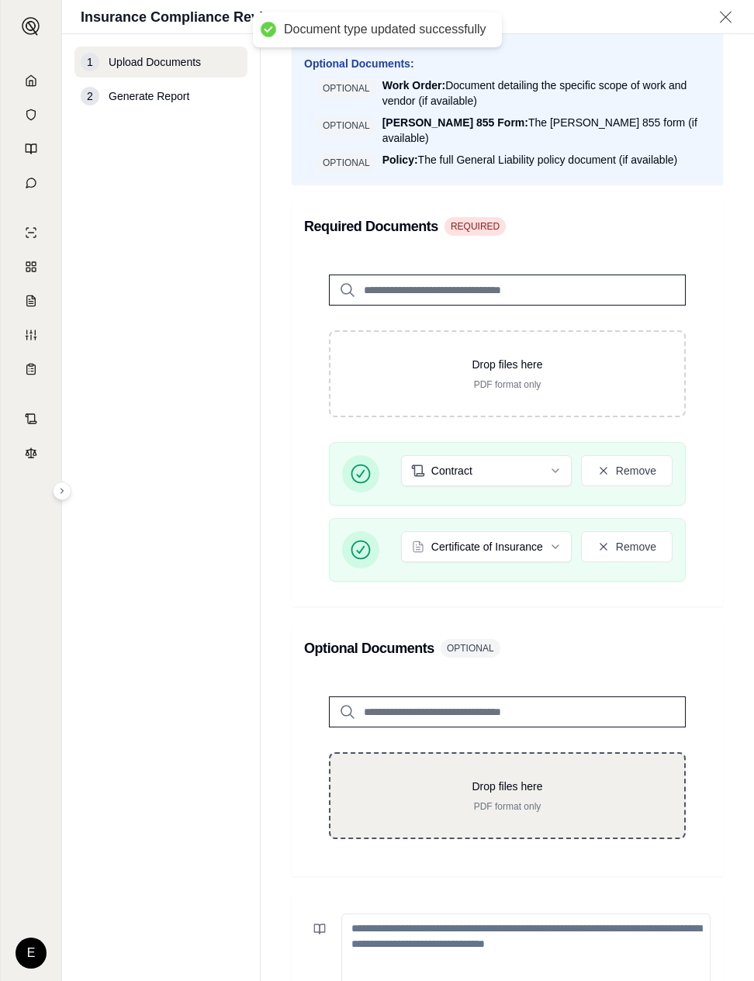
click at [516, 802] on div "Drop files here PDF format only" at bounding box center [507, 795] width 357 height 87
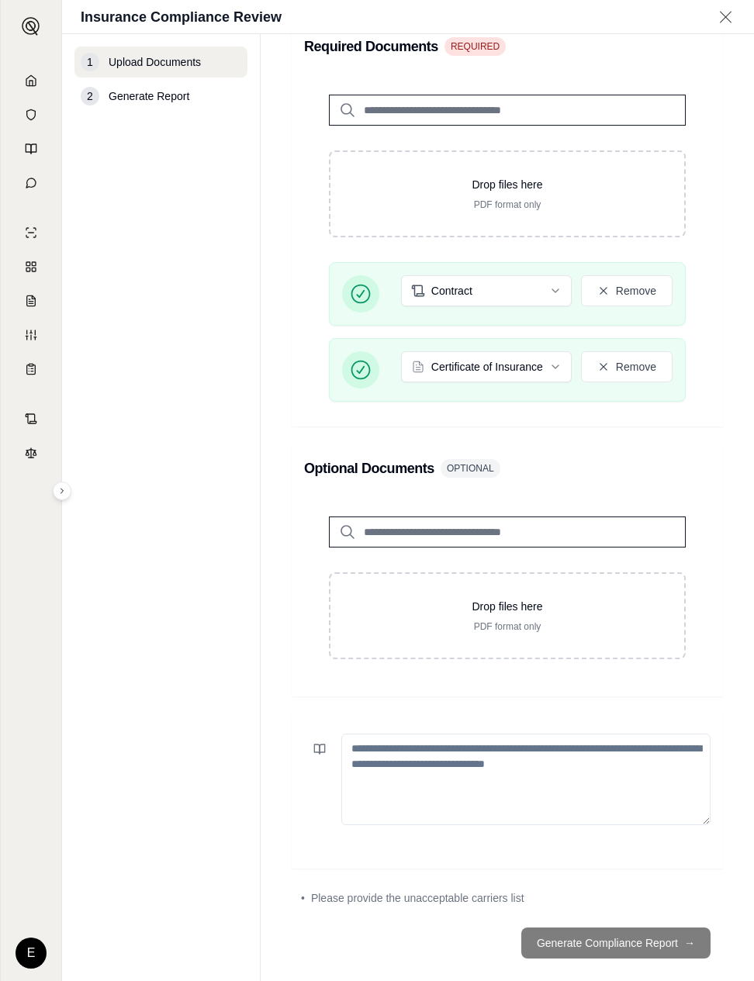
click at [559, 773] on textarea at bounding box center [525, 780] width 369 height 92
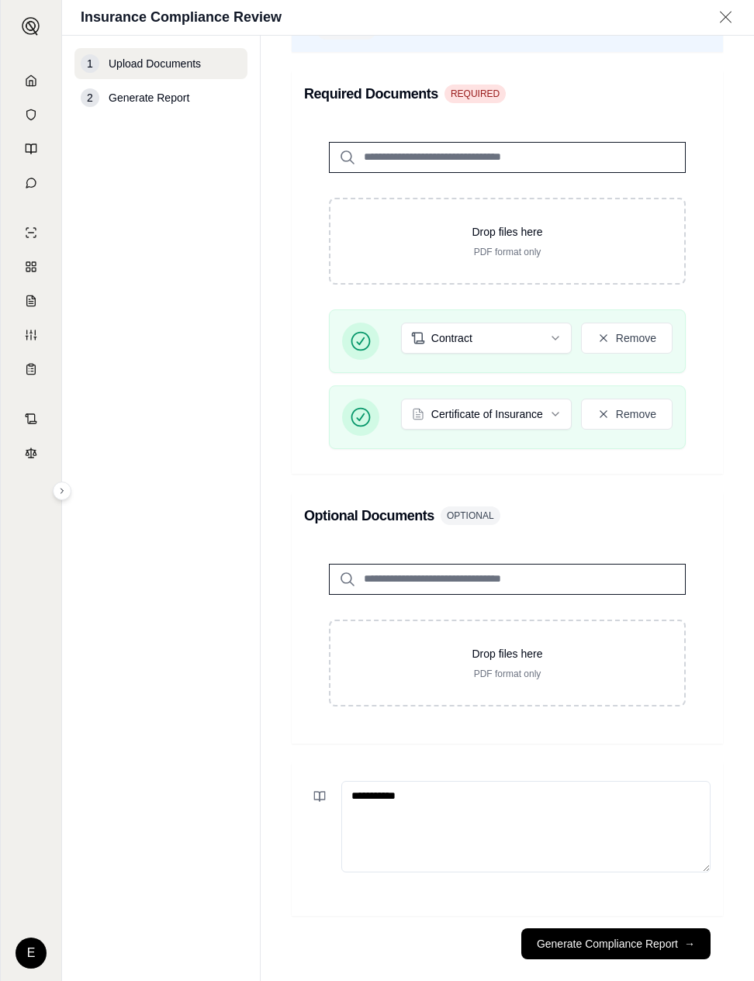
type textarea "**********"
click at [631, 940] on footer "Generate Compliance Report →" at bounding box center [507, 944] width 431 height 56
click at [653, 930] on button "Generate Compliance Report →" at bounding box center [615, 943] width 189 height 31
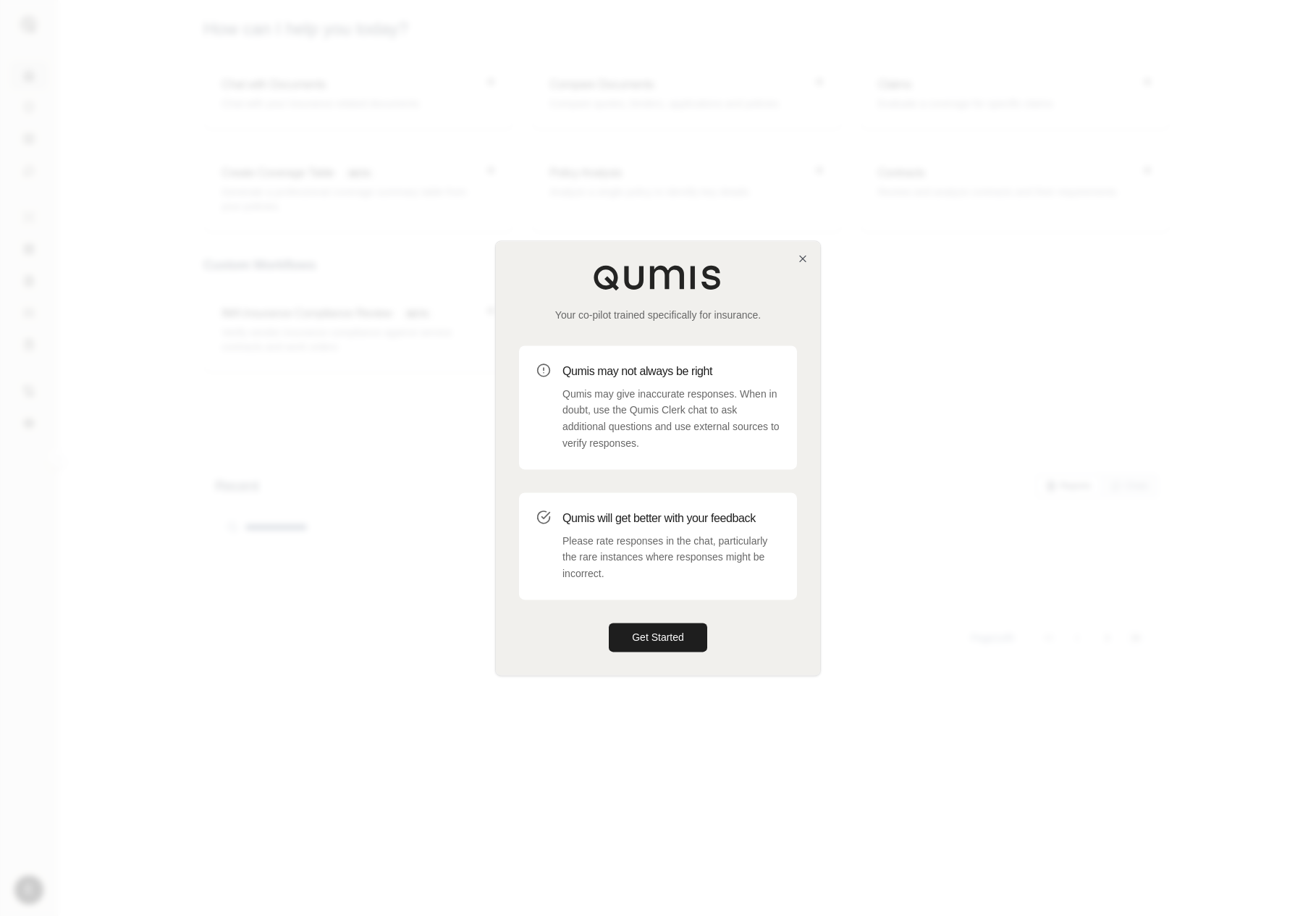
click at [456, 570] on div at bounding box center [658, 458] width 1316 height 916
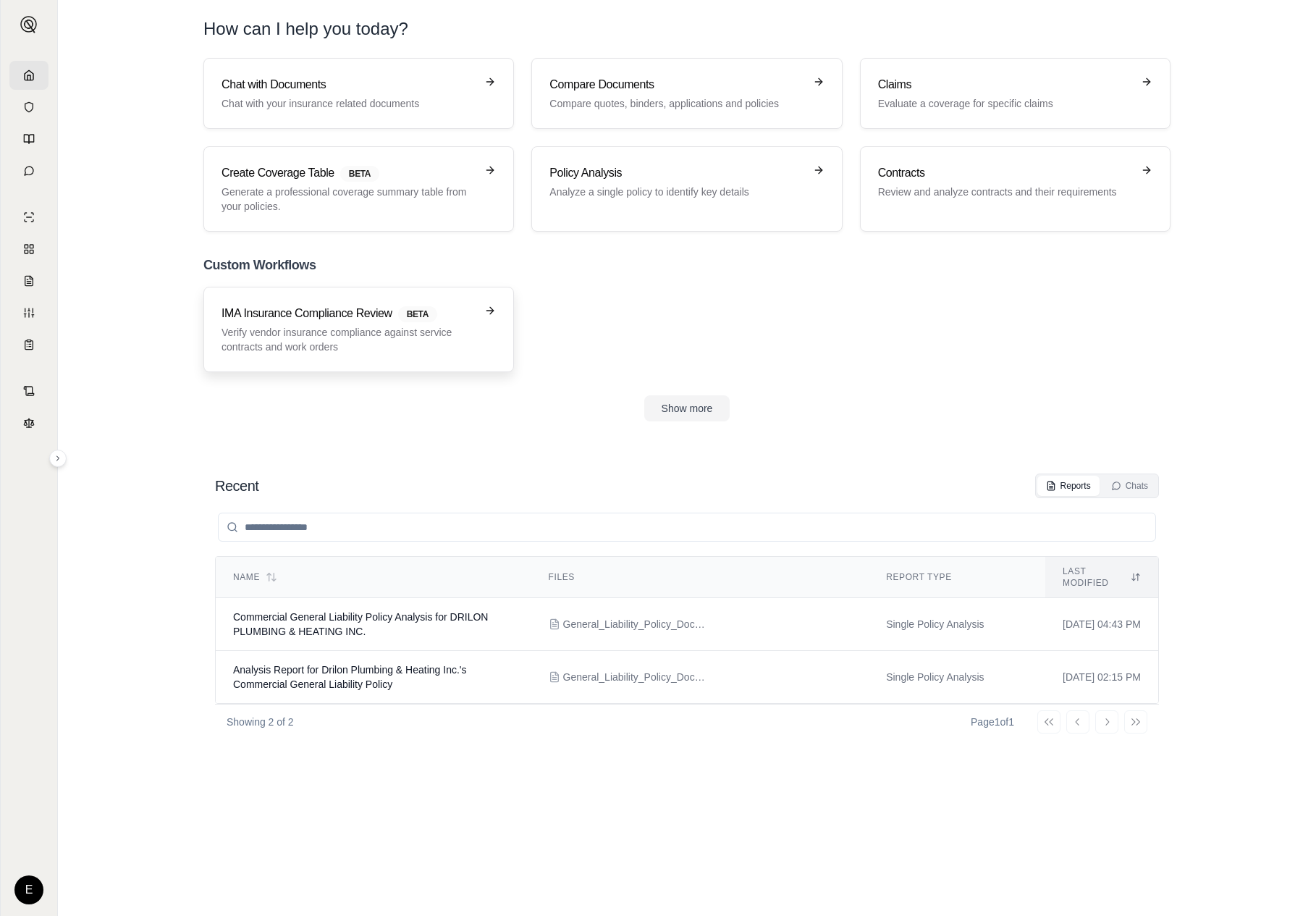
click at [436, 344] on p "Verify vendor insurance compliance against service contracts and work orders" at bounding box center [348, 339] width 254 height 29
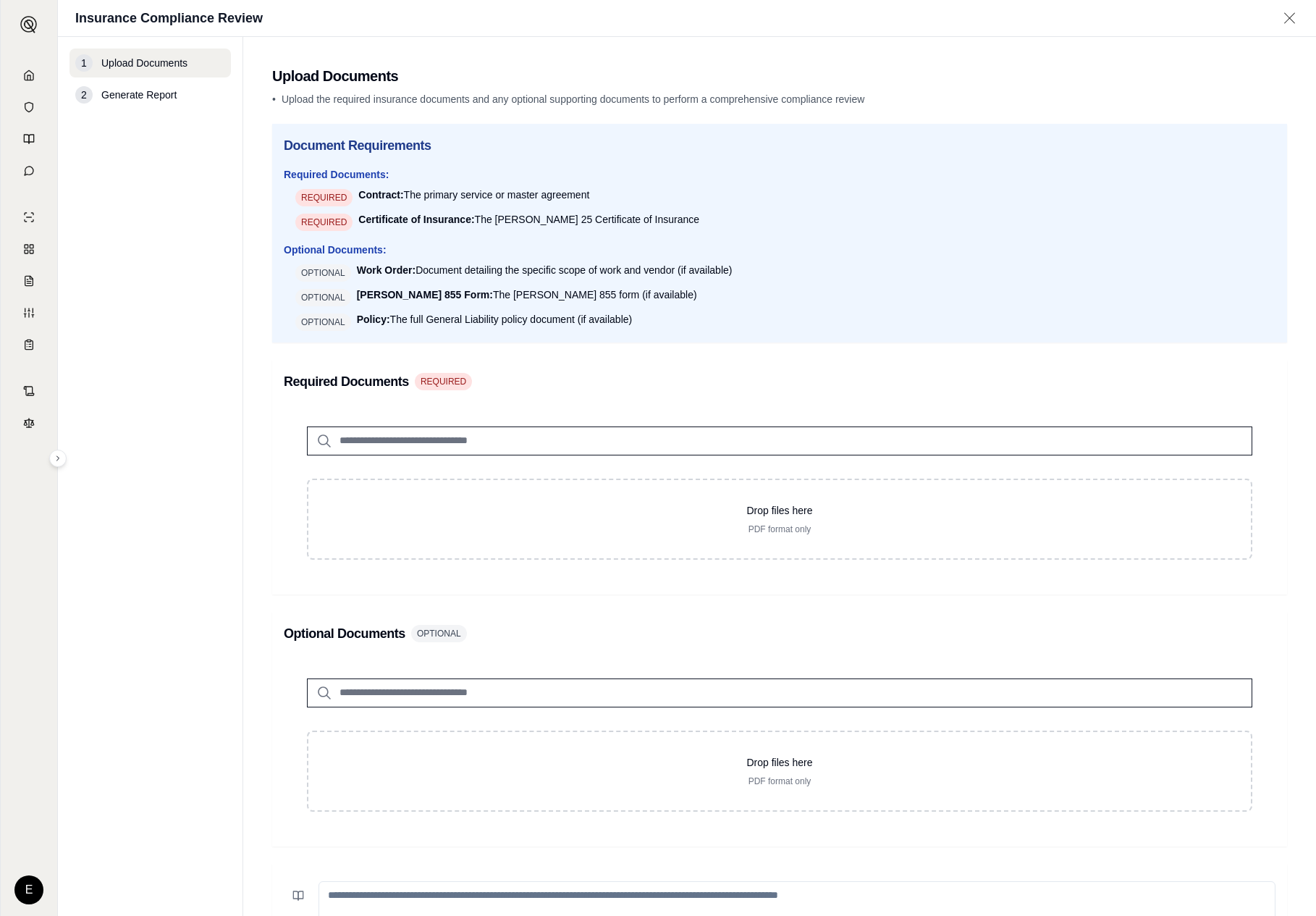
click at [528, 364] on div "Required Documents REQUIRED Drop files here PDF format only" at bounding box center [779, 477] width 1015 height 234
drag, startPoint x: 528, startPoint y: 364, endPoint x: 988, endPoint y: 192, distance: 491.1
click at [0, 0] on div "E Insurance Compliance Review 1 Upload Documents 2 Generate Report Upload Docum…" at bounding box center [658, 458] width 1316 height 916
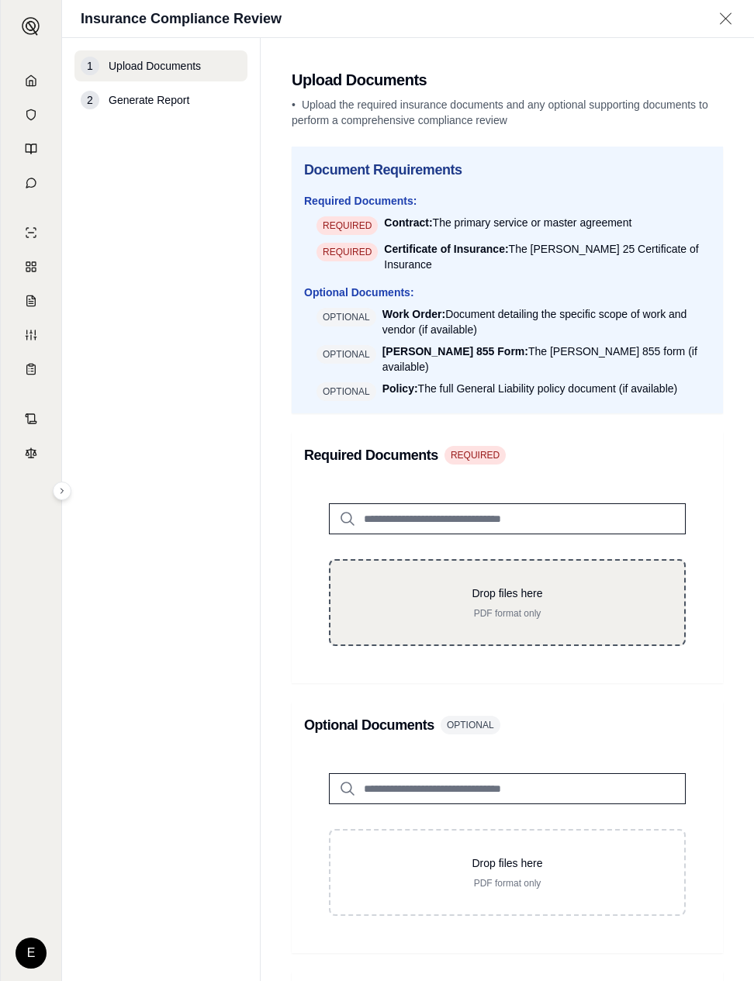
click at [458, 586] on p "Drop files here" at bounding box center [507, 594] width 304 height 16
type input "**********"
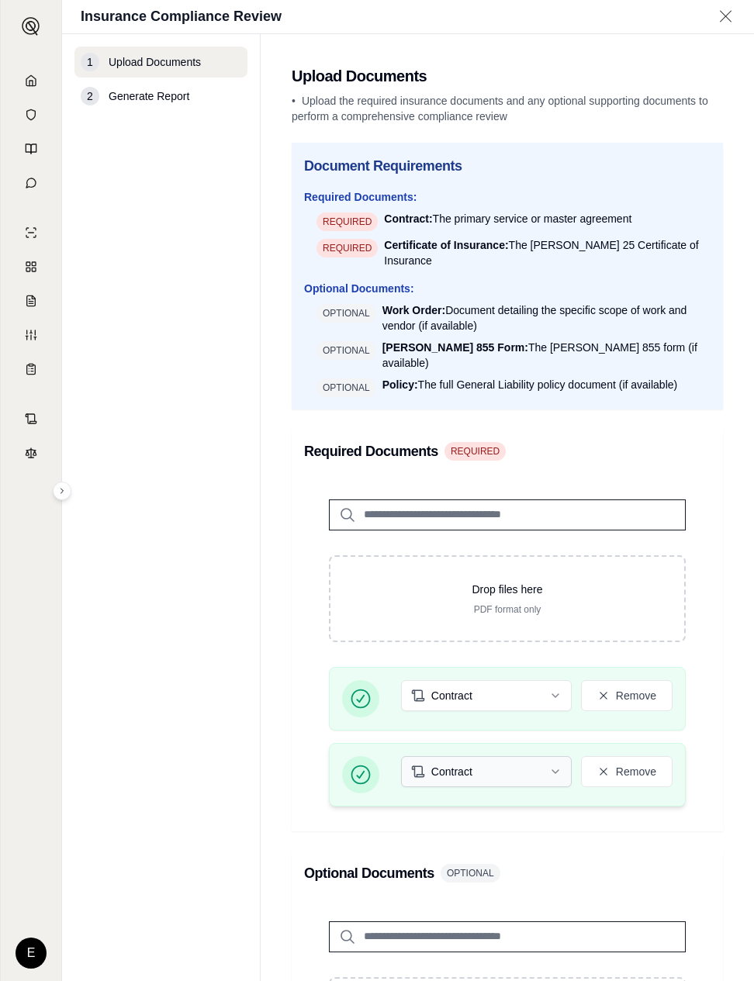
click at [530, 748] on html "E Insurance Compliance Review 1 Upload Documents 2 Generate Report Upload Docum…" at bounding box center [377, 490] width 754 height 981
click at [529, 829] on div "Contract Certificate of Insurance" at bounding box center [487, 801] width 171 height 62
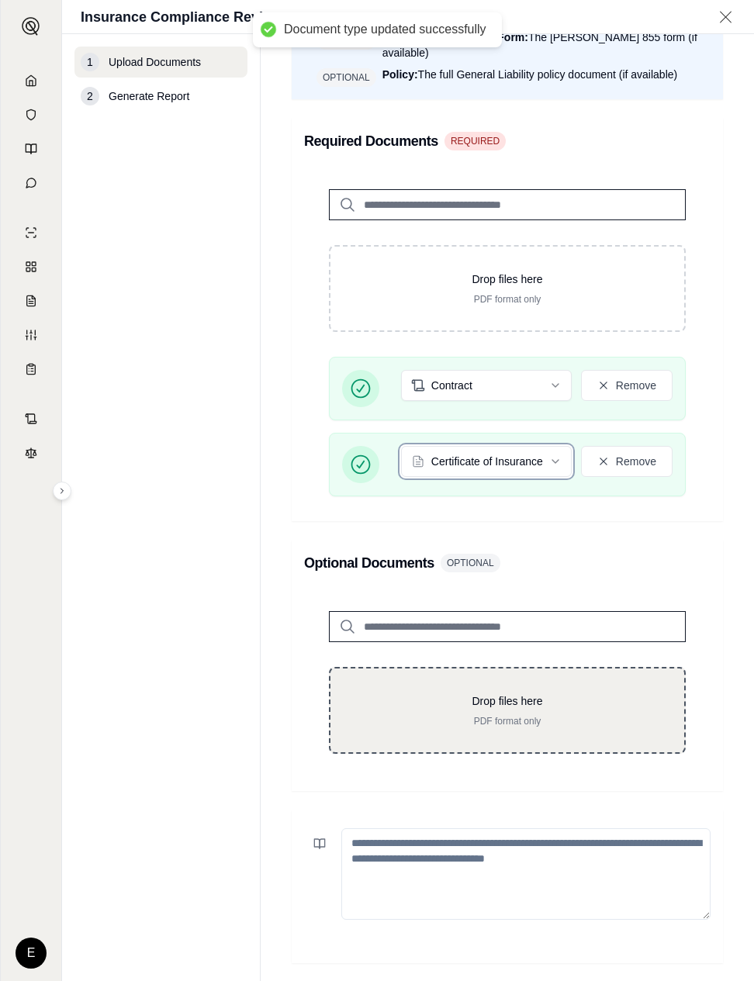
scroll to position [313, 0]
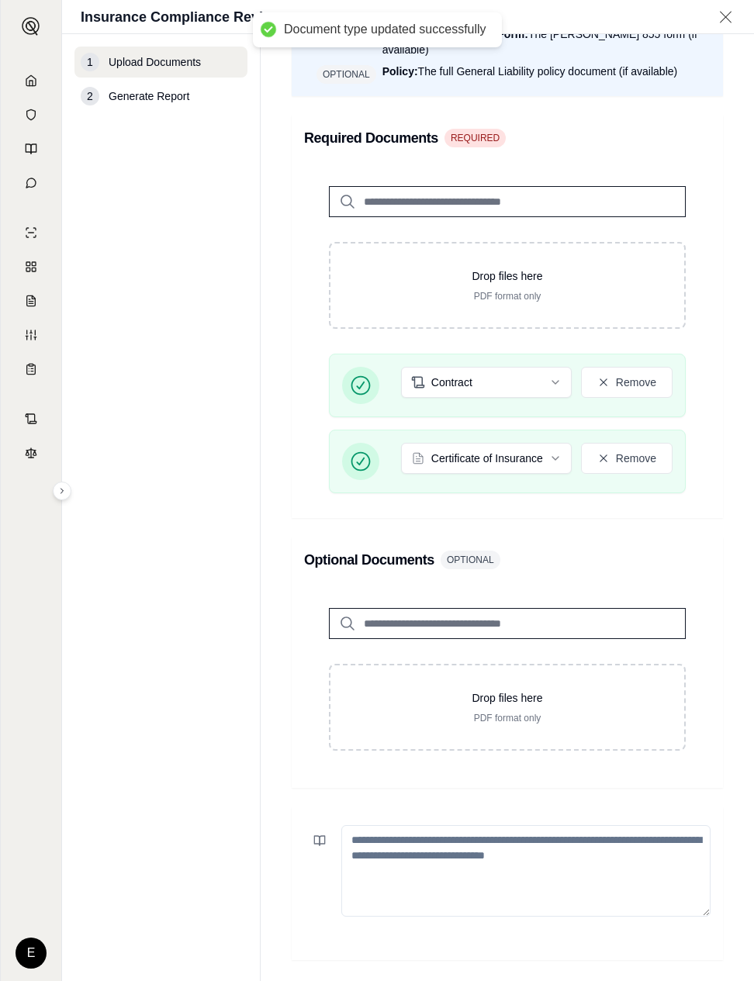
click at [537, 861] on textarea at bounding box center [525, 871] width 369 height 92
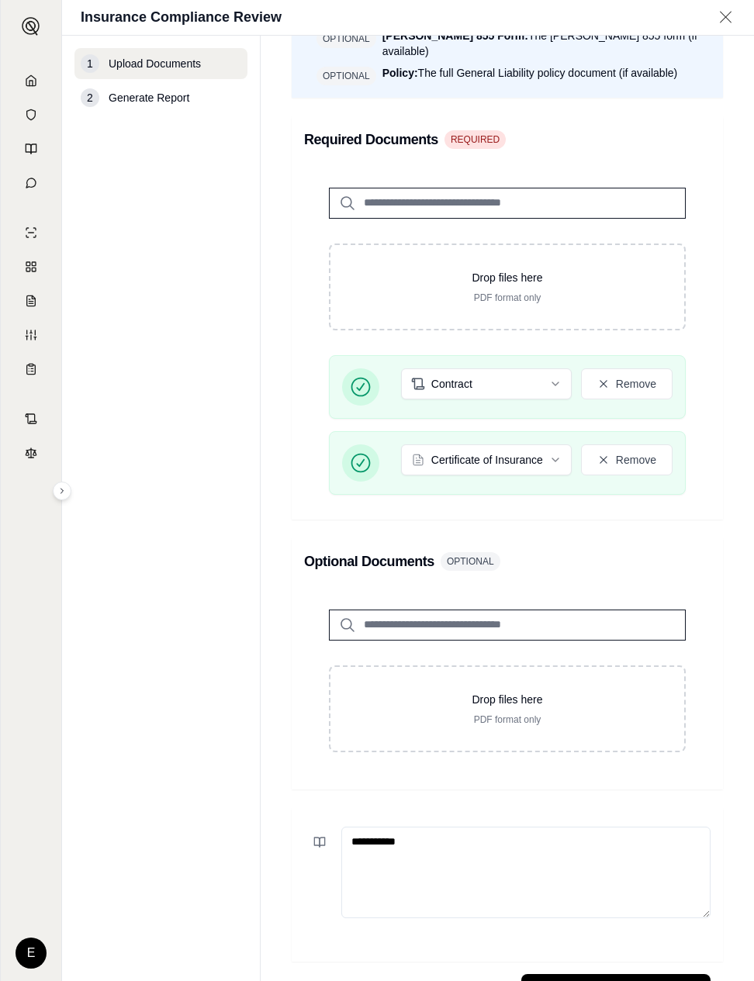
scroll to position [359, 0]
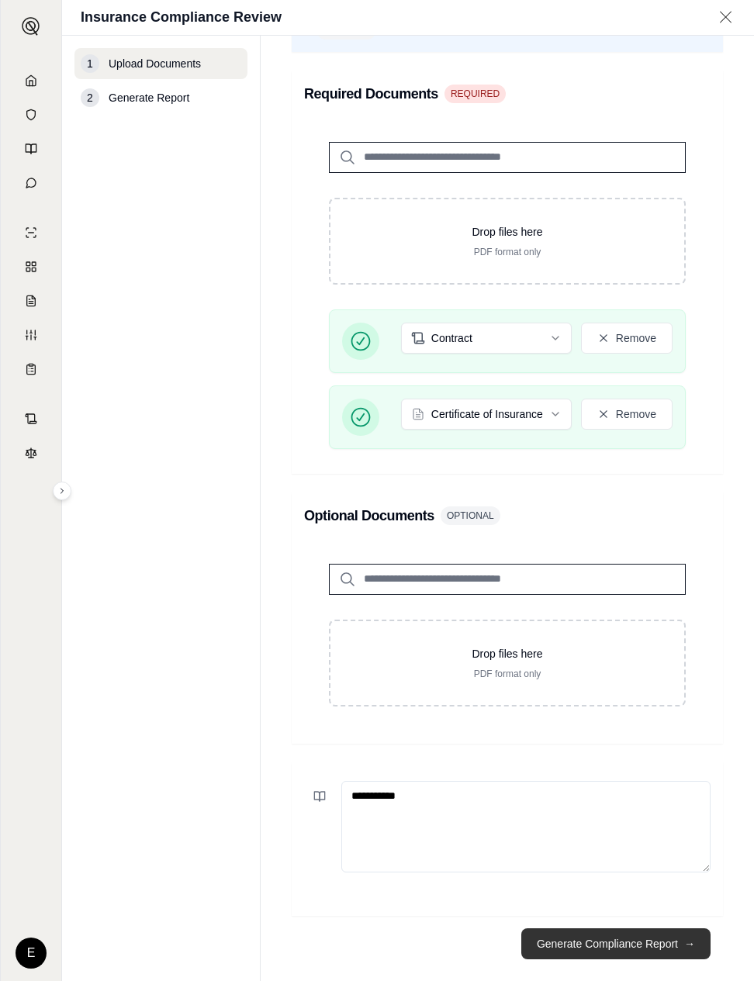
type textarea "**********"
click at [673, 928] on button "Generate Compliance Report →" at bounding box center [615, 943] width 189 height 31
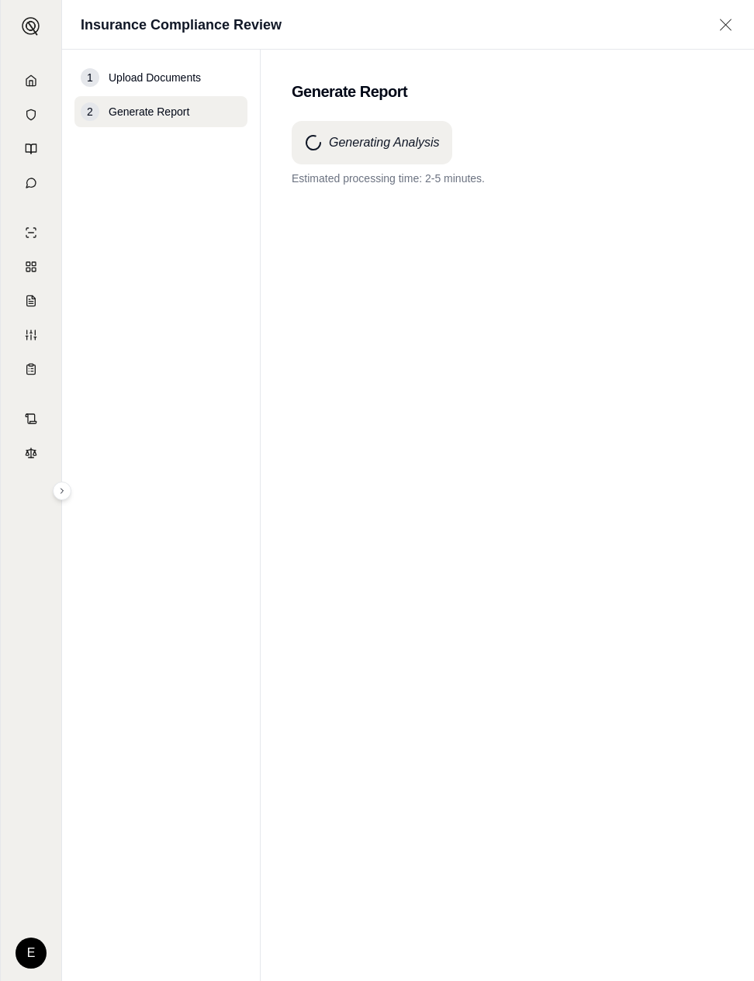
scroll to position [0, 0]
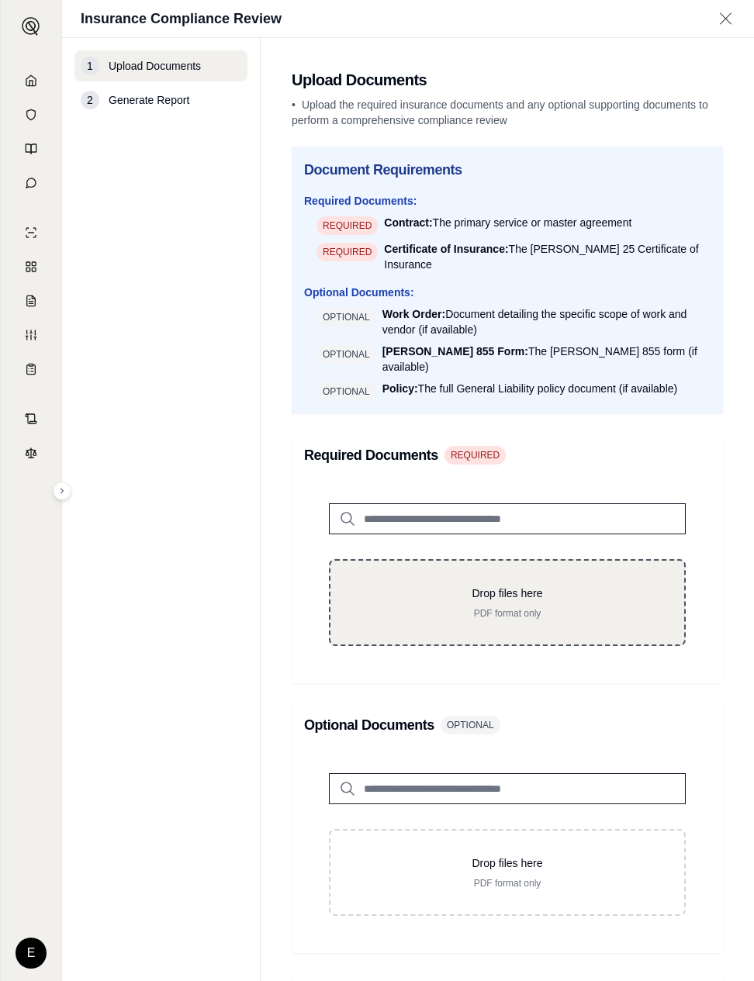
click at [482, 562] on div "Drop files here PDF format only" at bounding box center [507, 602] width 357 height 87
type input "**********"
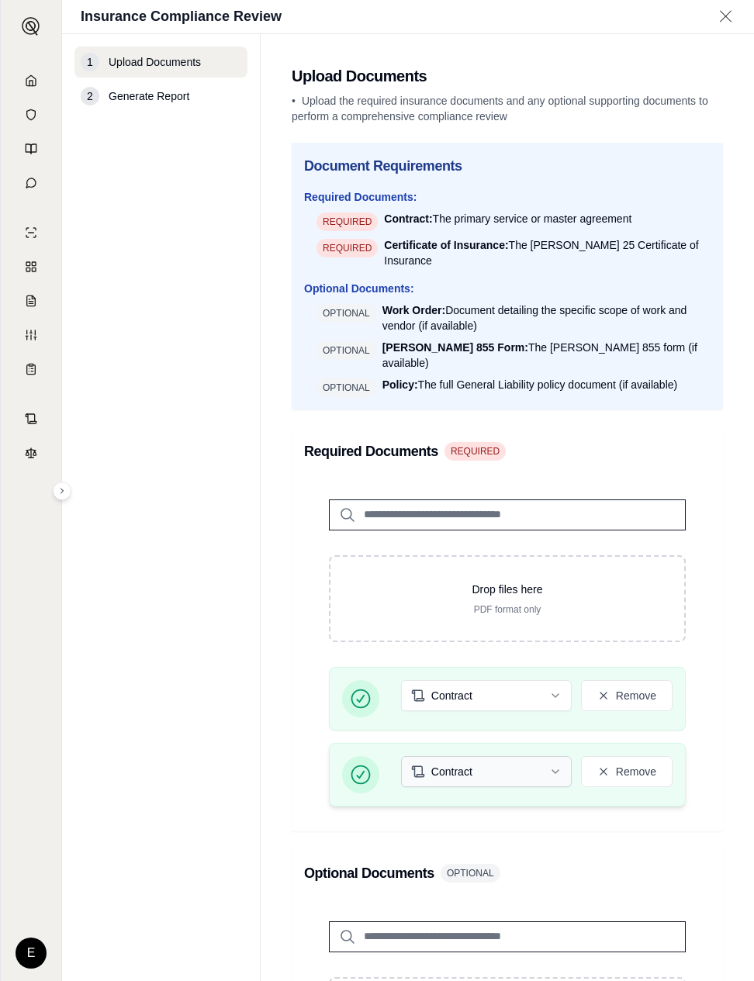
click at [500, 745] on html "E Insurance Compliance Review 1 Upload Documents 2 Generate Report Upload Docum…" at bounding box center [377, 490] width 754 height 981
click at [488, 923] on input "search" at bounding box center [507, 936] width 357 height 31
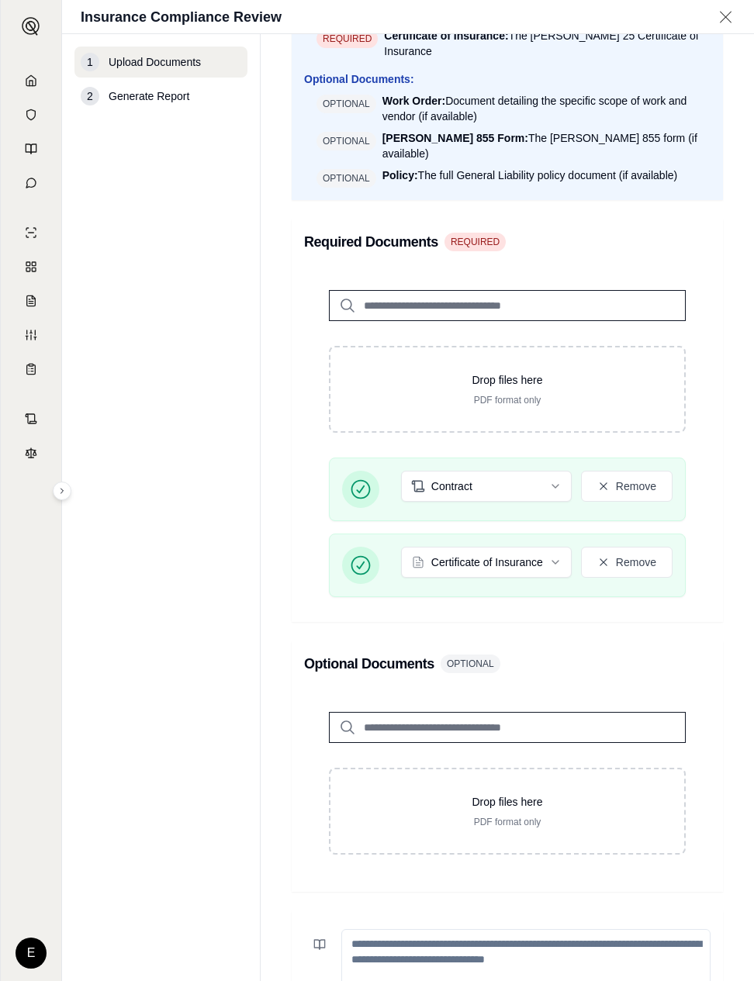
scroll to position [303, 0]
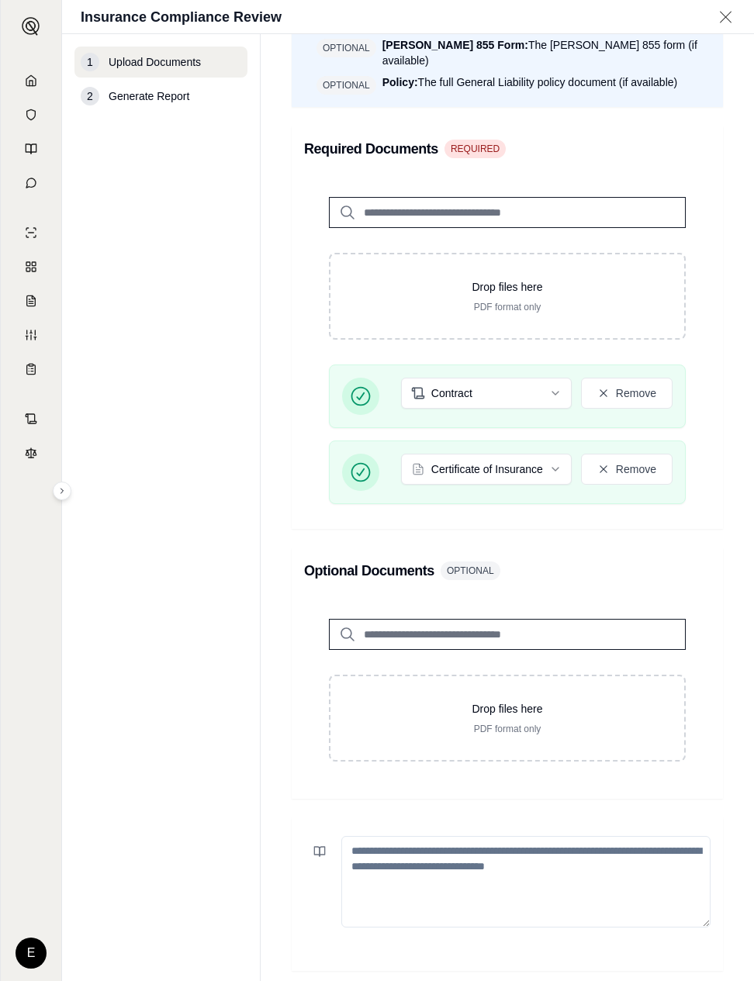
click at [512, 837] on textarea at bounding box center [525, 882] width 369 height 92
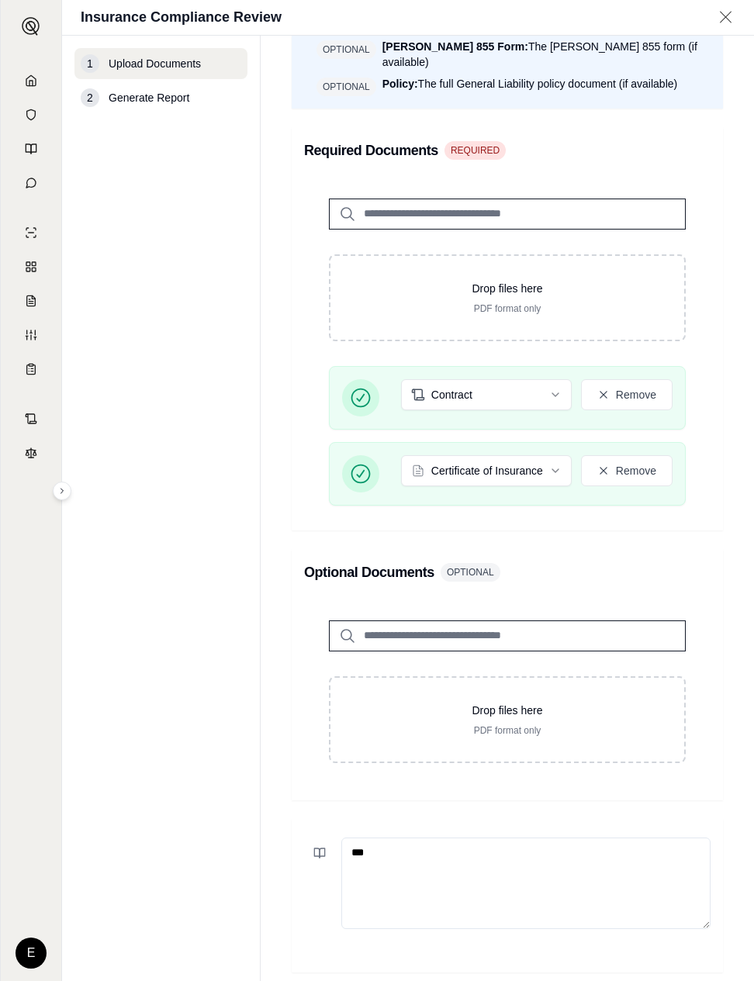
type textarea "***"
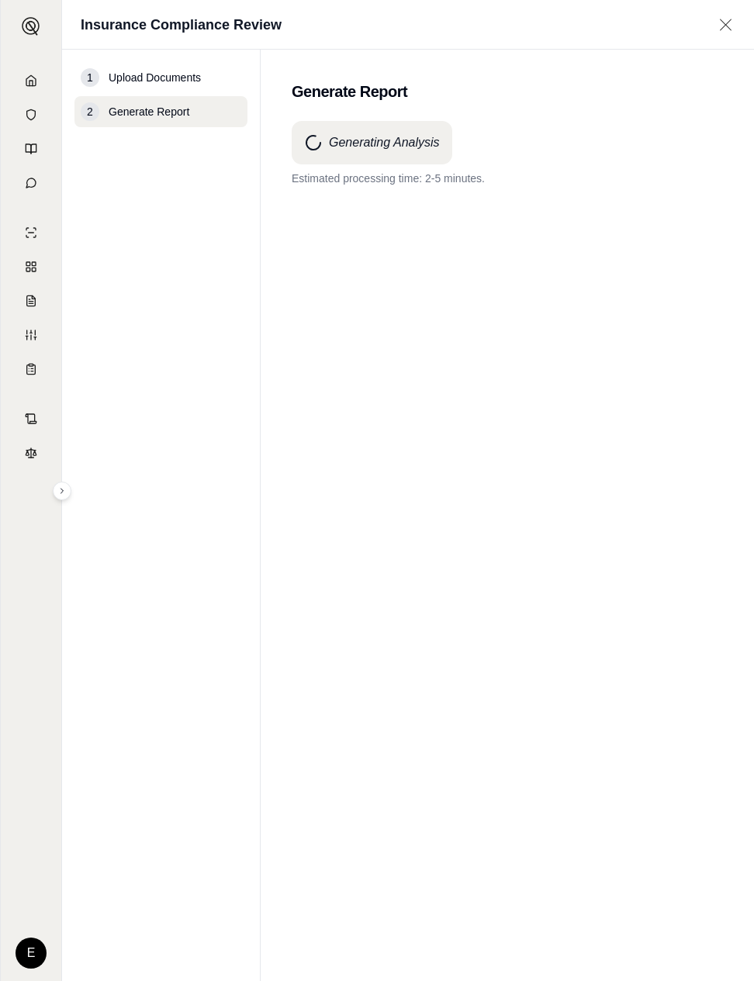
scroll to position [0, 0]
click at [333, 534] on div "Generating Analysis Processing is taking longer than anticipated. Thank you for…" at bounding box center [507, 523] width 431 height 804
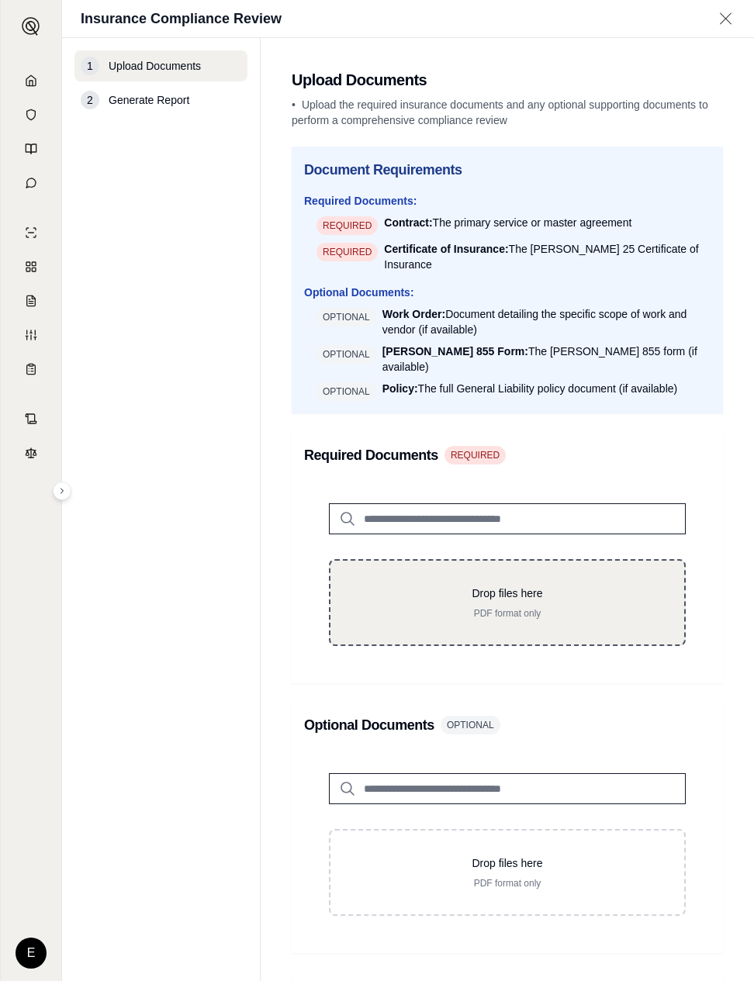
click at [482, 603] on div "Drop files here PDF format only" at bounding box center [507, 602] width 357 height 87
type input "**********"
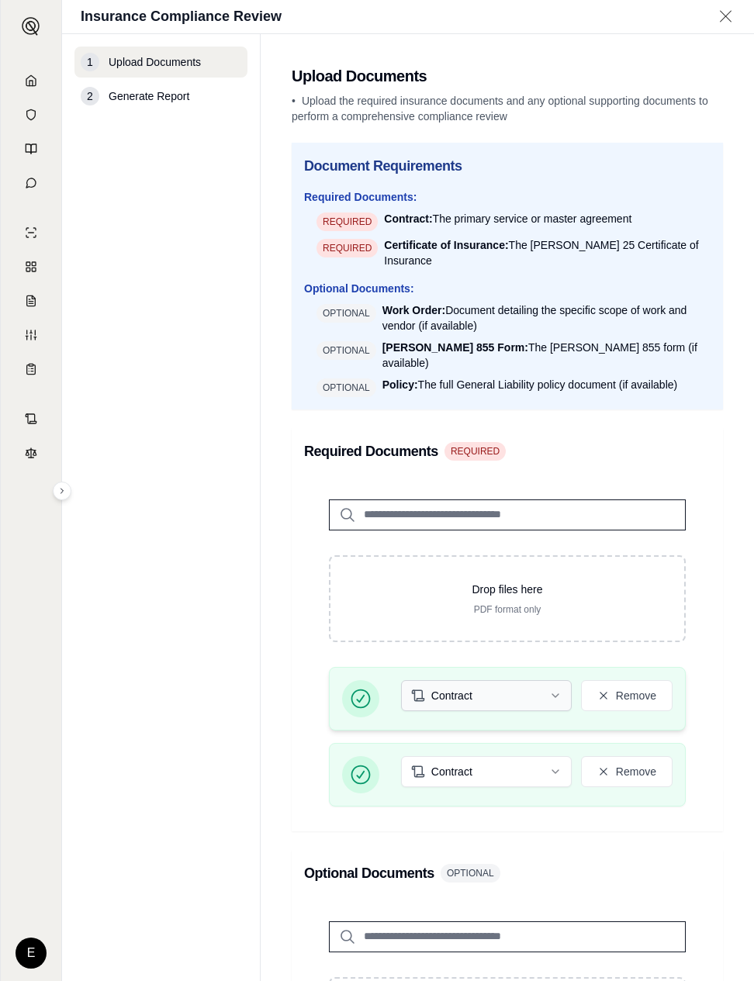
click at [529, 681] on html "E Insurance Compliance Review 1 Upload Documents 2 Generate Report Upload Docum…" at bounding box center [377, 490] width 754 height 981
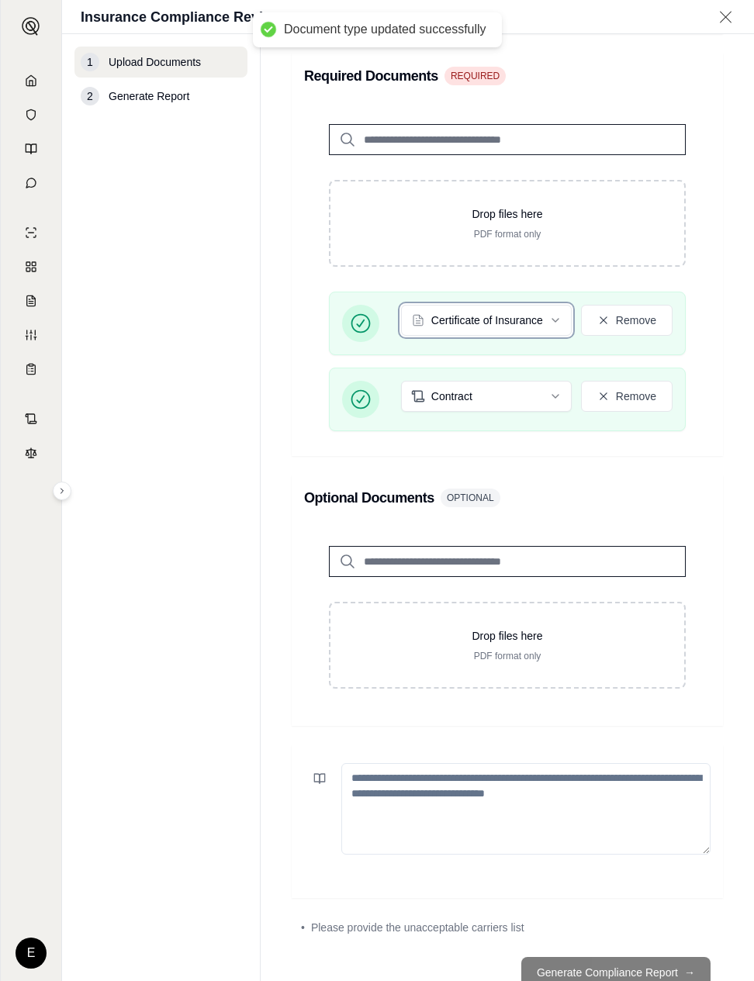
scroll to position [405, 0]
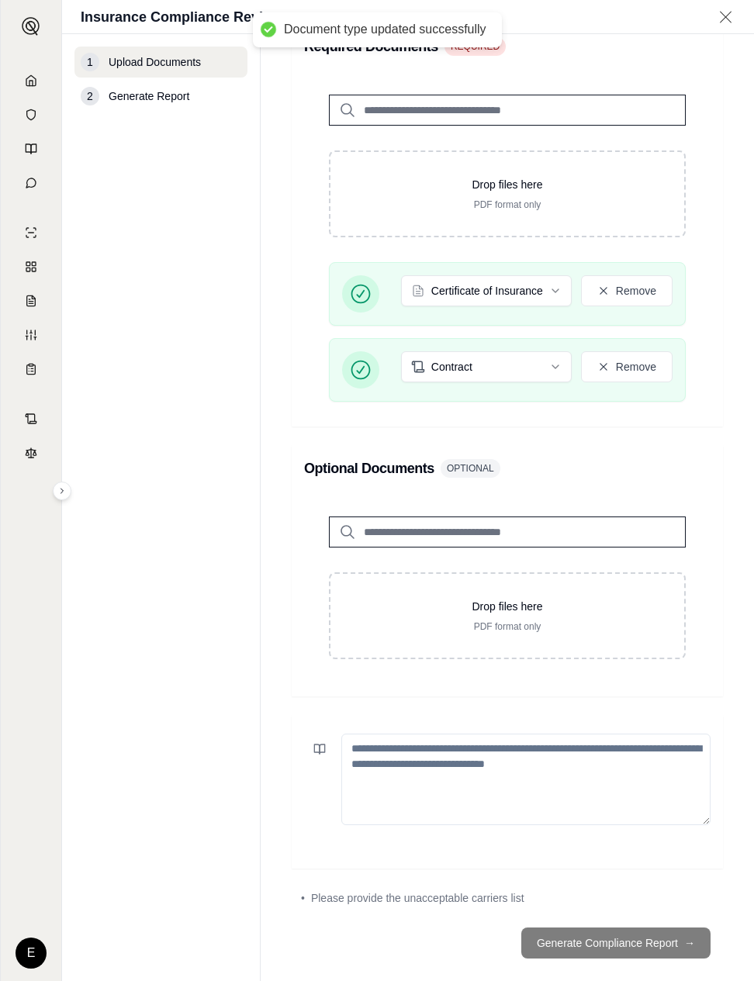
click at [519, 736] on textarea at bounding box center [525, 780] width 369 height 92
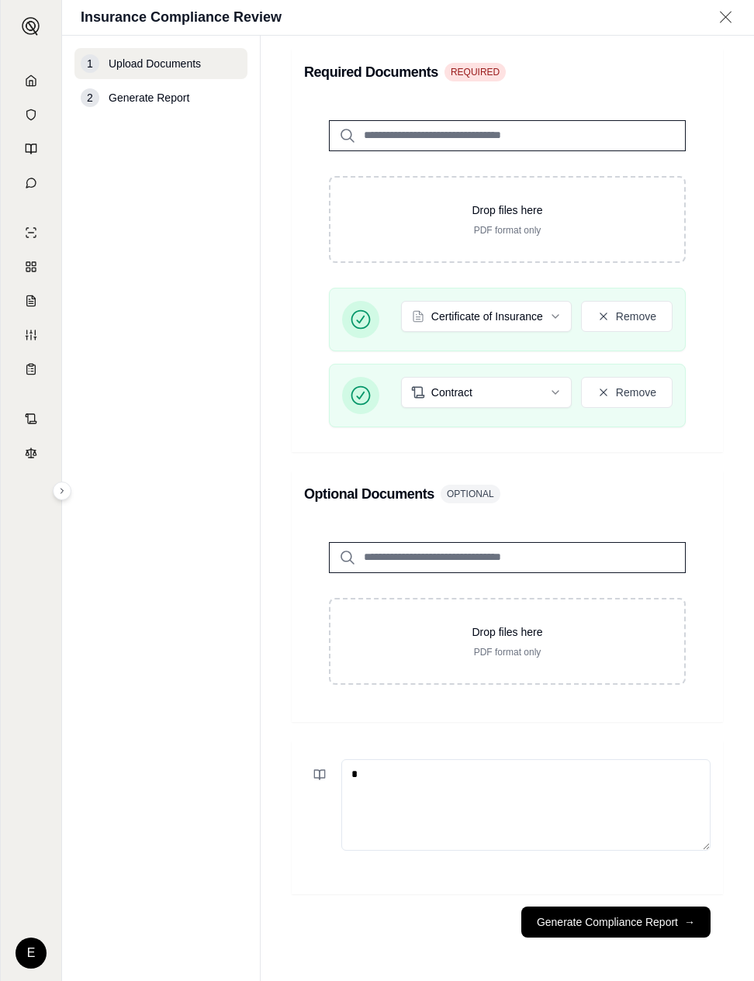
scroll to position [359, 0]
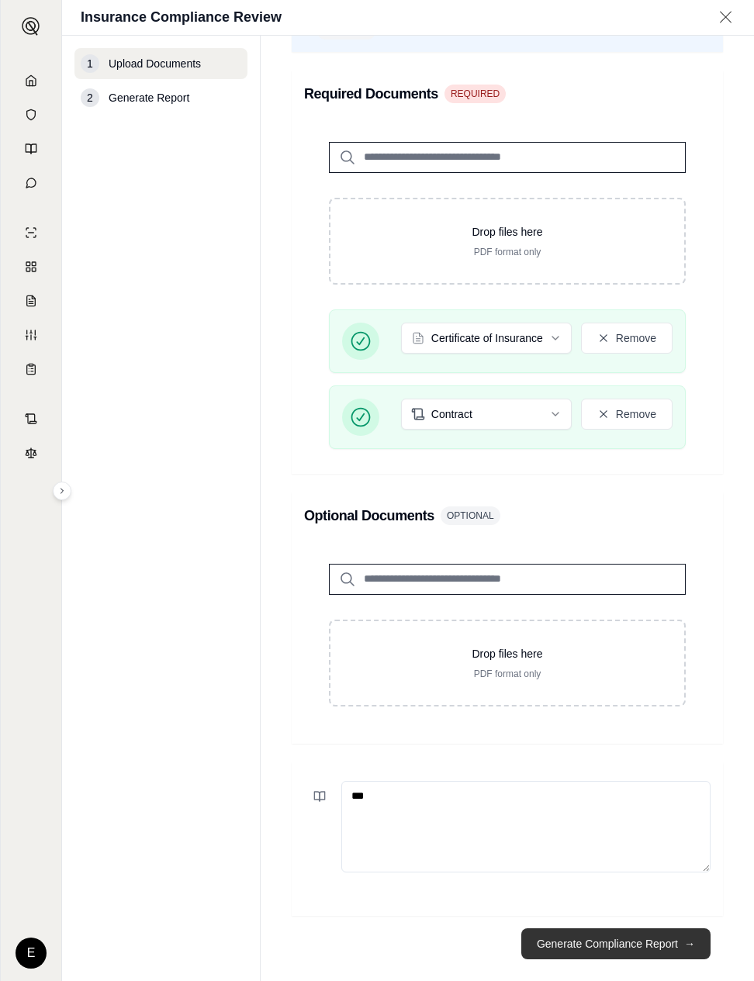
type textarea "***"
click at [599, 928] on button "Generate Compliance Report →" at bounding box center [615, 943] width 189 height 31
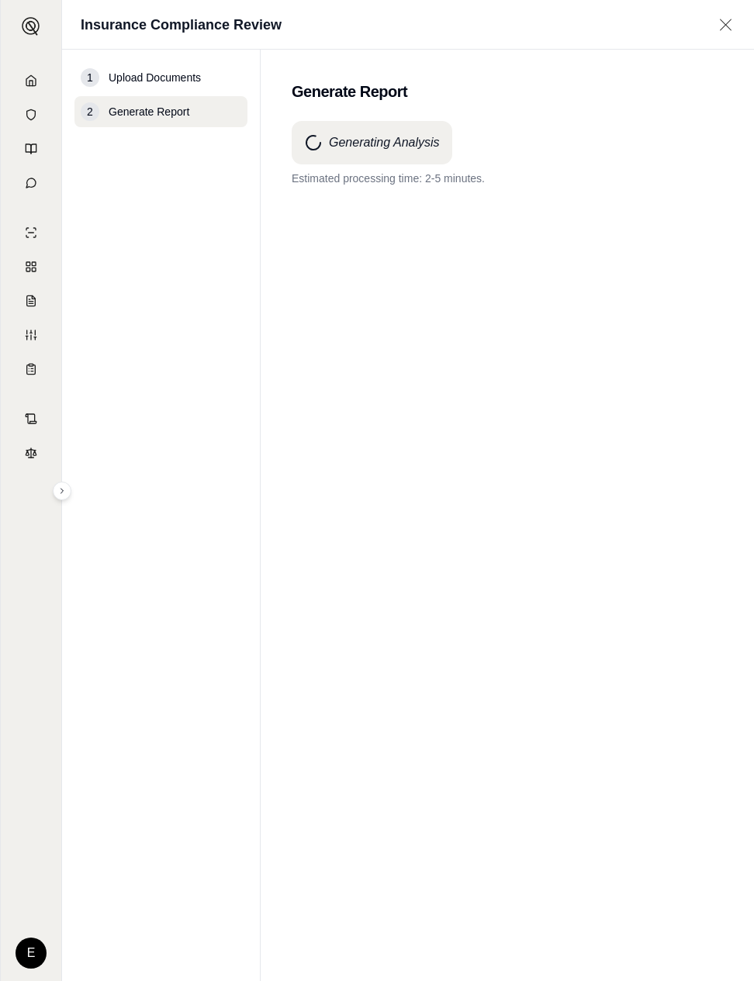
scroll to position [0, 0]
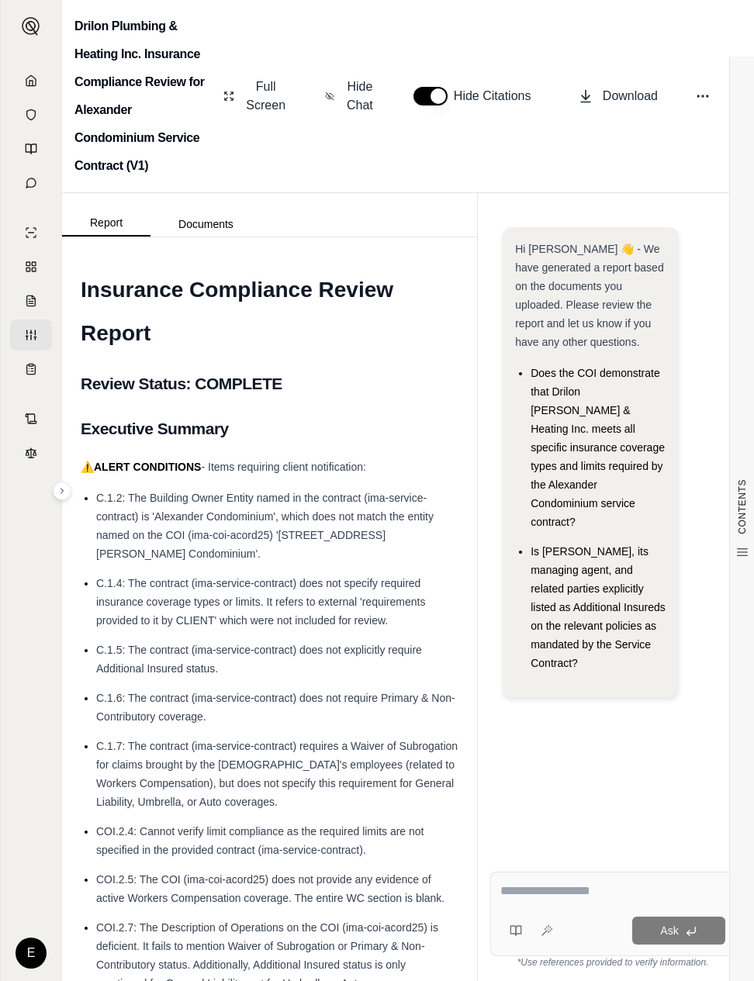
click at [392, 524] on li "C.1.2: The Building Owner Entity named in the contract (ima-service-contract) i…" at bounding box center [277, 526] width 362 height 74
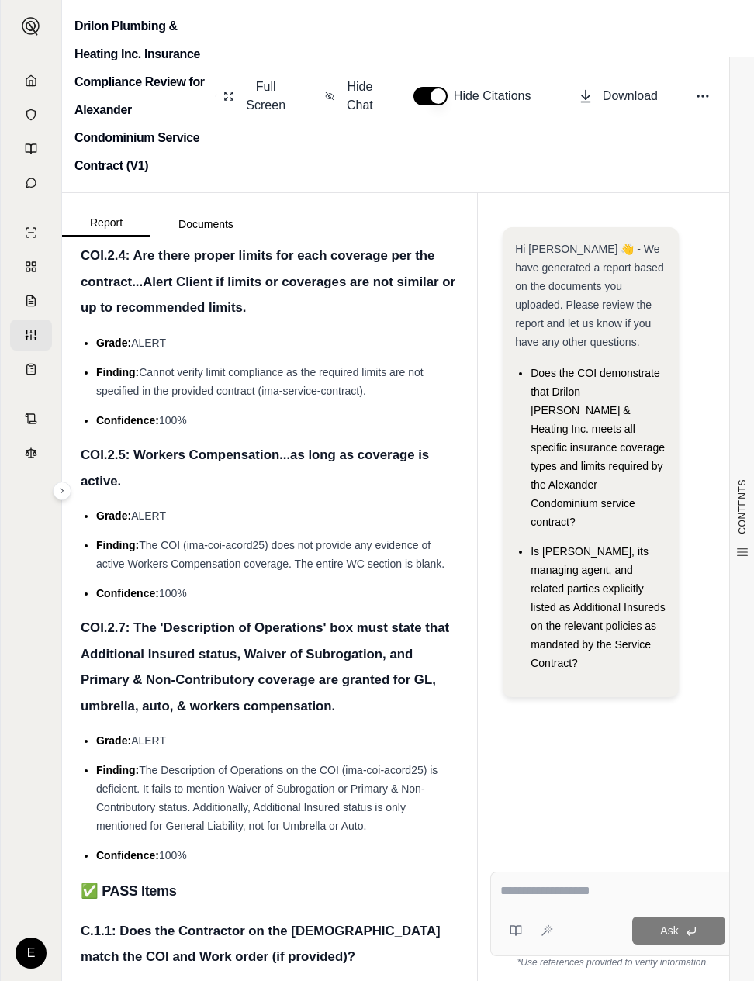
scroll to position [2366, 0]
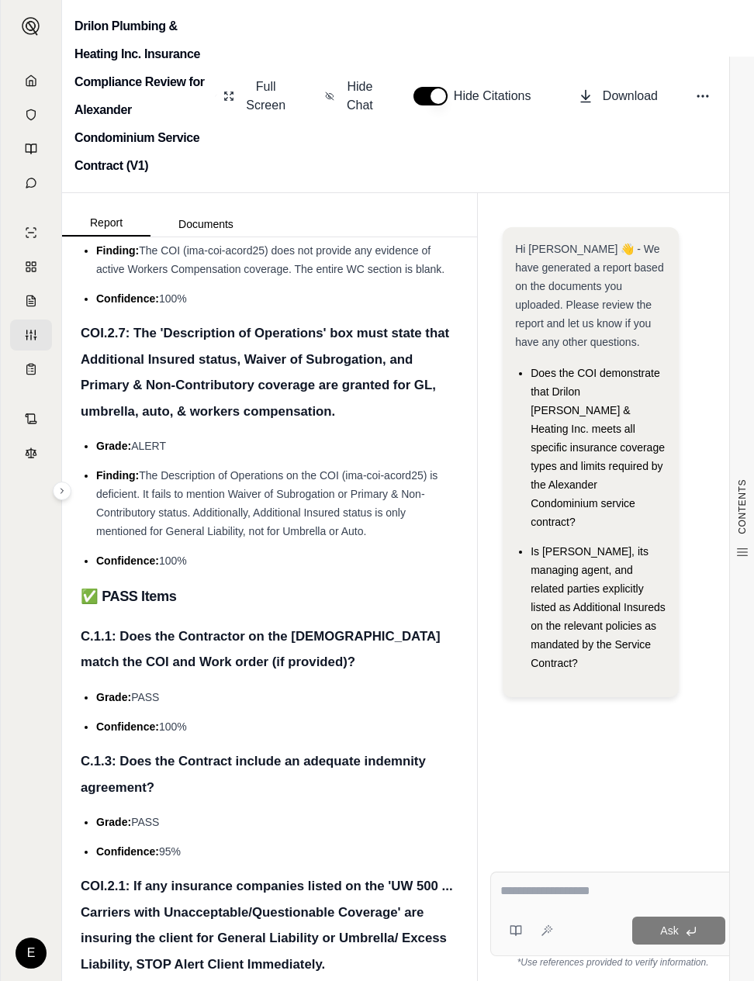
click at [229, 813] on li "Grade: PASS" at bounding box center [277, 822] width 362 height 19
